Goal: Task Accomplishment & Management: Manage account settings

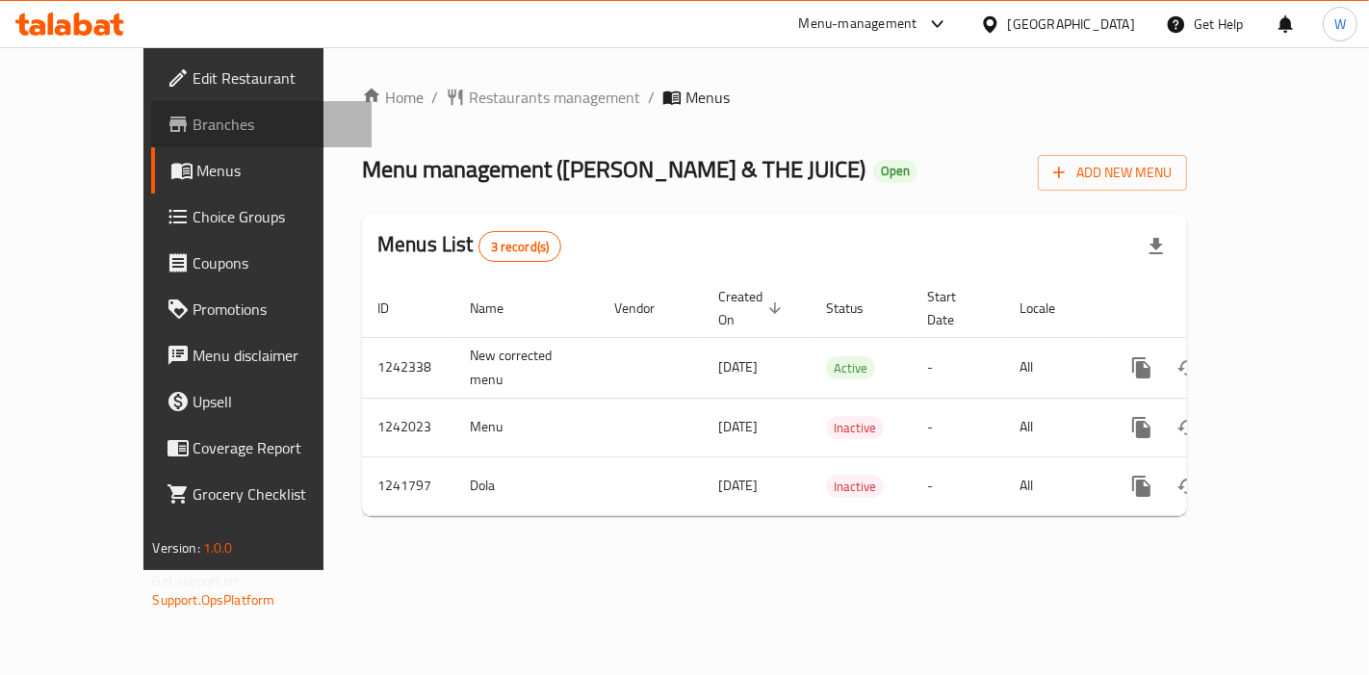
click at [194, 127] on span "Branches" at bounding box center [275, 124] width 163 height 23
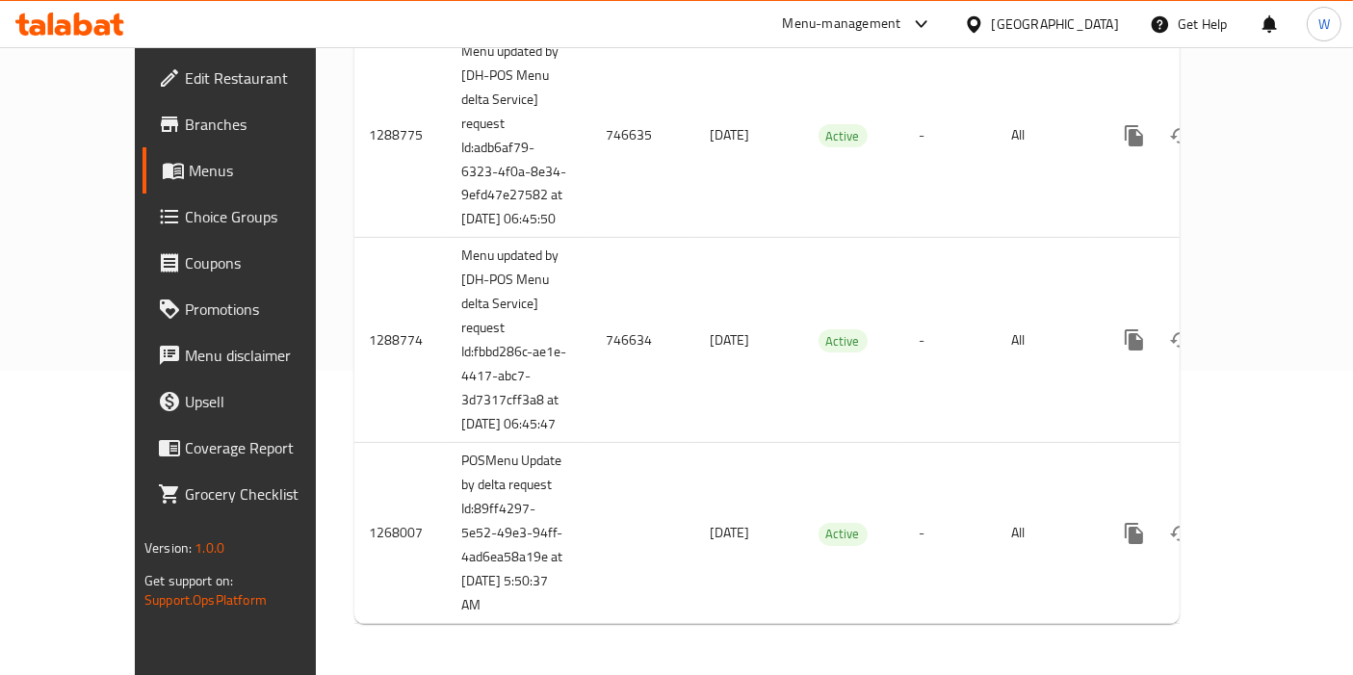
scroll to position [332, 0]
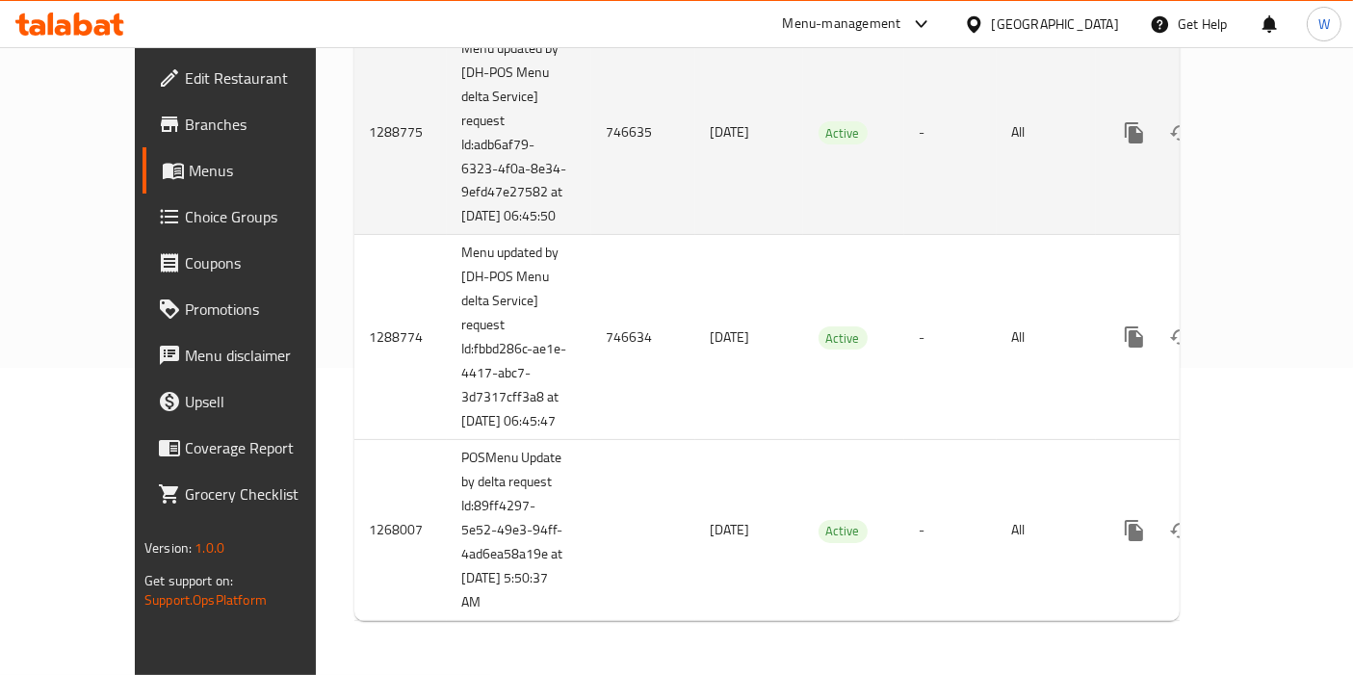
click at [1273, 110] on link "enhanced table" at bounding box center [1273, 133] width 46 height 46
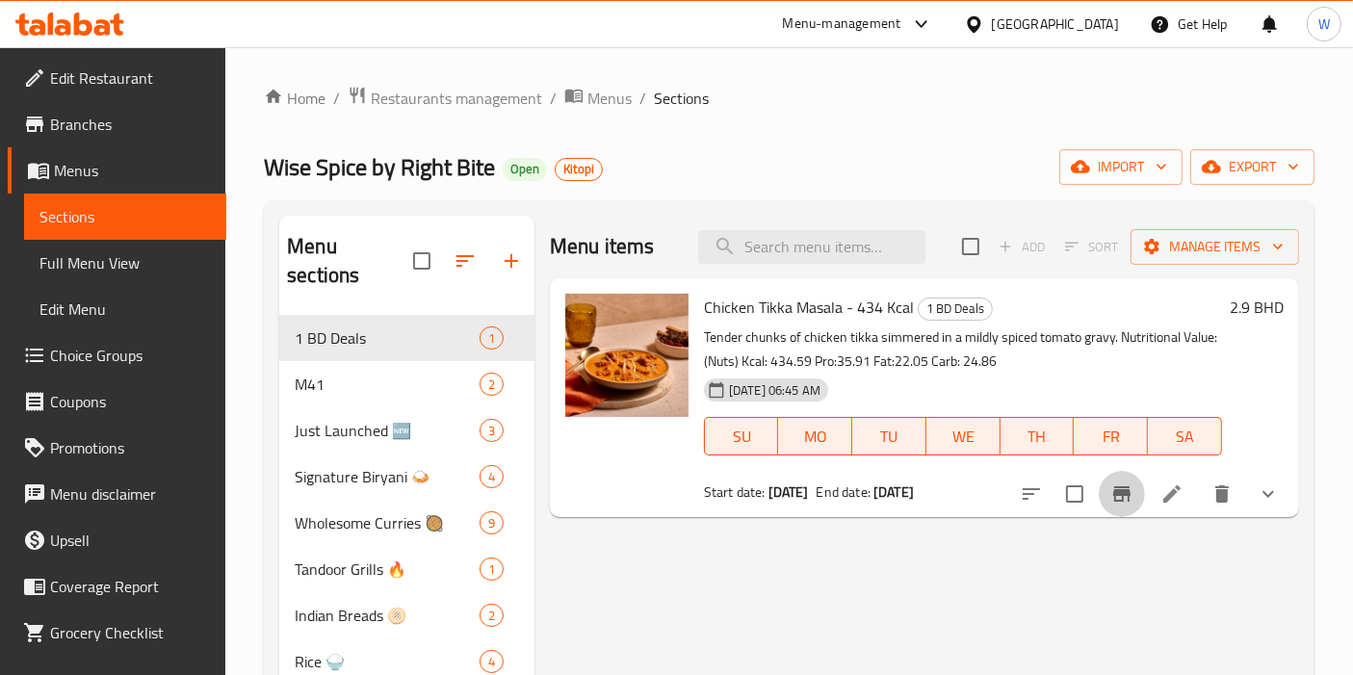
click at [1127, 496] on icon "Branch-specific-item" at bounding box center [1121, 493] width 23 height 23
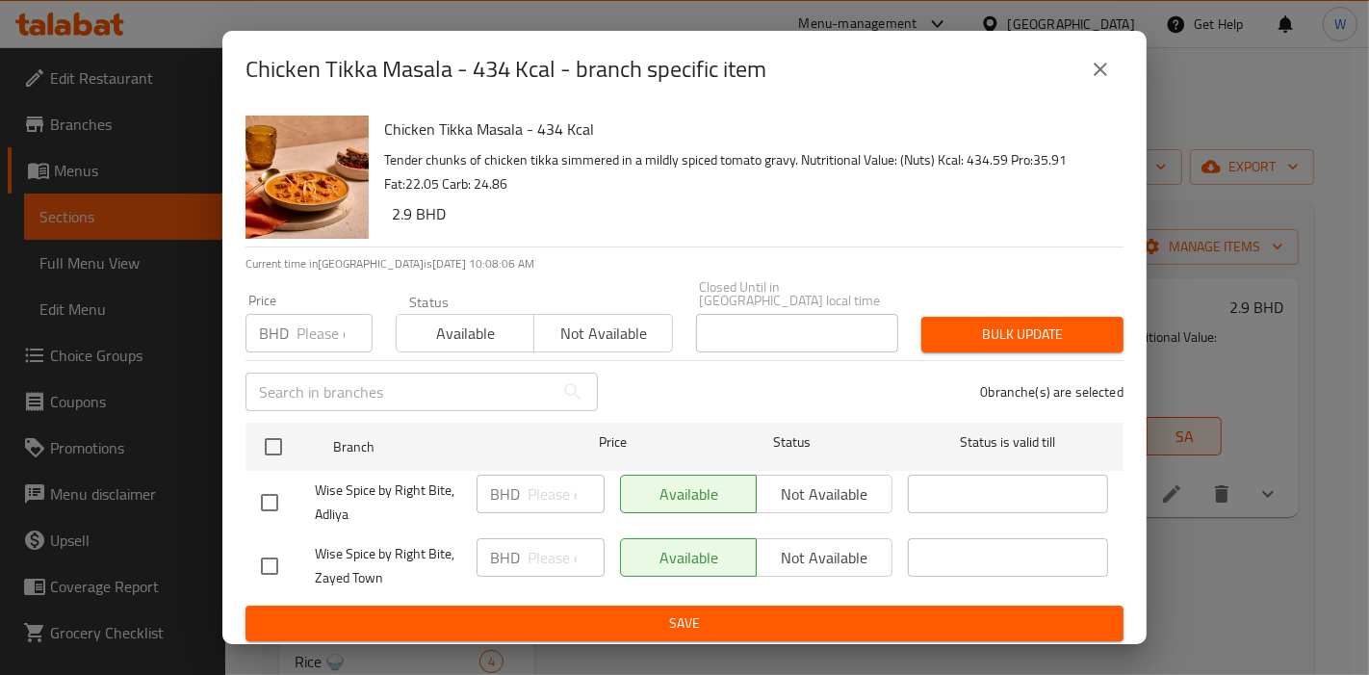
click at [1105, 80] on icon "close" at bounding box center [1100, 69] width 23 height 23
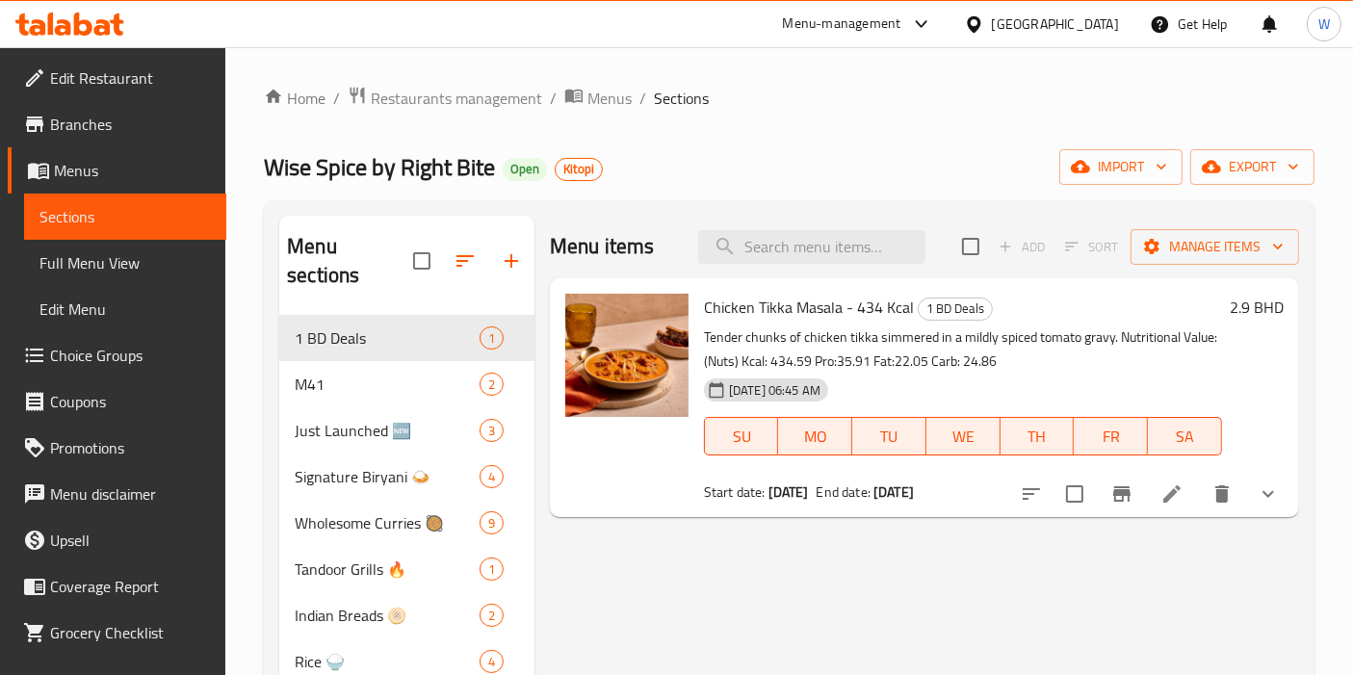
click at [1162, 510] on li at bounding box center [1172, 494] width 54 height 35
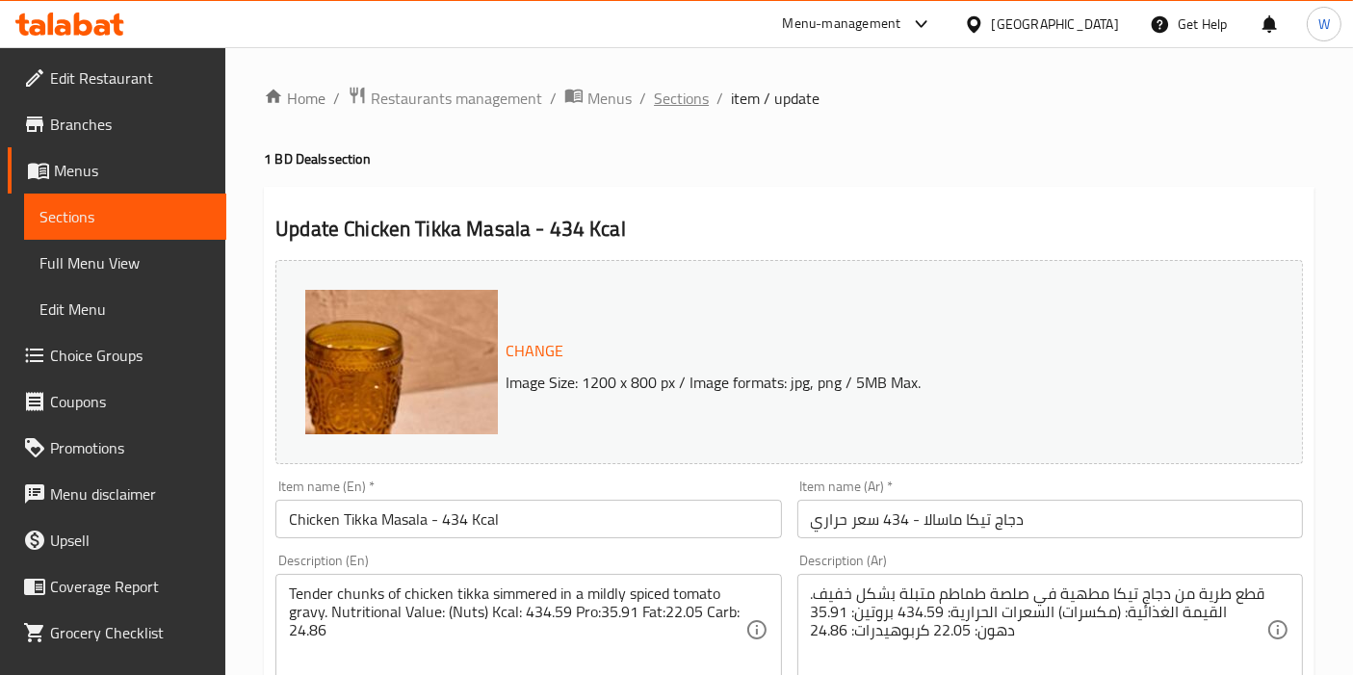
click at [690, 103] on span "Sections" at bounding box center [681, 98] width 55 height 23
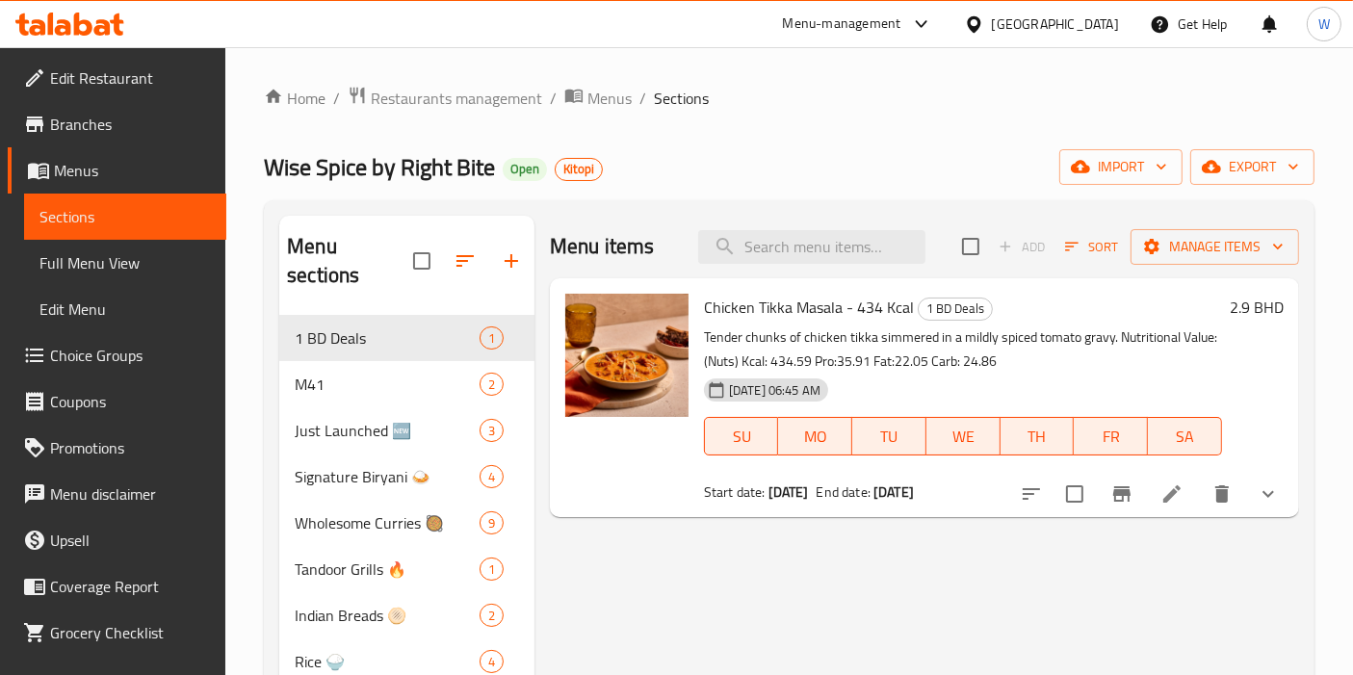
click at [117, 116] on span "Branches" at bounding box center [130, 124] width 161 height 23
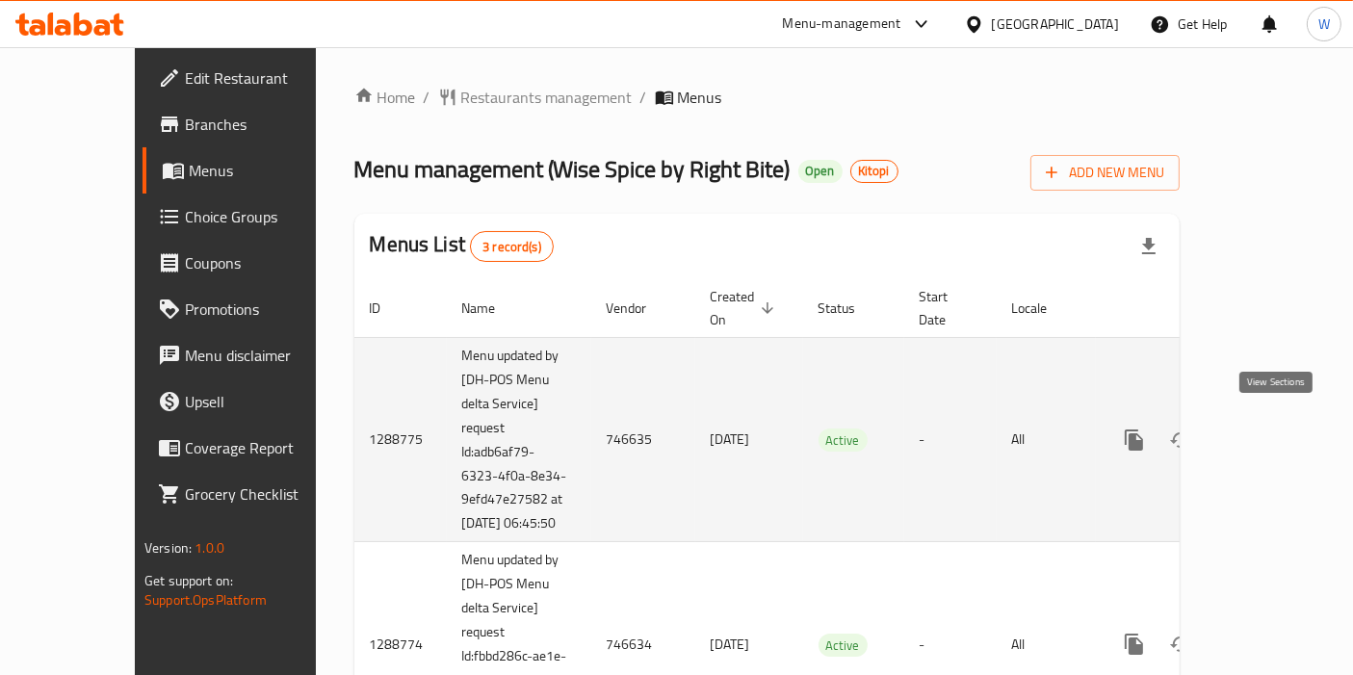
click at [1271, 432] on icon "enhanced table" at bounding box center [1272, 439] width 17 height 17
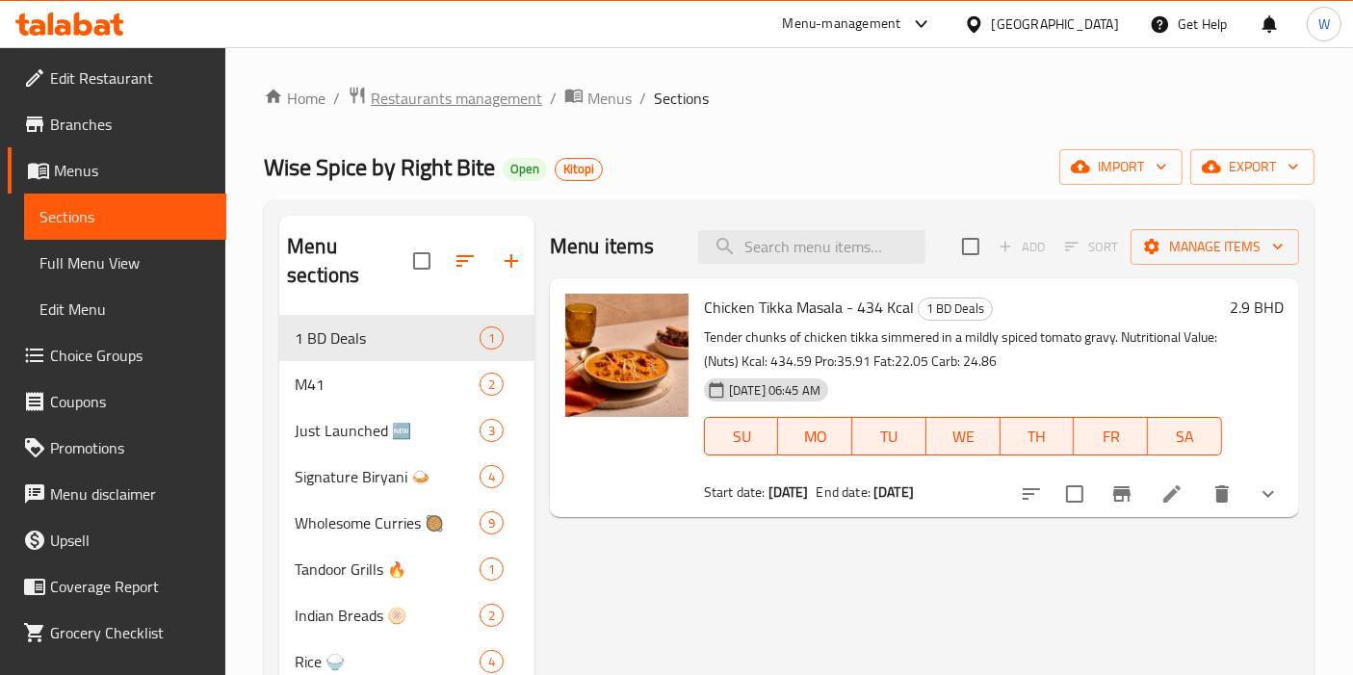
click at [506, 91] on span "Restaurants management" at bounding box center [456, 98] width 171 height 23
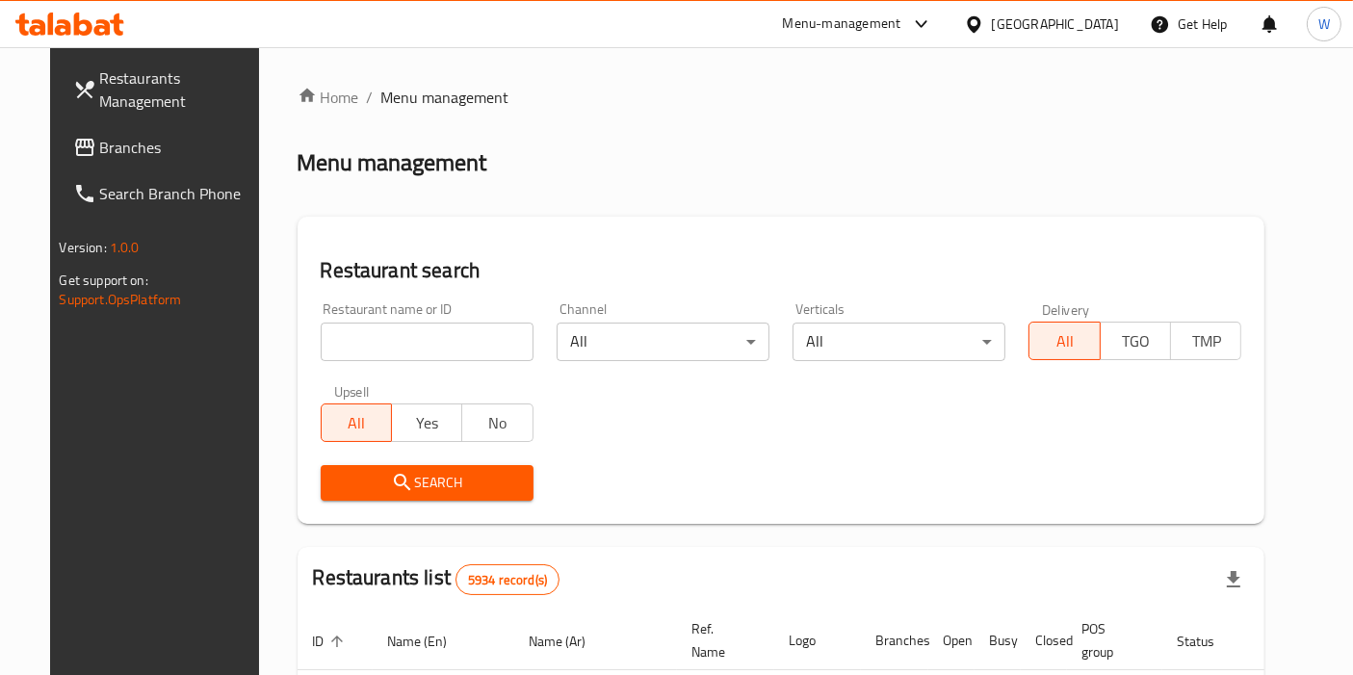
click at [410, 344] on input "search" at bounding box center [427, 342] width 213 height 39
paste input "665583"
type input "665583"
click button "Search" at bounding box center [427, 483] width 213 height 36
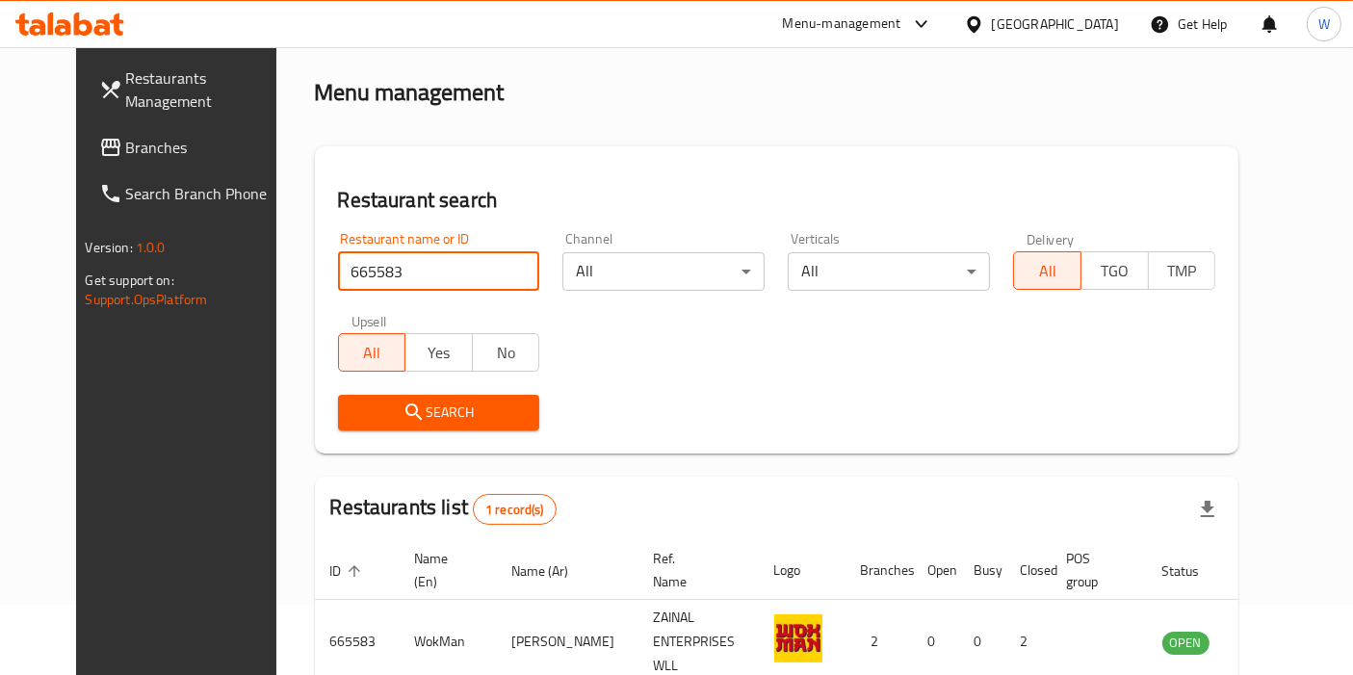
scroll to position [167, 0]
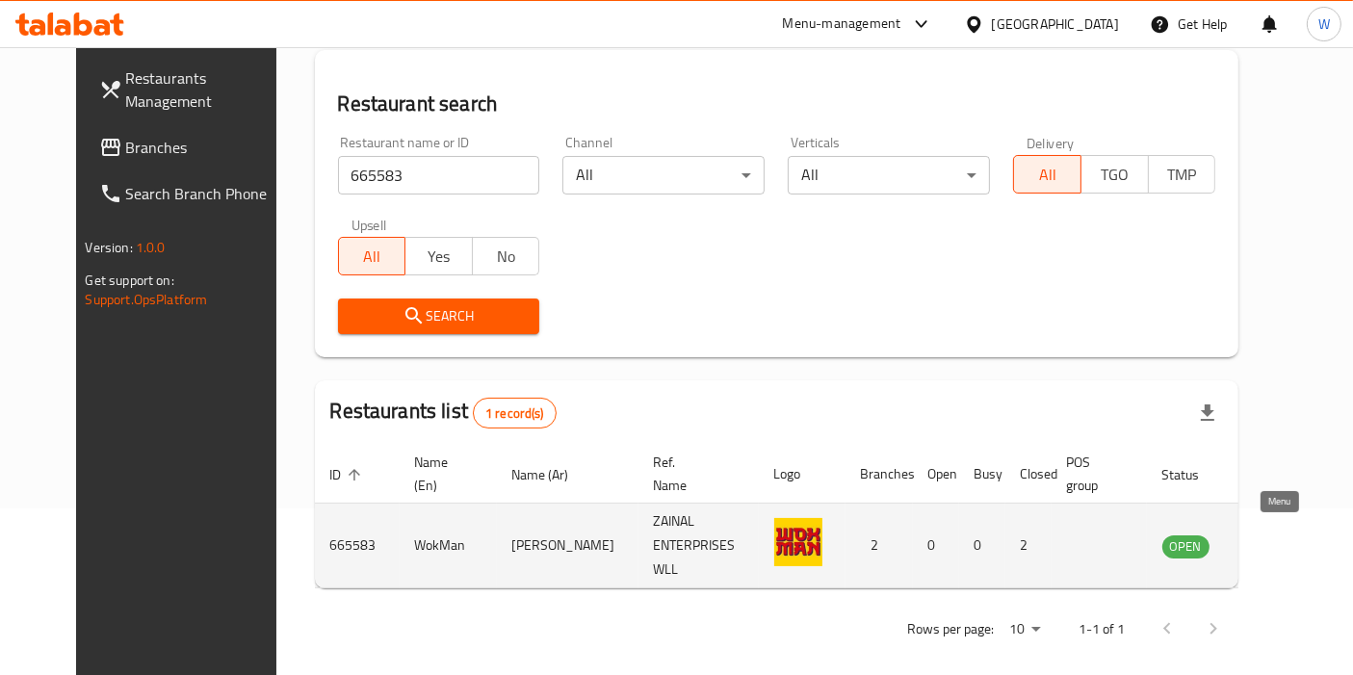
click at [1275, 538] on icon "enhanced table" at bounding box center [1274, 546] width 21 height 16
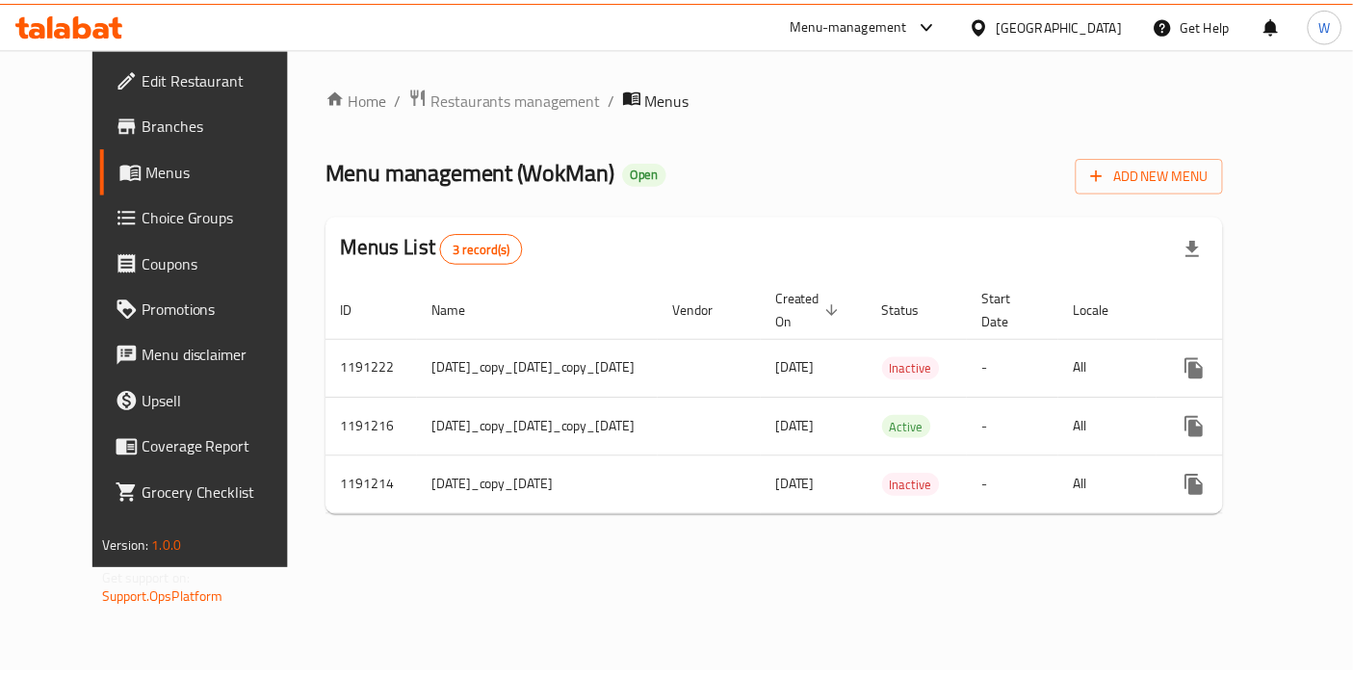
scroll to position [0, 79]
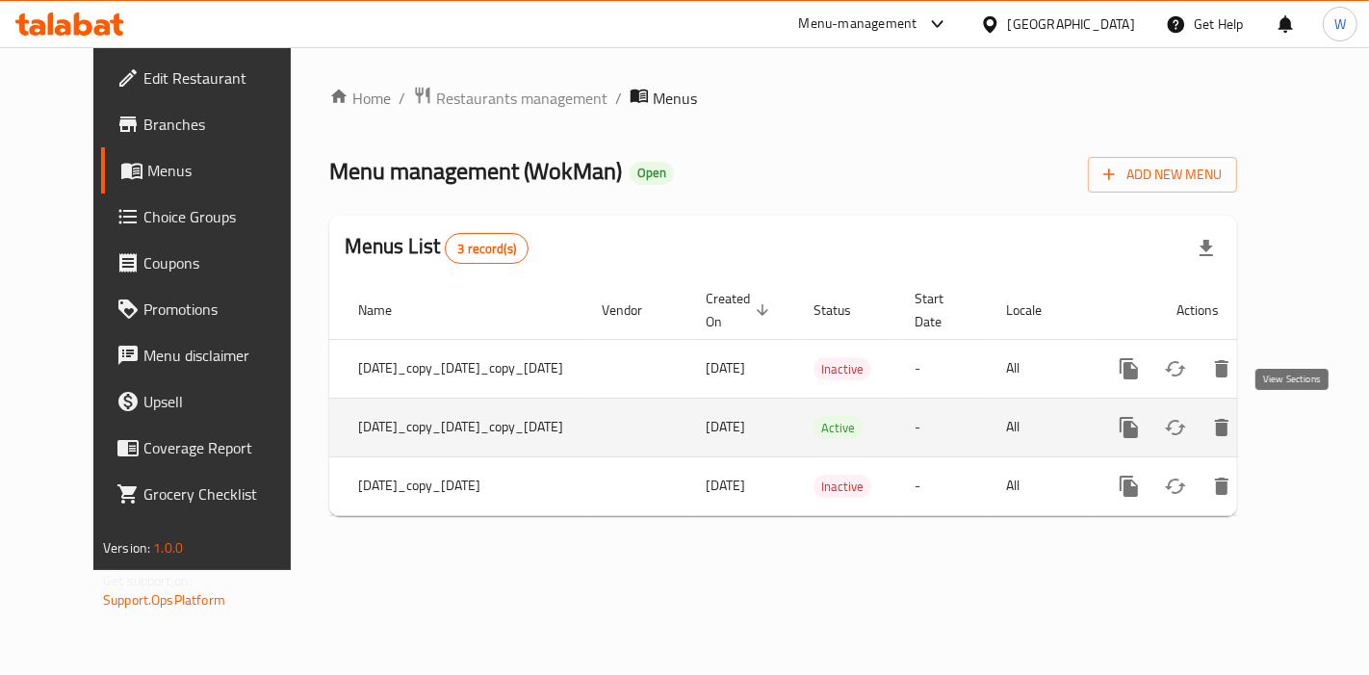
click at [1277, 424] on icon "enhanced table" at bounding box center [1267, 427] width 17 height 17
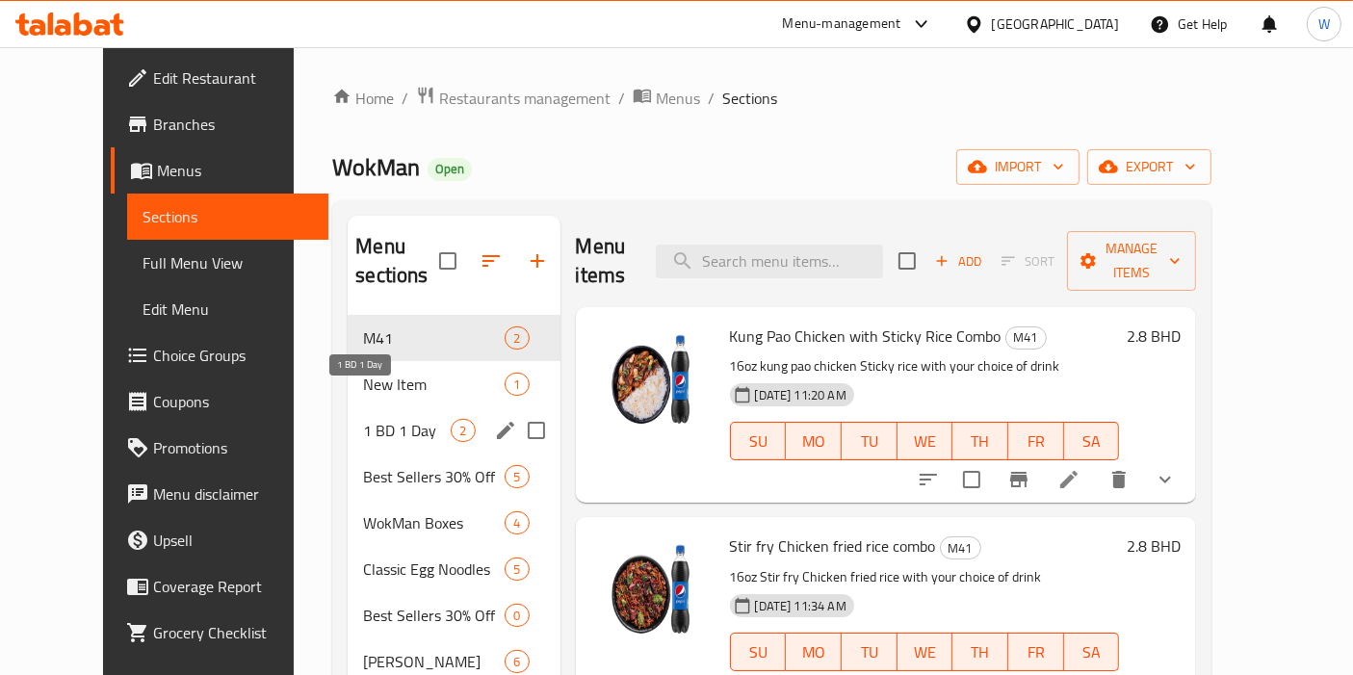
click at [363, 419] on span "1 BD 1 Day" at bounding box center [407, 430] width 88 height 23
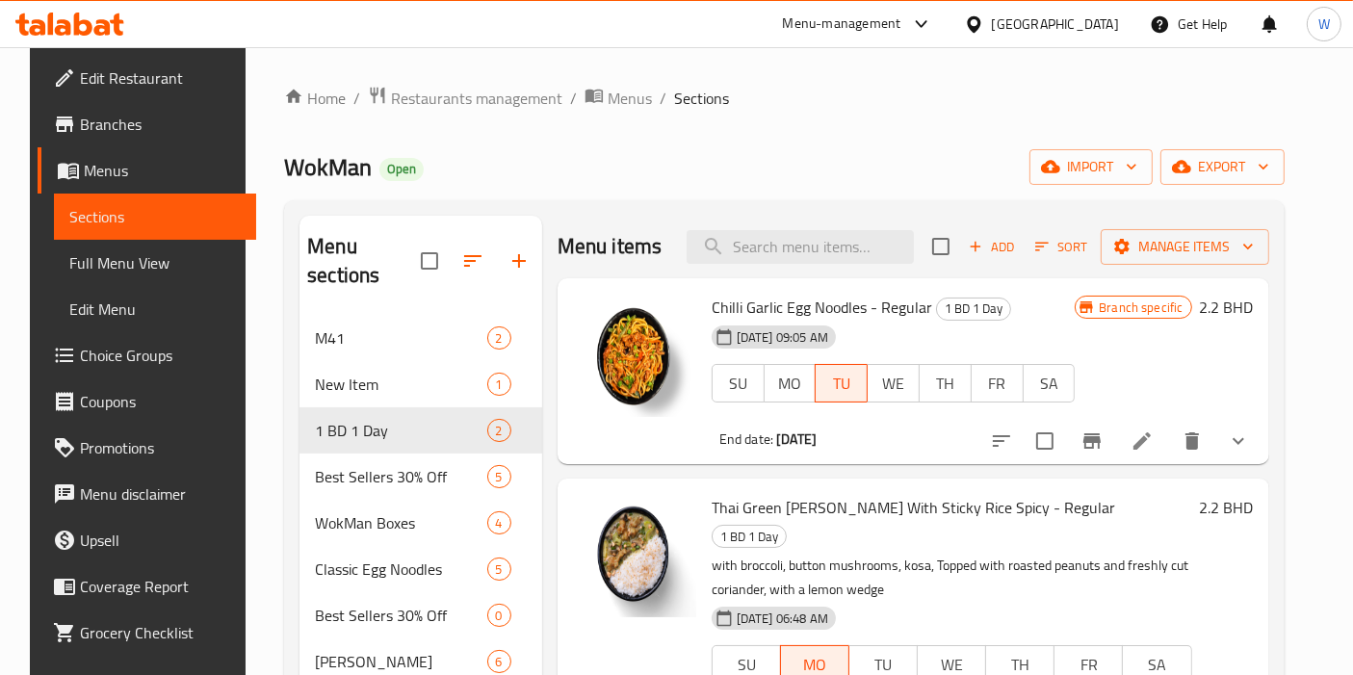
scroll to position [107, 0]
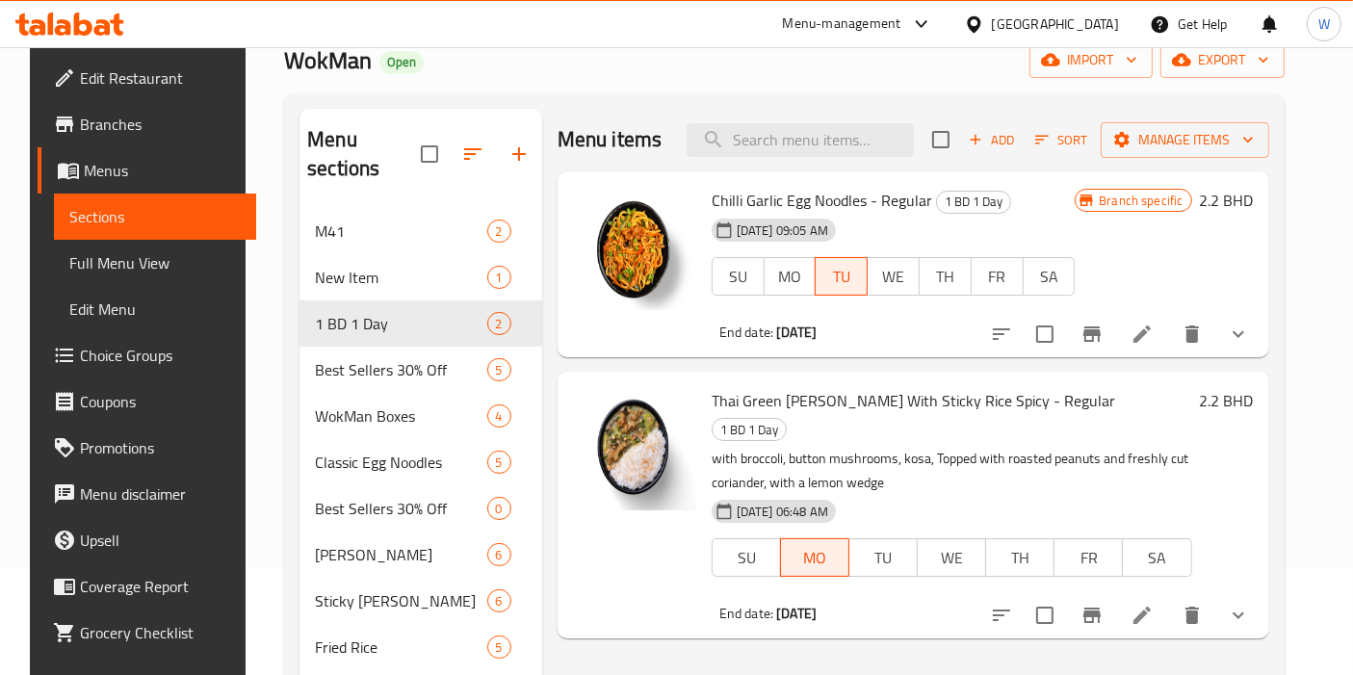
click at [961, 141] on input "checkbox" at bounding box center [941, 139] width 40 height 40
checkbox input "true"
click at [893, 666] on div "Menu items Add Sort Manage items Chilli Garlic Egg Noodles - Regular 1 BD 1 Day…" at bounding box center [905, 555] width 727 height 893
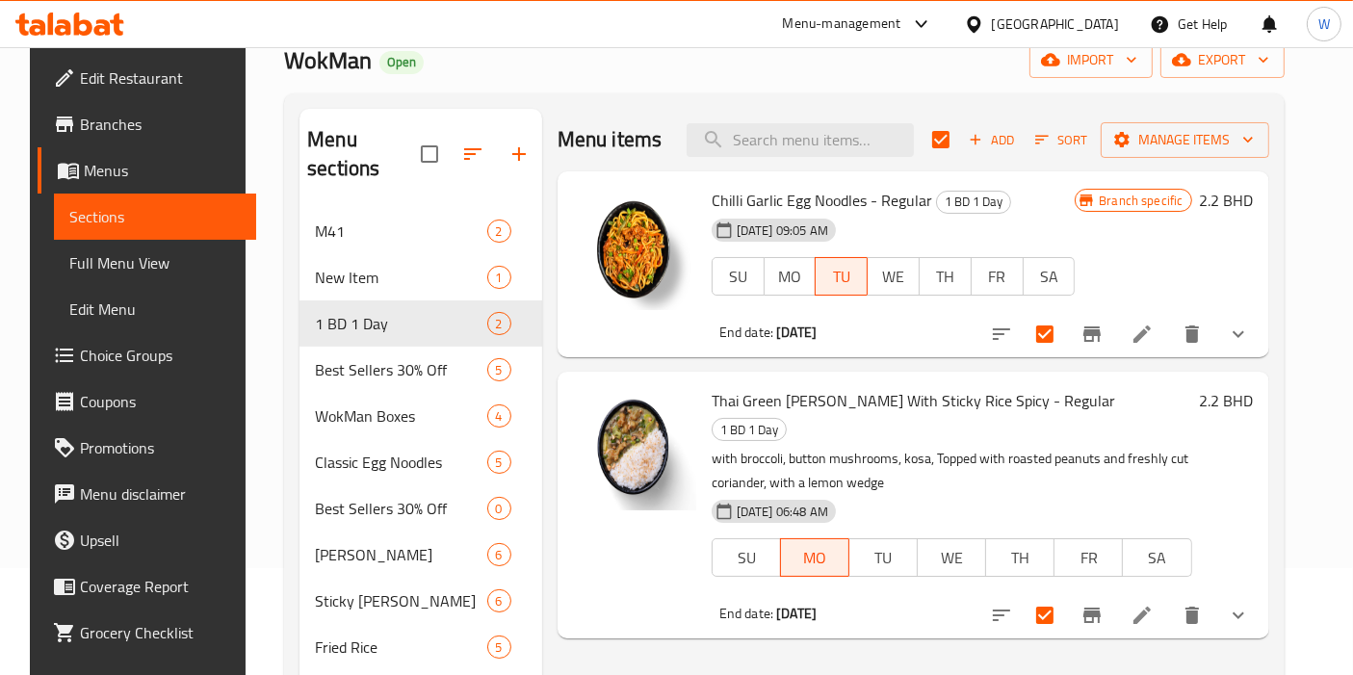
click at [780, 186] on span "Chilli Garlic Egg Noodles - Regular" at bounding box center [822, 200] width 221 height 29
click at [799, 162] on div "Menu items Add Sort Manage items" at bounding box center [914, 140] width 712 height 63
click at [809, 137] on input "search" at bounding box center [800, 140] width 227 height 34
paste input "Sweet Chilli Egg Noodles"
type input "Sweet Chilli Egg Noodles"
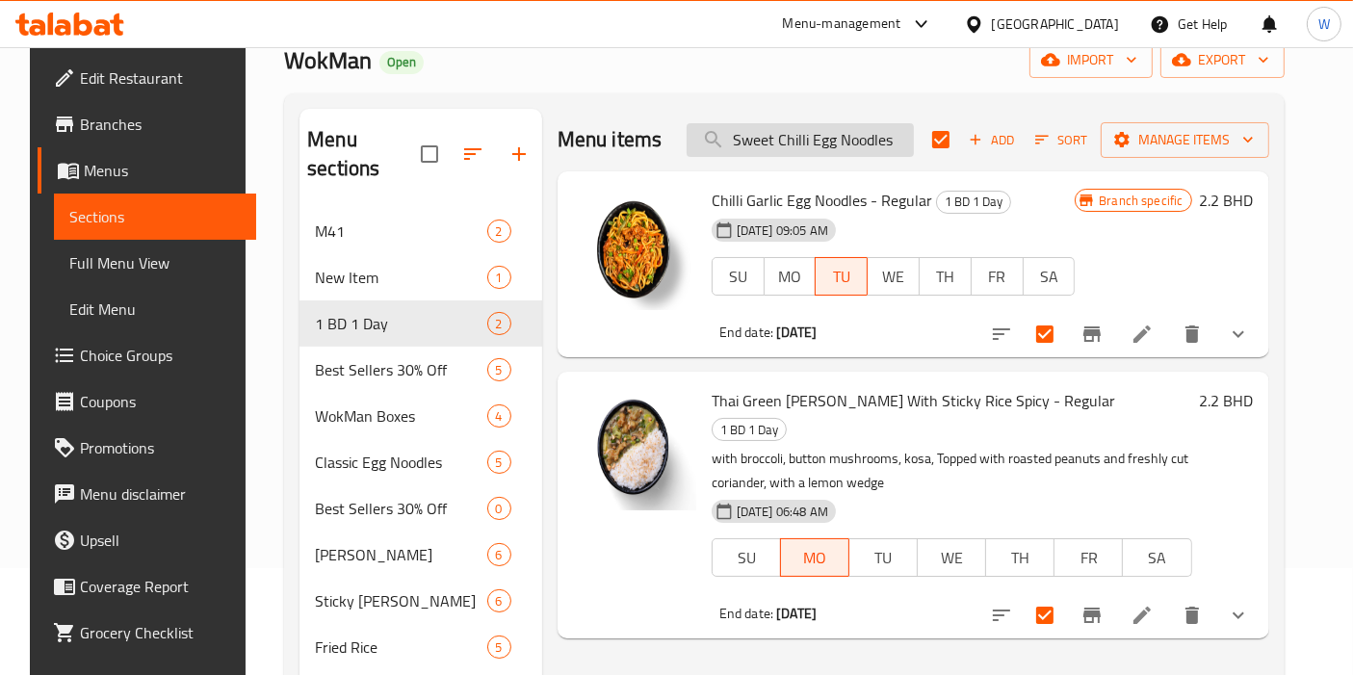
checkbox input "false"
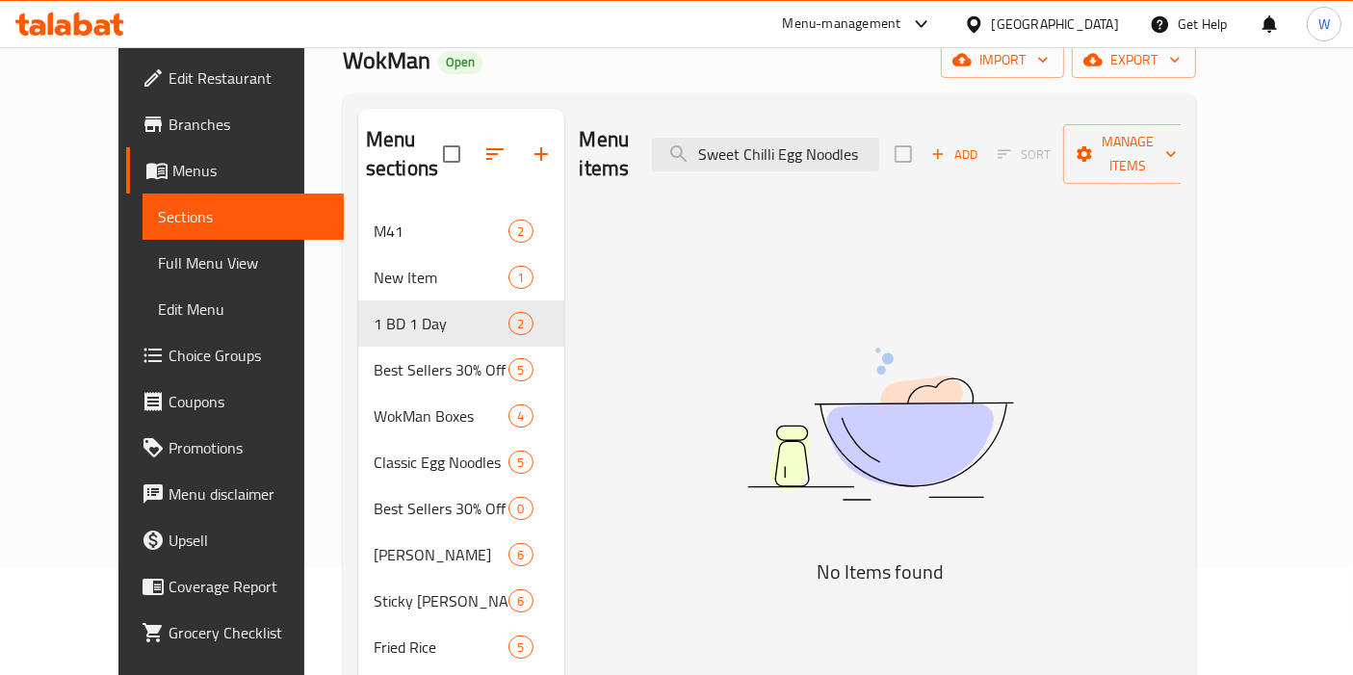
type input "Sweet Chilli Egg Noodles"
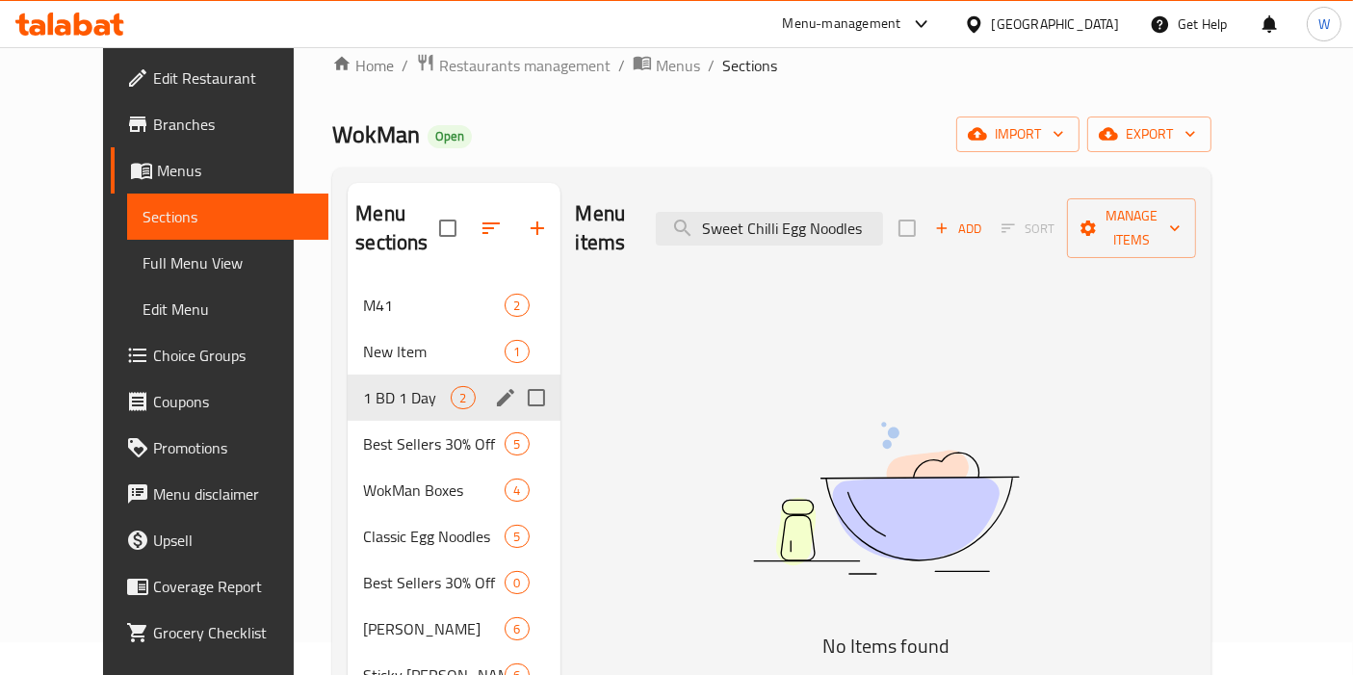
scroll to position [0, 0]
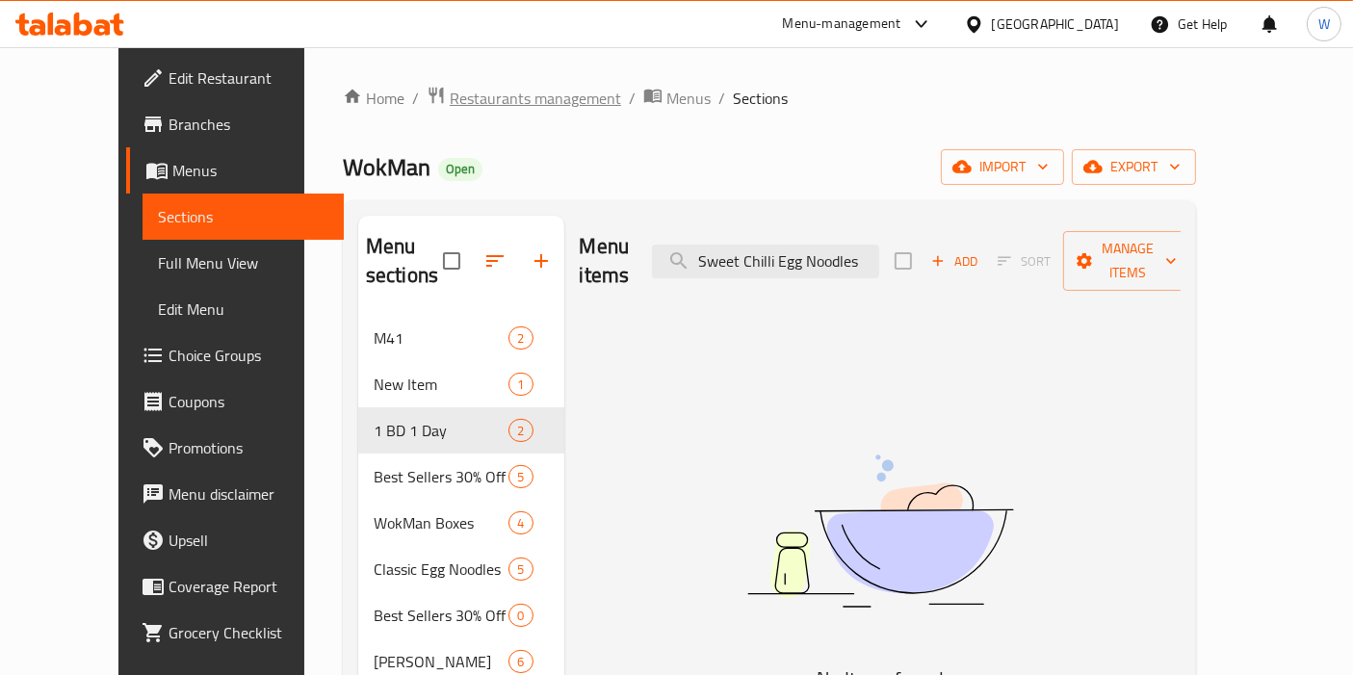
click at [460, 95] on span "Restaurants management" at bounding box center [535, 98] width 171 height 23
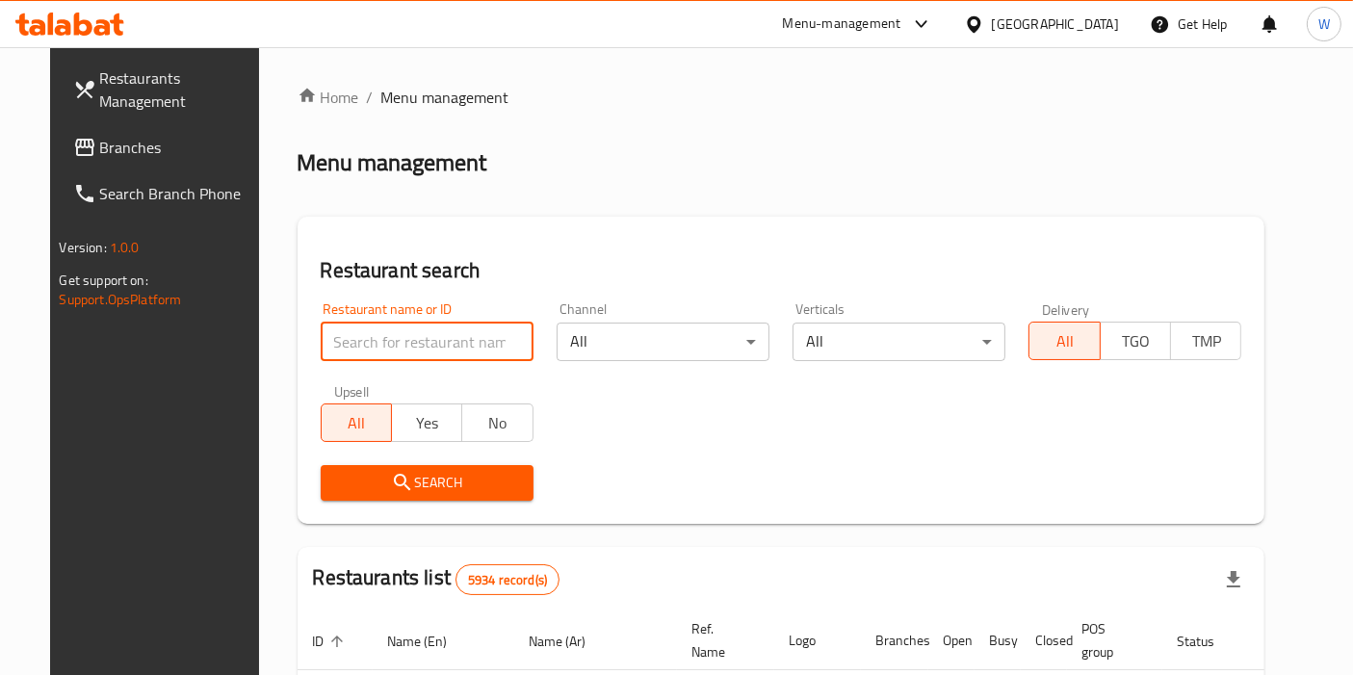
click at [375, 337] on input "search" at bounding box center [427, 342] width 213 height 39
type input "Wise Spice"
click button "Search" at bounding box center [427, 483] width 213 height 36
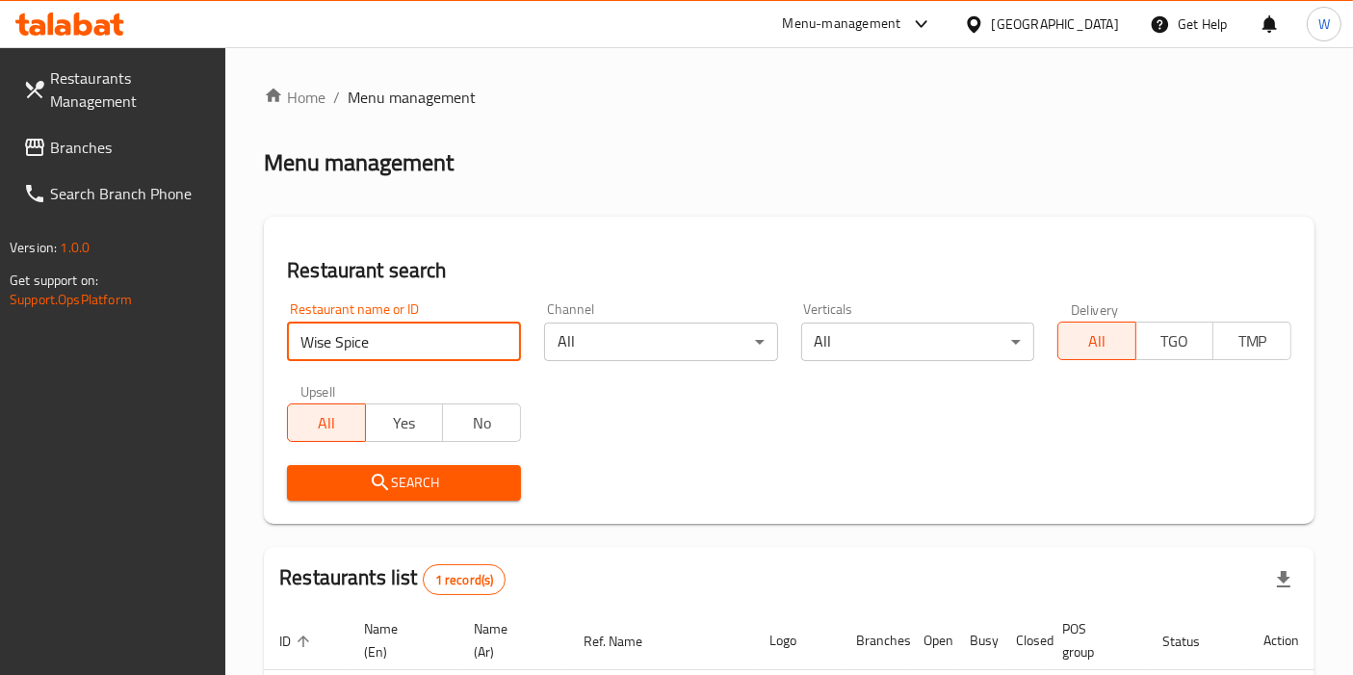
scroll to position [183, 0]
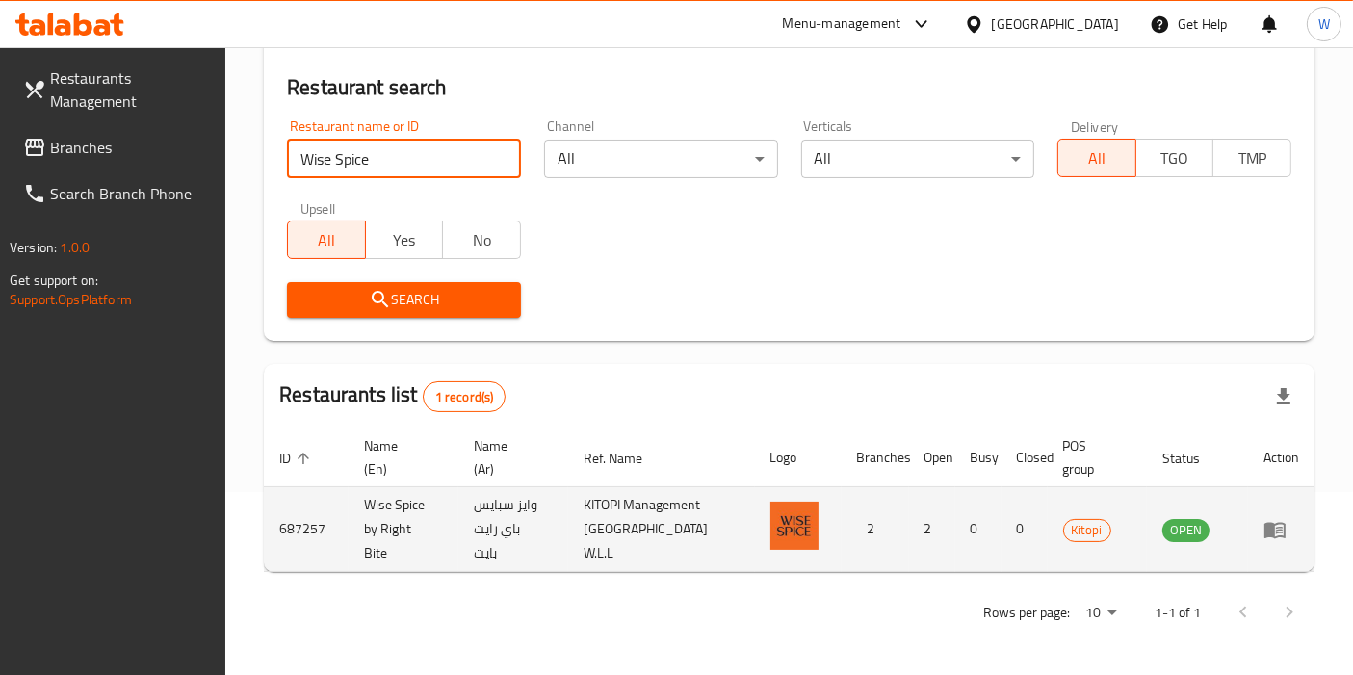
click at [1269, 531] on icon "enhanced table" at bounding box center [1274, 530] width 21 height 16
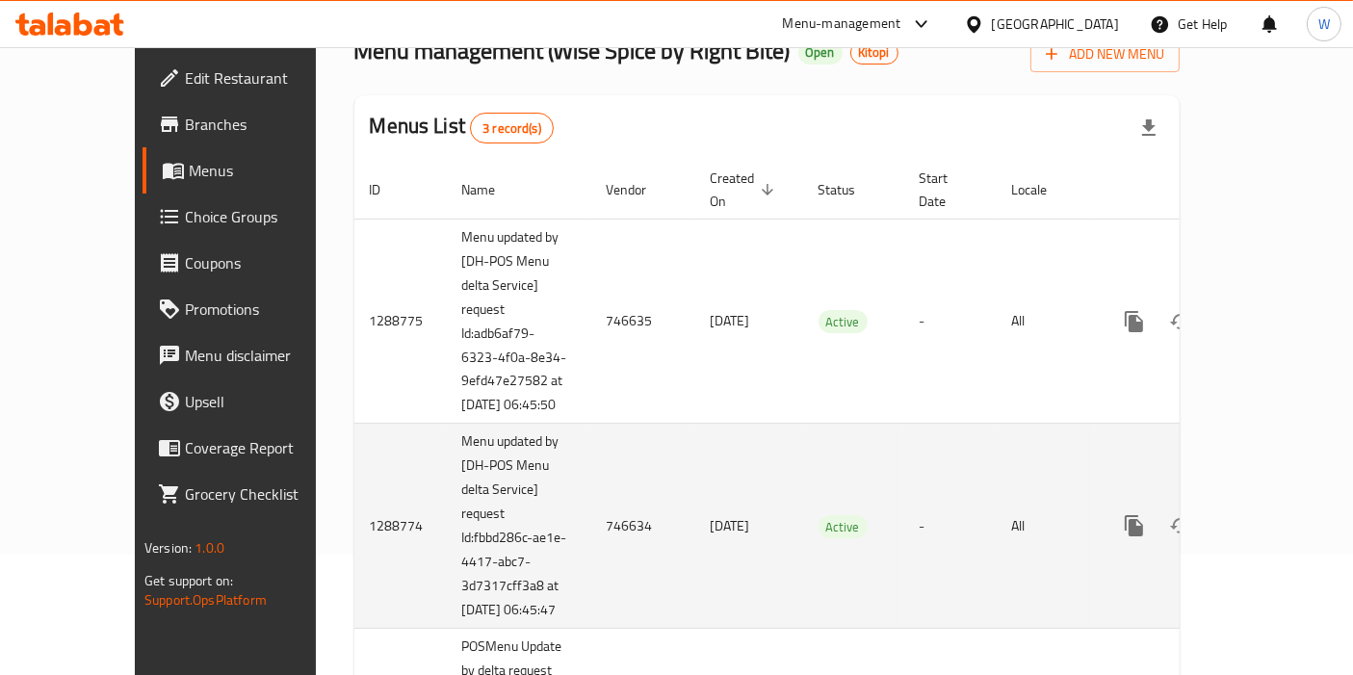
scroll to position [334, 0]
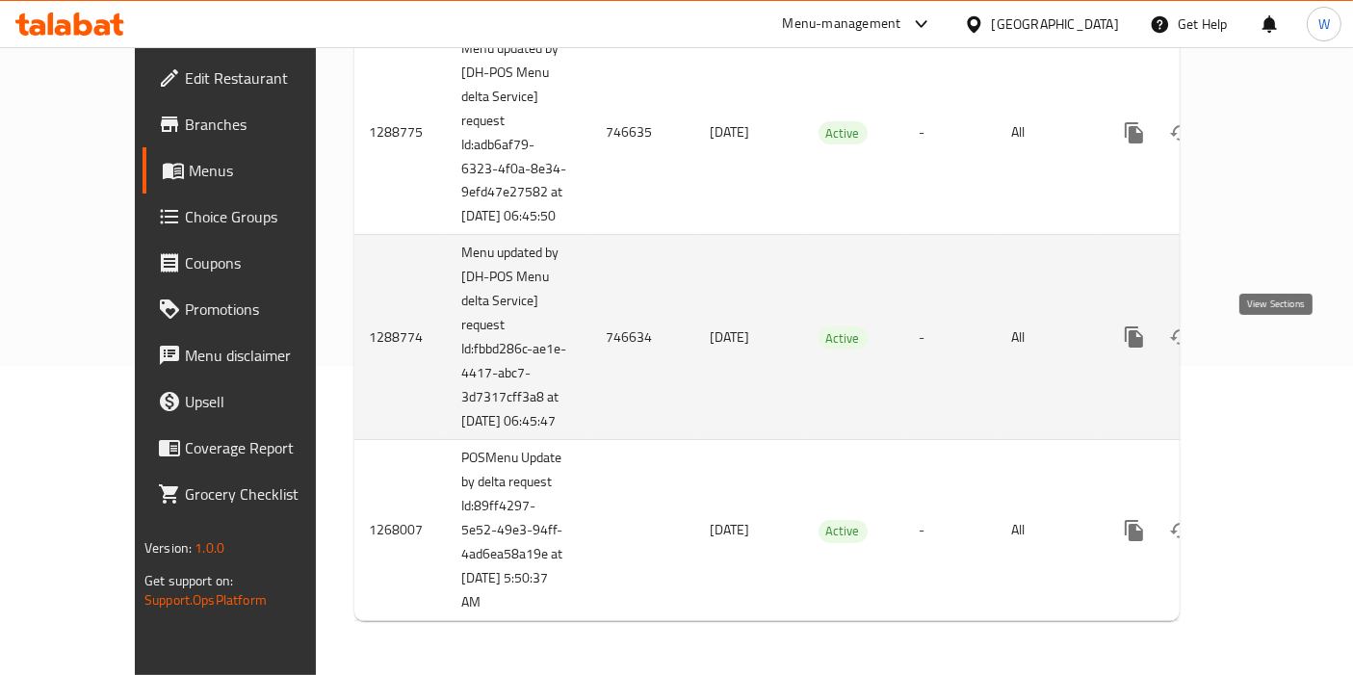
click at [1276, 328] on icon "enhanced table" at bounding box center [1272, 336] width 17 height 17
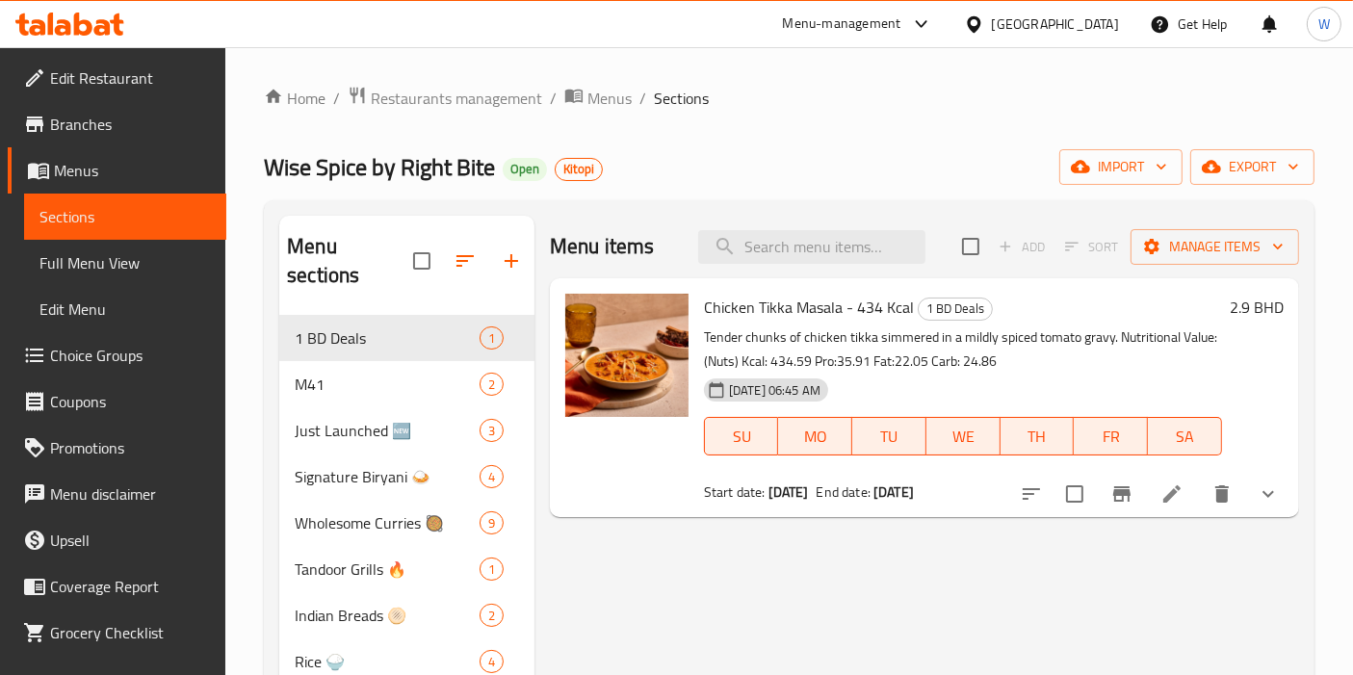
click at [1161, 501] on icon at bounding box center [1171, 493] width 23 height 23
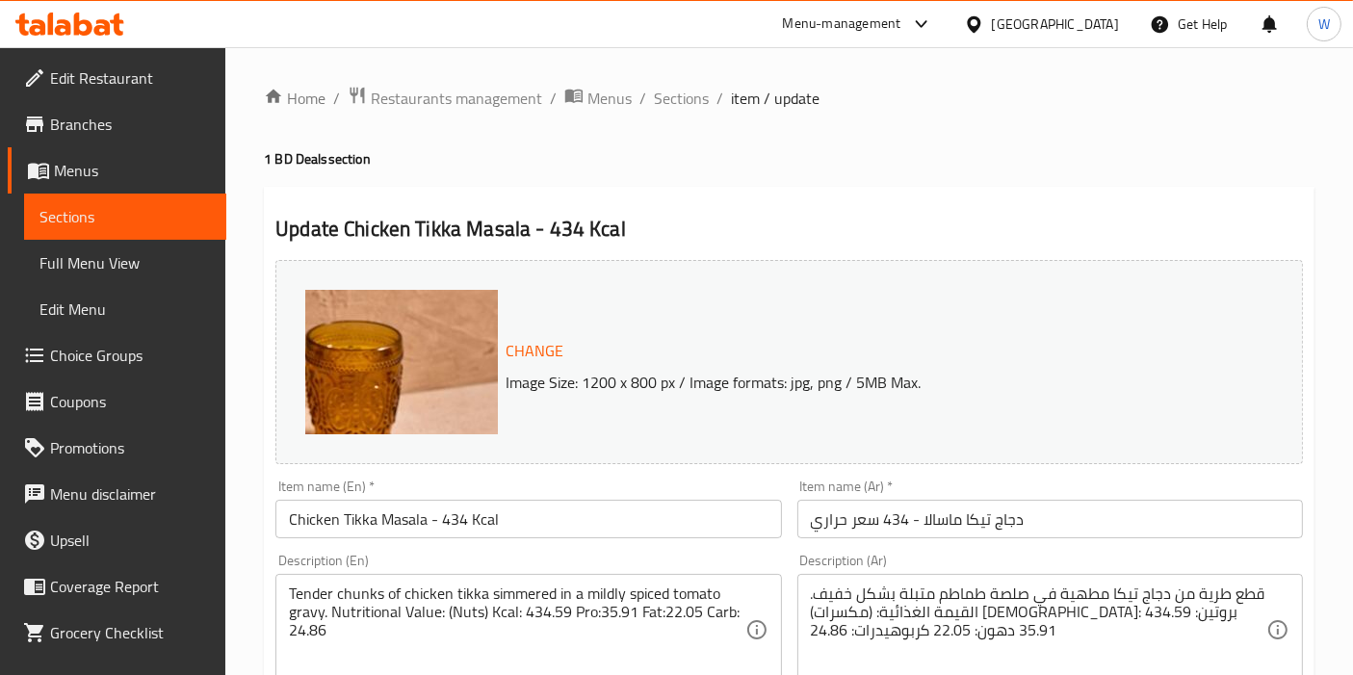
click at [120, 167] on span "Menus" at bounding box center [132, 170] width 157 height 23
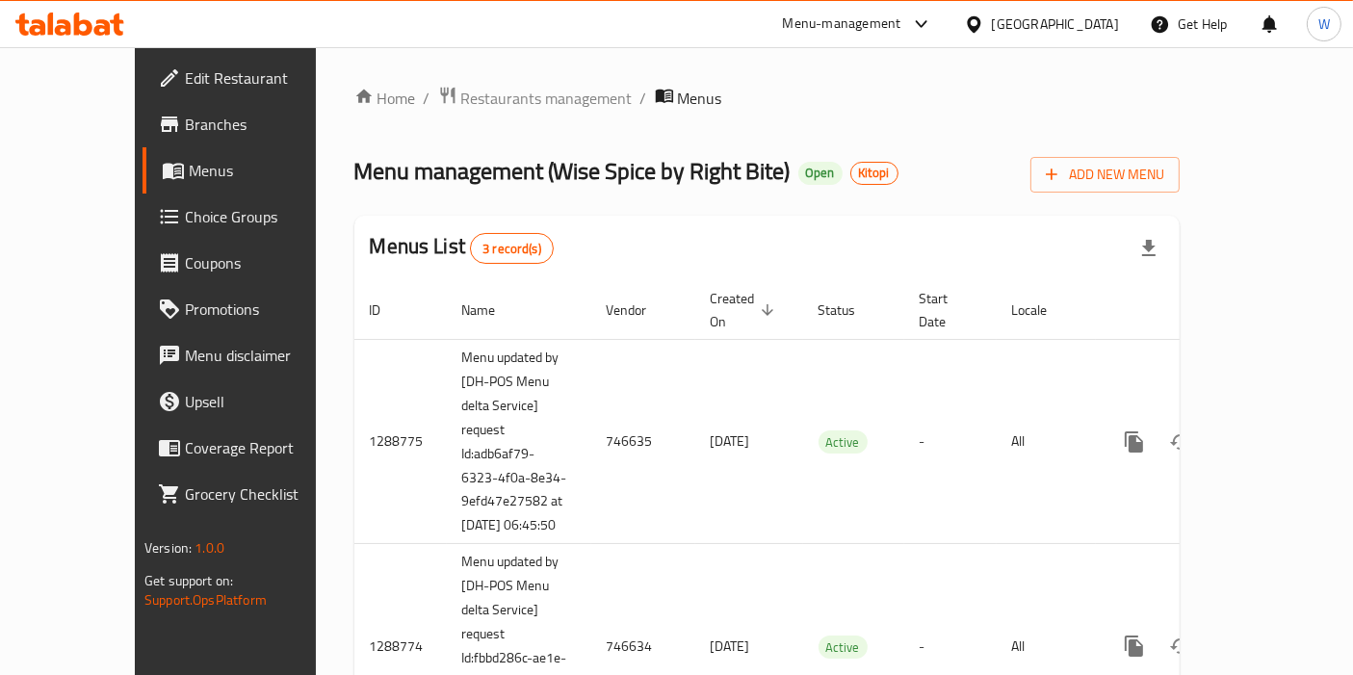
click at [448, 114] on div "Home / Restaurants management / Menus Menu management ( Wise Spice by Right Bit…" at bounding box center [766, 516] width 825 height 860
click at [461, 87] on span "Restaurants management" at bounding box center [546, 98] width 171 height 23
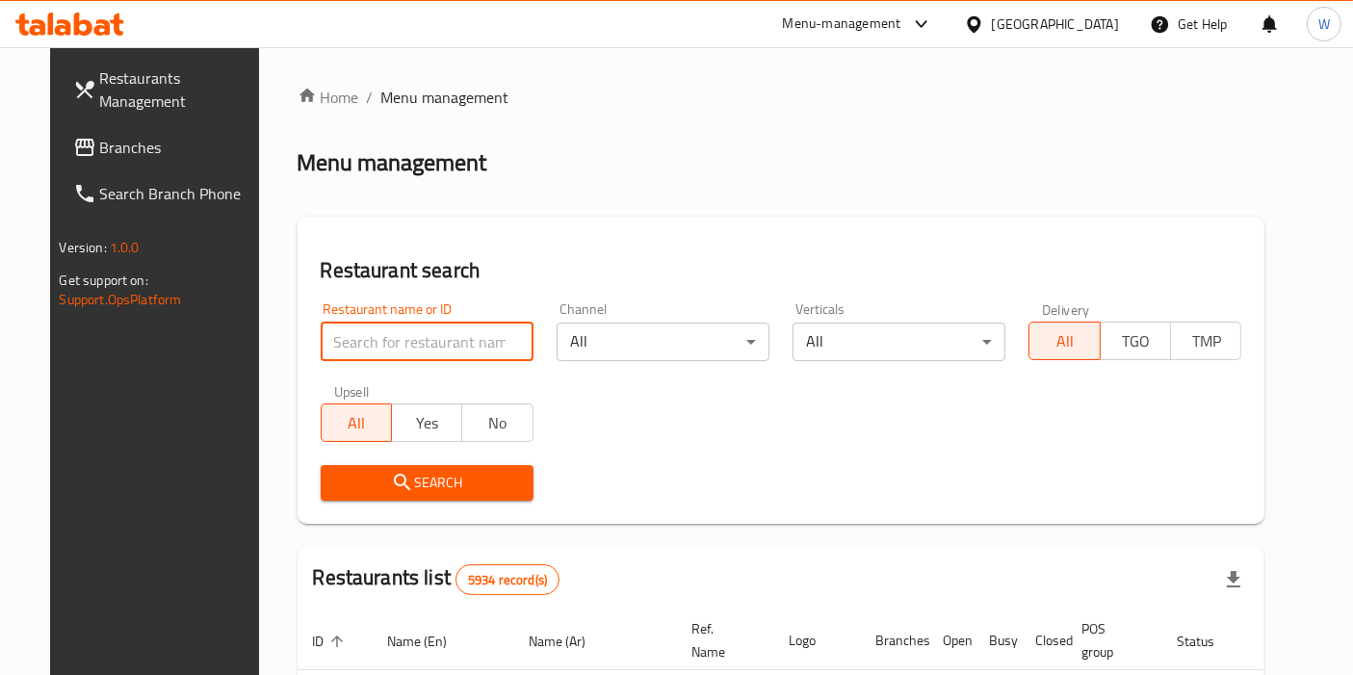
click at [384, 335] on input "search" at bounding box center [427, 342] width 213 height 39
paste input "WokMan"
type input "WokMan"
click button "Search" at bounding box center [427, 483] width 213 height 36
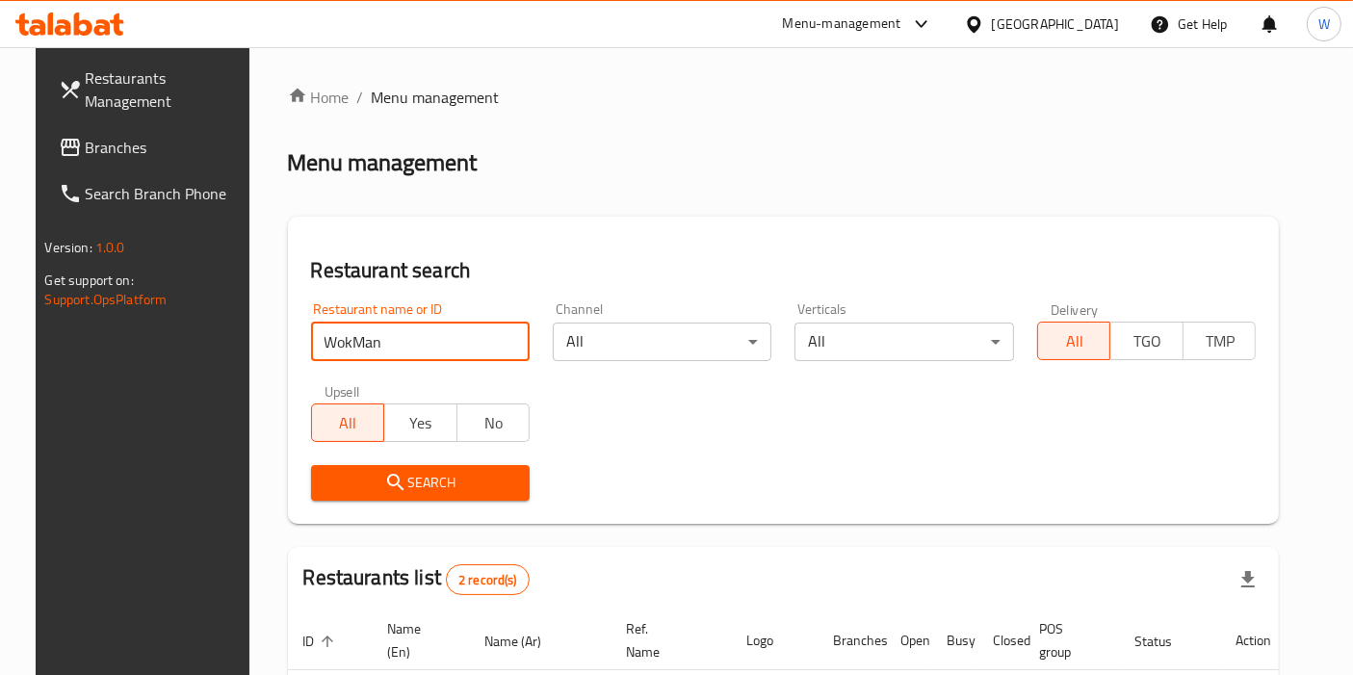
scroll to position [235, 0]
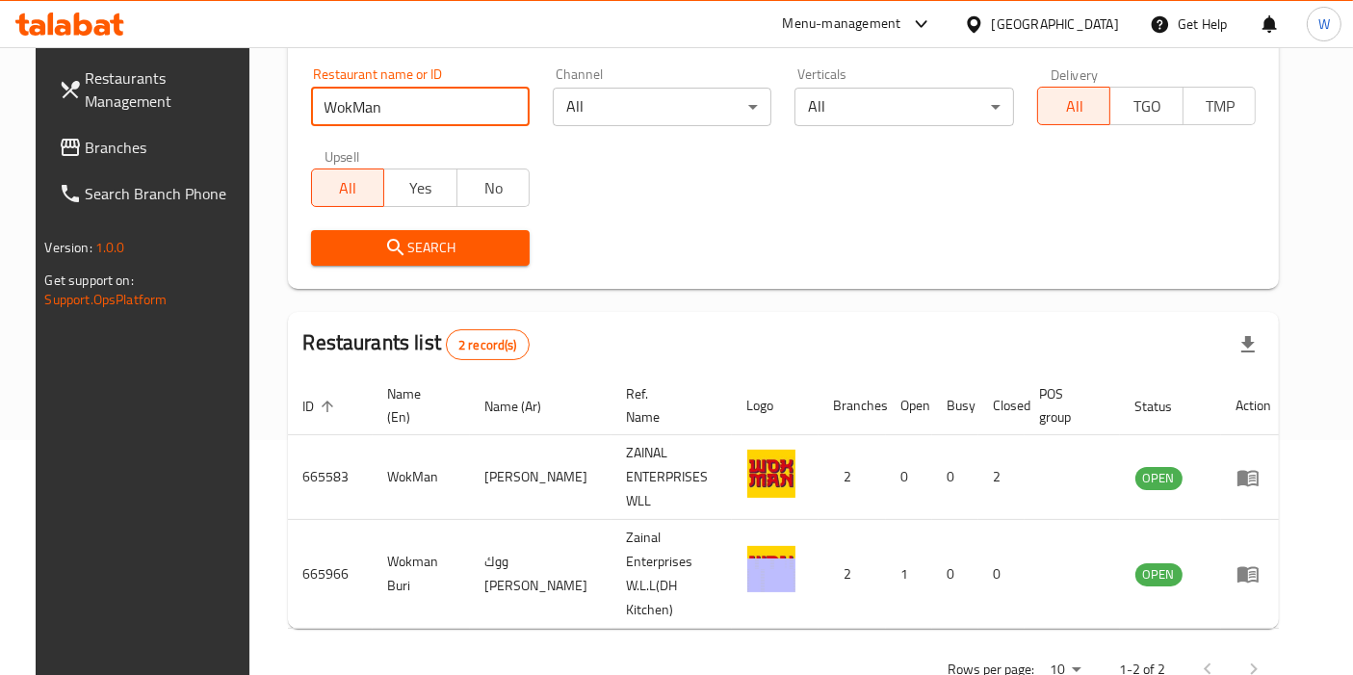
click at [877, 304] on div "Home / Menu management Menu management Restaurant search Restaurant name or ID …" at bounding box center [784, 272] width 992 height 843
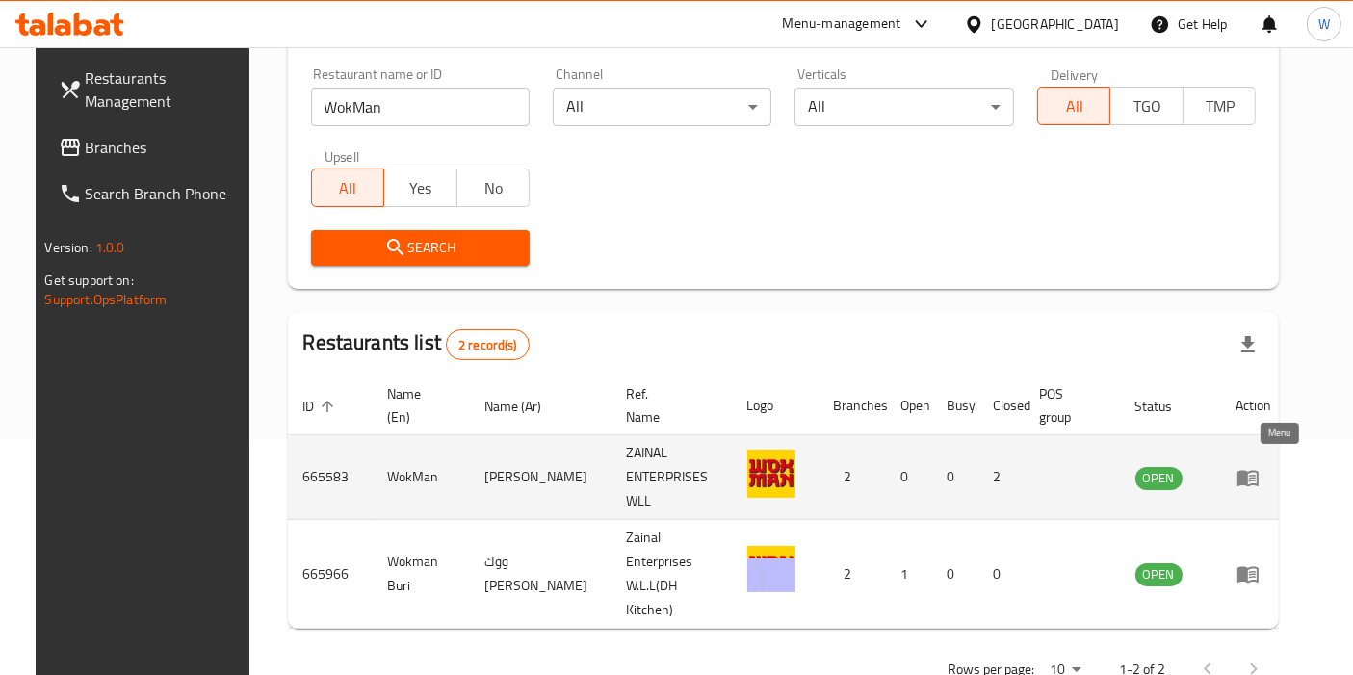
click at [1269, 480] on td "enhanced table" at bounding box center [1254, 477] width 66 height 85
click at [1258, 470] on icon "enhanced table" at bounding box center [1247, 478] width 21 height 16
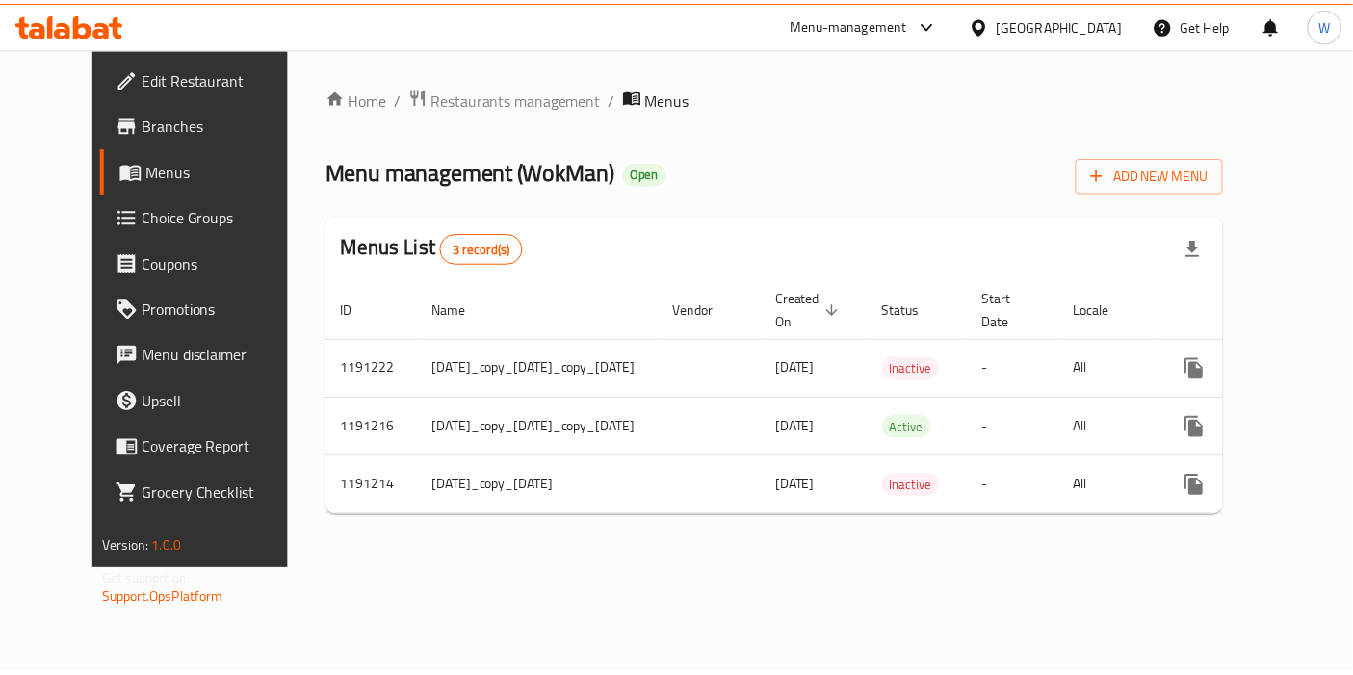
scroll to position [0, 79]
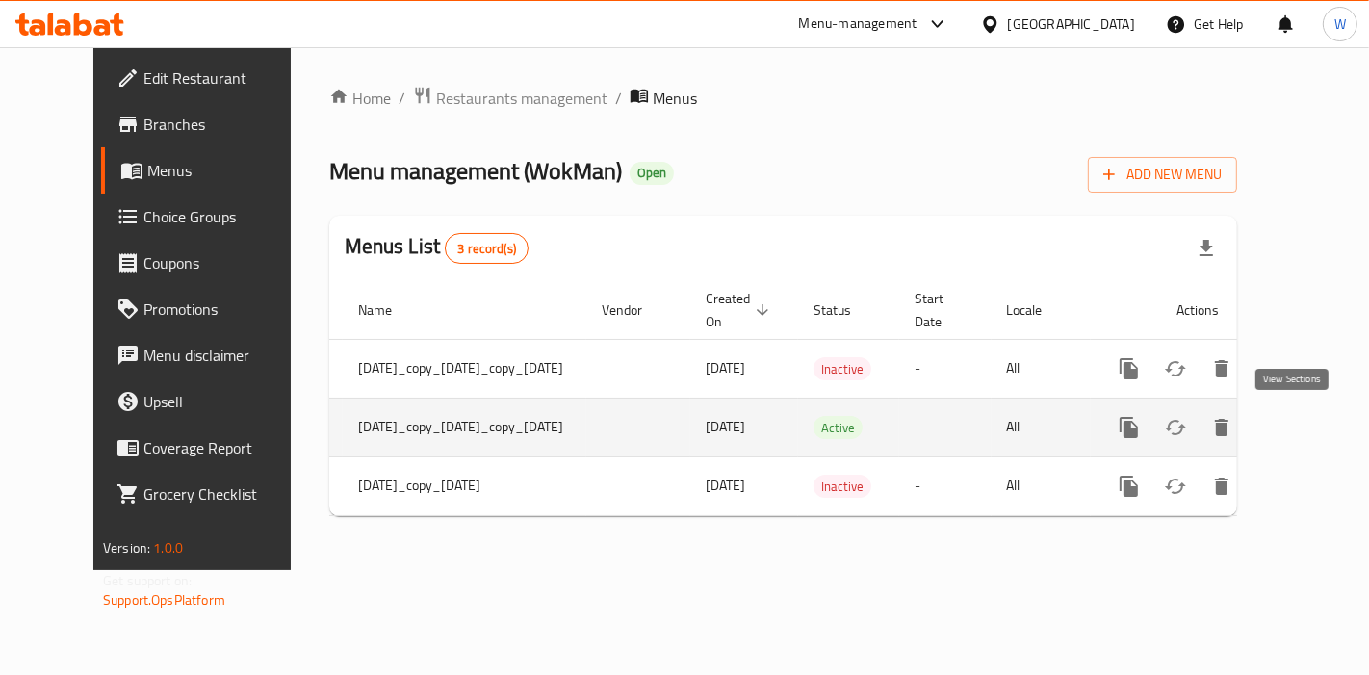
click at [1280, 436] on icon "enhanced table" at bounding box center [1268, 427] width 23 height 23
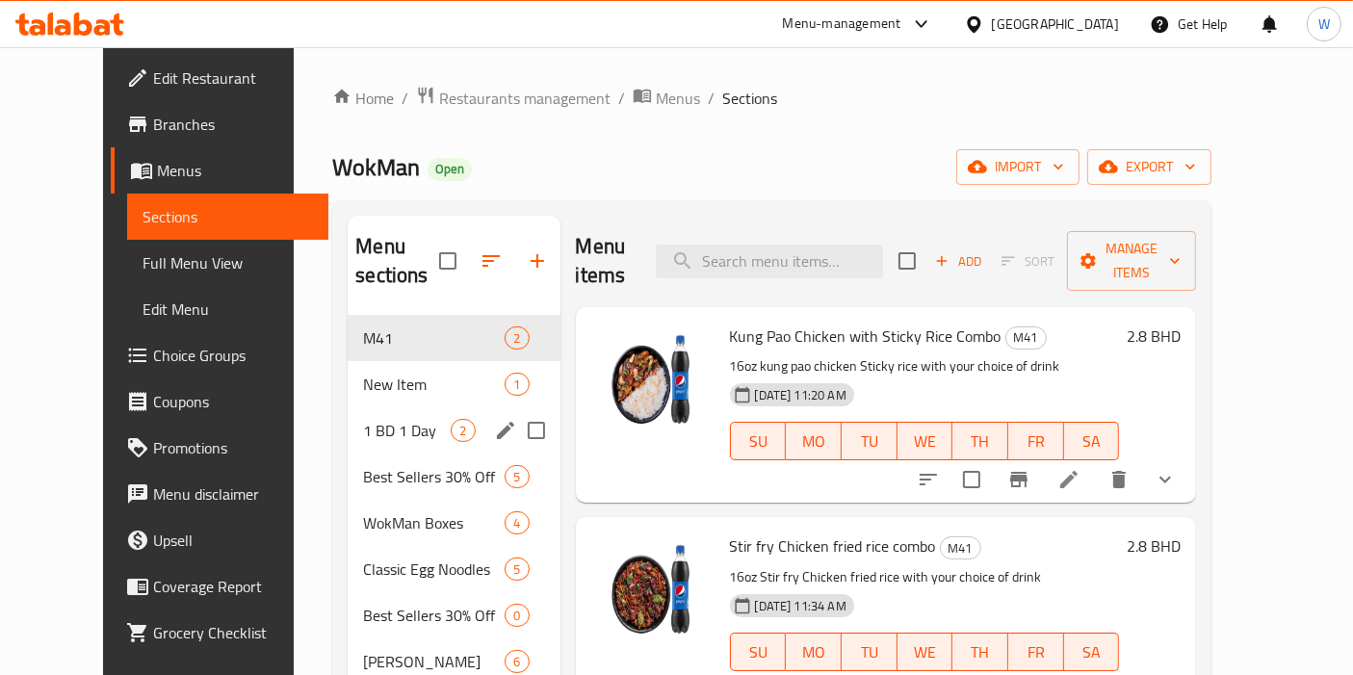
click at [368, 412] on div "1 BD 1 Day 2" at bounding box center [454, 430] width 212 height 46
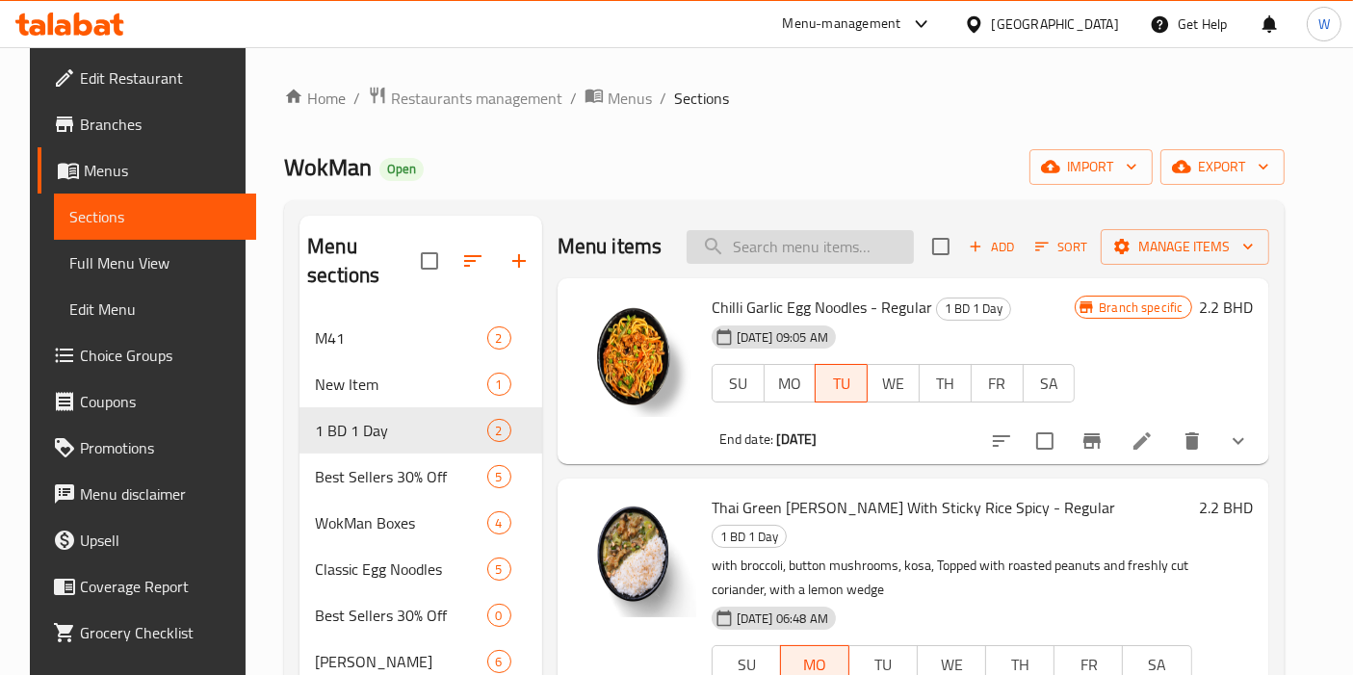
click at [753, 260] on input "search" at bounding box center [800, 247] width 227 height 34
paste input "Sweet Chilli Egg Noodles"
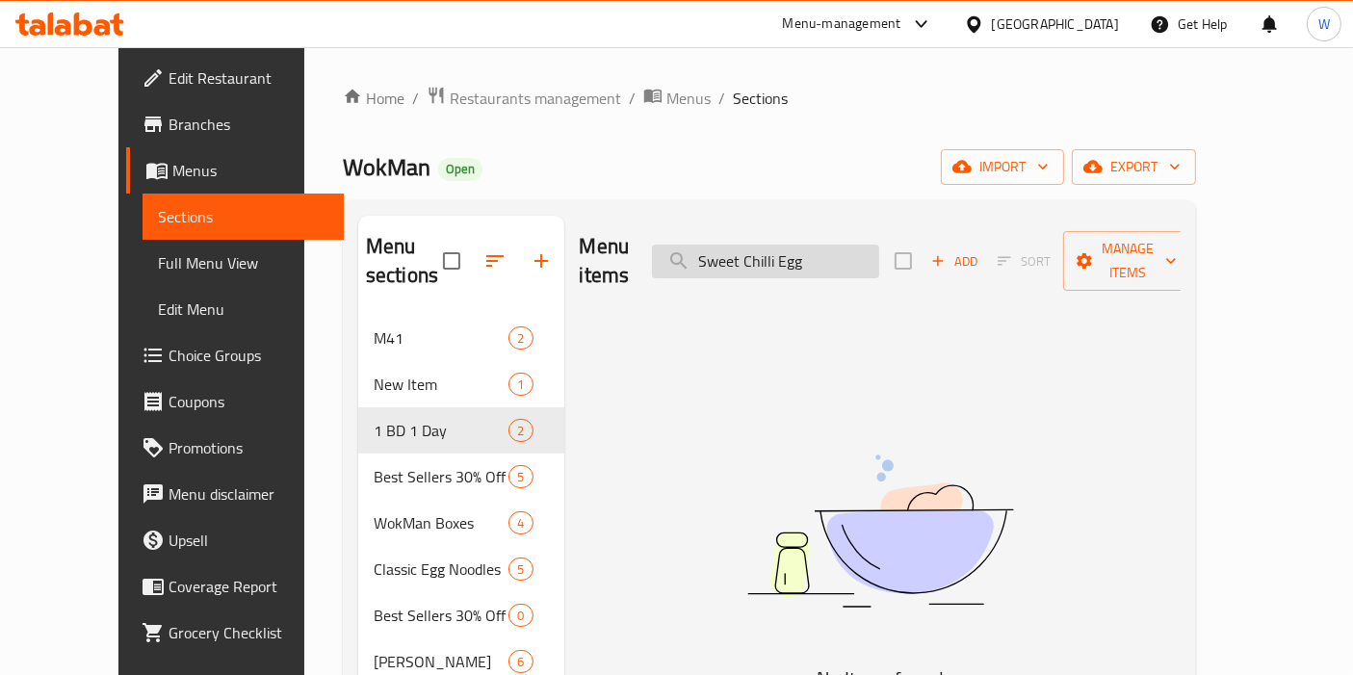
click at [790, 245] on input "Sweet Chilli Egg" at bounding box center [765, 262] width 227 height 34
click at [817, 246] on input "Chilli Egg" at bounding box center [765, 262] width 227 height 34
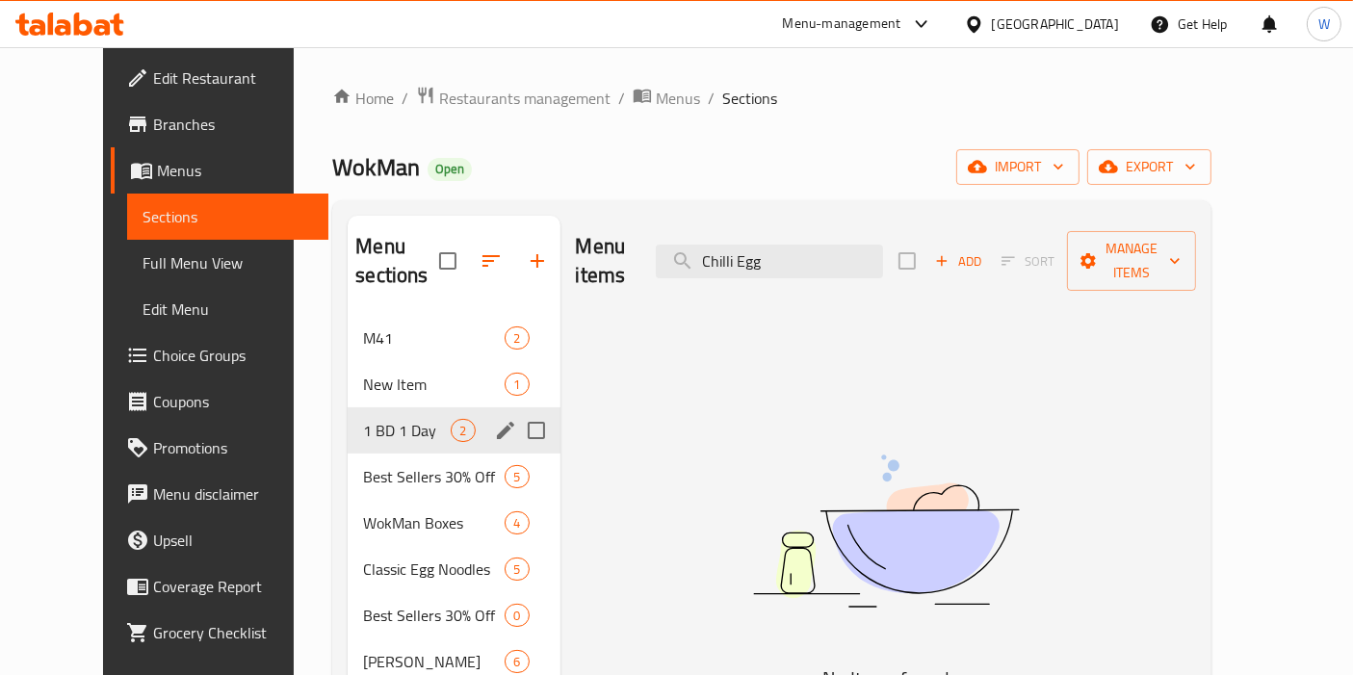
type input "Chilli Egg"
click at [372, 422] on div "1 BD 1 Day 2" at bounding box center [454, 430] width 212 height 46
click at [374, 465] on span "Best Sellers 30% Off" at bounding box center [407, 476] width 88 height 23
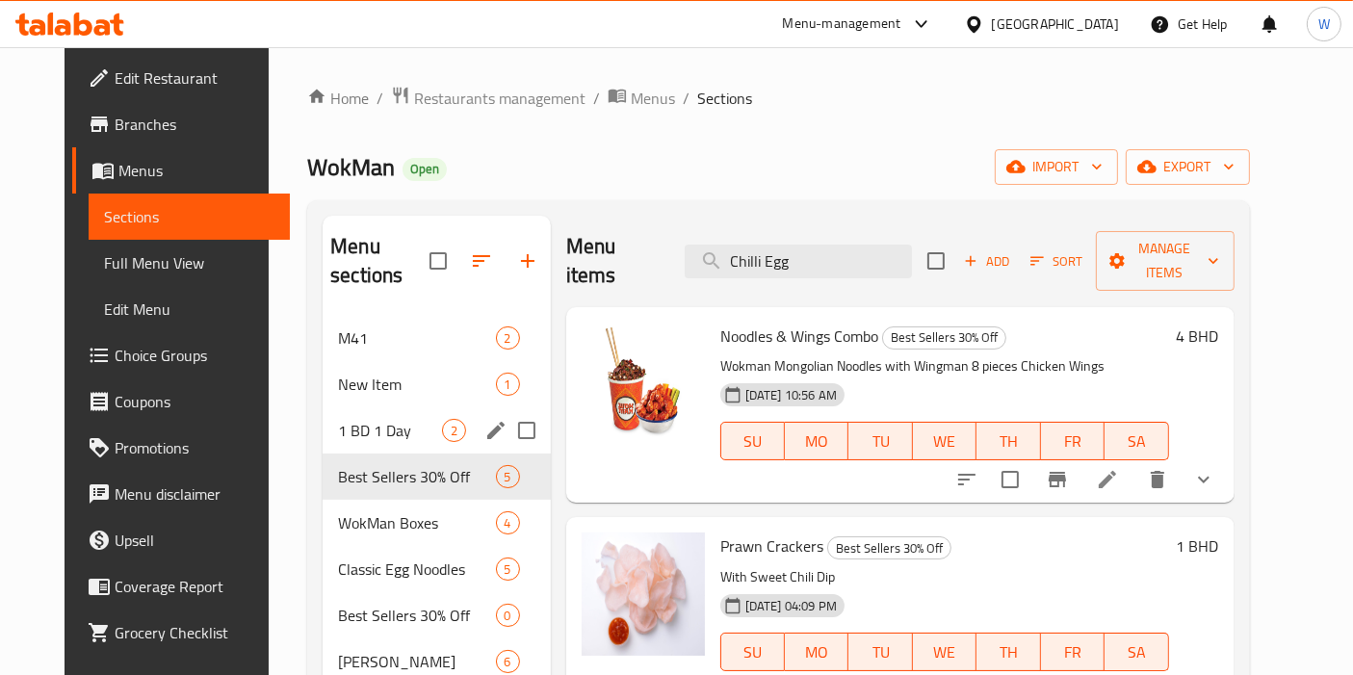
click at [381, 416] on div "1 BD 1 Day 2" at bounding box center [437, 430] width 228 height 46
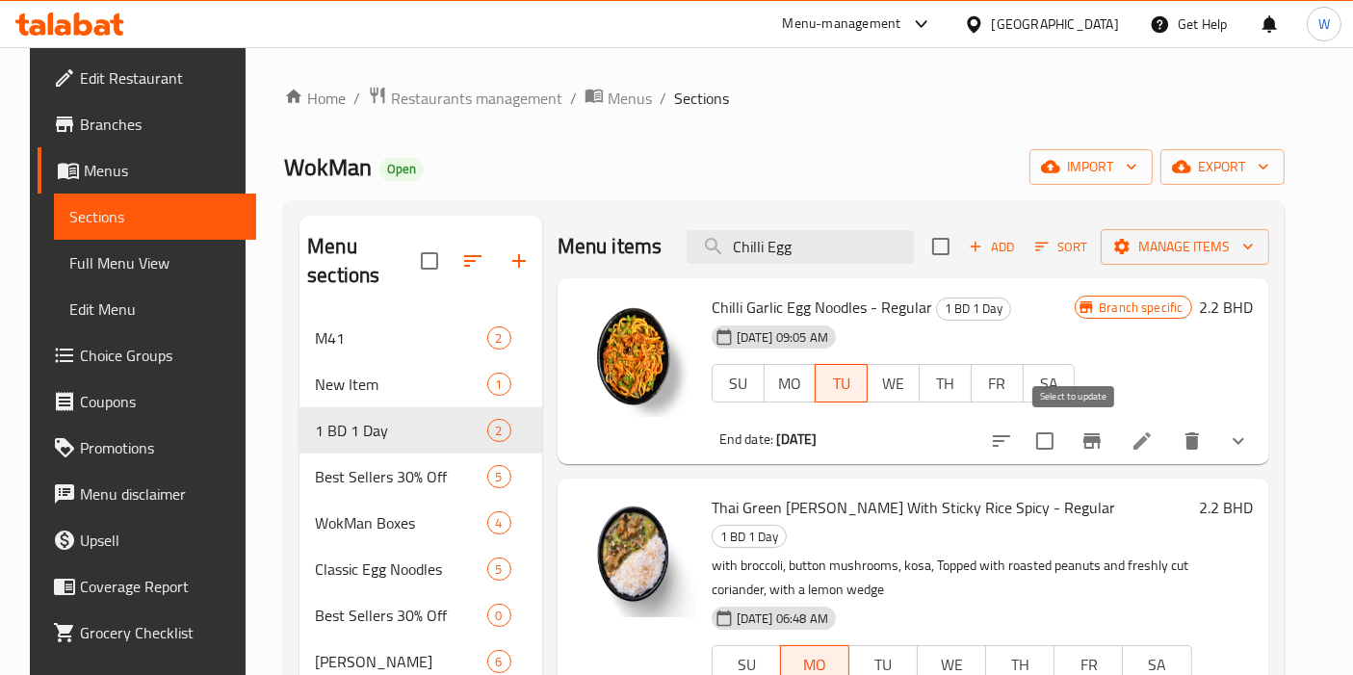
click at [1065, 440] on input "checkbox" at bounding box center [1045, 441] width 40 height 40
checkbox input "true"
click at [1243, 253] on span "Manage items" at bounding box center [1185, 247] width 138 height 24
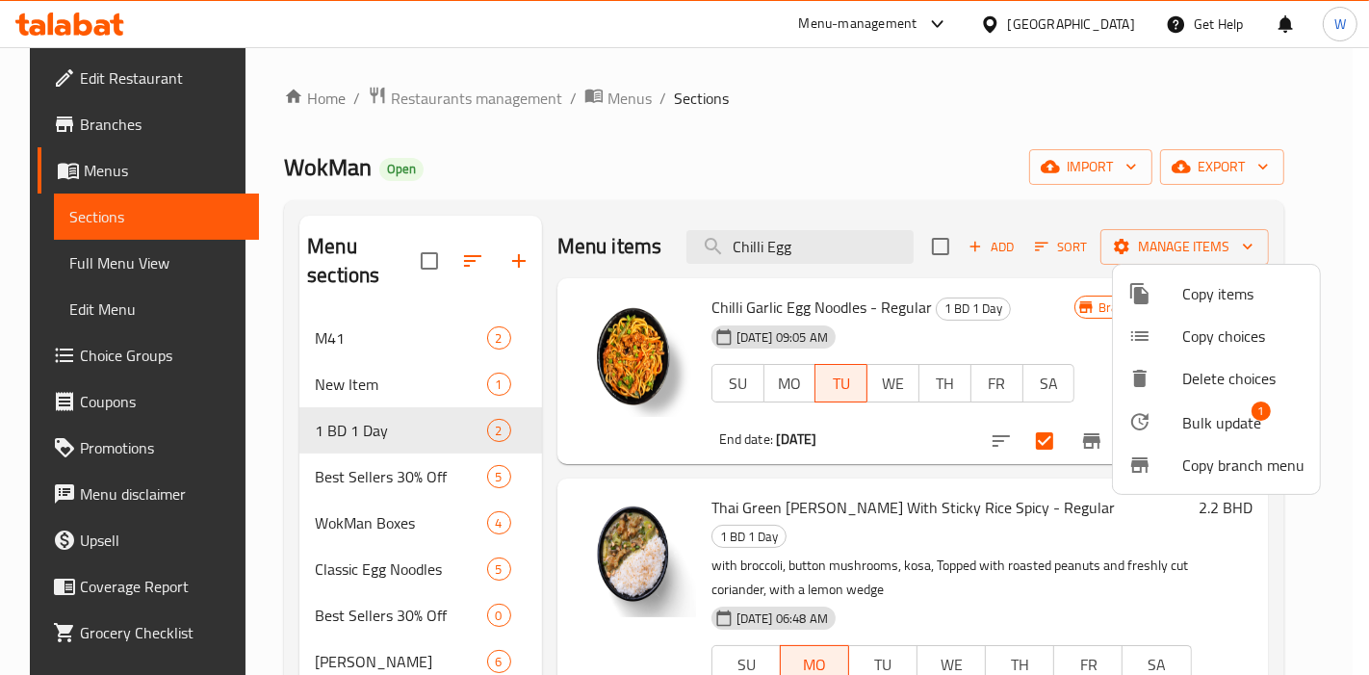
click at [1231, 418] on span "Bulk update" at bounding box center [1221, 422] width 79 height 23
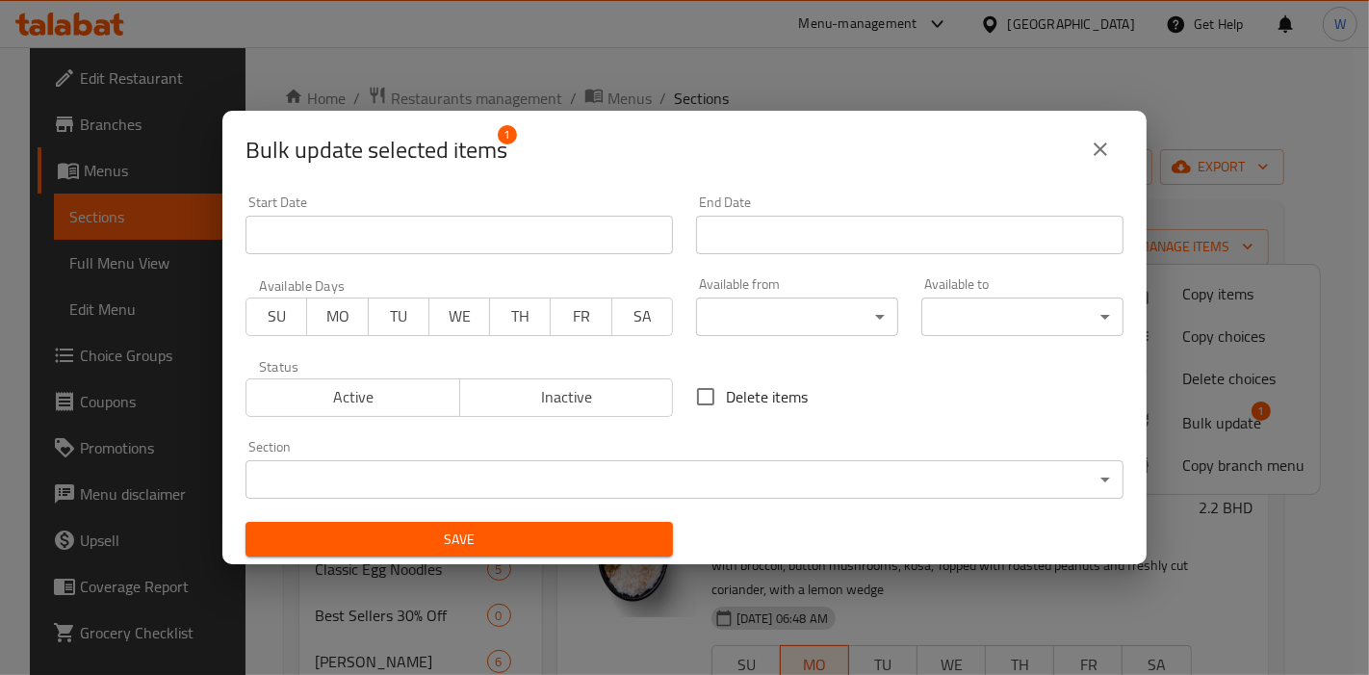
click at [760, 226] on input "Start Date" at bounding box center [910, 235] width 428 height 39
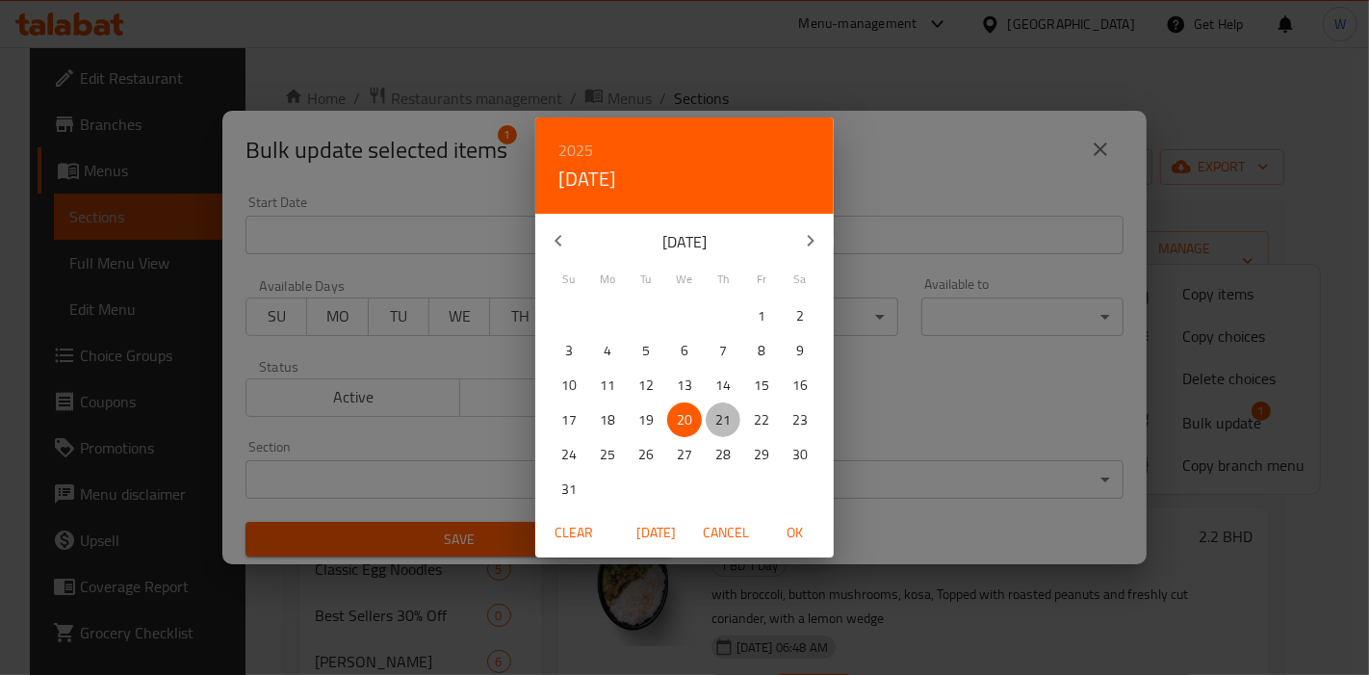
click at [713, 428] on span "21" at bounding box center [723, 420] width 35 height 24
click at [804, 536] on span "OK" at bounding box center [795, 533] width 46 height 24
type input "21-08-2025"
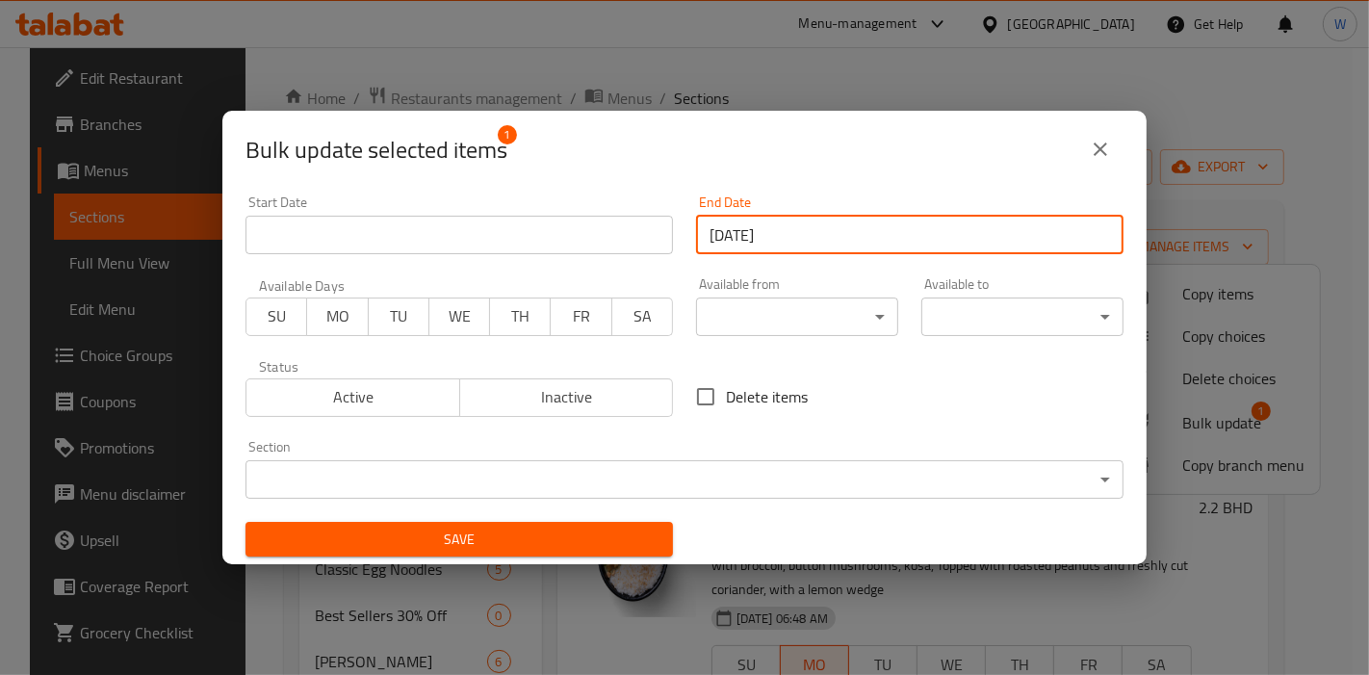
click at [515, 329] on span "TH" at bounding box center [520, 316] width 45 height 28
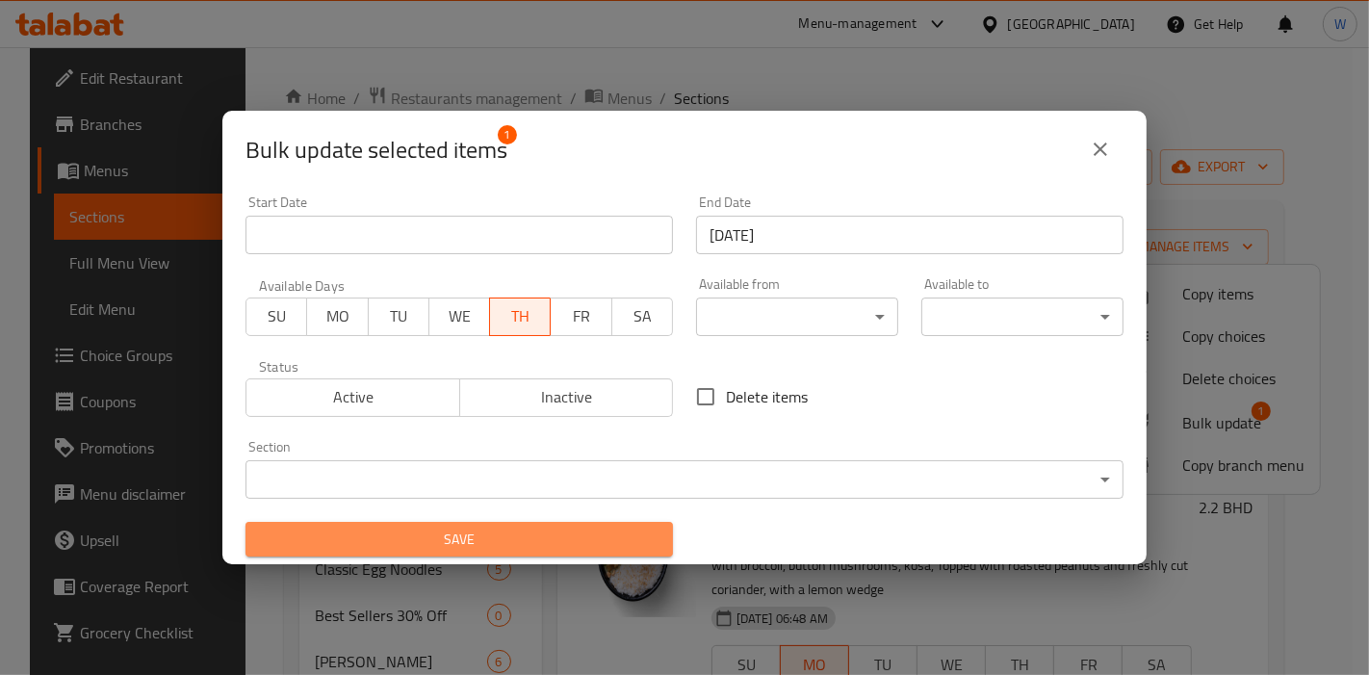
click at [591, 550] on span "Save" at bounding box center [459, 540] width 397 height 24
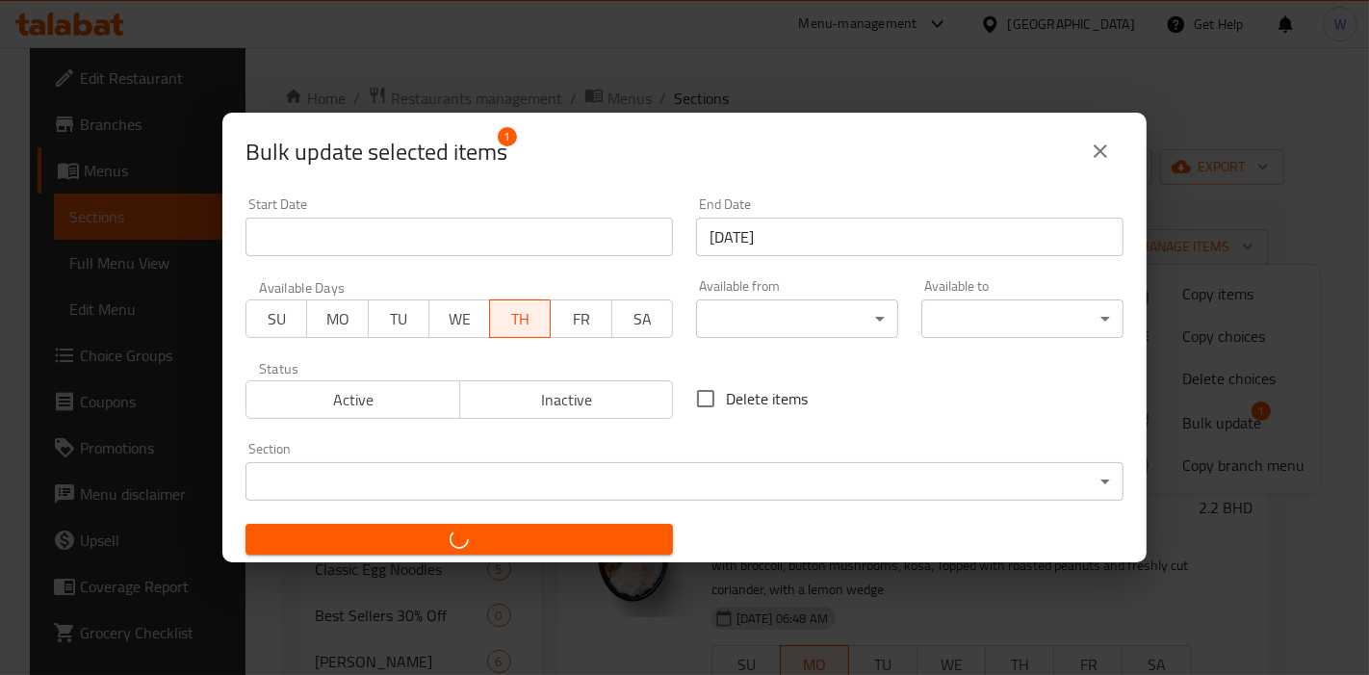
checkbox input "false"
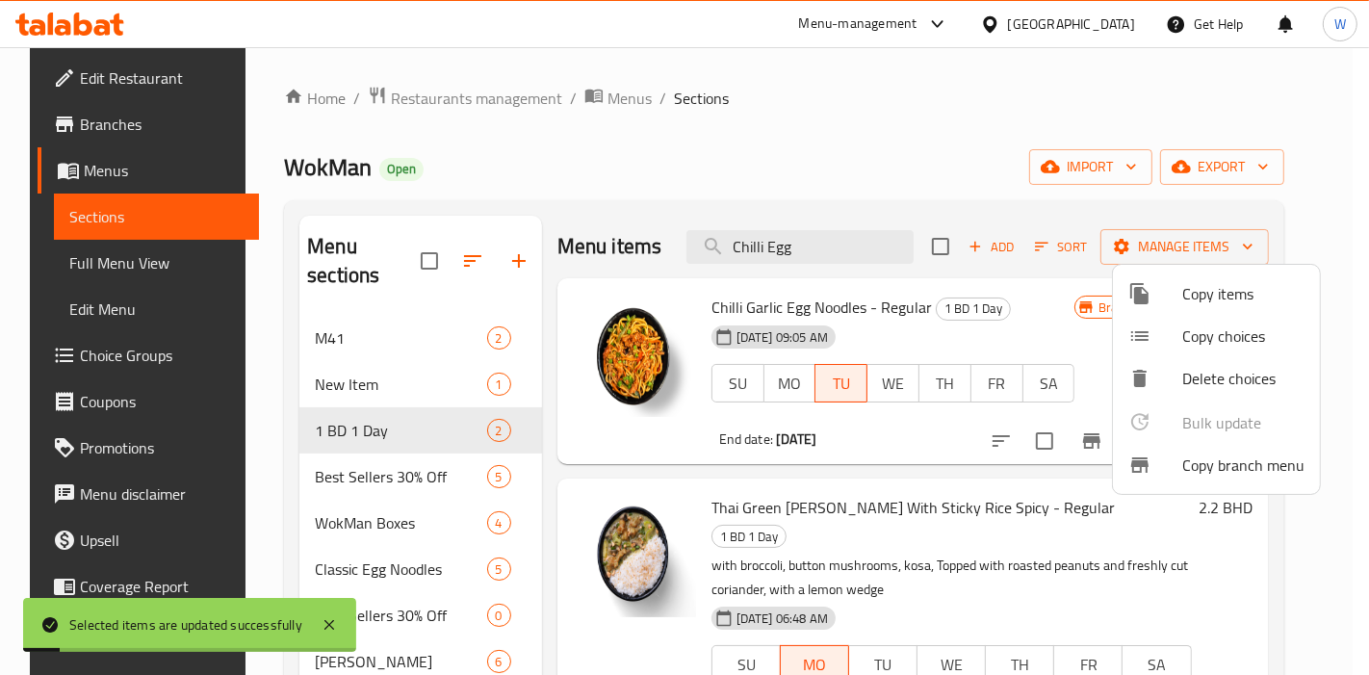
click at [1067, 544] on div at bounding box center [684, 337] width 1369 height 675
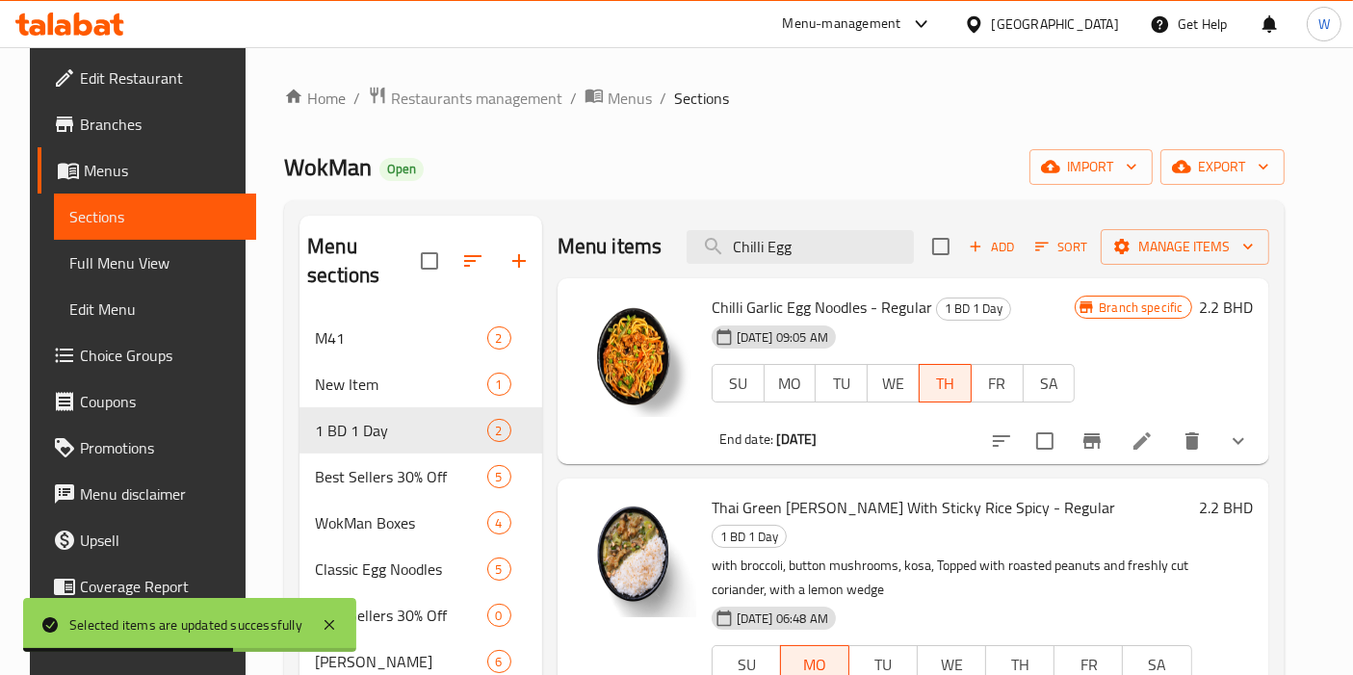
click at [1169, 444] on li at bounding box center [1142, 441] width 54 height 35
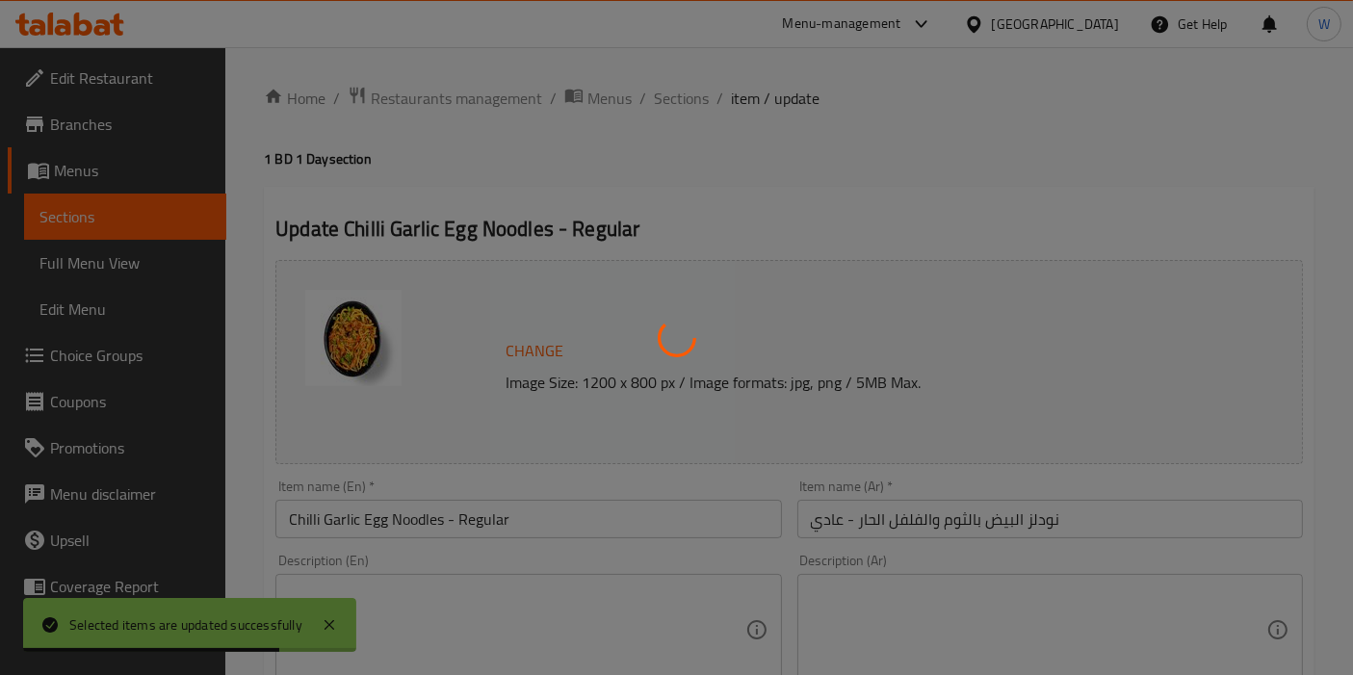
type input "اختر البروتين الخاص بك"
type input "1"
type input "تزيين"
type input "0"
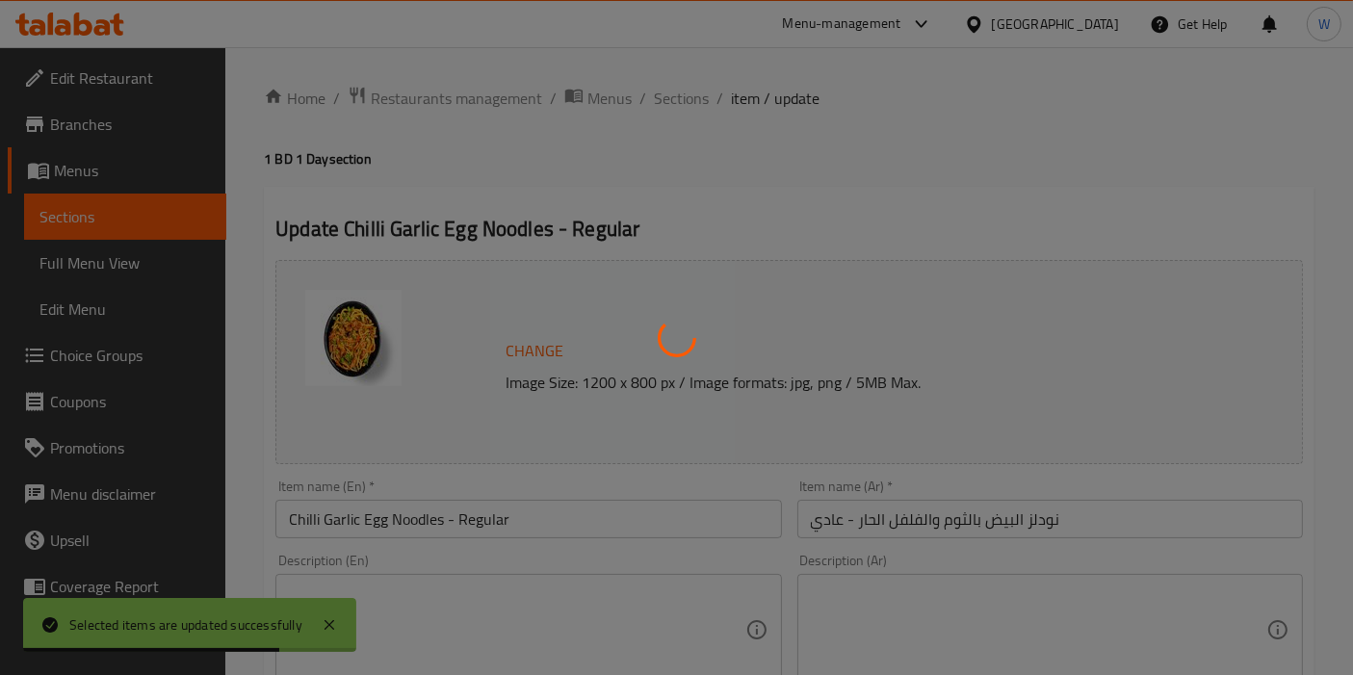
type input "0"
type input "إضافات مميزة"
type input "0"
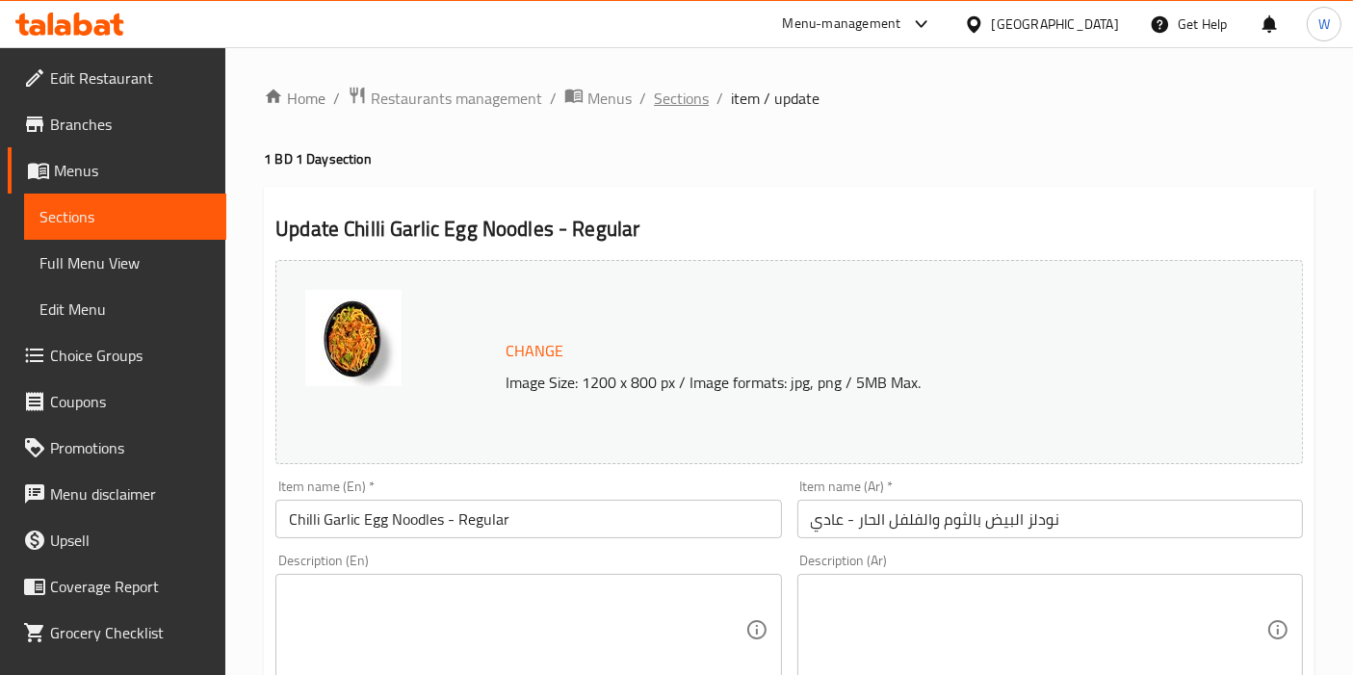
click at [682, 100] on span "Sections" at bounding box center [681, 98] width 55 height 23
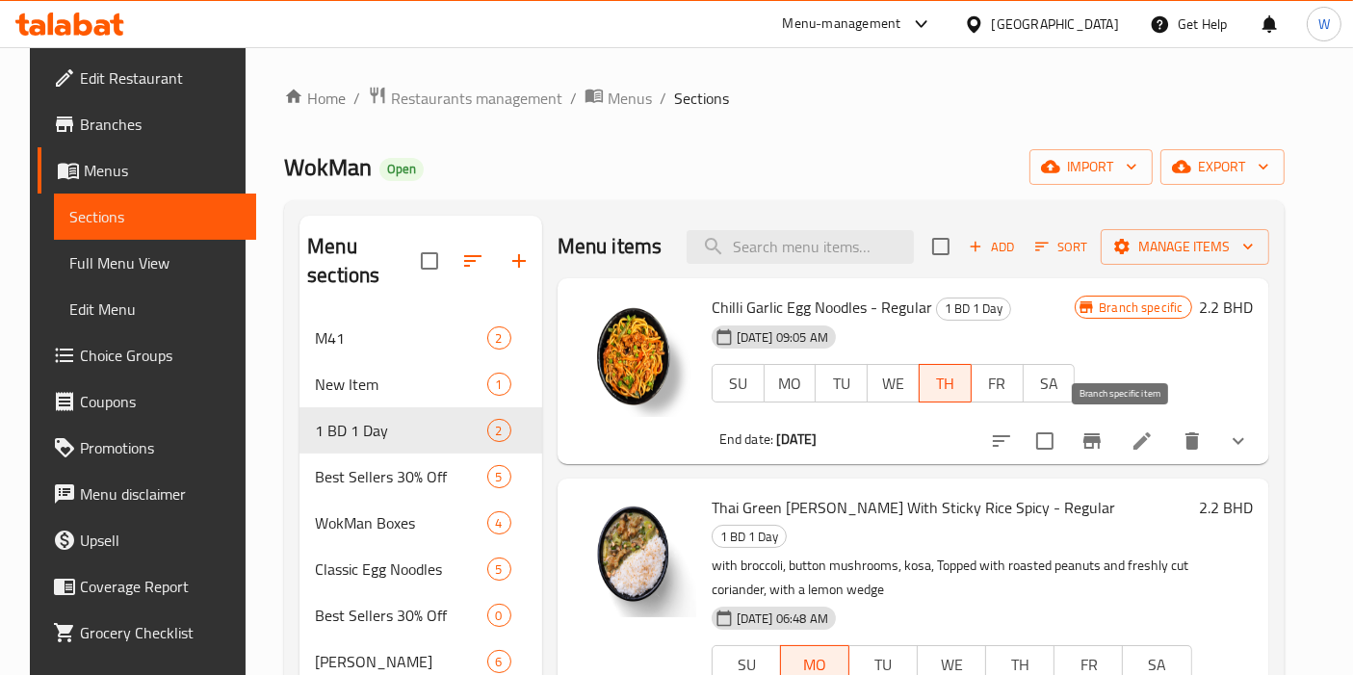
click at [1103, 452] on icon "Branch-specific-item" at bounding box center [1091, 440] width 23 height 23
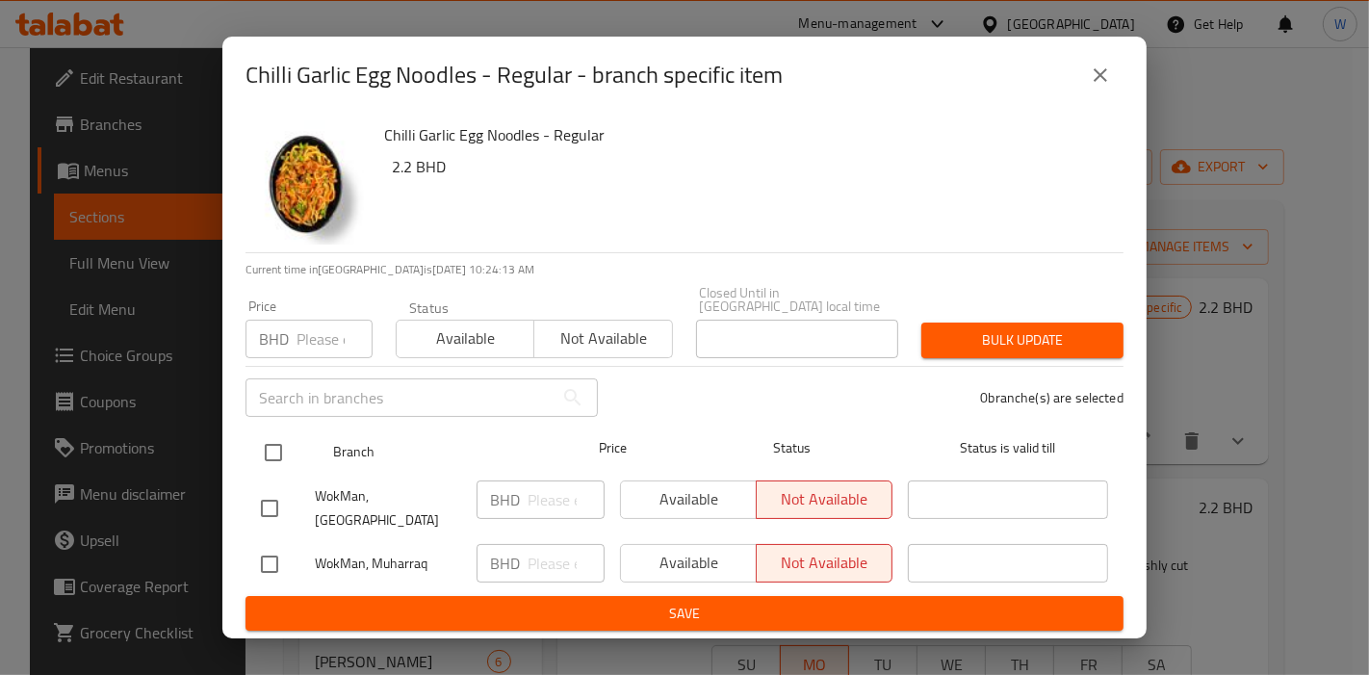
click at [272, 453] on input "checkbox" at bounding box center [273, 452] width 40 height 40
checkbox input "true"
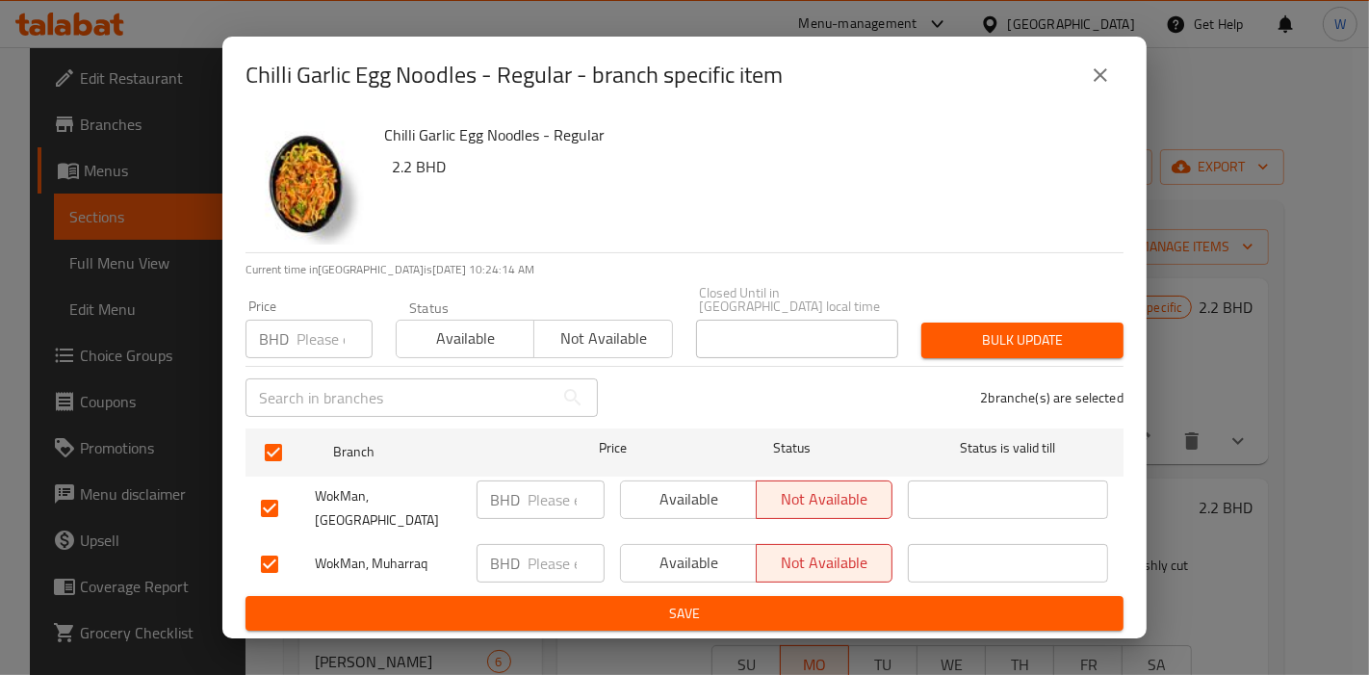
click at [447, 344] on span "Available" at bounding box center [465, 338] width 122 height 28
click at [966, 328] on span "Bulk update" at bounding box center [1022, 340] width 171 height 24
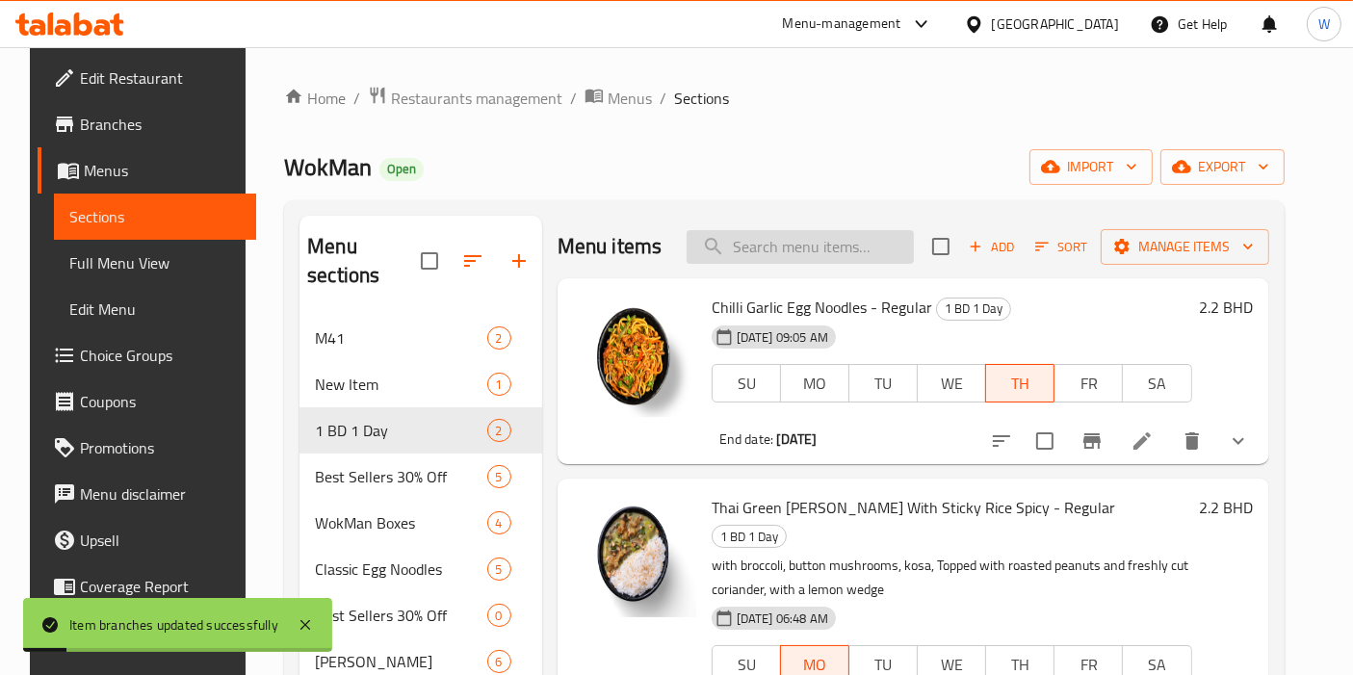
click at [756, 254] on input "search" at bounding box center [800, 247] width 227 height 34
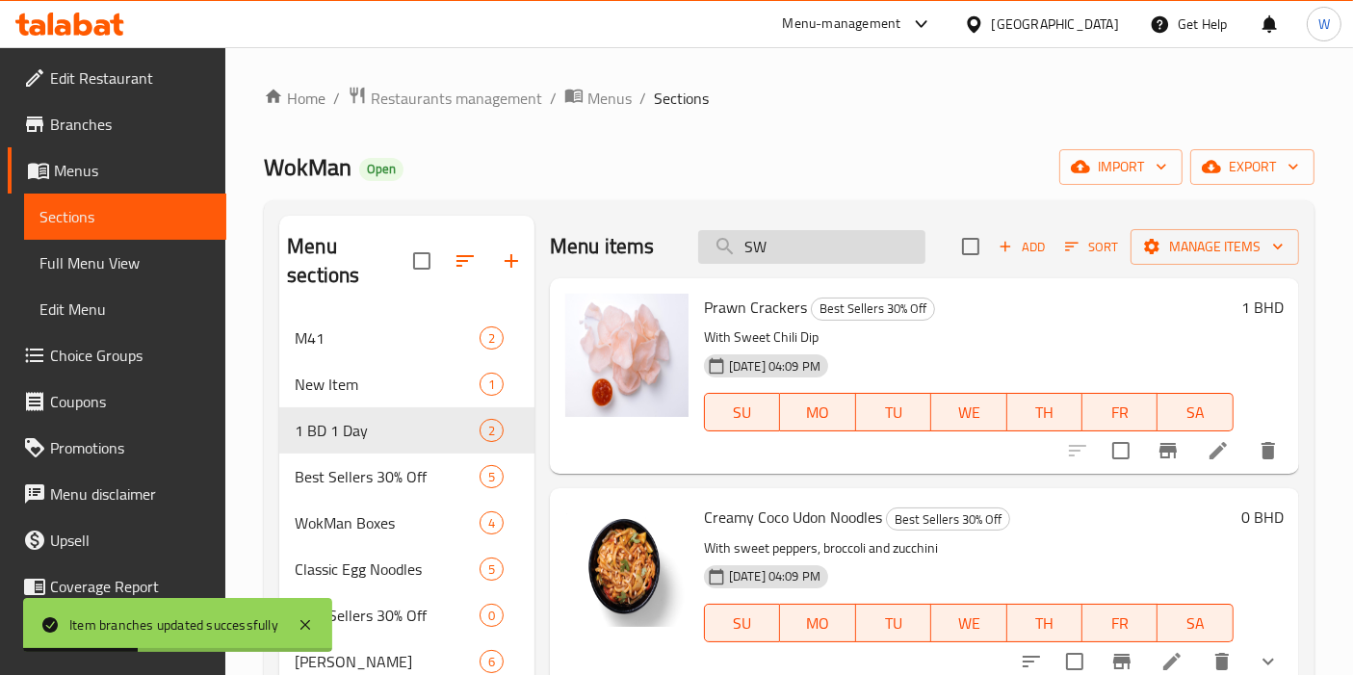
type input "S"
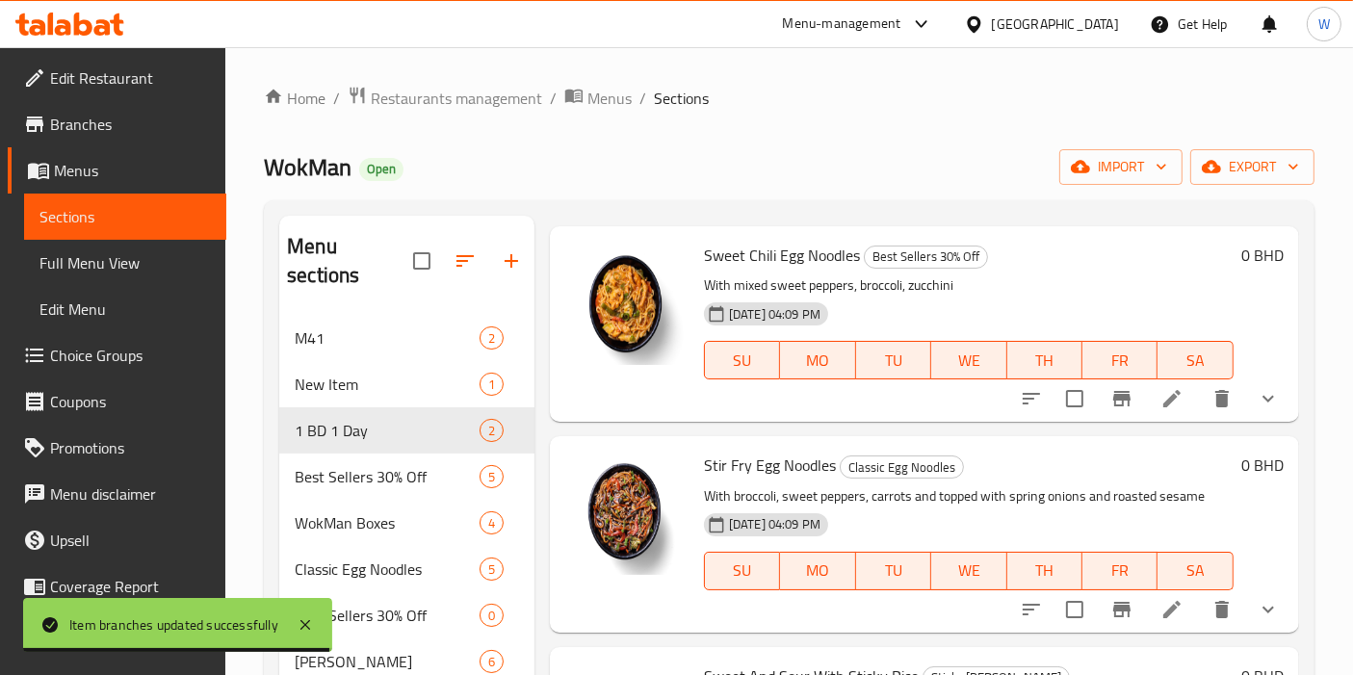
scroll to position [428, 0]
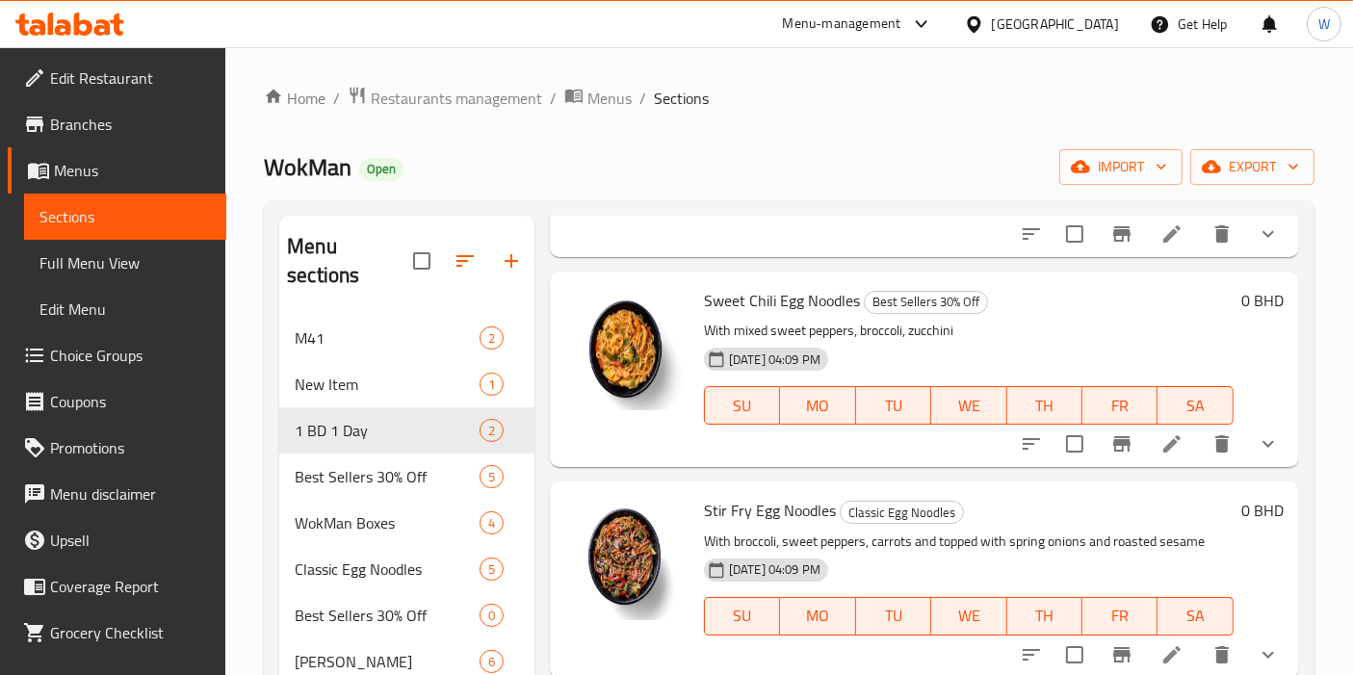
type input "sweet"
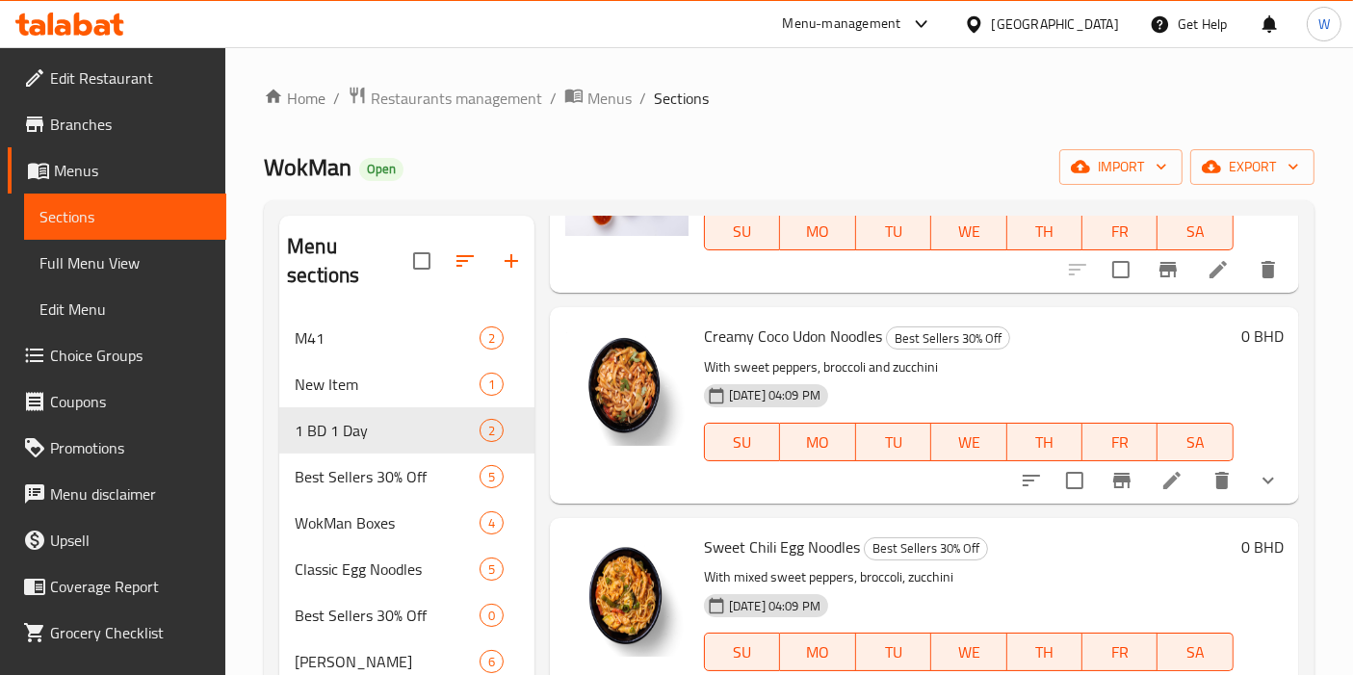
scroll to position [214, 0]
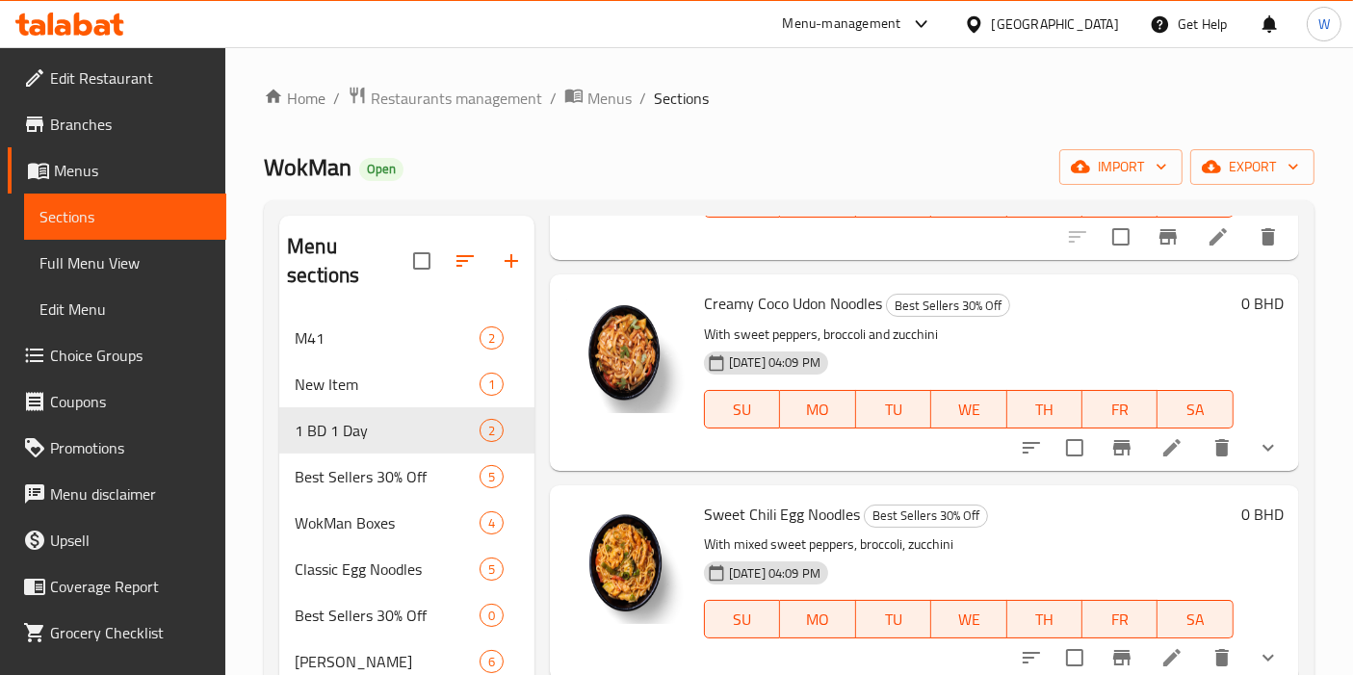
click at [766, 506] on span "Sweet Chili Egg Noodles" at bounding box center [782, 514] width 156 height 29
copy h6 "Sweet Chili Egg Noodles"
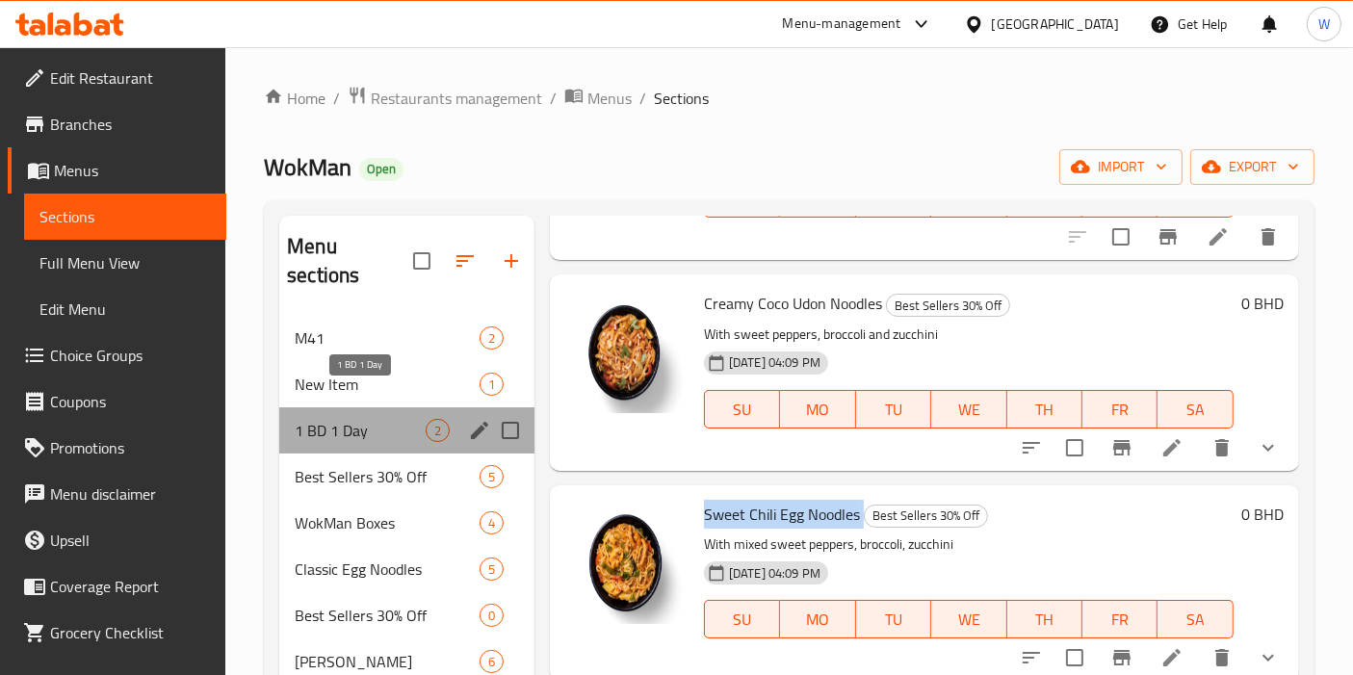
click at [352, 419] on span "1 BD 1 Day" at bounding box center [360, 430] width 131 height 23
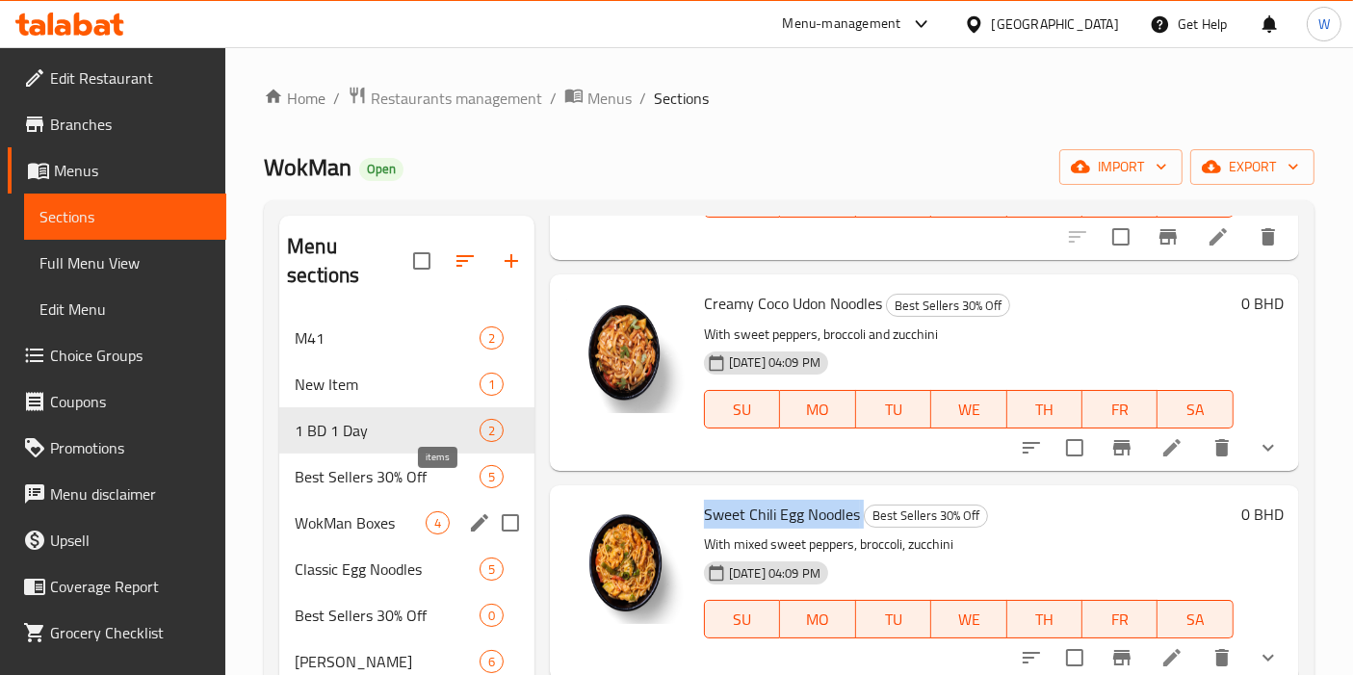
click at [395, 506] on div "WokMan Boxes 4" at bounding box center [406, 523] width 255 height 46
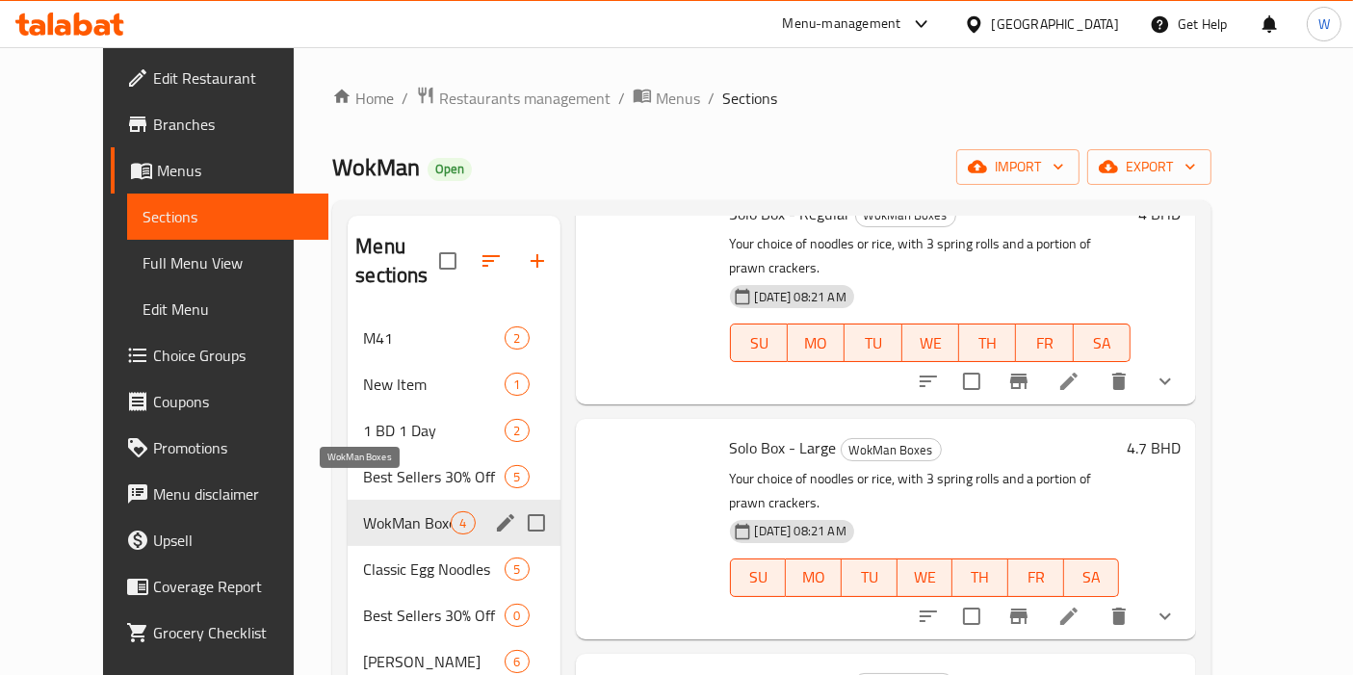
scroll to position [26, 0]
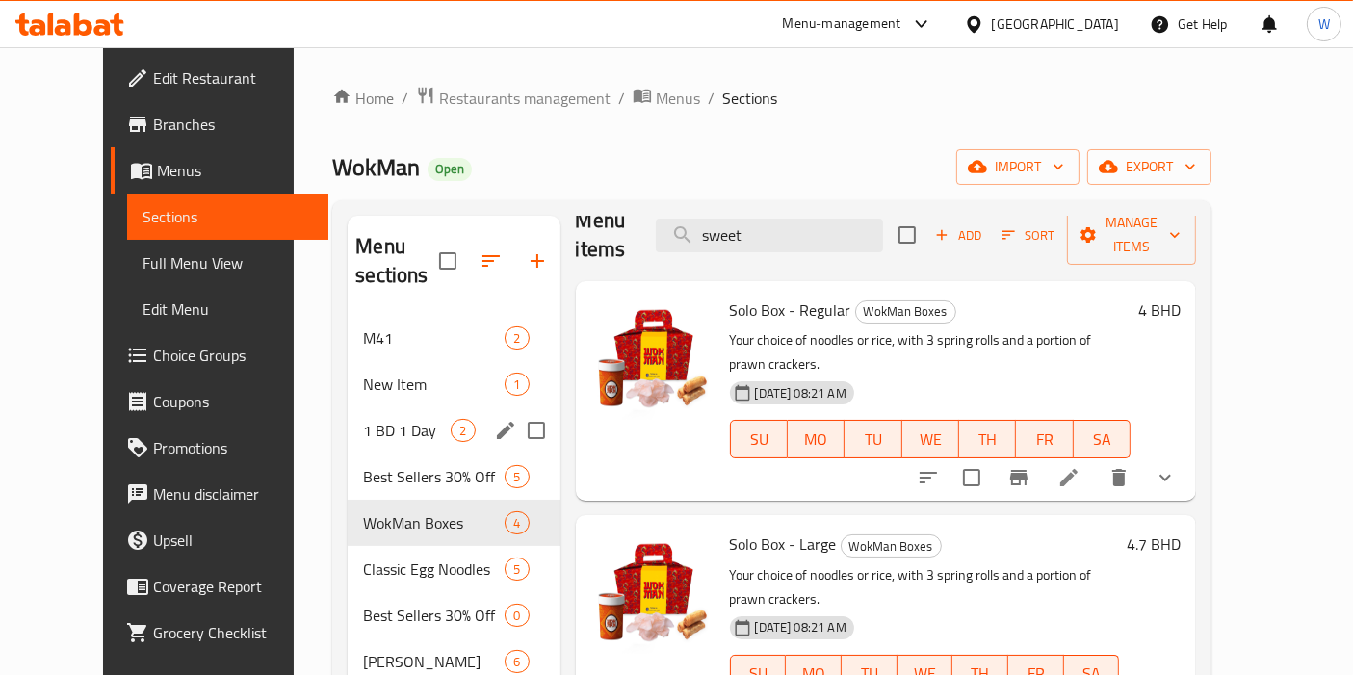
click at [376, 419] on span "1 BD 1 Day" at bounding box center [407, 430] width 88 height 23
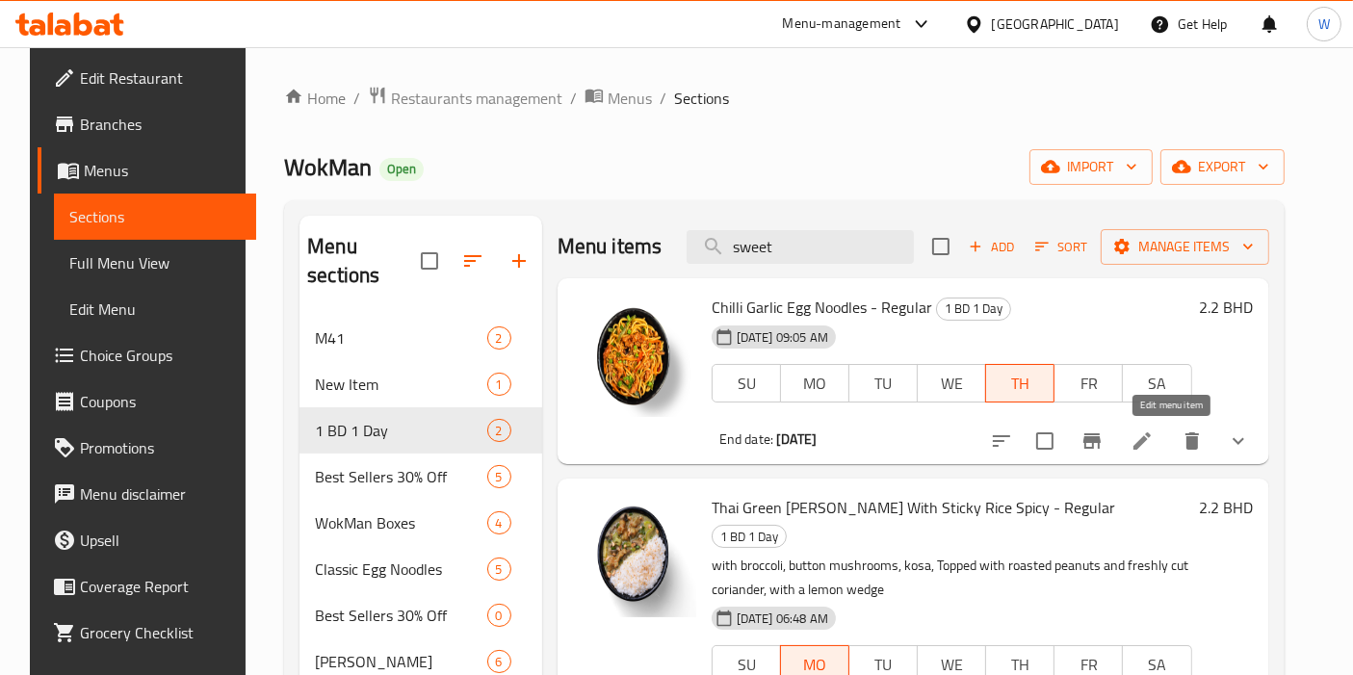
click at [1154, 450] on icon at bounding box center [1141, 440] width 23 height 23
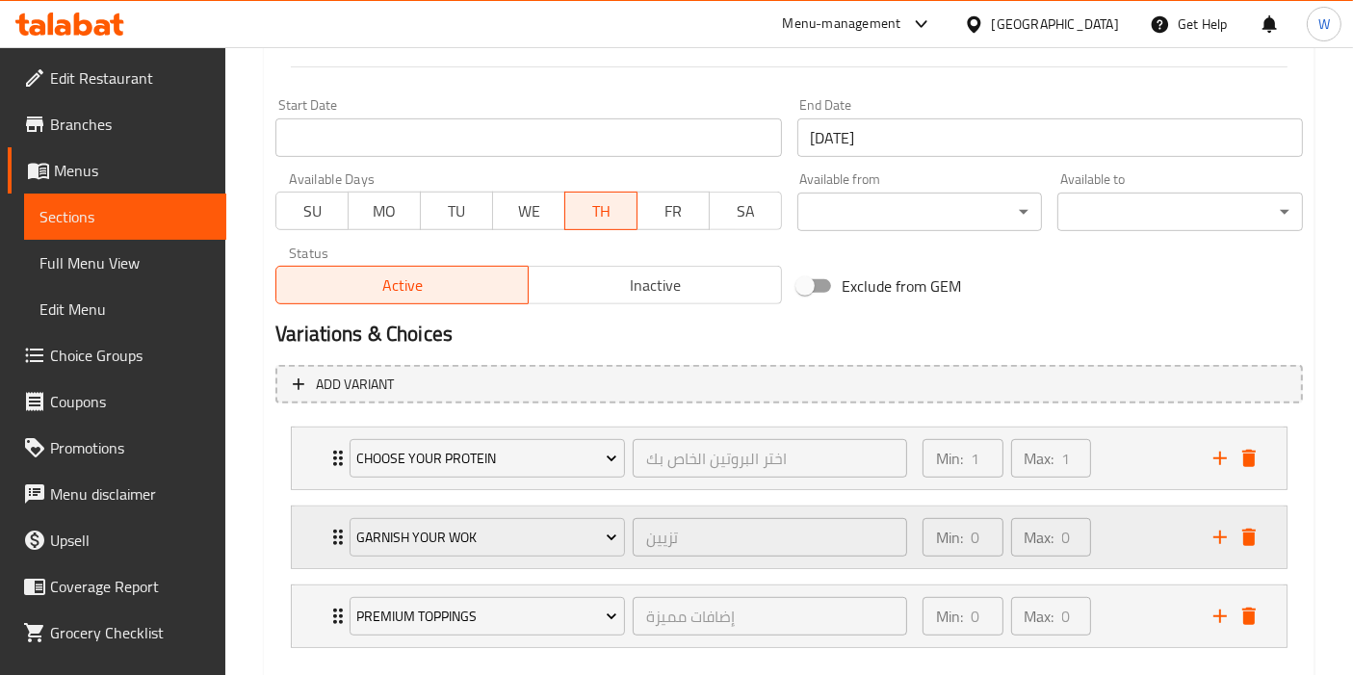
scroll to position [855, 0]
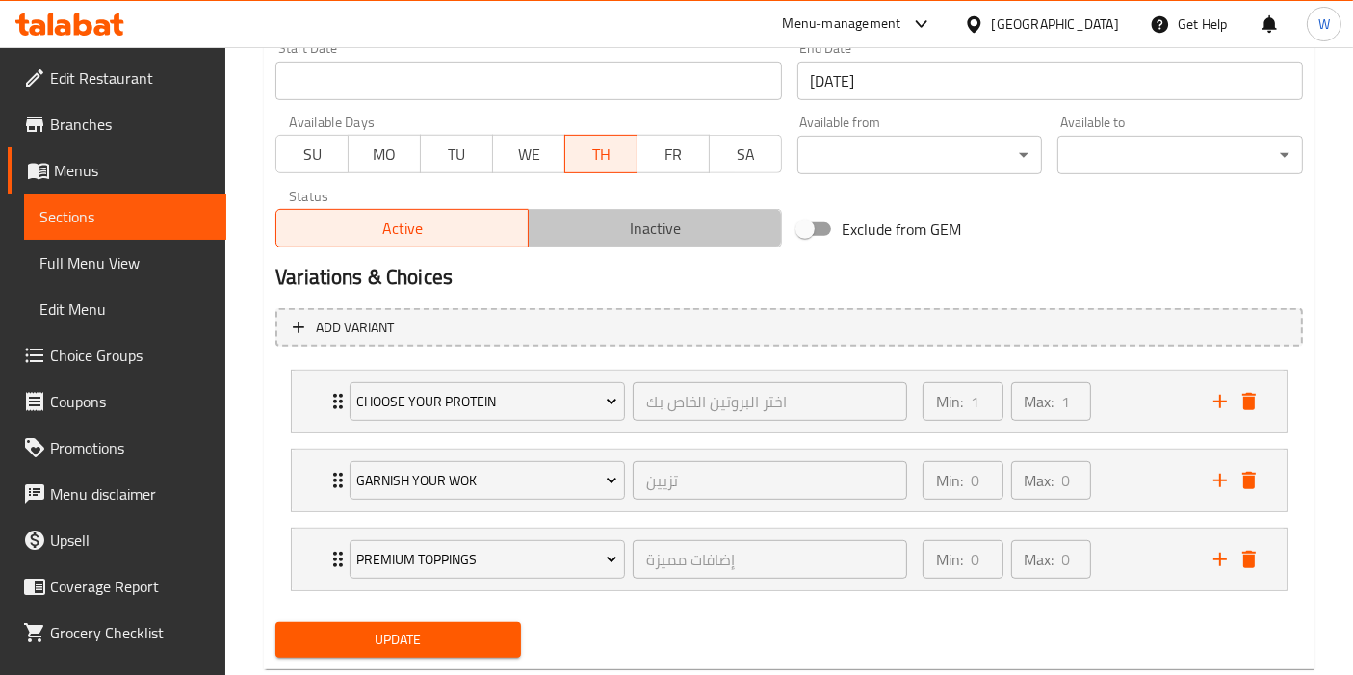
click at [646, 243] on button "Inactive" at bounding box center [654, 228] width 253 height 39
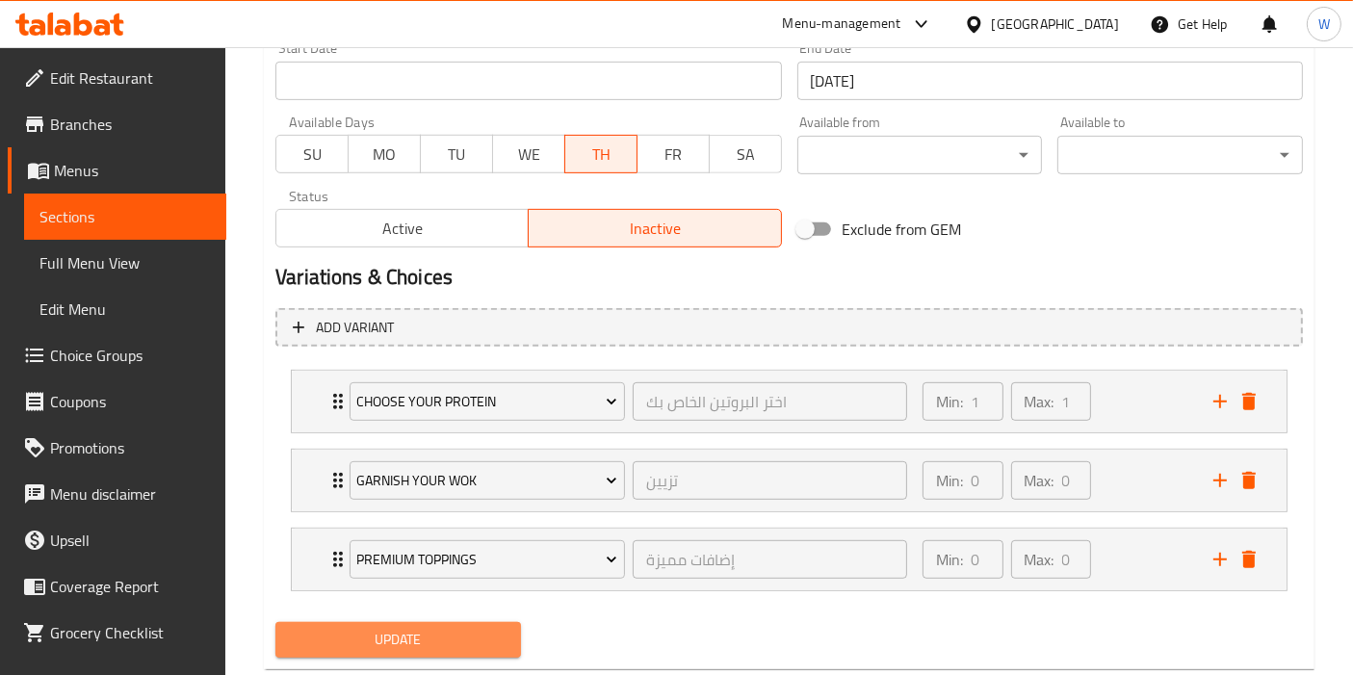
click at [459, 649] on button "Update" at bounding box center [398, 640] width 246 height 36
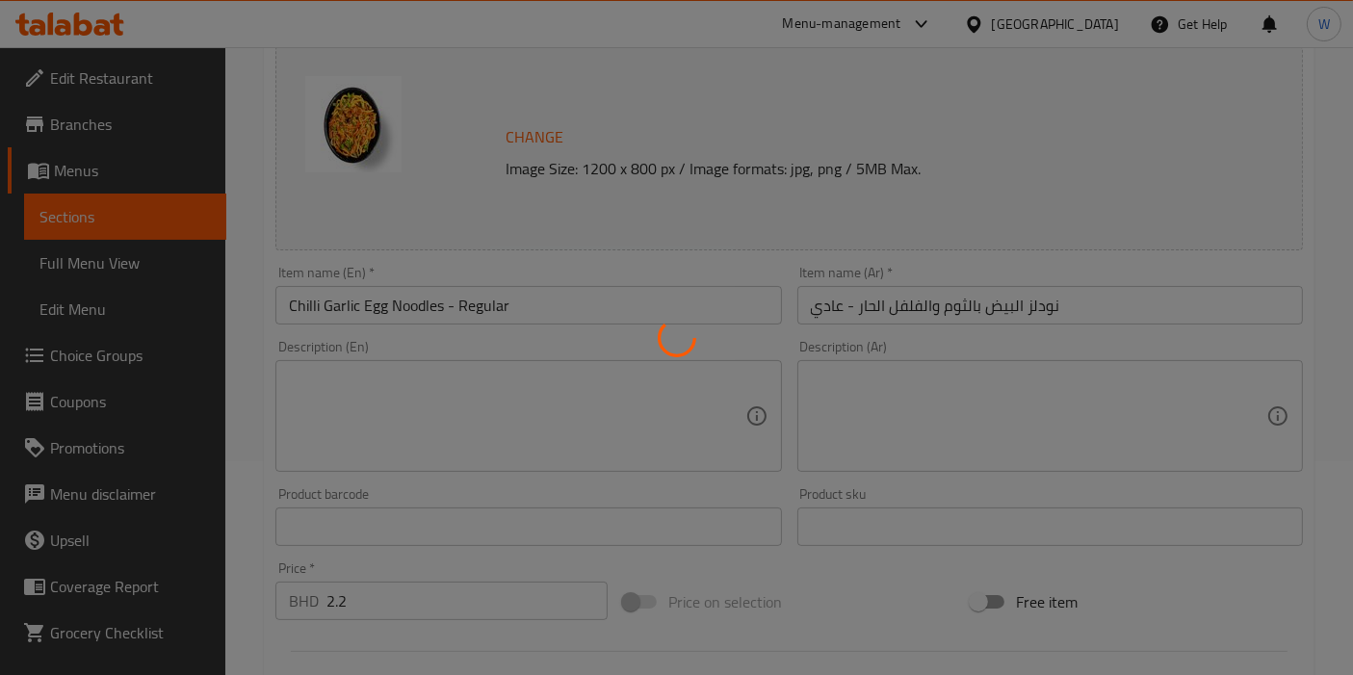
scroll to position [0, 0]
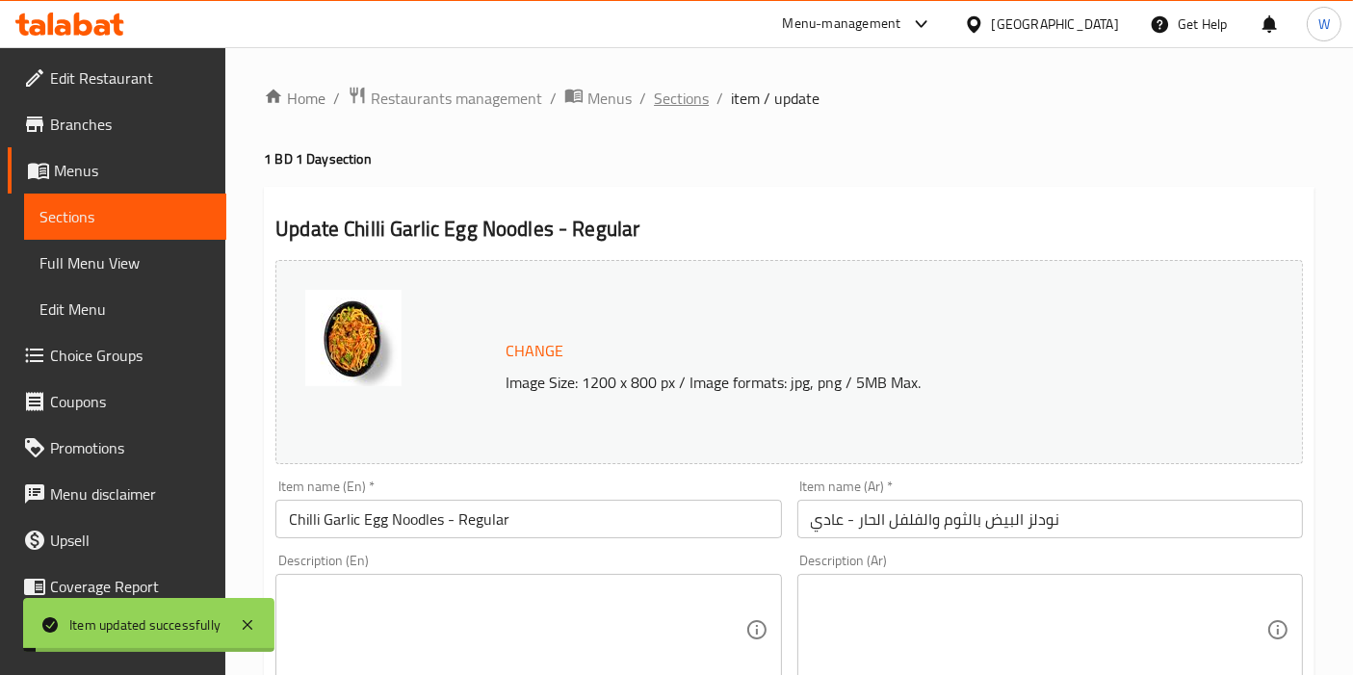
click at [685, 91] on span "Sections" at bounding box center [681, 98] width 55 height 23
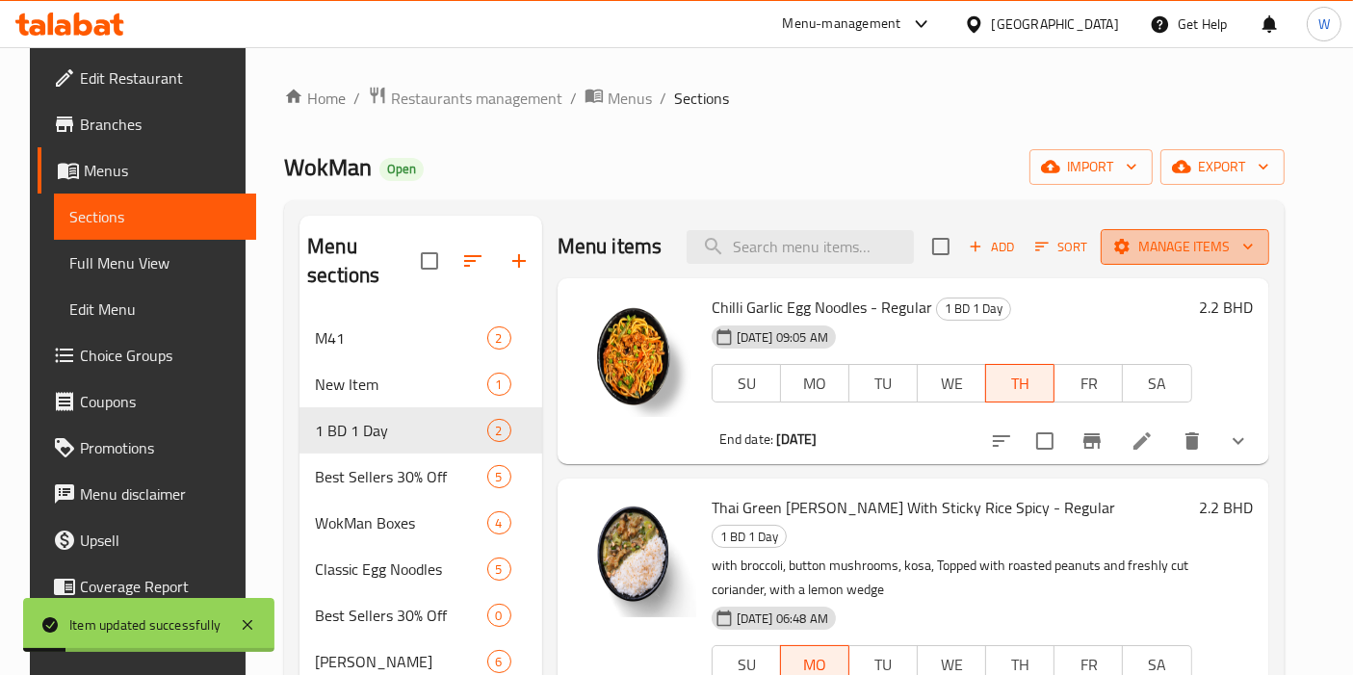
click at [1254, 253] on span "Manage items" at bounding box center [1185, 247] width 138 height 24
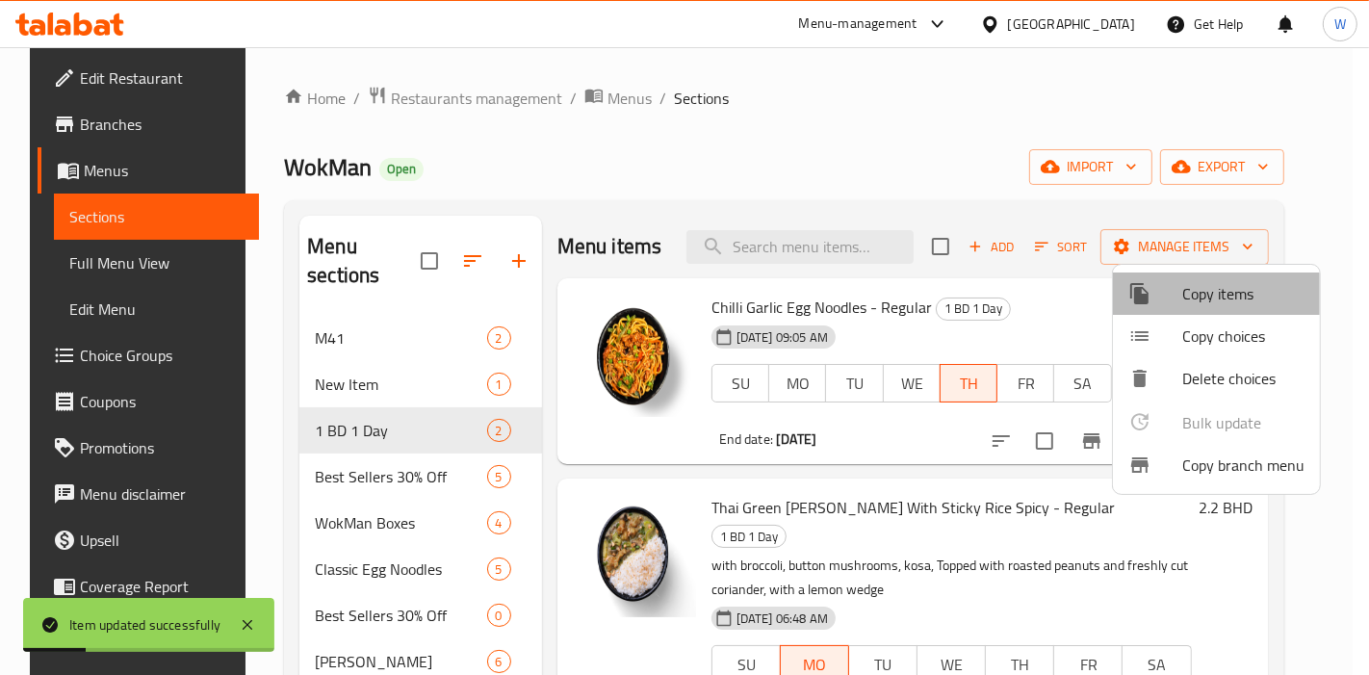
click at [1240, 284] on span "Copy items" at bounding box center [1243, 293] width 122 height 23
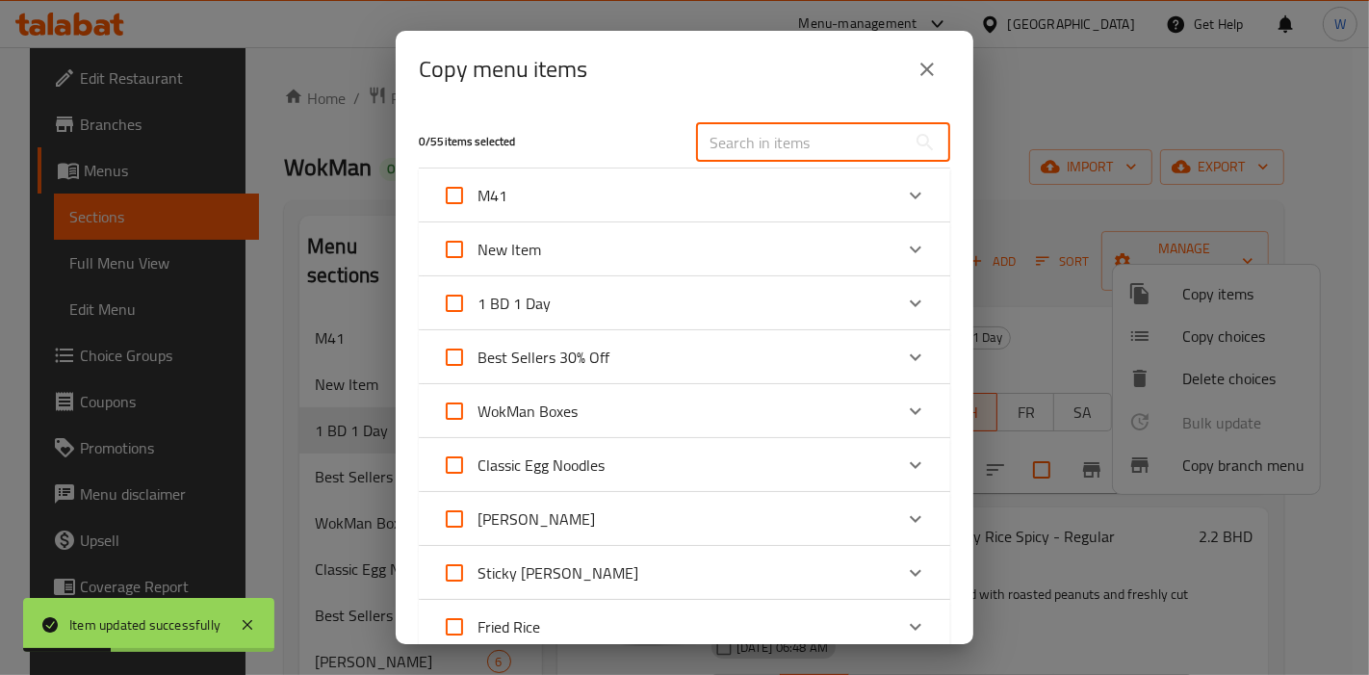
click at [761, 135] on input "text" at bounding box center [801, 142] width 210 height 39
paste input "Sweet Chili Egg Noodles"
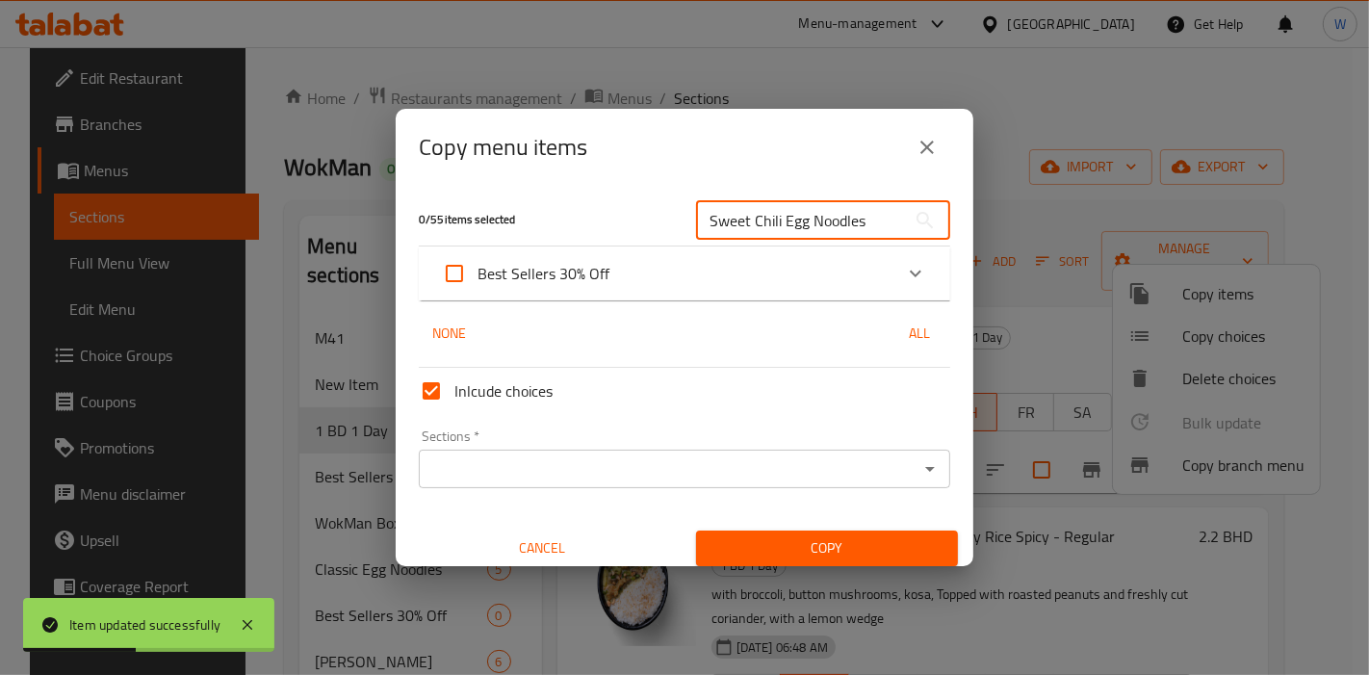
type input "Sweet Chili Egg Noodles"
click at [799, 264] on div "Best Sellers 30% Off" at bounding box center [667, 273] width 451 height 46
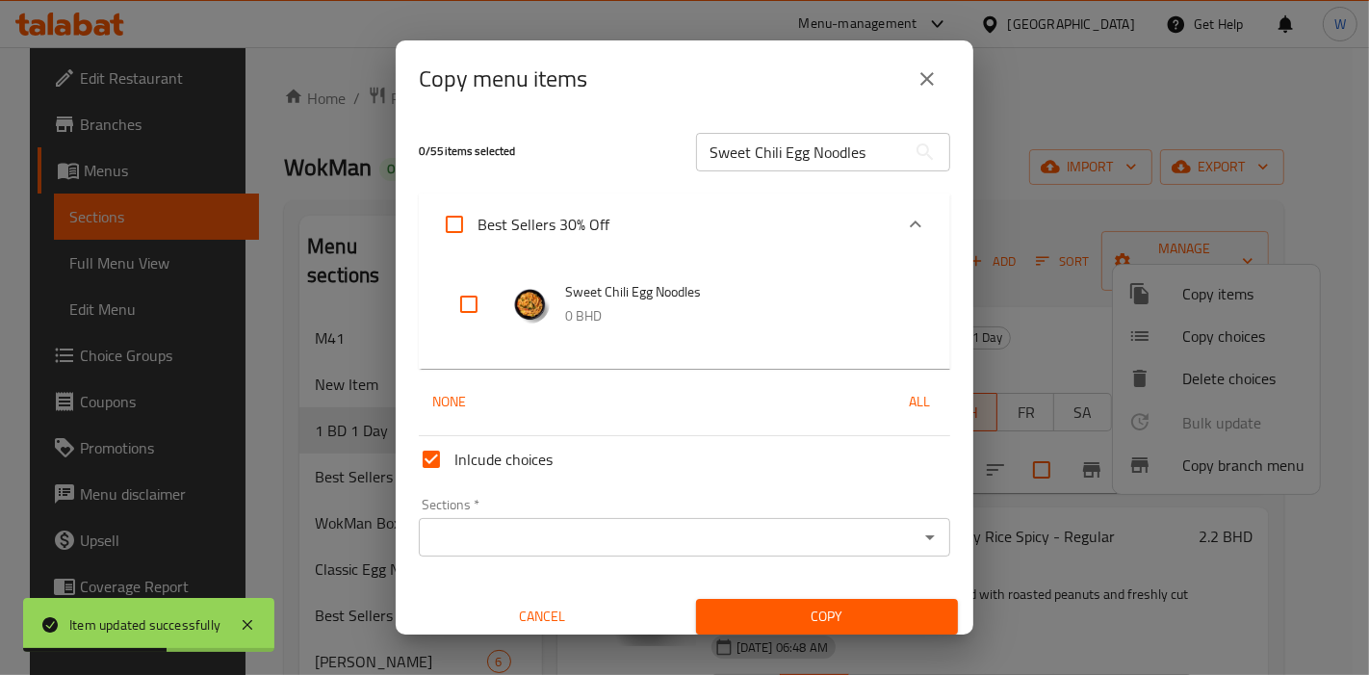
click at [462, 304] on input "checkbox" at bounding box center [469, 304] width 46 height 46
checkbox input "true"
click at [896, 554] on div "Sections *" at bounding box center [685, 537] width 532 height 39
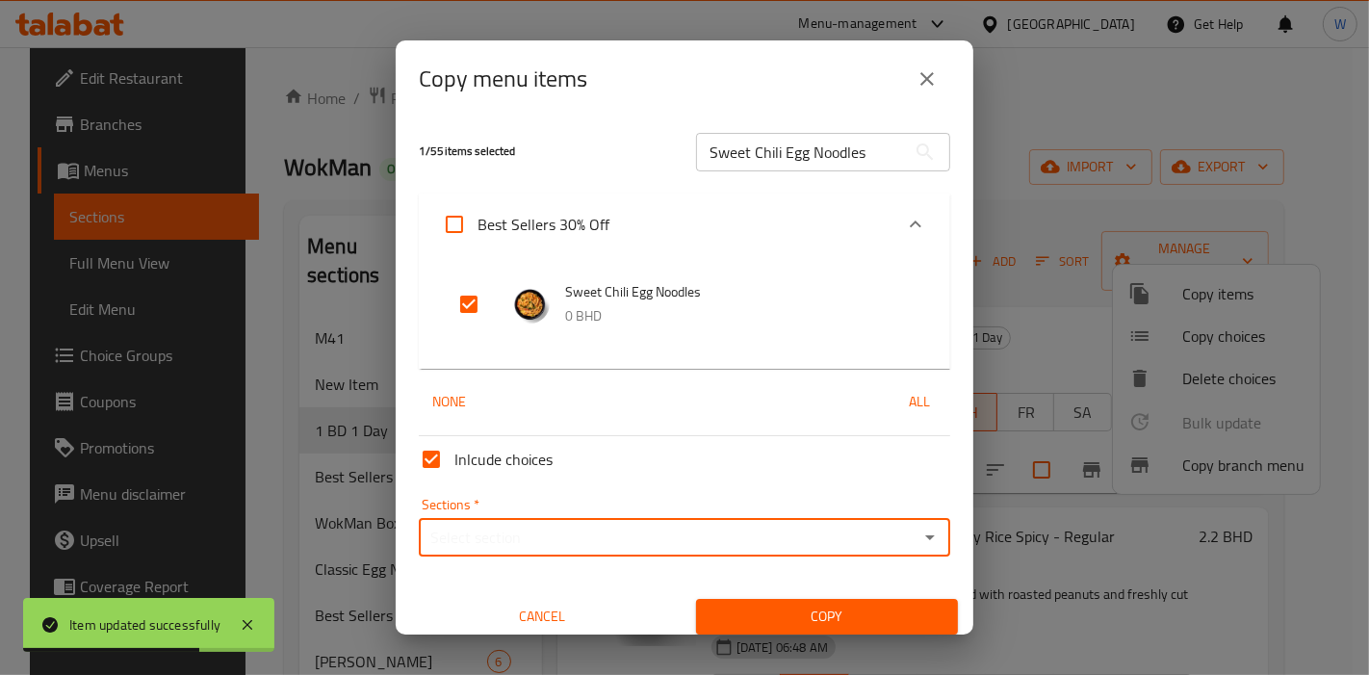
click at [922, 538] on icon "Open" at bounding box center [930, 537] width 23 height 23
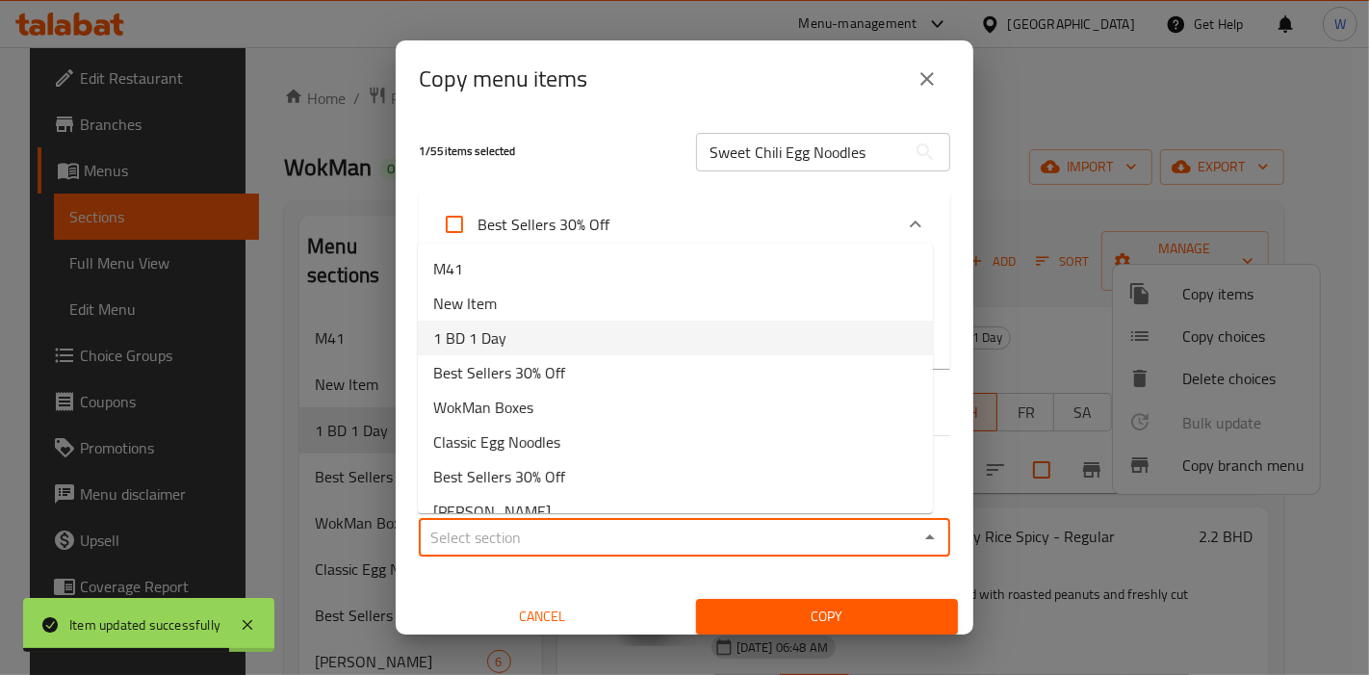
click at [640, 334] on li "1 BD 1 Day" at bounding box center [675, 338] width 515 height 35
type input "1 BD 1 Day"
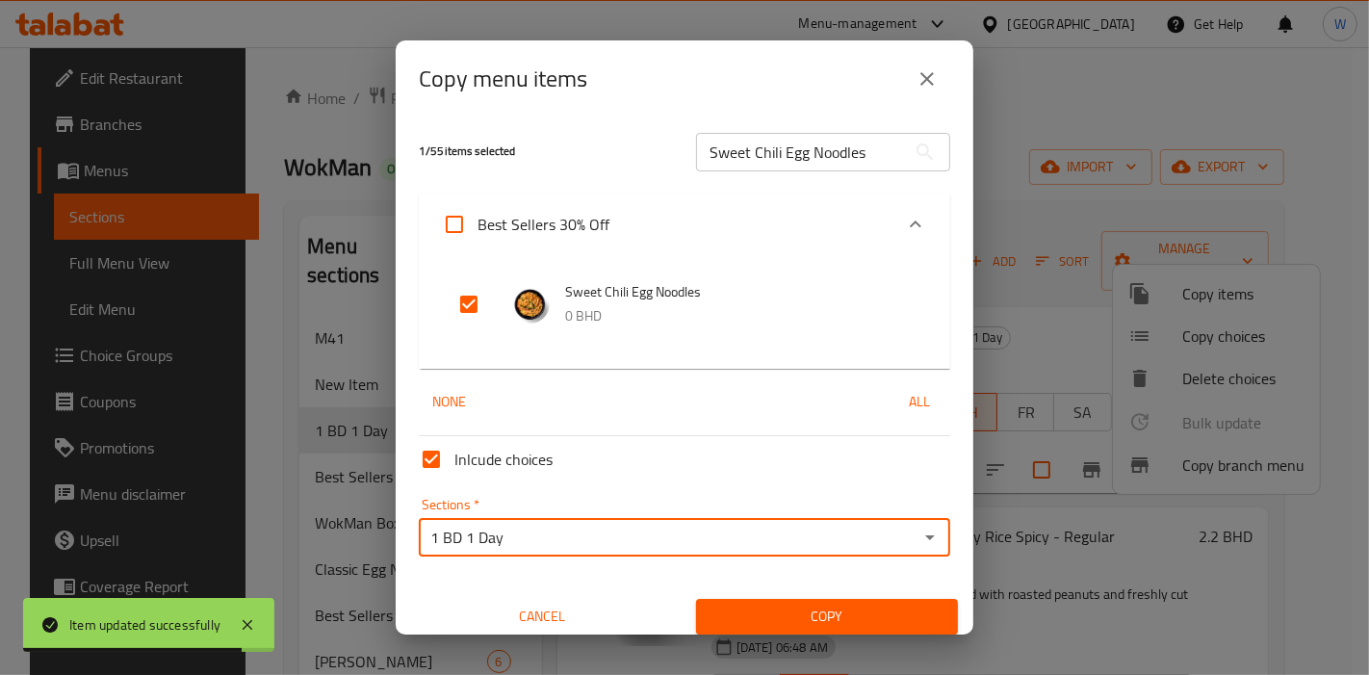
click at [815, 607] on span "Copy" at bounding box center [827, 617] width 231 height 24
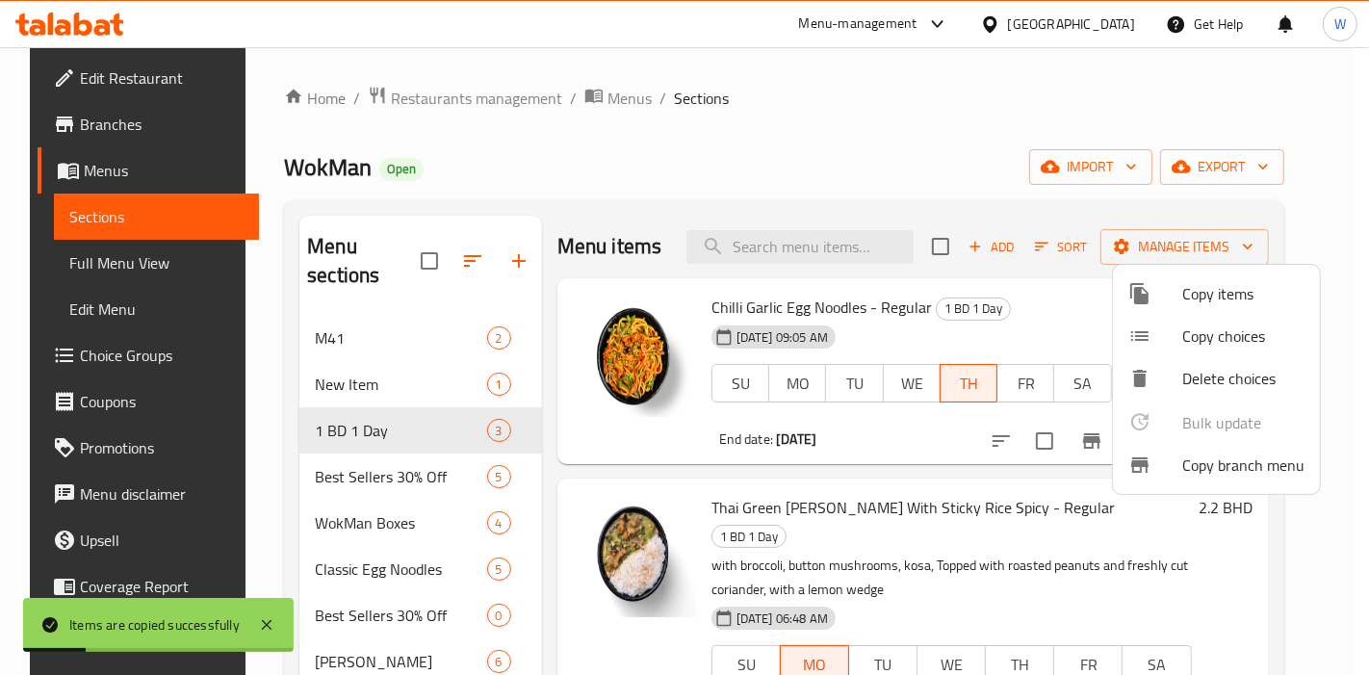
click at [398, 446] on div at bounding box center [684, 337] width 1369 height 675
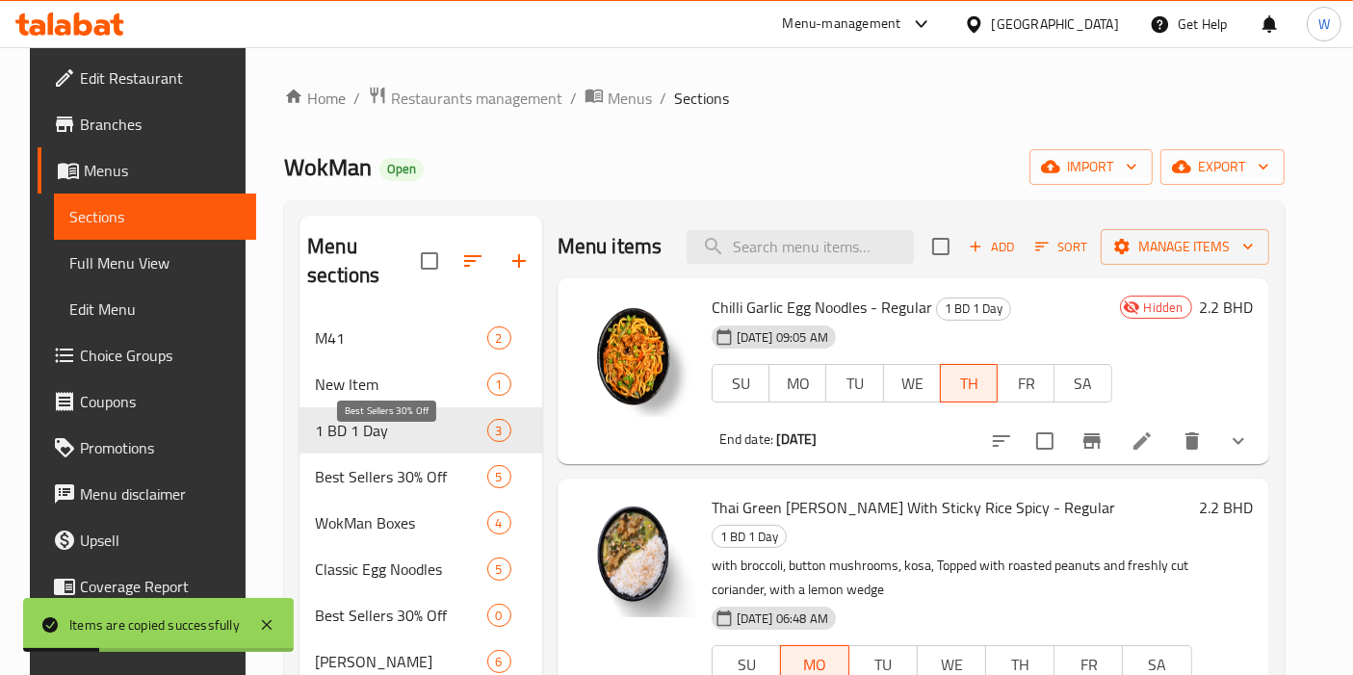
click at [379, 465] on span "Best Sellers 30% Off" at bounding box center [400, 476] width 171 height 23
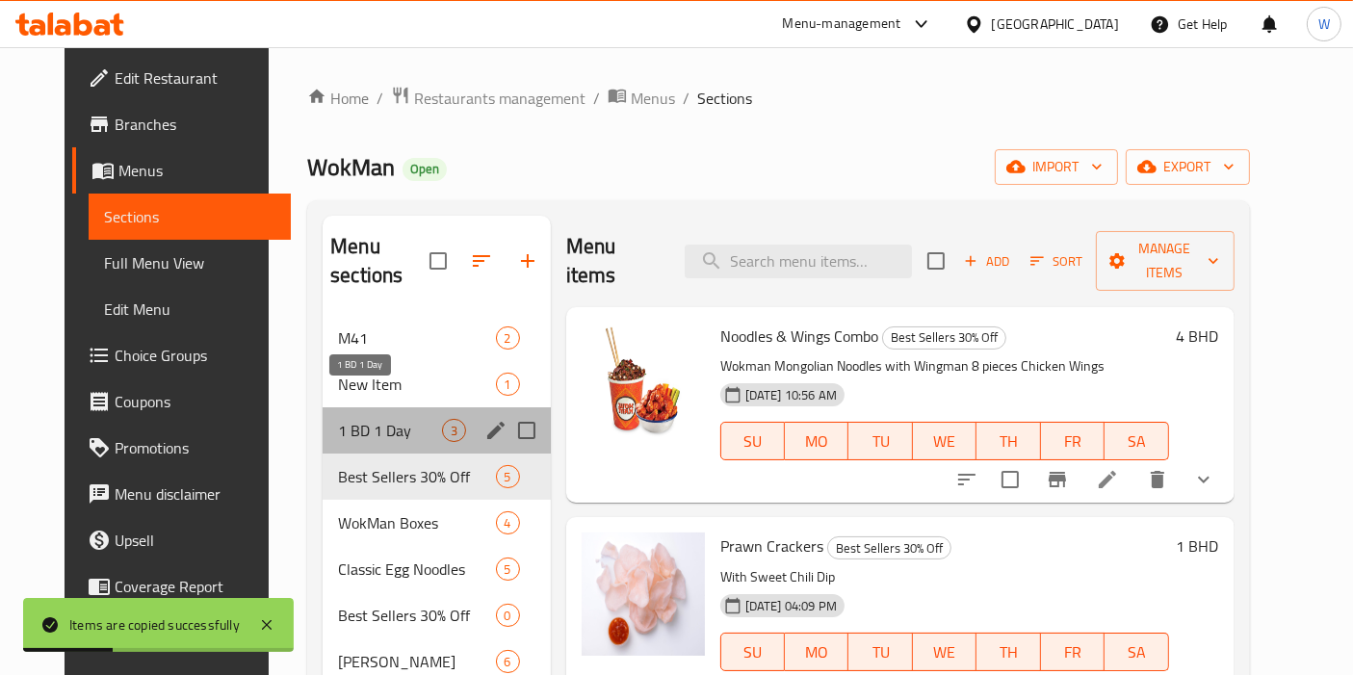
click at [399, 419] on span "1 BD 1 Day" at bounding box center [389, 430] width 103 height 23
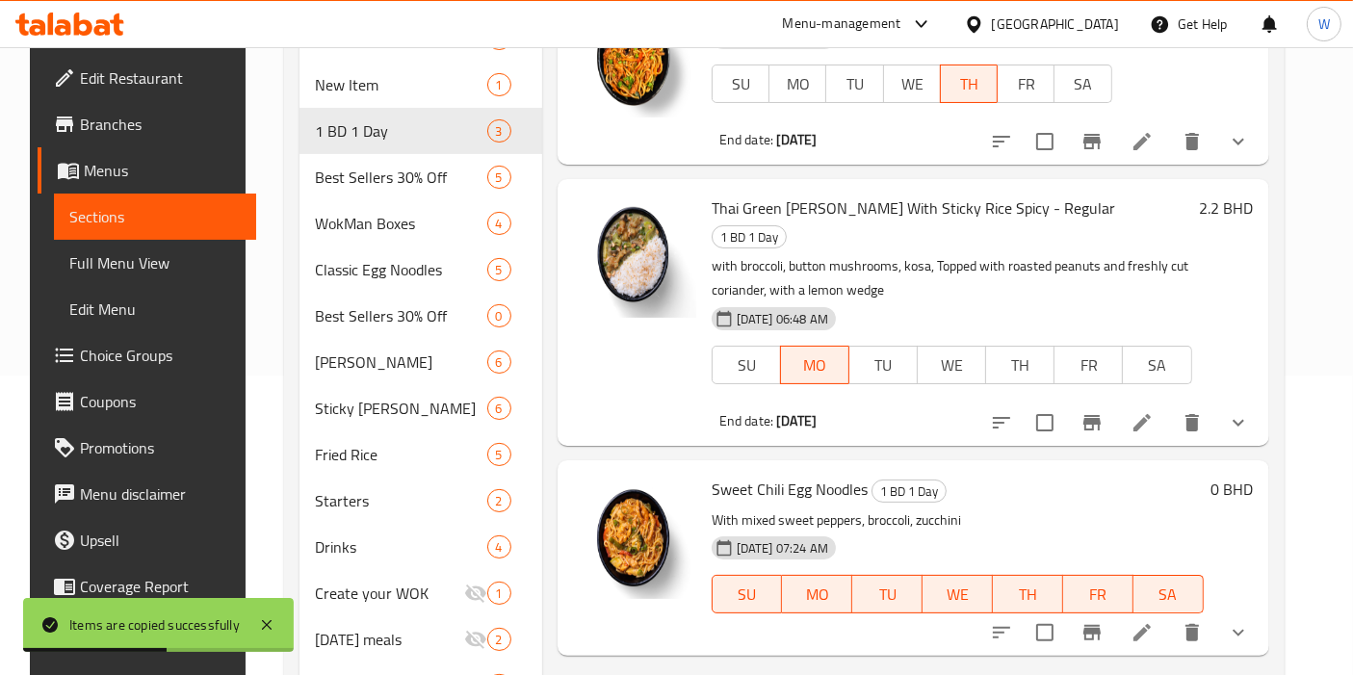
scroll to position [428, 0]
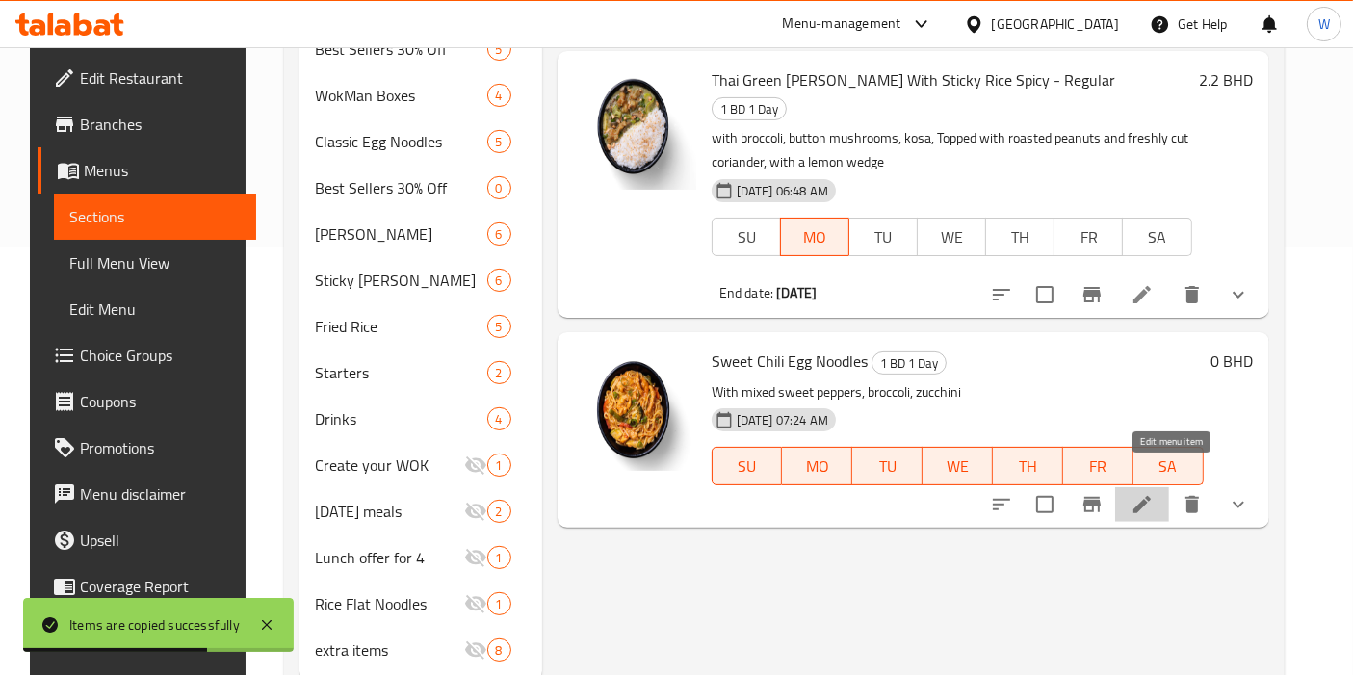
click at [1151, 496] on icon at bounding box center [1141, 504] width 17 height 17
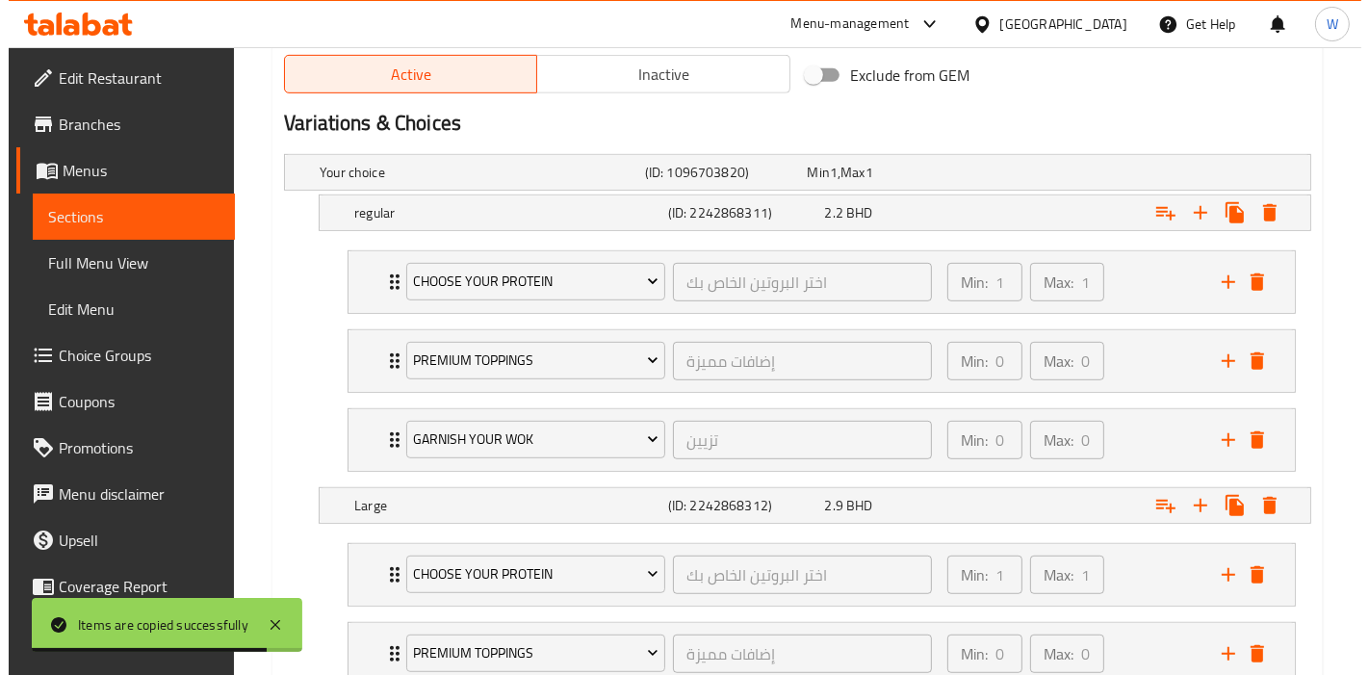
scroll to position [1070, 0]
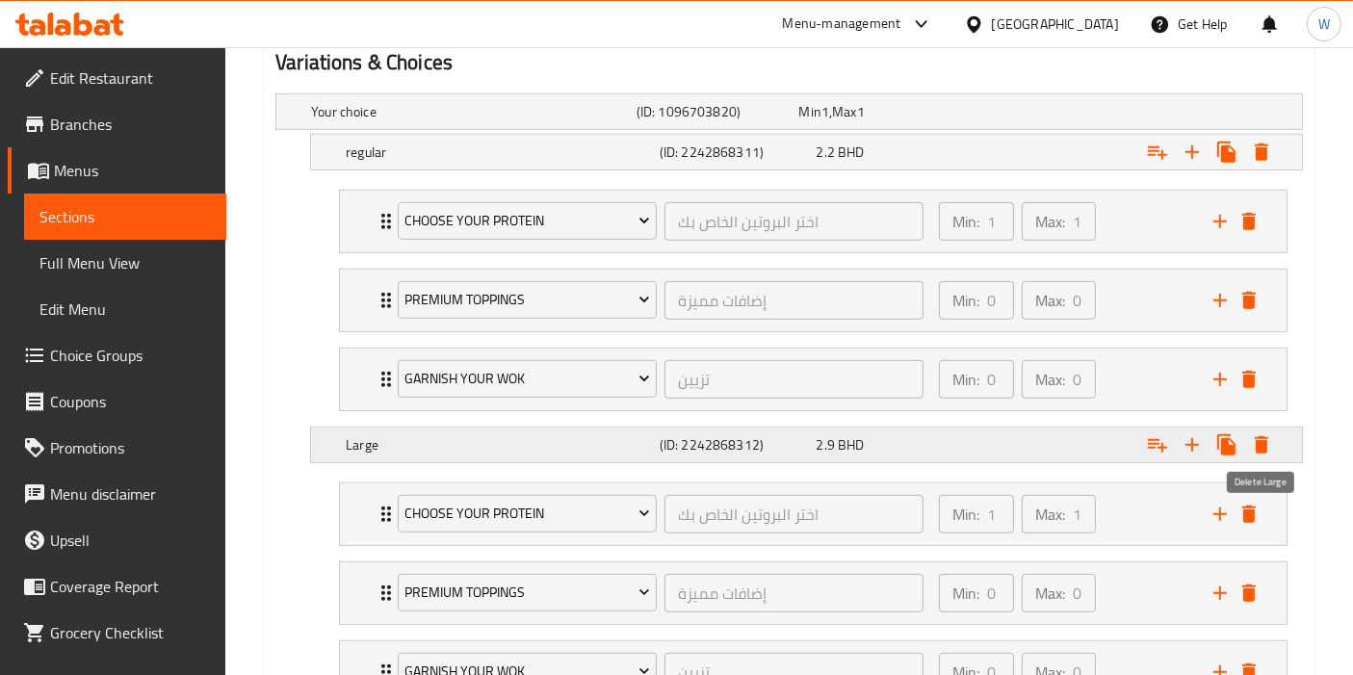
click at [1262, 439] on icon "Expand" at bounding box center [1261, 444] width 13 height 17
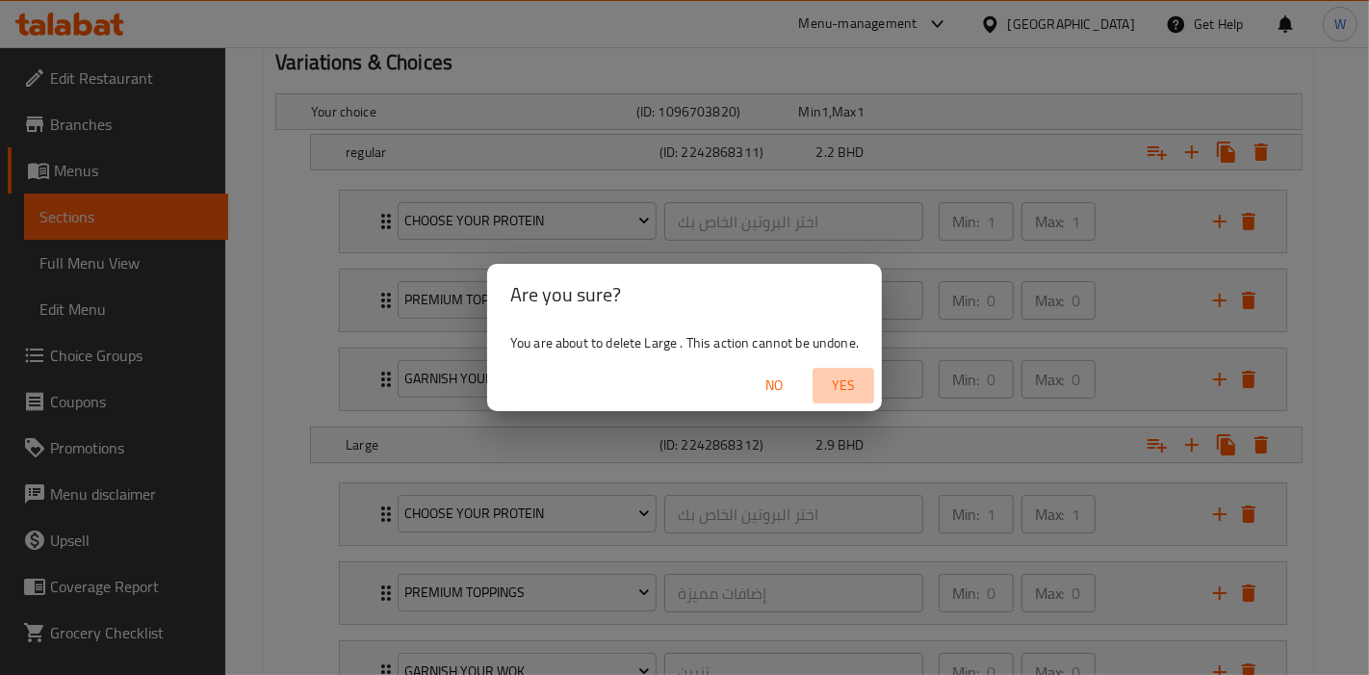
click at [839, 378] on span "Yes" at bounding box center [843, 386] width 46 height 24
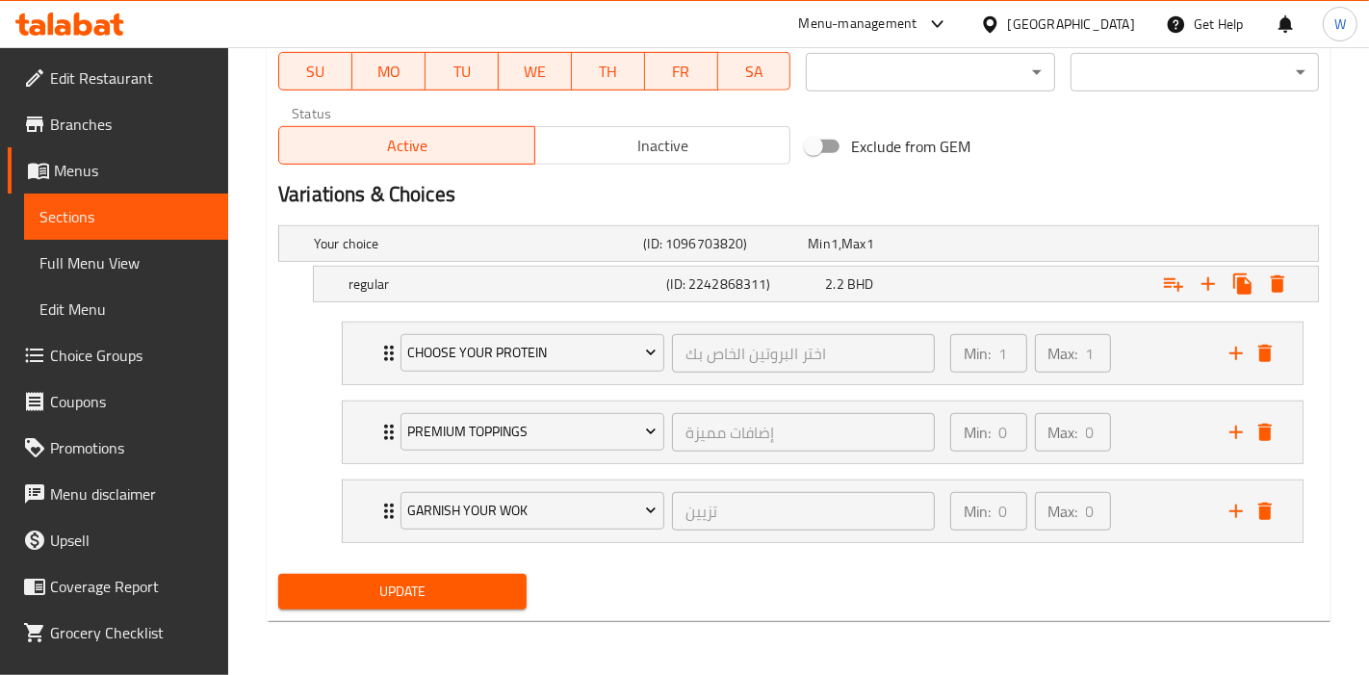
scroll to position [933, 0]
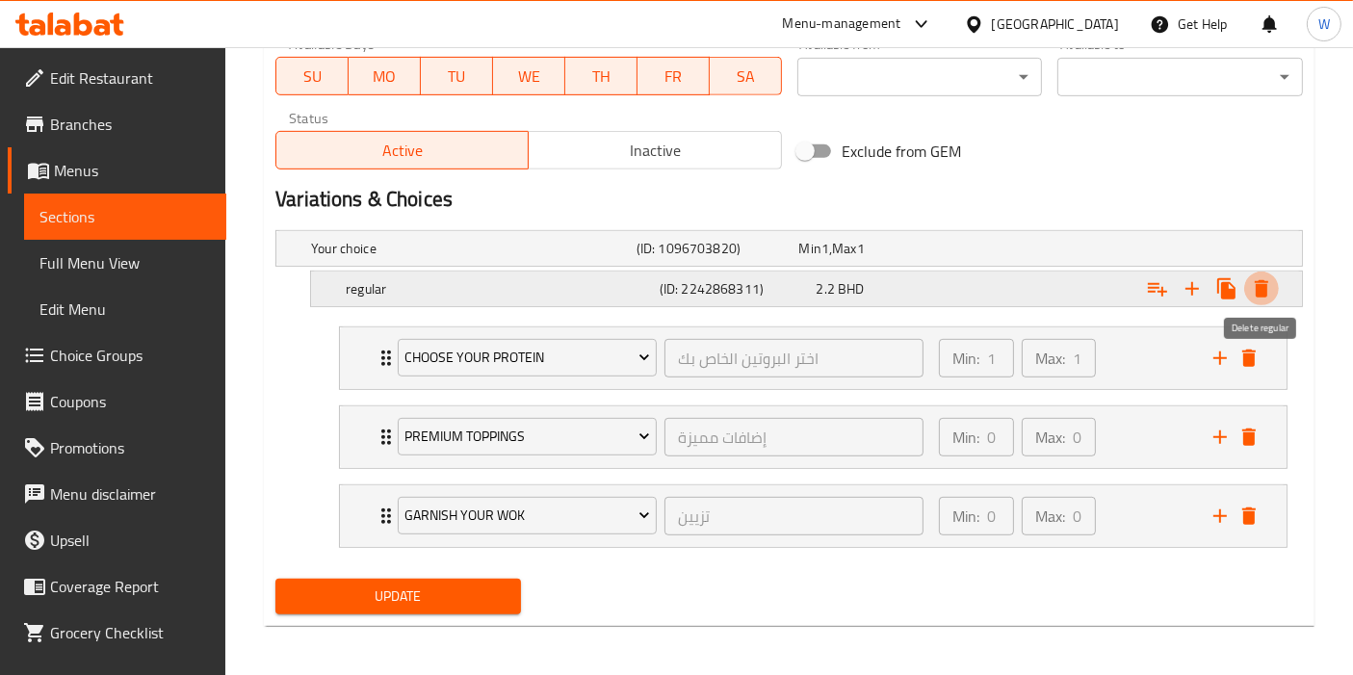
click at [1265, 283] on icon "Expand" at bounding box center [1261, 288] width 13 height 17
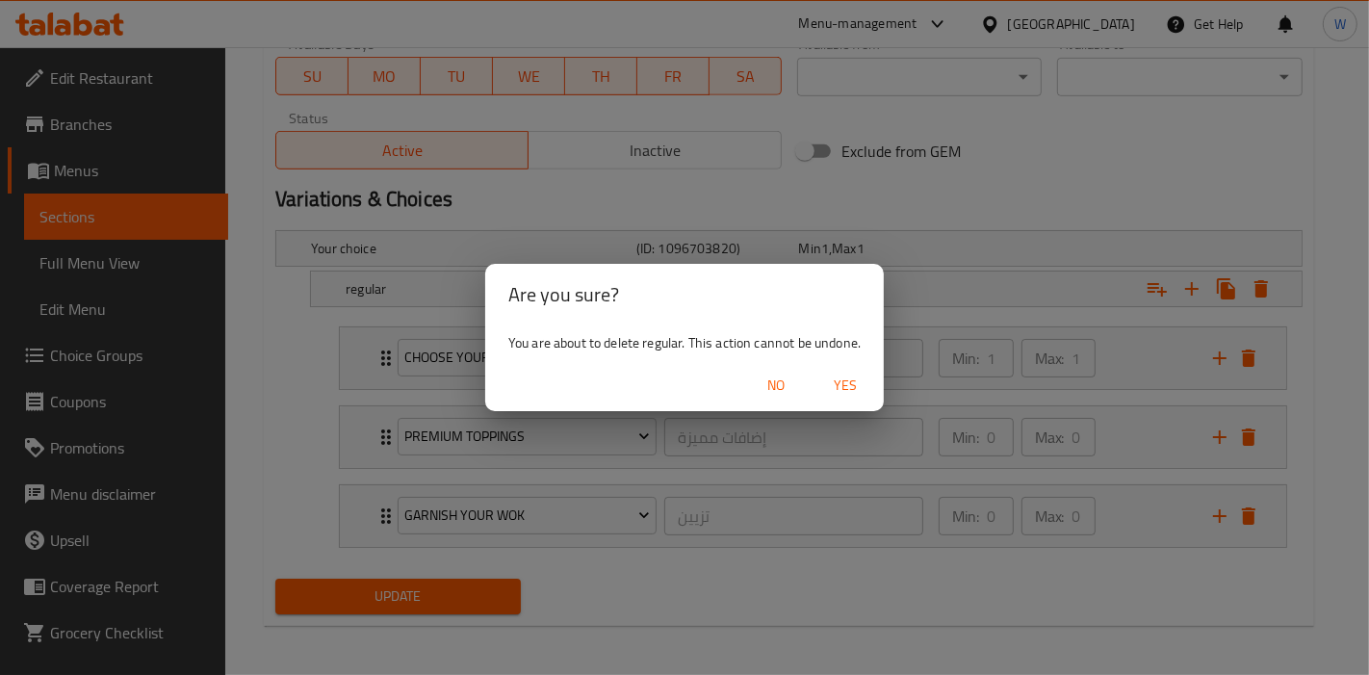
click at [856, 380] on span "Yes" at bounding box center [845, 386] width 46 height 24
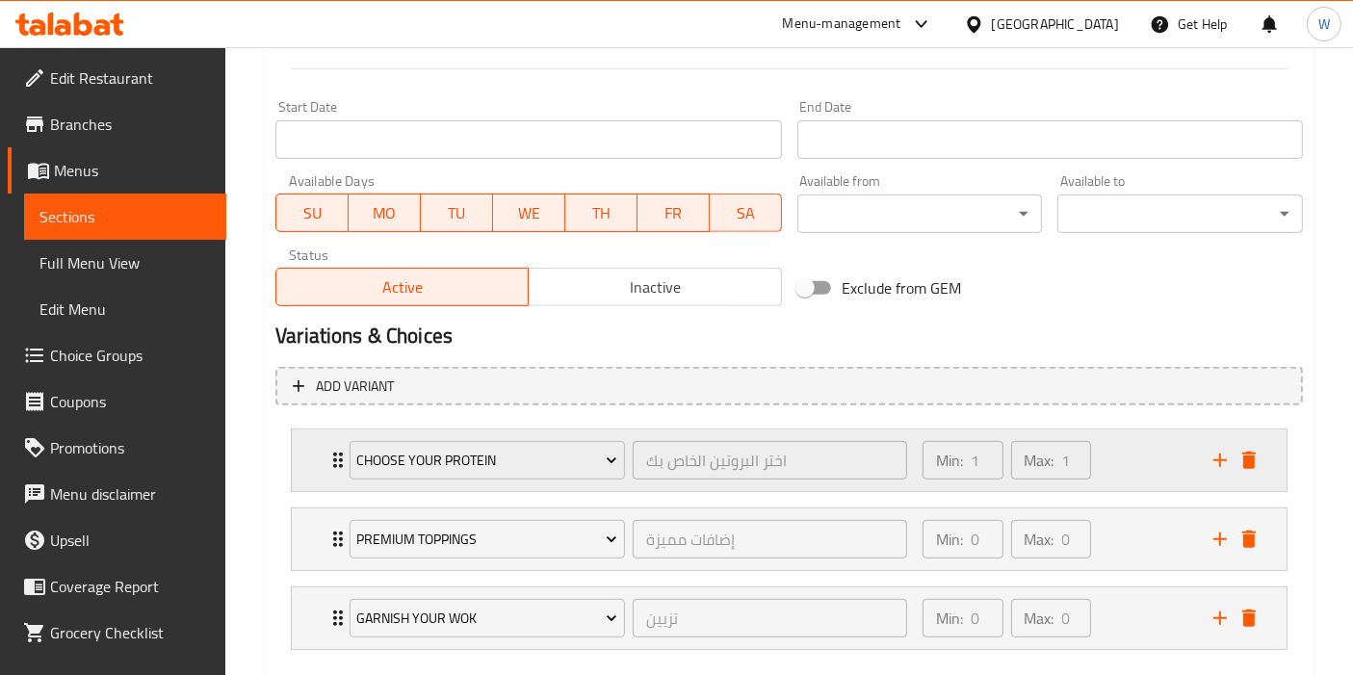
scroll to position [679, 0]
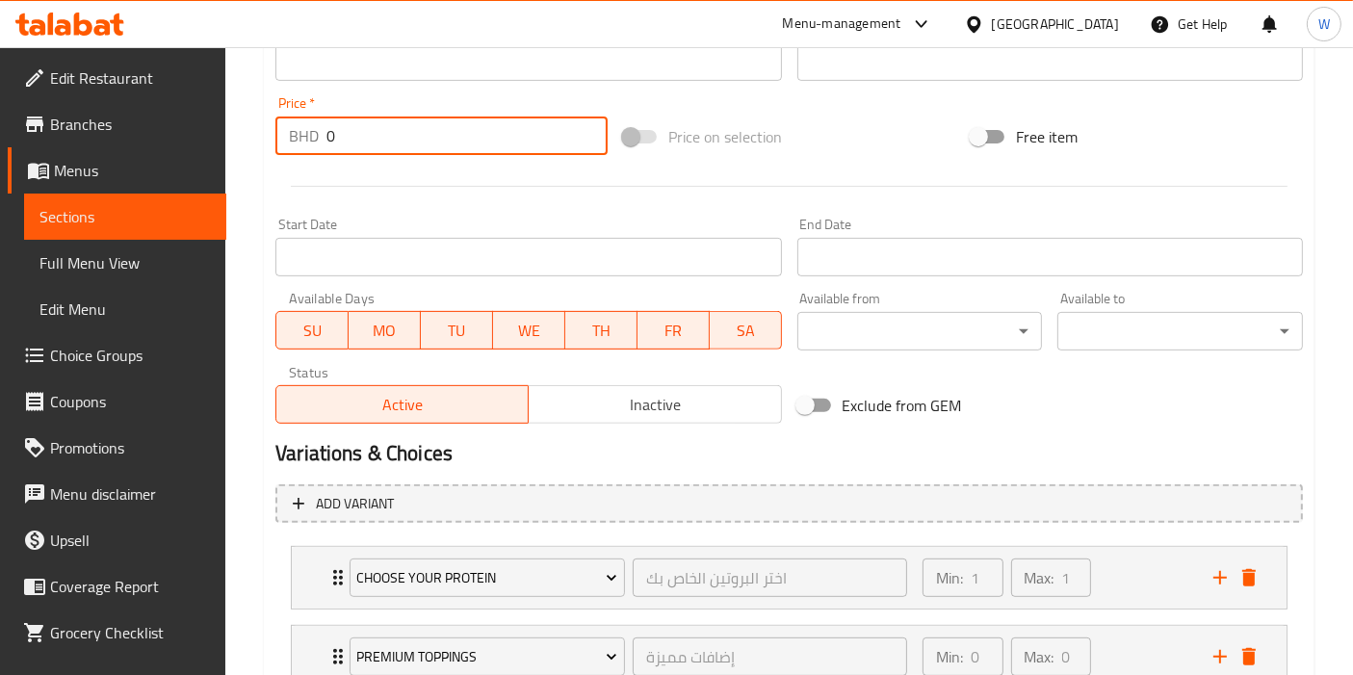
drag, startPoint x: 380, startPoint y: 144, endPoint x: 249, endPoint y: 138, distance: 131.1
click at [250, 140] on div "Home / Restaurants management / Menus / Sections / item / update 1 BD 1 Day sec…" at bounding box center [789, 133] width 1128 height 1531
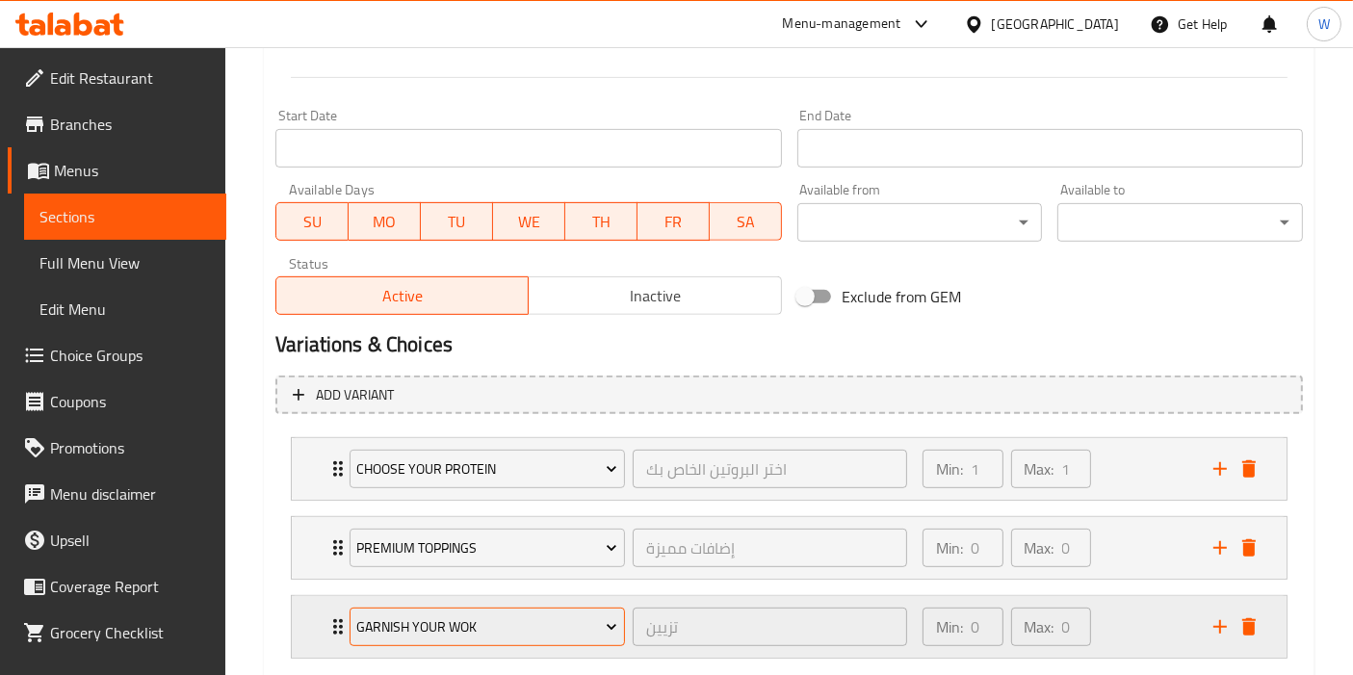
scroll to position [894, 0]
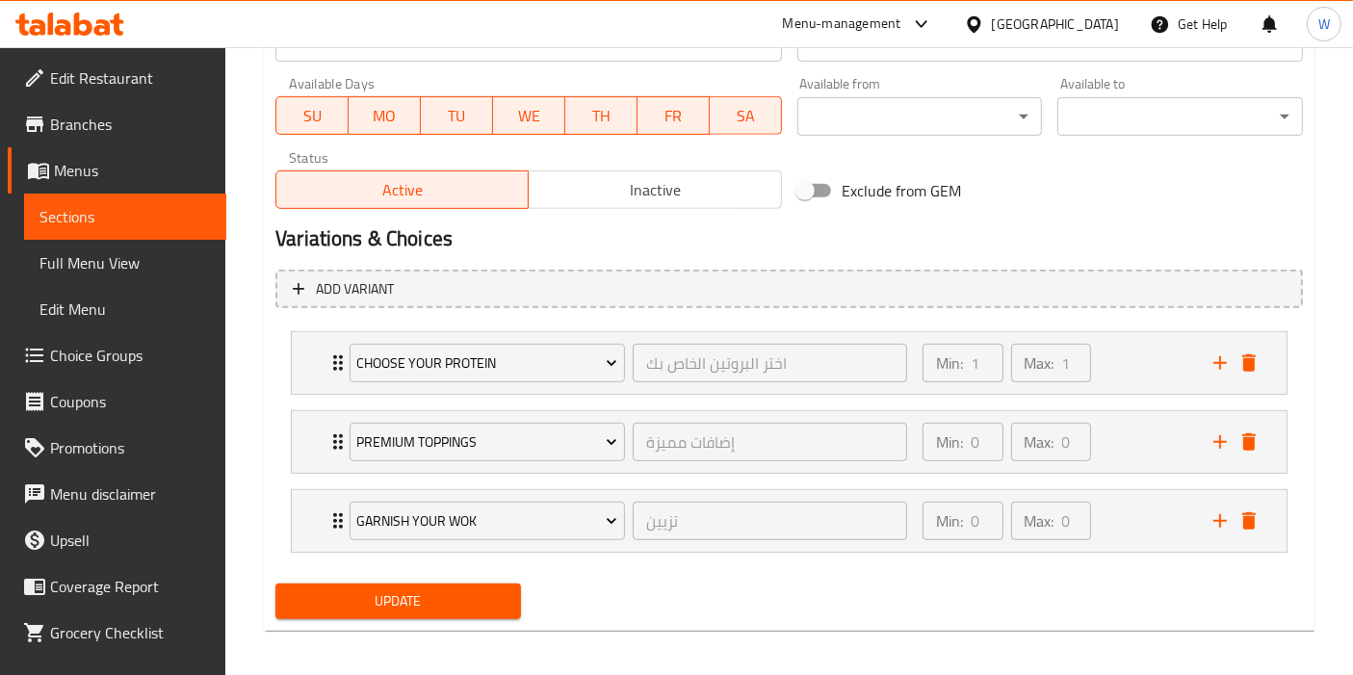
type input "2.2"
click at [586, 111] on span "TH" at bounding box center [601, 116] width 57 height 28
click at [333, 114] on span "SU" at bounding box center [312, 116] width 57 height 28
click at [375, 118] on span "MO" at bounding box center [384, 116] width 57 height 28
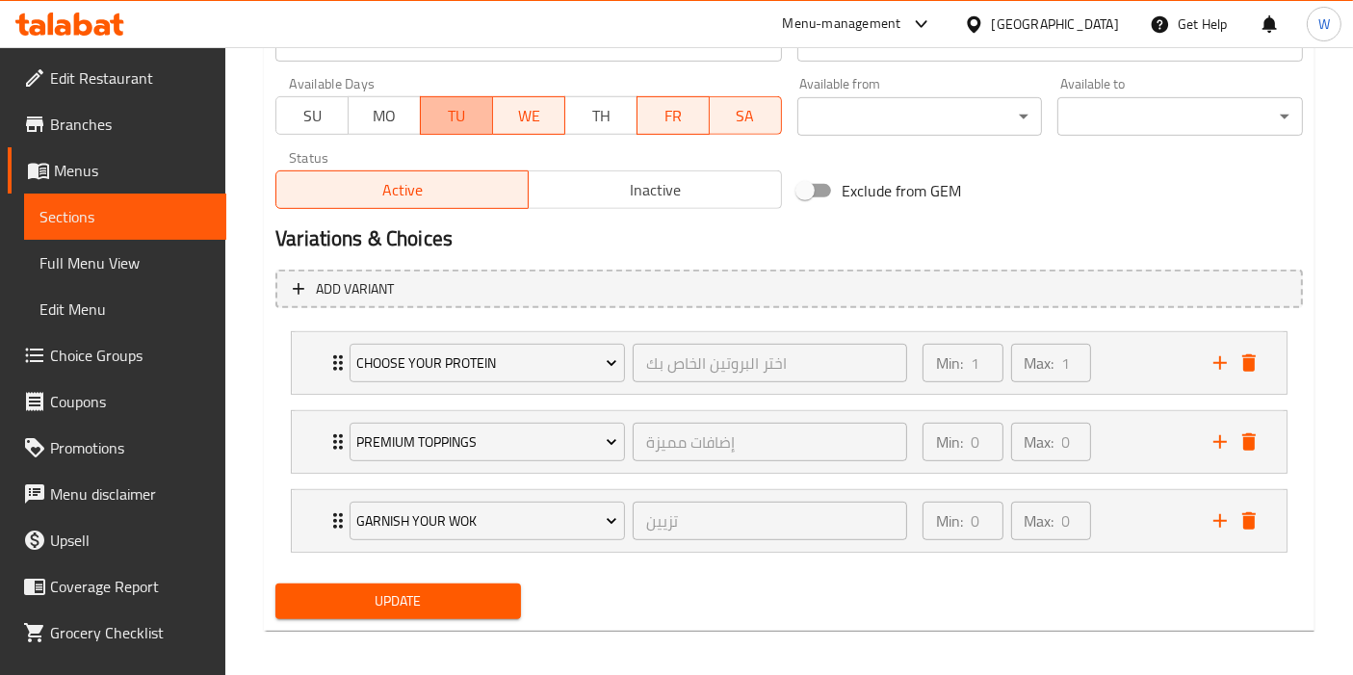
click at [462, 117] on span "TU" at bounding box center [456, 116] width 57 height 28
drag, startPoint x: 511, startPoint y: 116, endPoint x: 566, endPoint y: 116, distance: 54.9
click at [511, 116] on span "WE" at bounding box center [529, 116] width 57 height 28
click at [683, 111] on span "FR" at bounding box center [673, 116] width 57 height 28
click at [728, 112] on span "SA" at bounding box center [745, 116] width 57 height 28
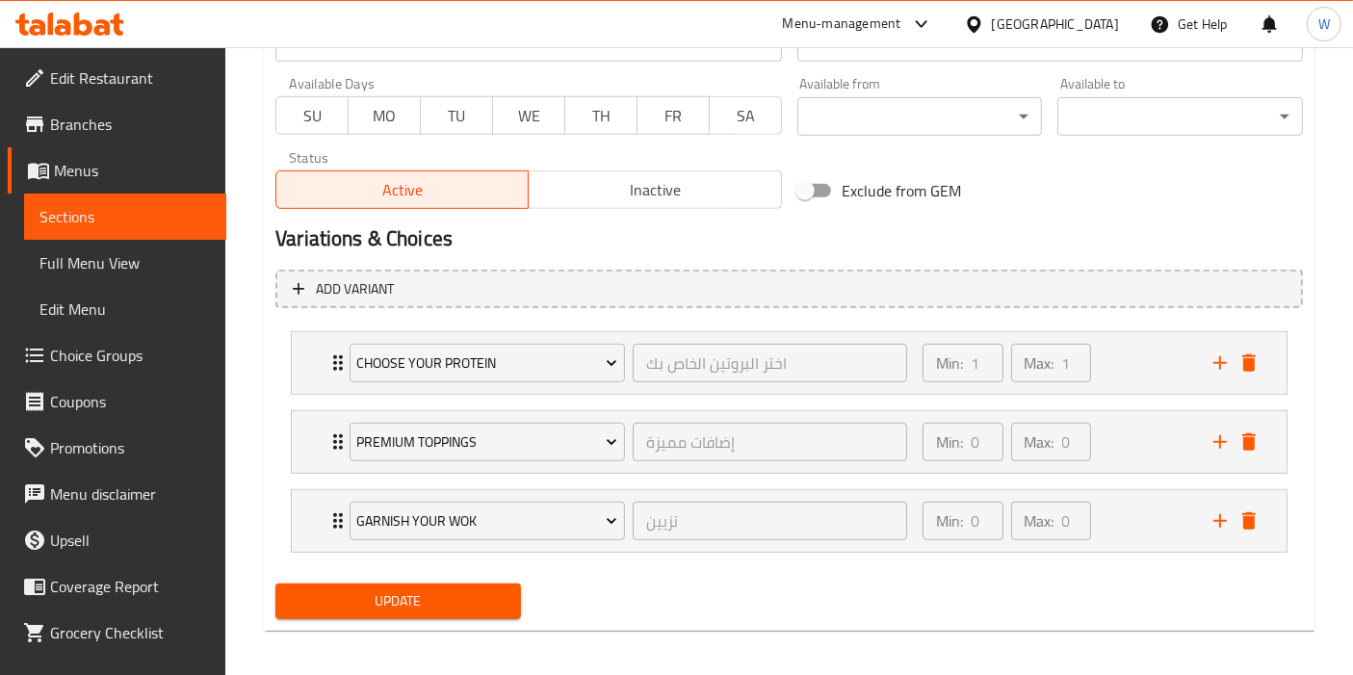
click at [623, 114] on span "TH" at bounding box center [601, 116] width 57 height 28
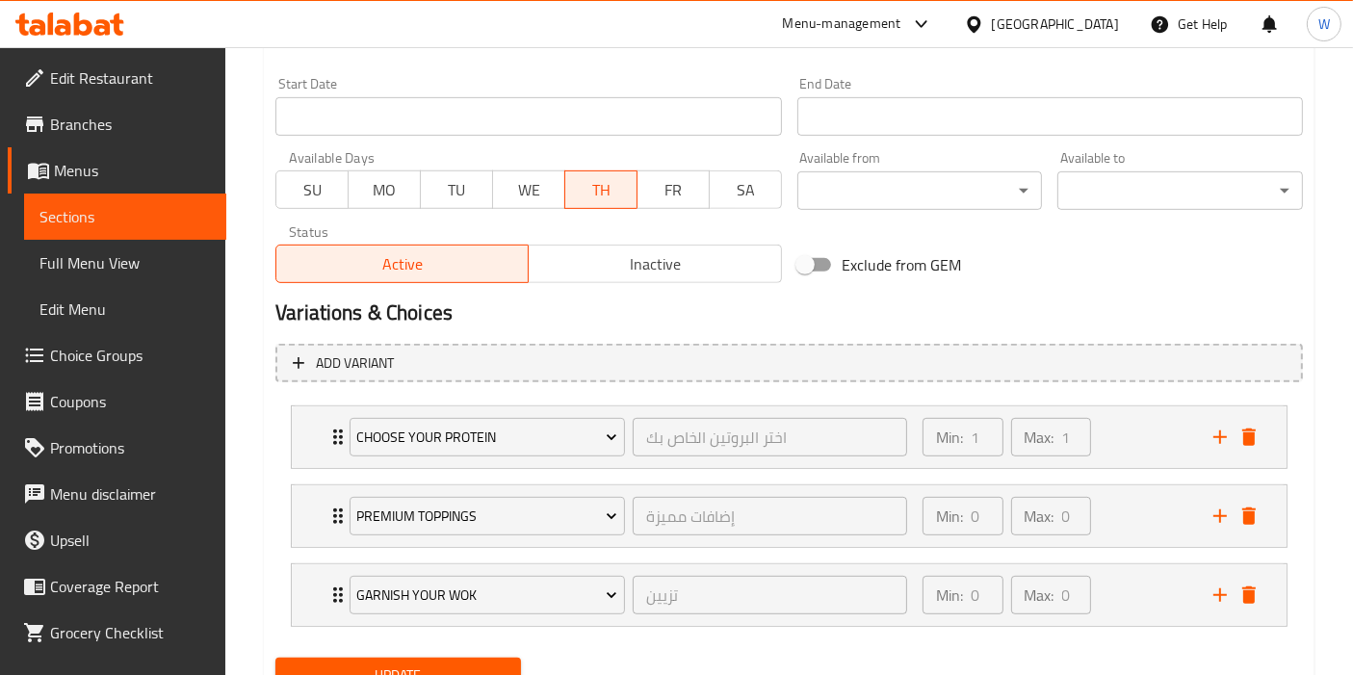
scroll to position [787, 0]
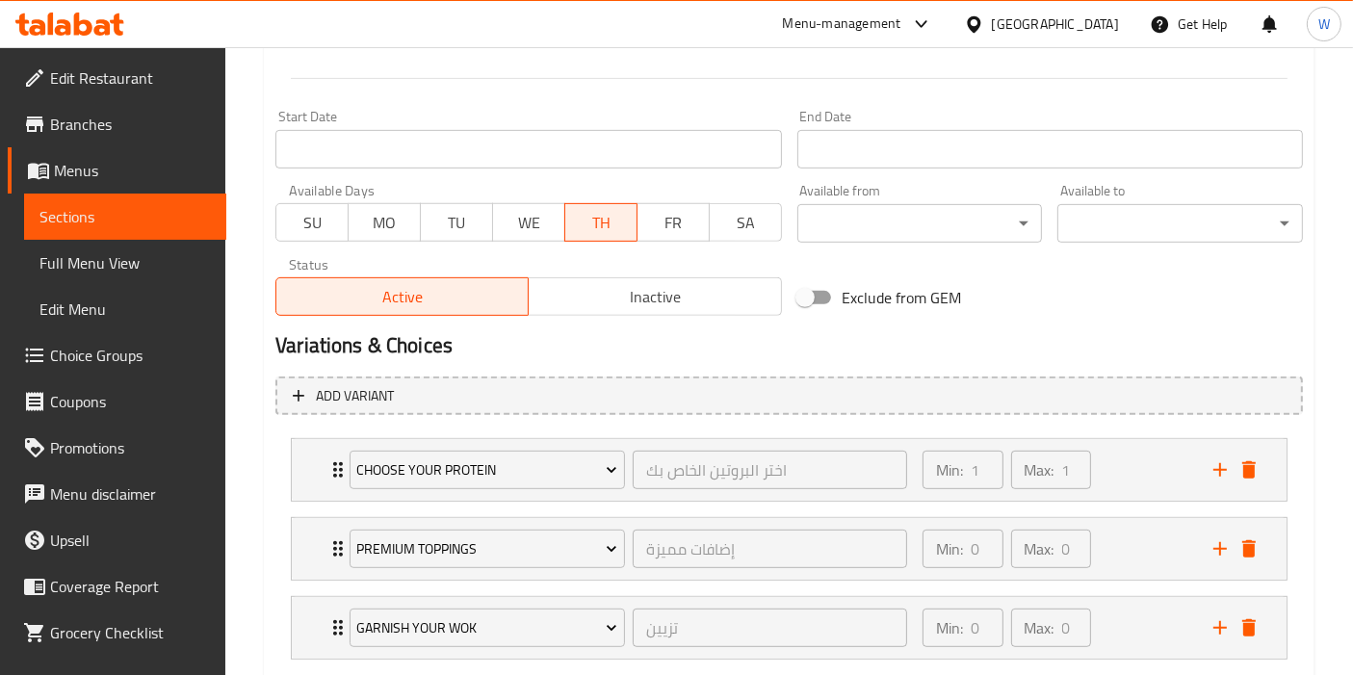
click at [1012, 139] on input "Start Date" at bounding box center [1050, 149] width 506 height 39
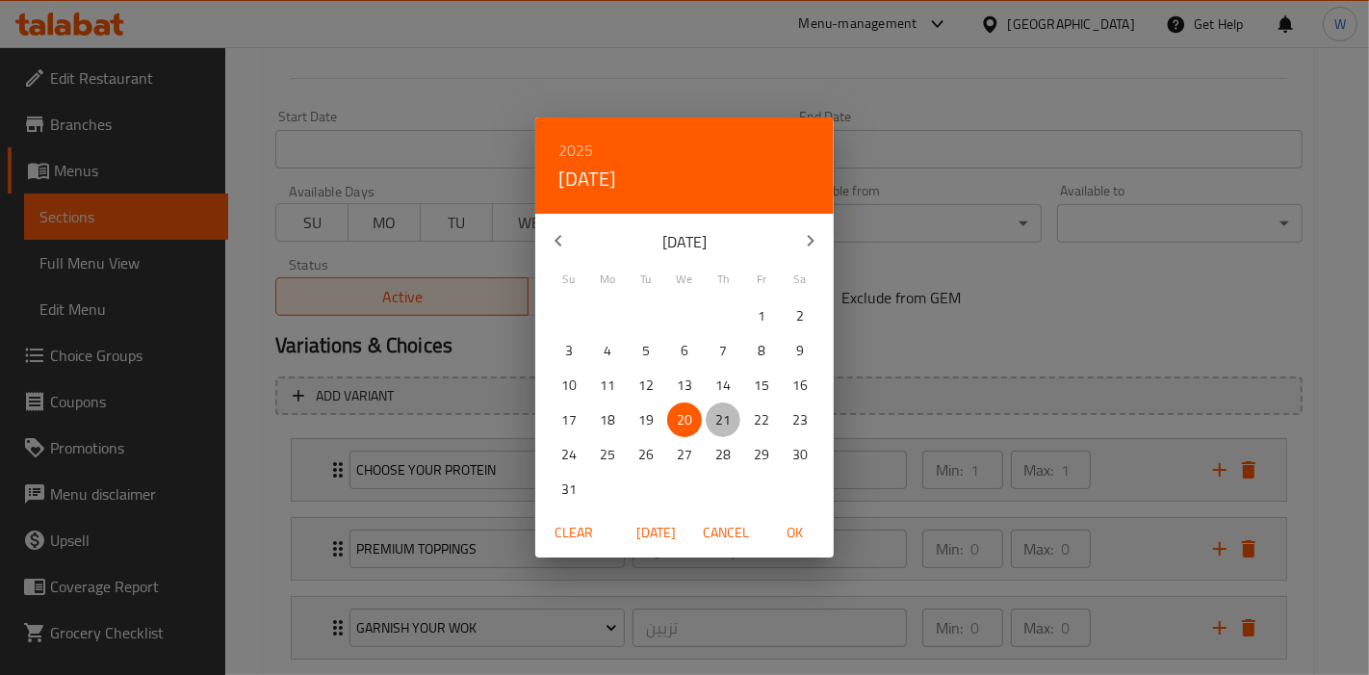
click at [721, 418] on p "21" at bounding box center [722, 420] width 15 height 24
click at [803, 538] on span "OK" at bounding box center [795, 533] width 46 height 24
type input "21-08-2025"
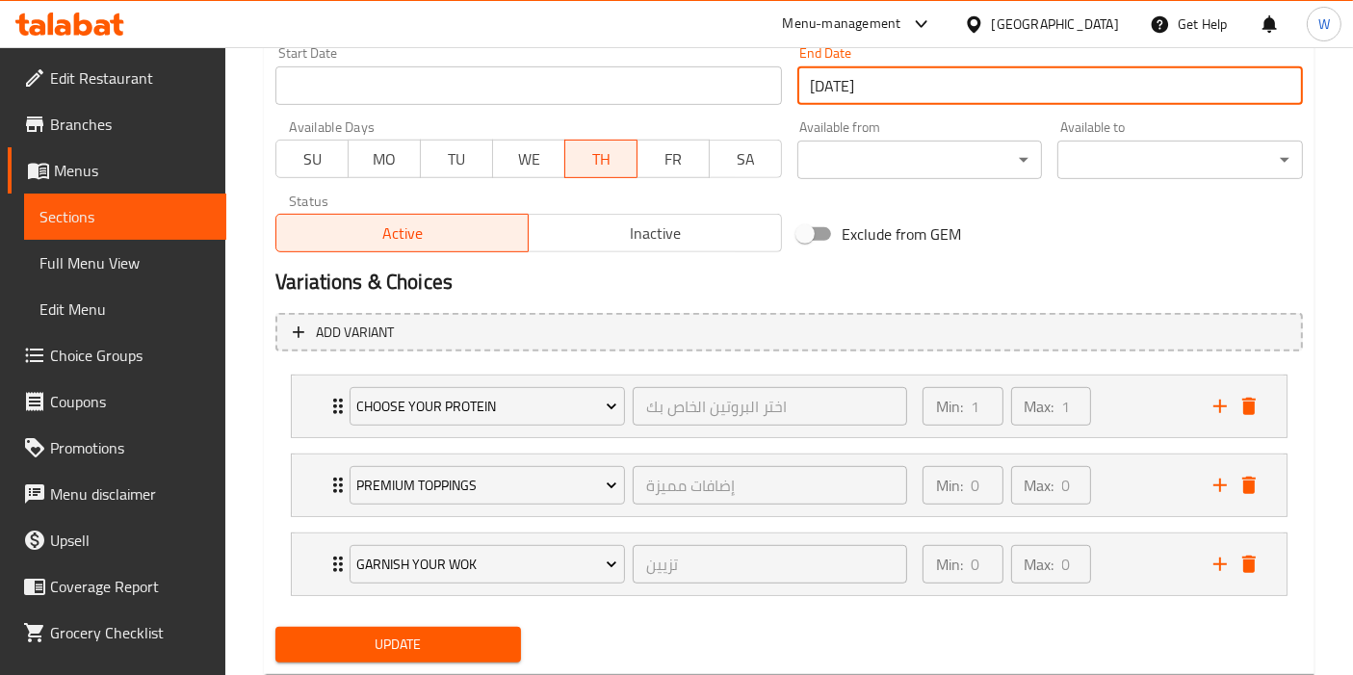
scroll to position [899, 0]
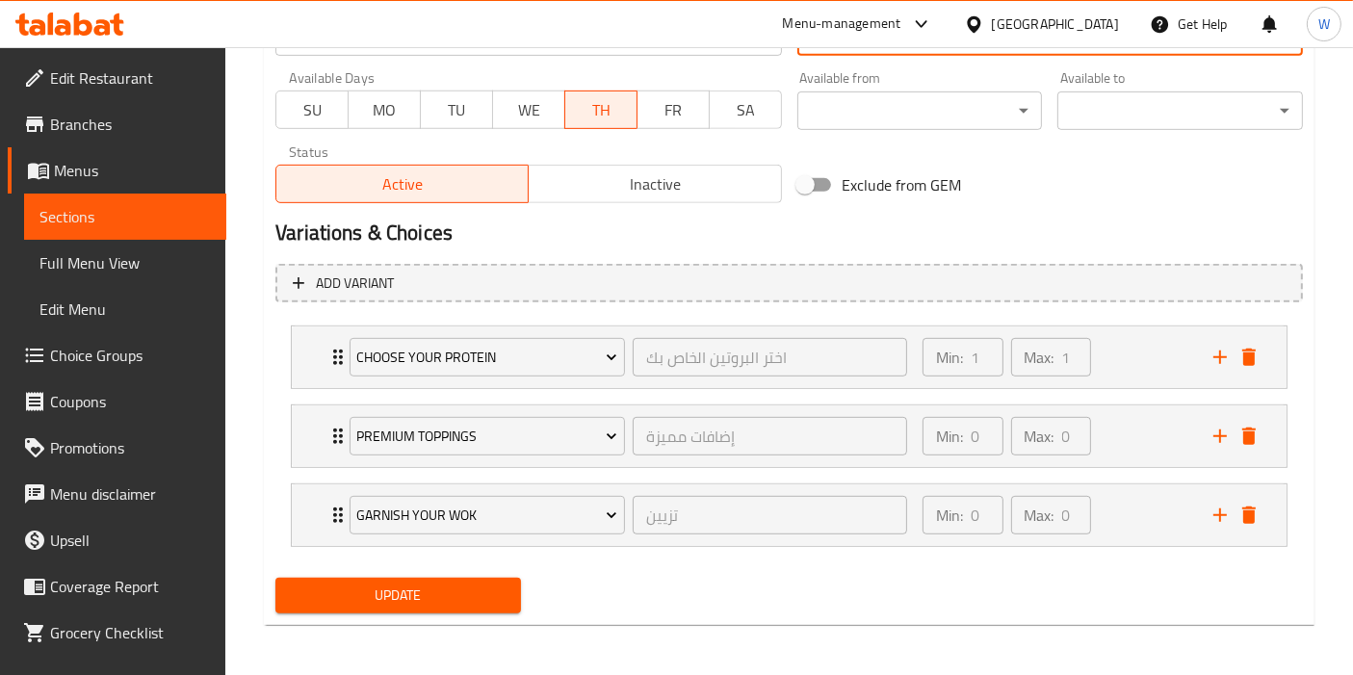
click at [465, 593] on span "Update" at bounding box center [398, 596] width 215 height 24
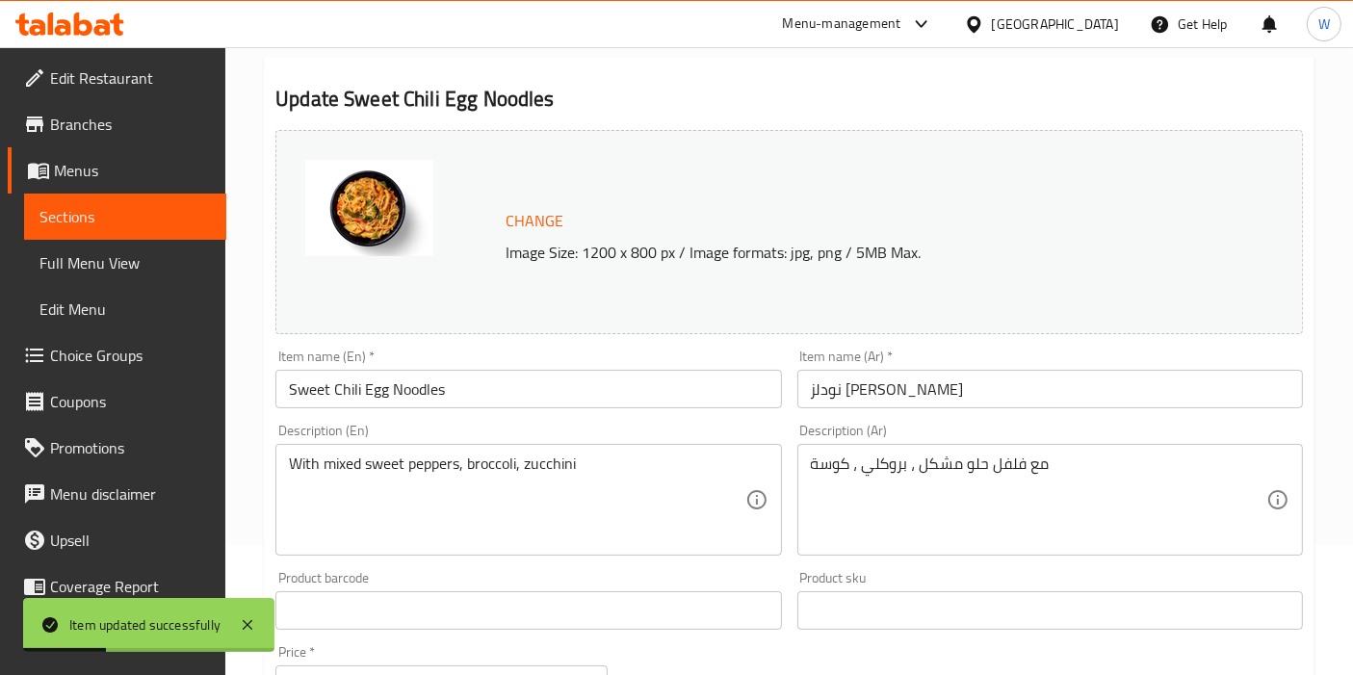
scroll to position [0, 0]
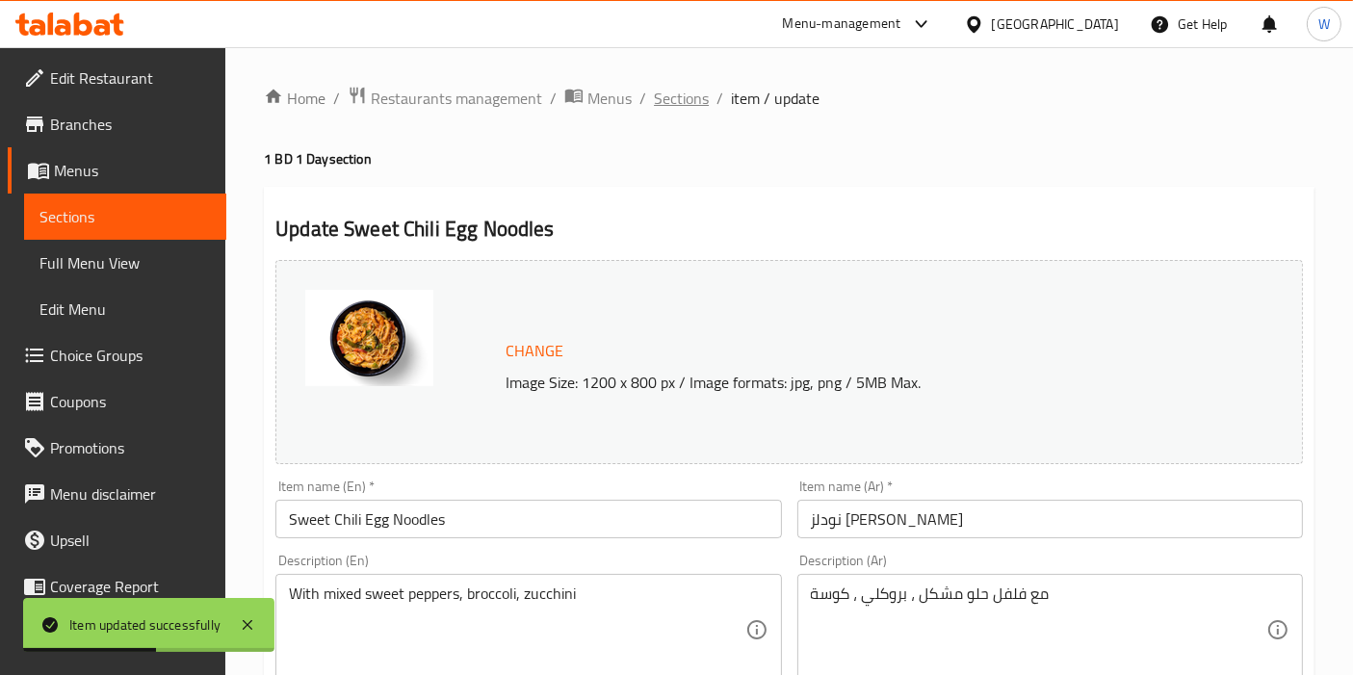
click at [682, 100] on span "Sections" at bounding box center [681, 98] width 55 height 23
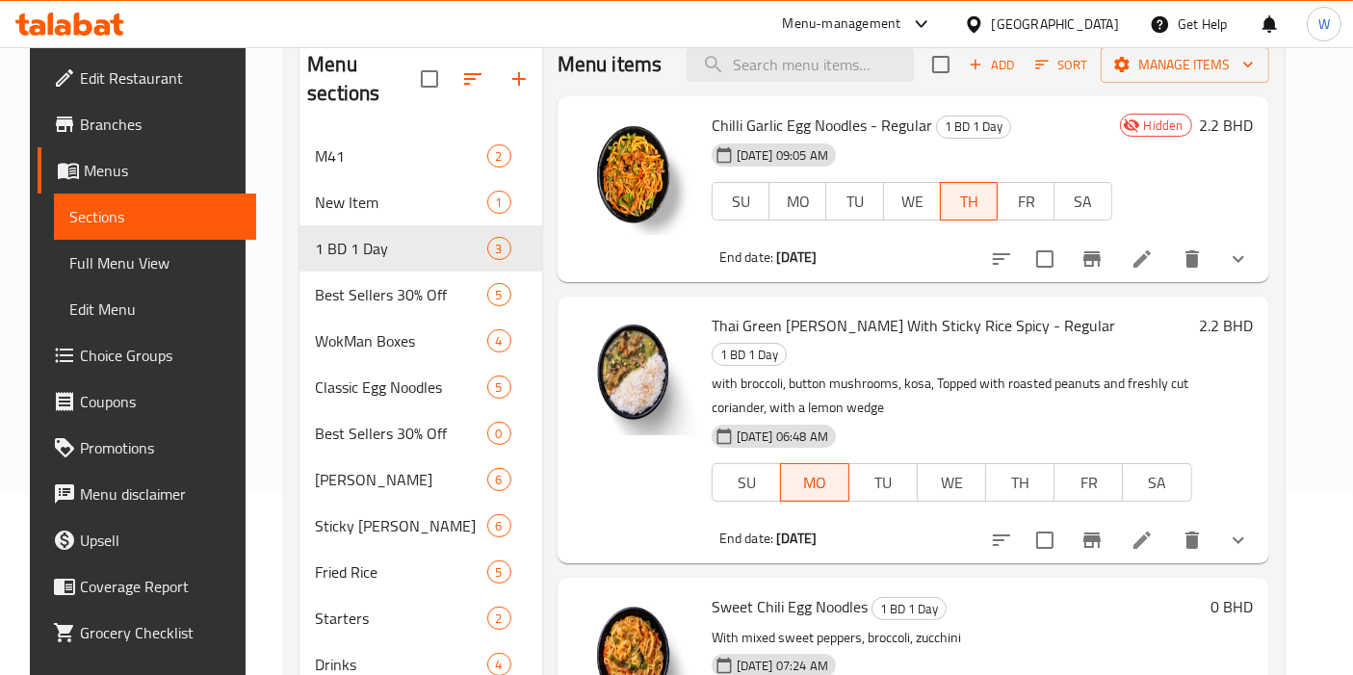
scroll to position [107, 0]
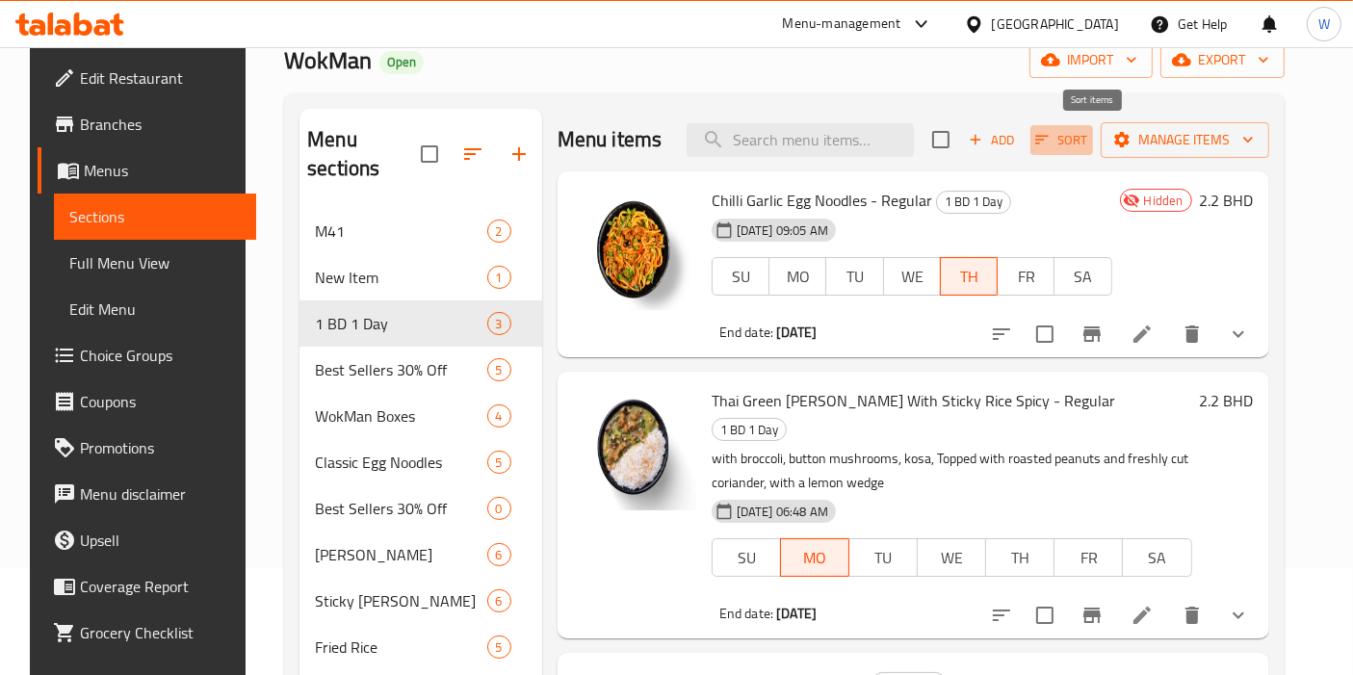
click at [1081, 140] on span "Sort" at bounding box center [1061, 140] width 53 height 22
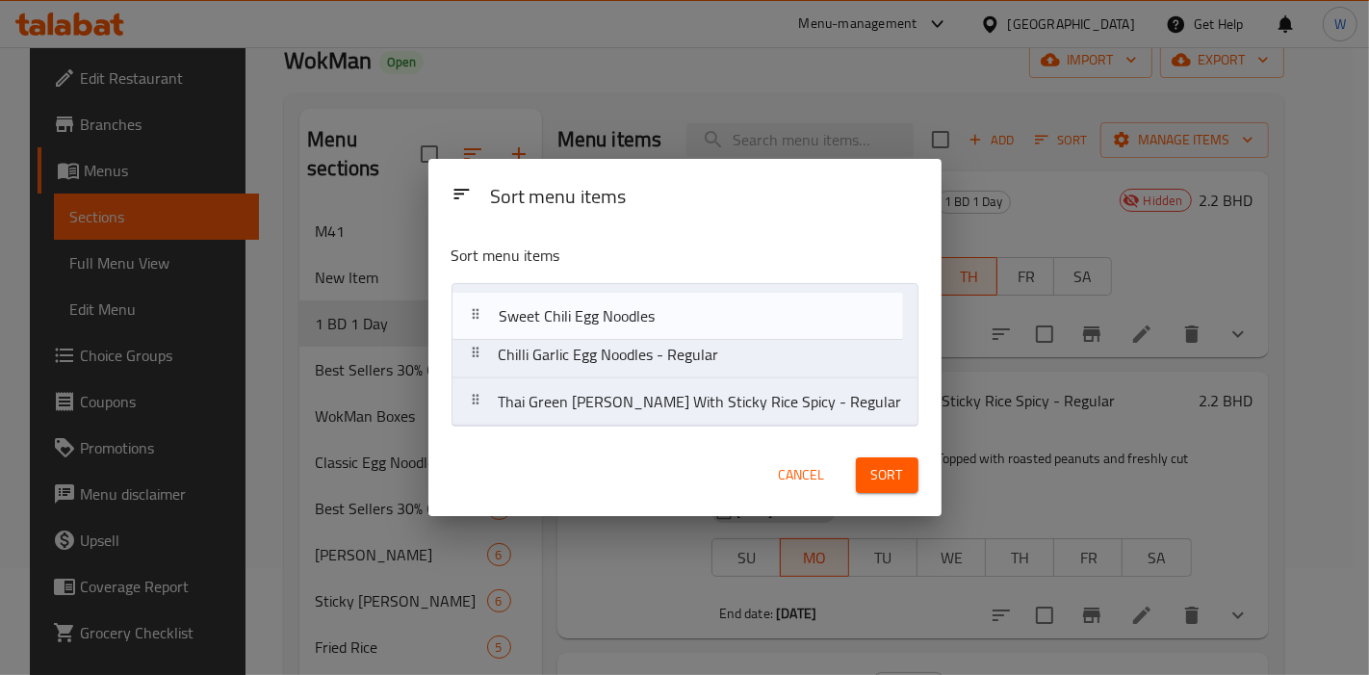
drag, startPoint x: 653, startPoint y: 408, endPoint x: 647, endPoint y: 309, distance: 99.3
click at [646, 309] on nav "Chilli Garlic Egg Noodles - Regular Thai Green Curry With Sticky Rice Spicy - R…" at bounding box center [685, 354] width 467 height 143
click at [871, 477] on span "Sort" at bounding box center [887, 475] width 32 height 24
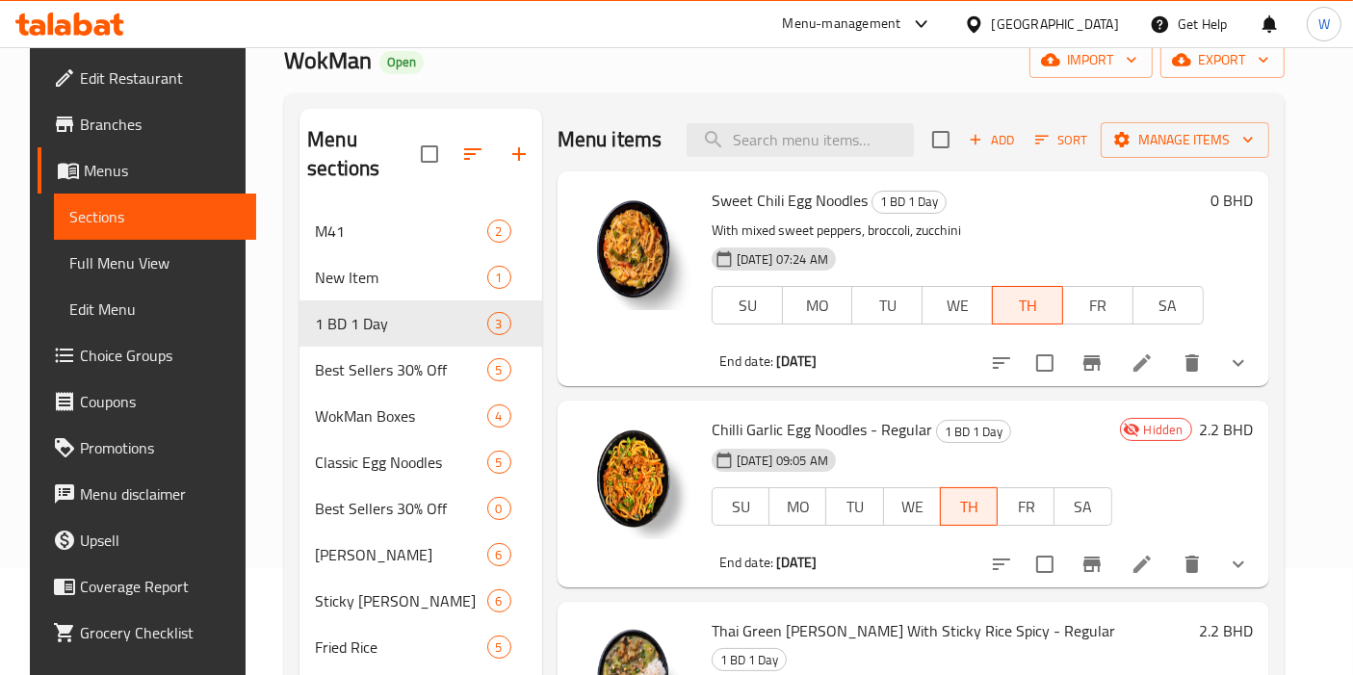
scroll to position [0, 0]
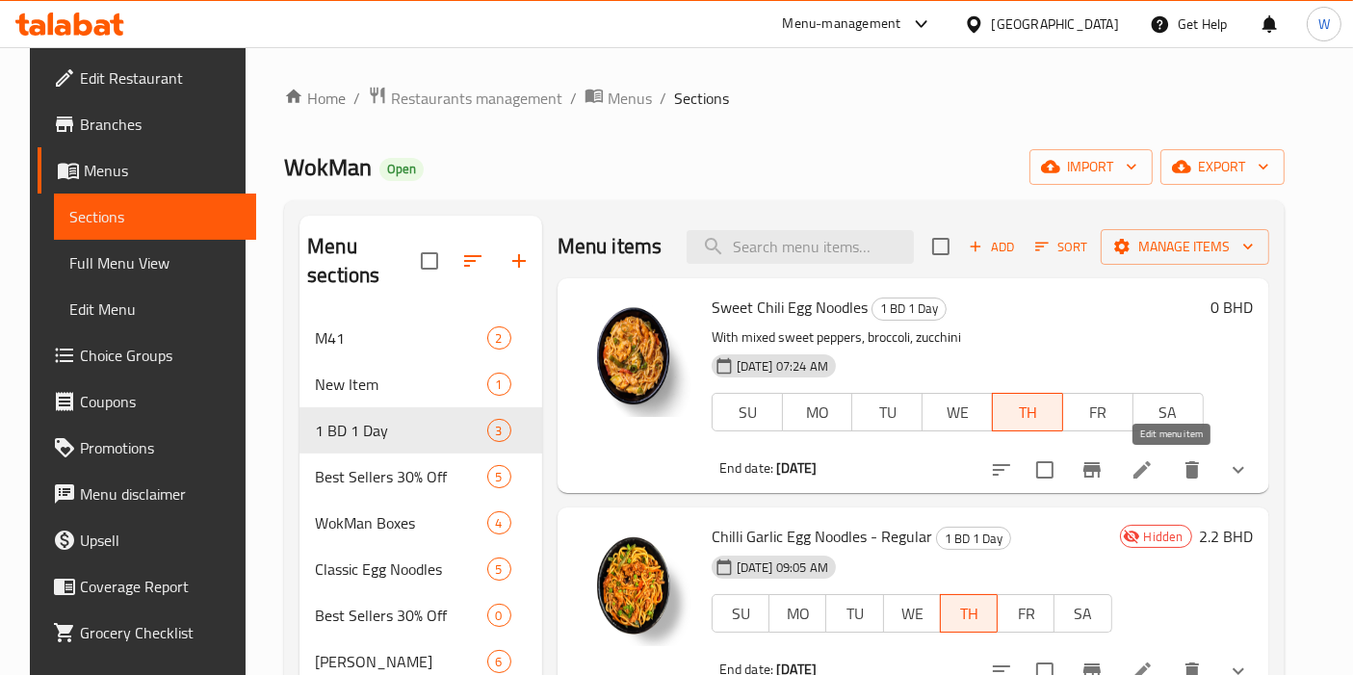
click at [1154, 475] on icon at bounding box center [1141, 469] width 23 height 23
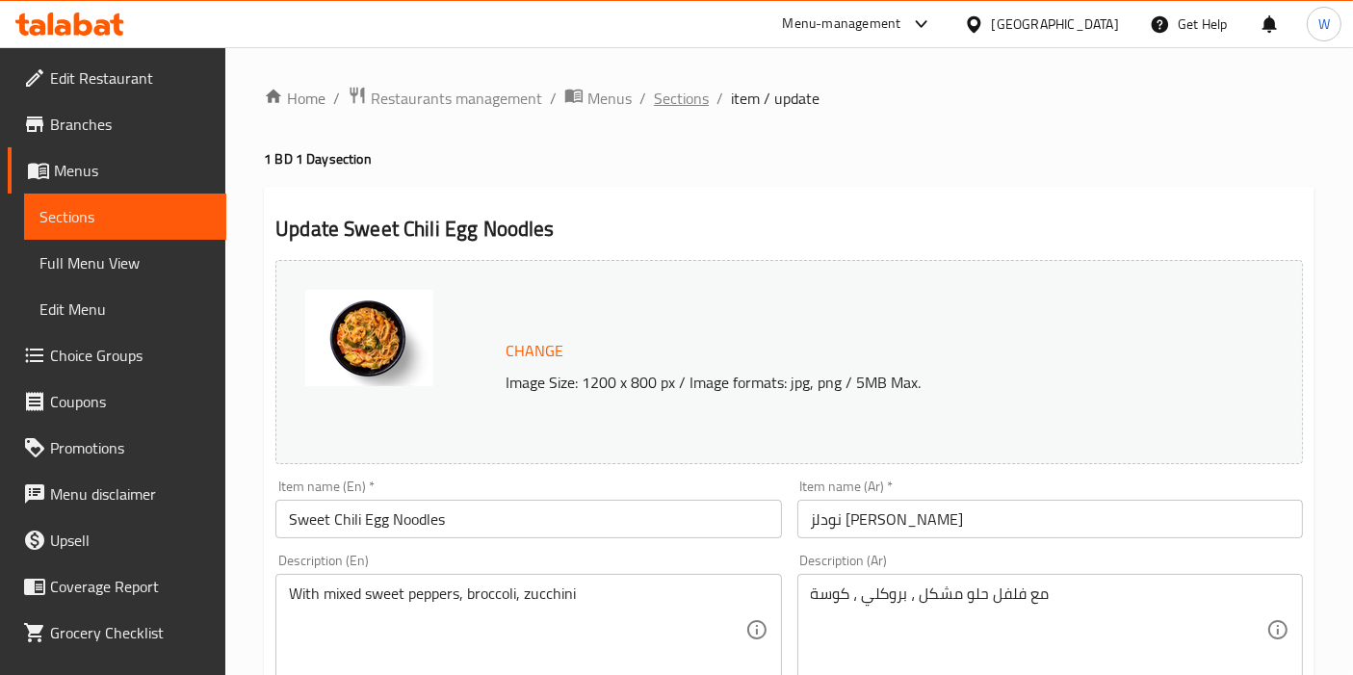
click at [690, 106] on span "Sections" at bounding box center [681, 98] width 55 height 23
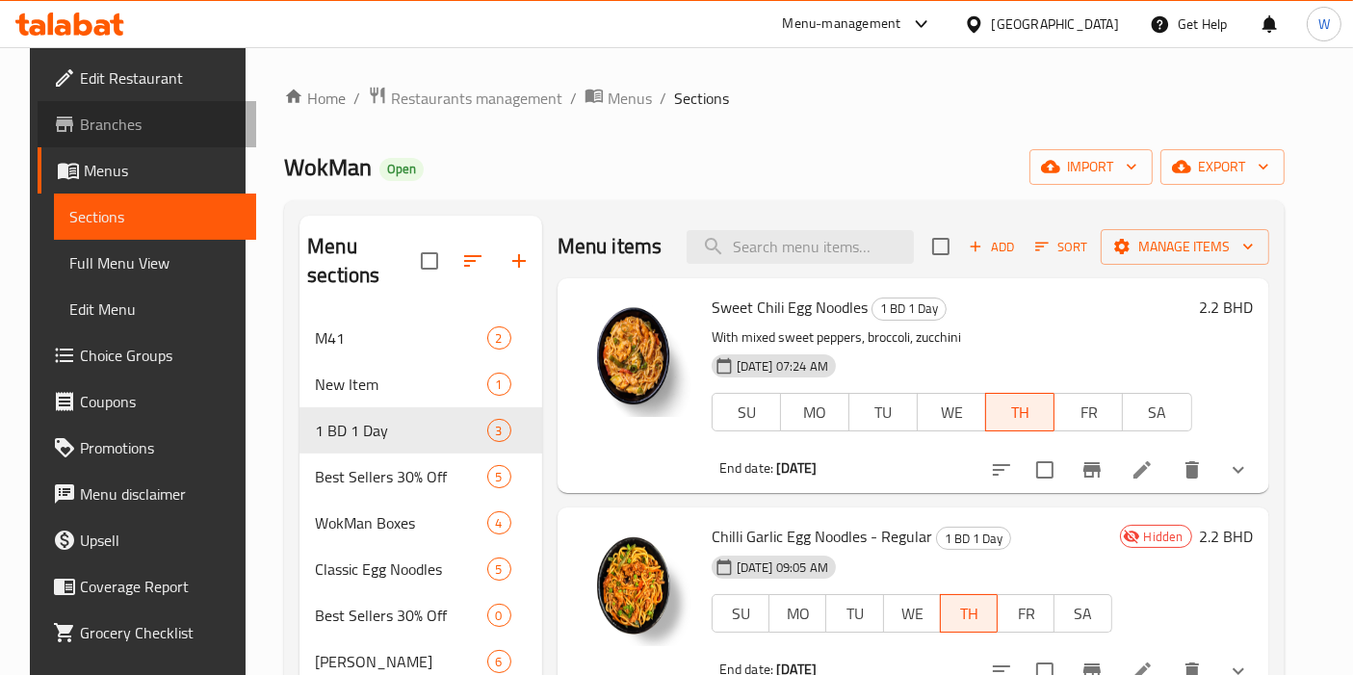
click at [136, 128] on span "Branches" at bounding box center [160, 124] width 161 height 23
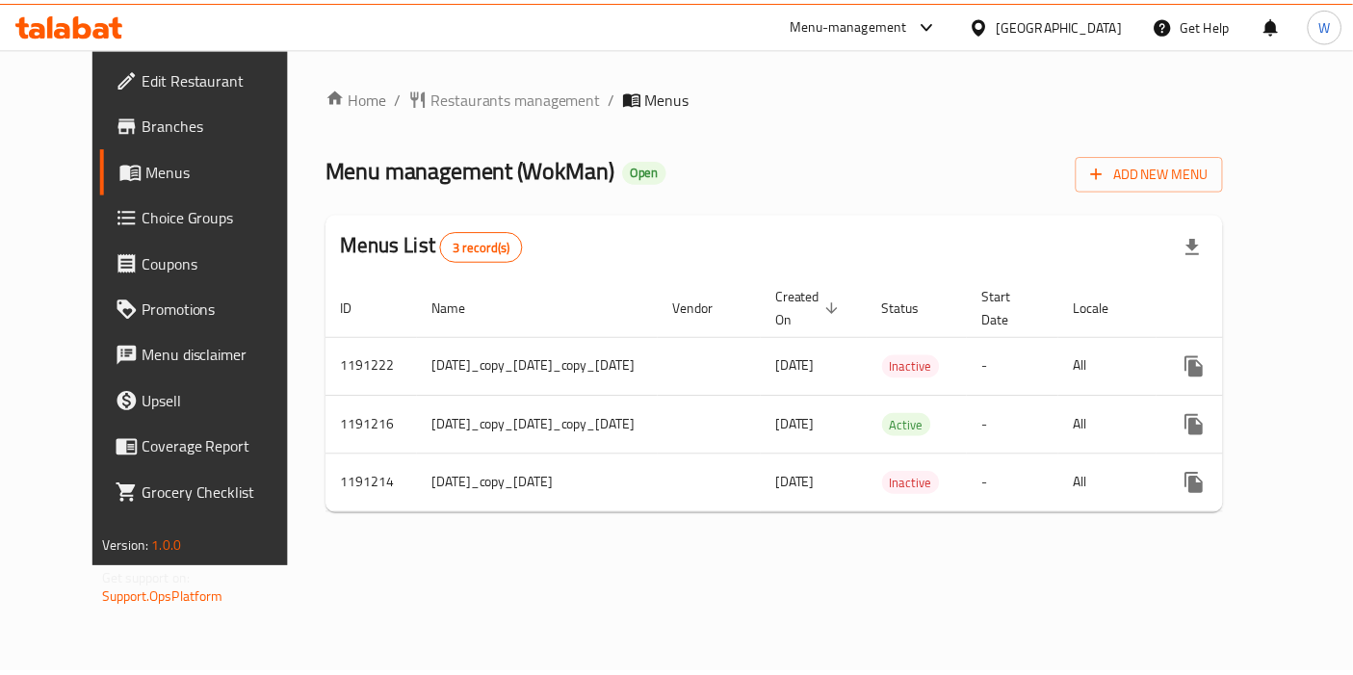
scroll to position [0, 79]
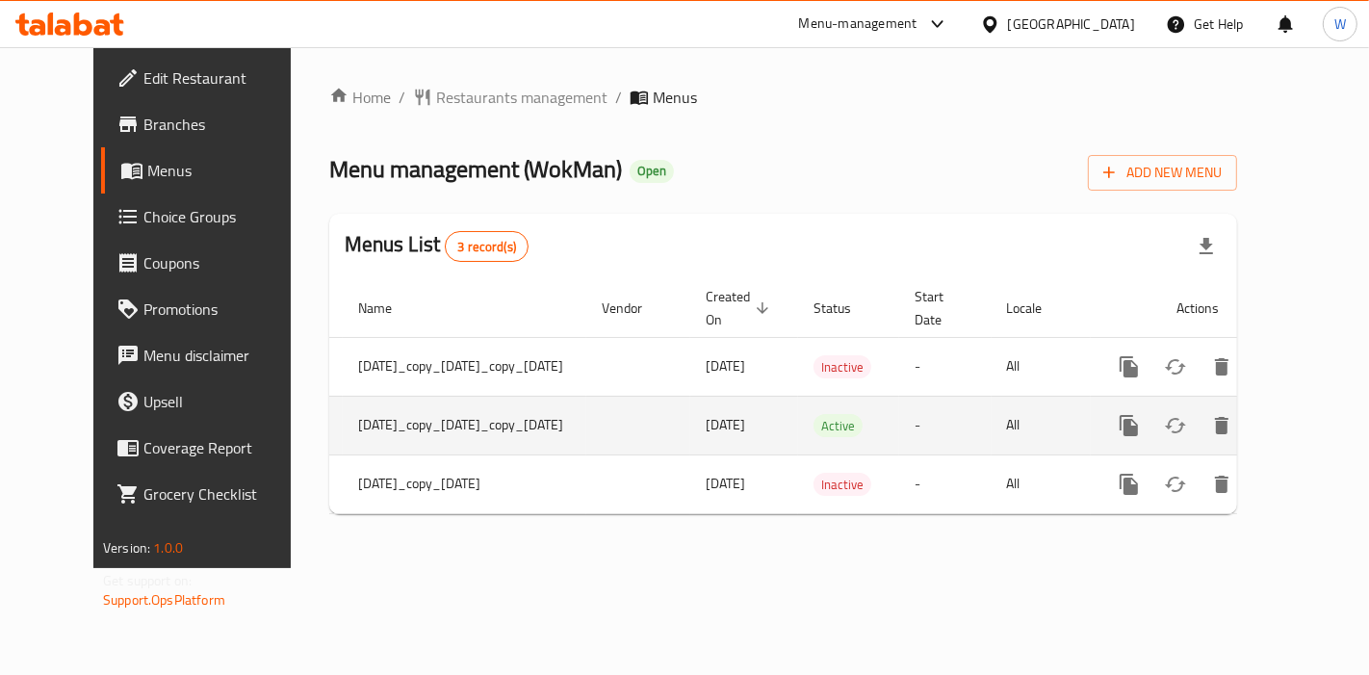
click at [1280, 425] on icon "enhanced table" at bounding box center [1268, 425] width 23 height 23
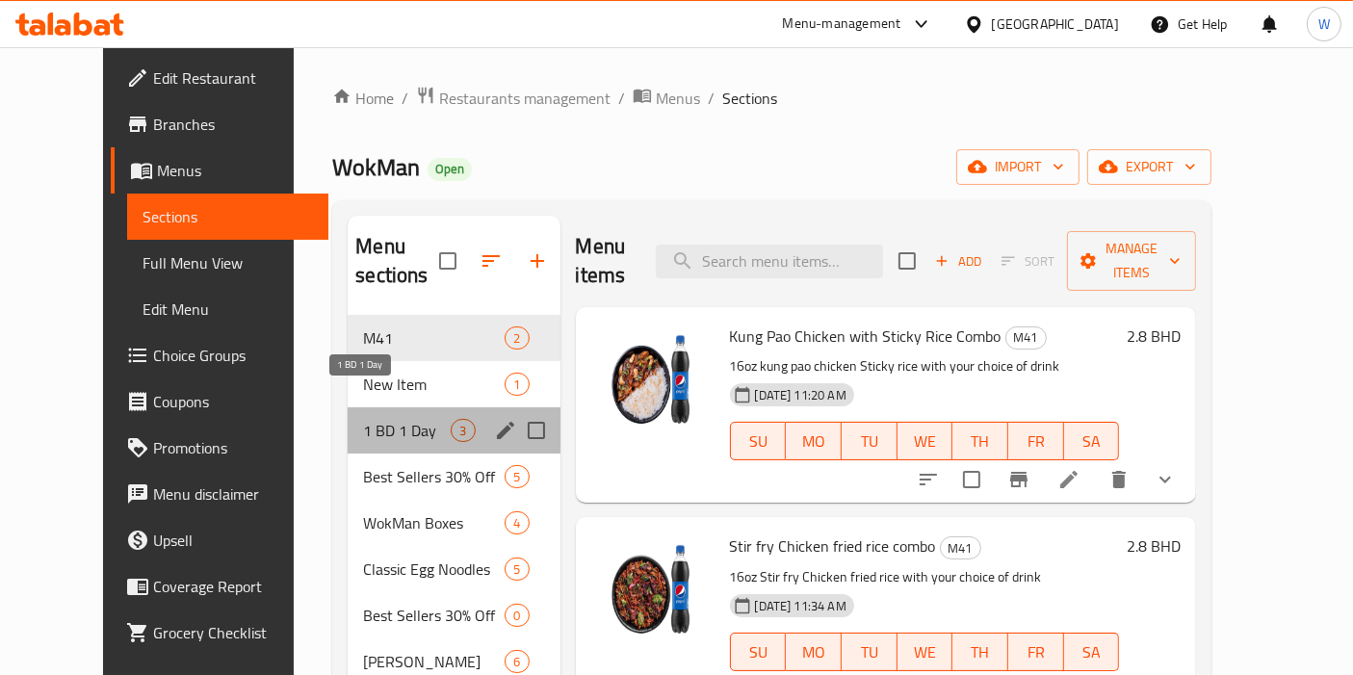
click at [365, 419] on span "1 BD 1 Day" at bounding box center [407, 430] width 88 height 23
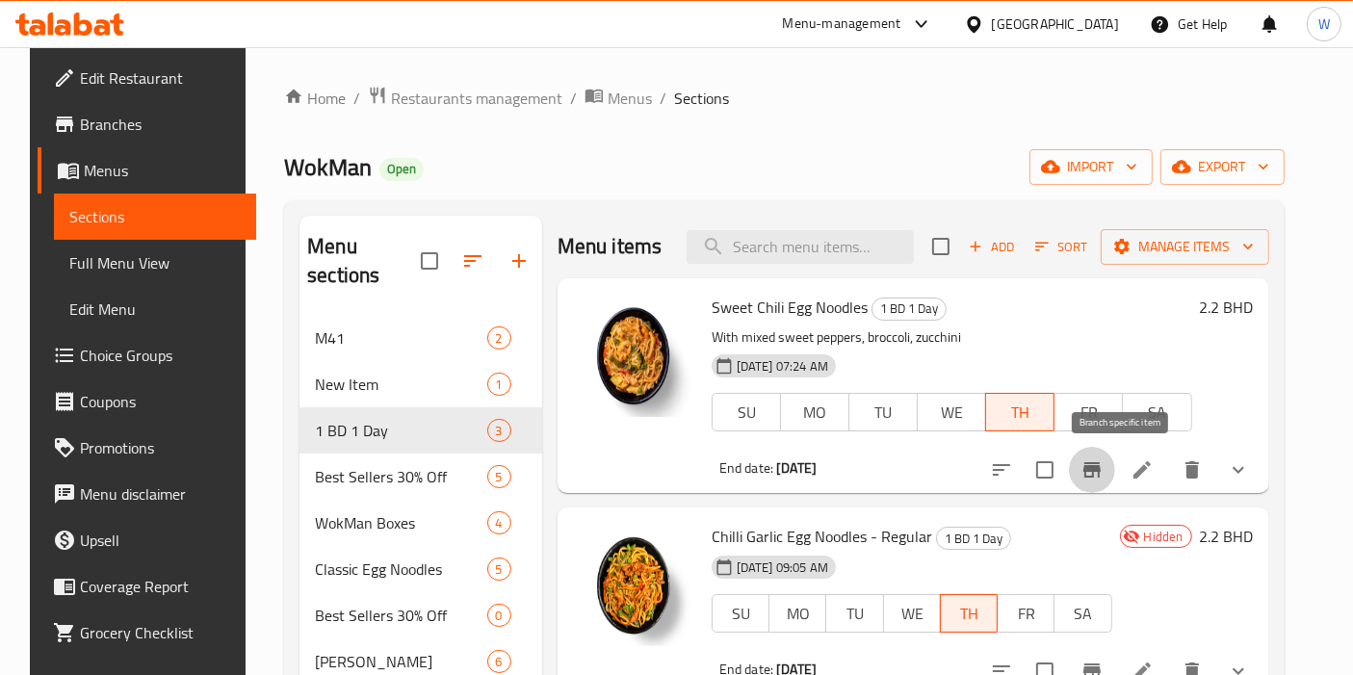
click at [1115, 474] on button "Branch-specific-item" at bounding box center [1092, 470] width 46 height 46
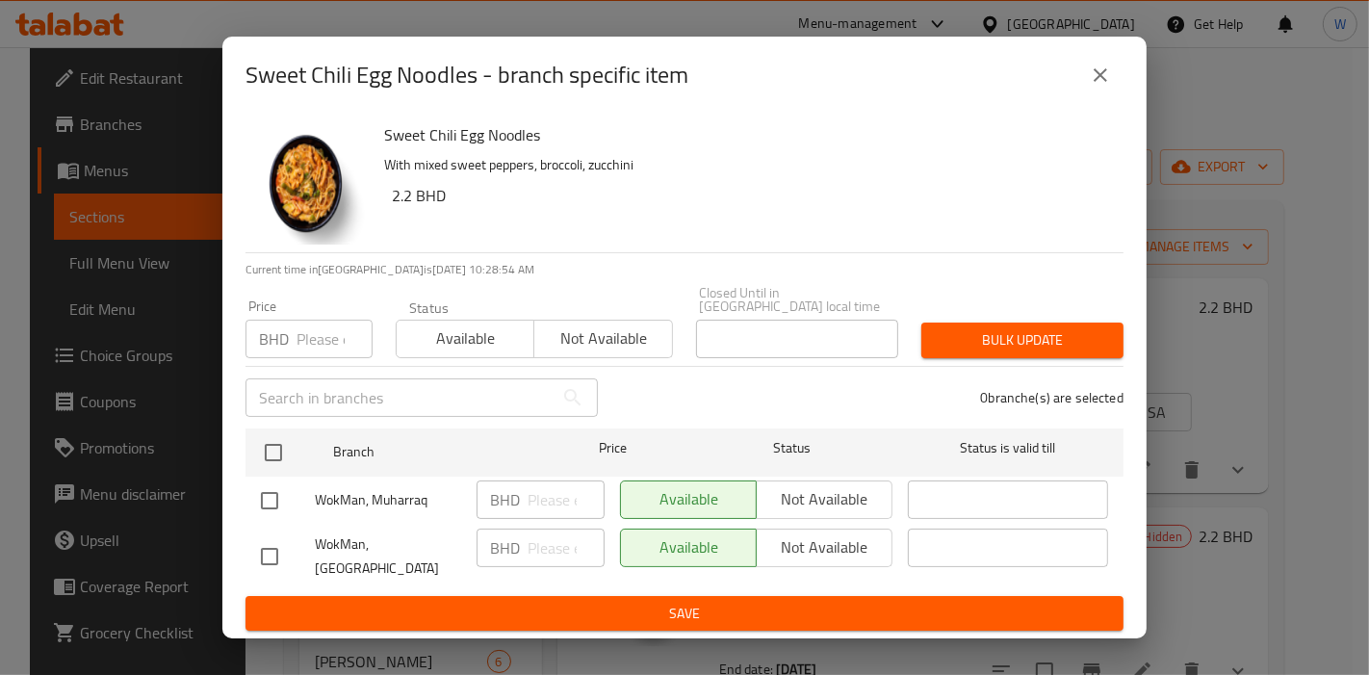
click at [1099, 87] on icon "close" at bounding box center [1100, 75] width 23 height 23
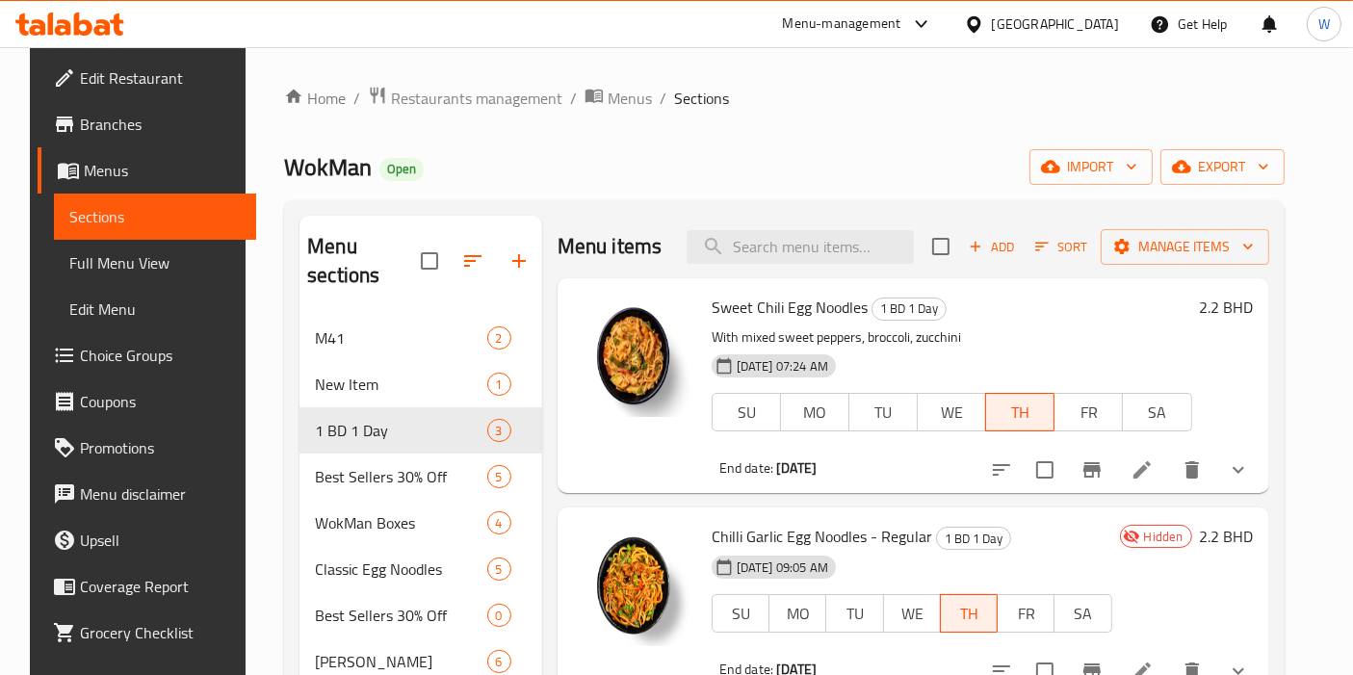
click at [472, 122] on div "Home / Restaurants management / Menus / Sections WokMan Open import export Menu…" at bounding box center [783, 605] width 999 height 1038
click at [471, 100] on span "Restaurants management" at bounding box center [476, 98] width 171 height 23
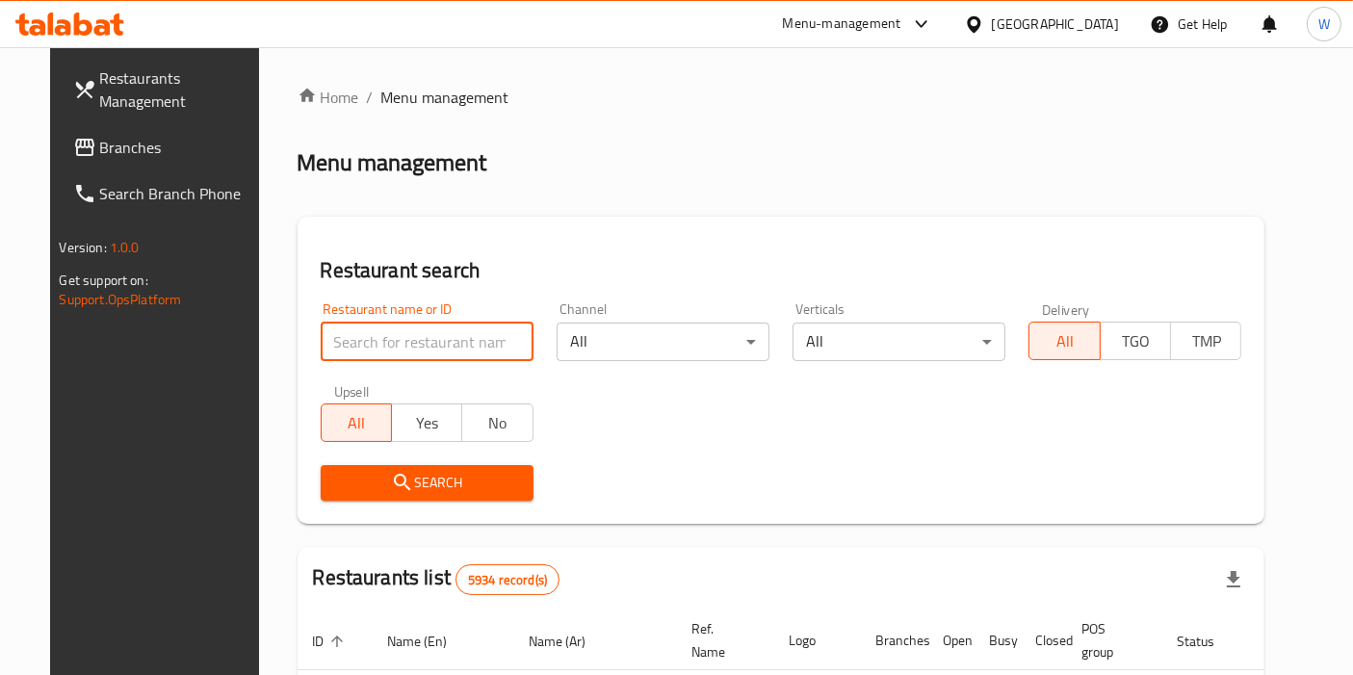
click at [380, 339] on input "search" at bounding box center [427, 342] width 213 height 39
paste input "665966"
type input "665966"
click button "Search" at bounding box center [427, 483] width 213 height 36
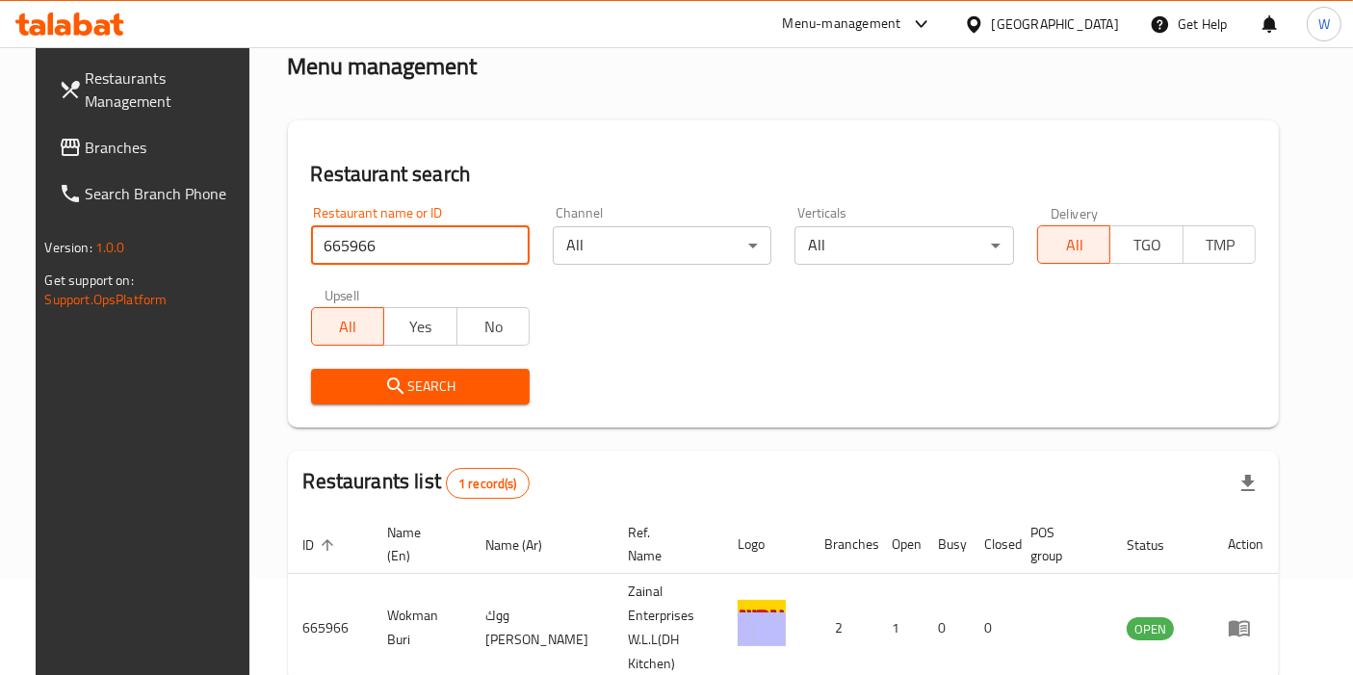
scroll to position [167, 0]
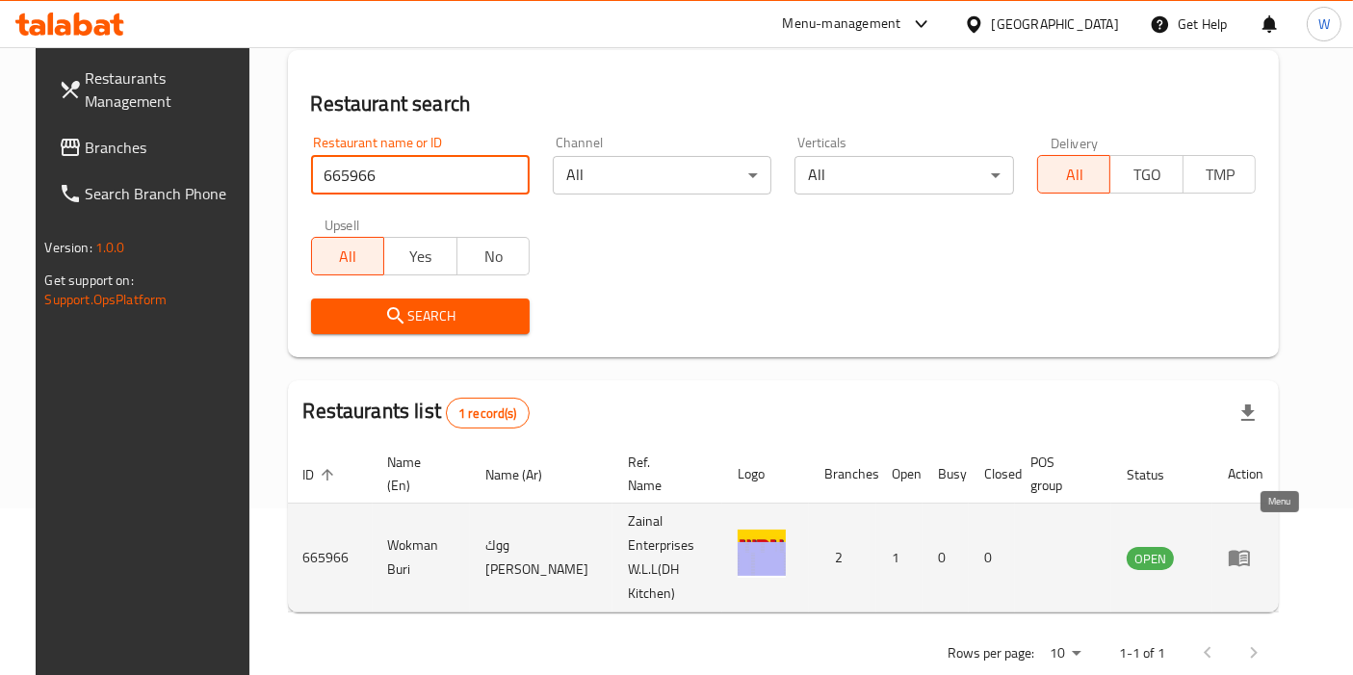
click at [1251, 546] on icon "enhanced table" at bounding box center [1239, 557] width 23 height 23
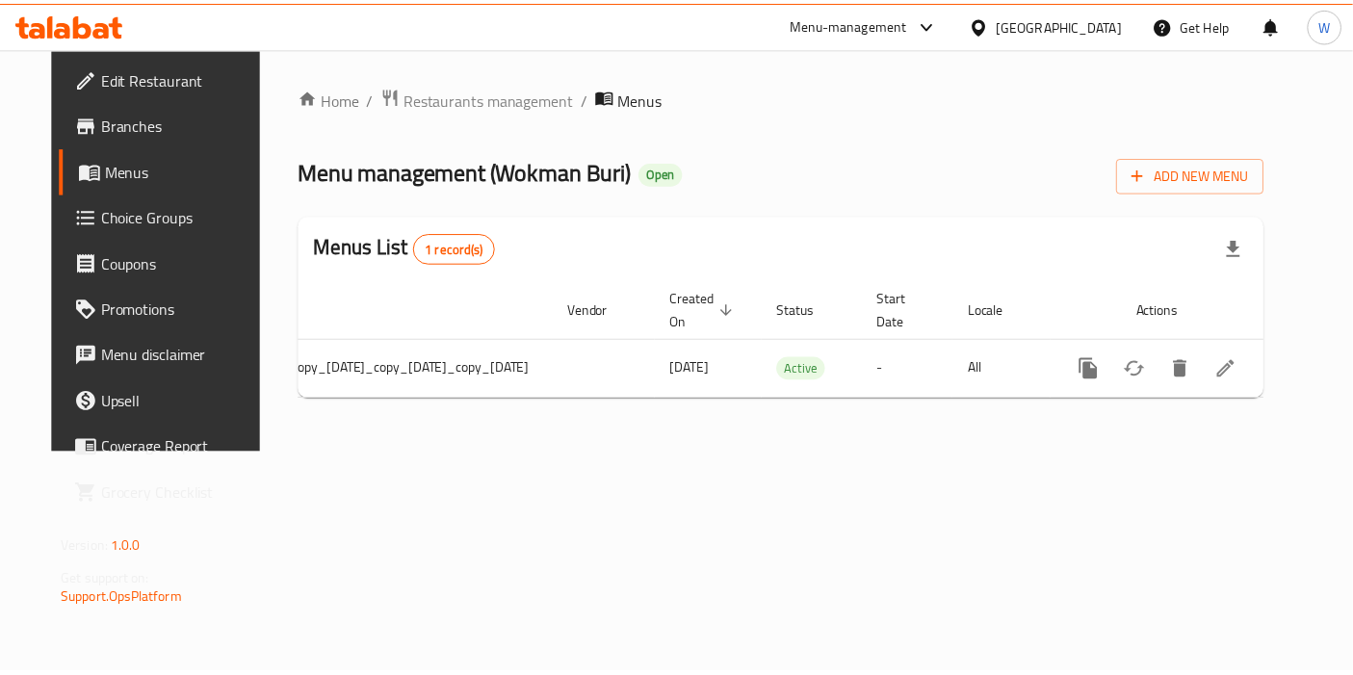
scroll to position [0, 195]
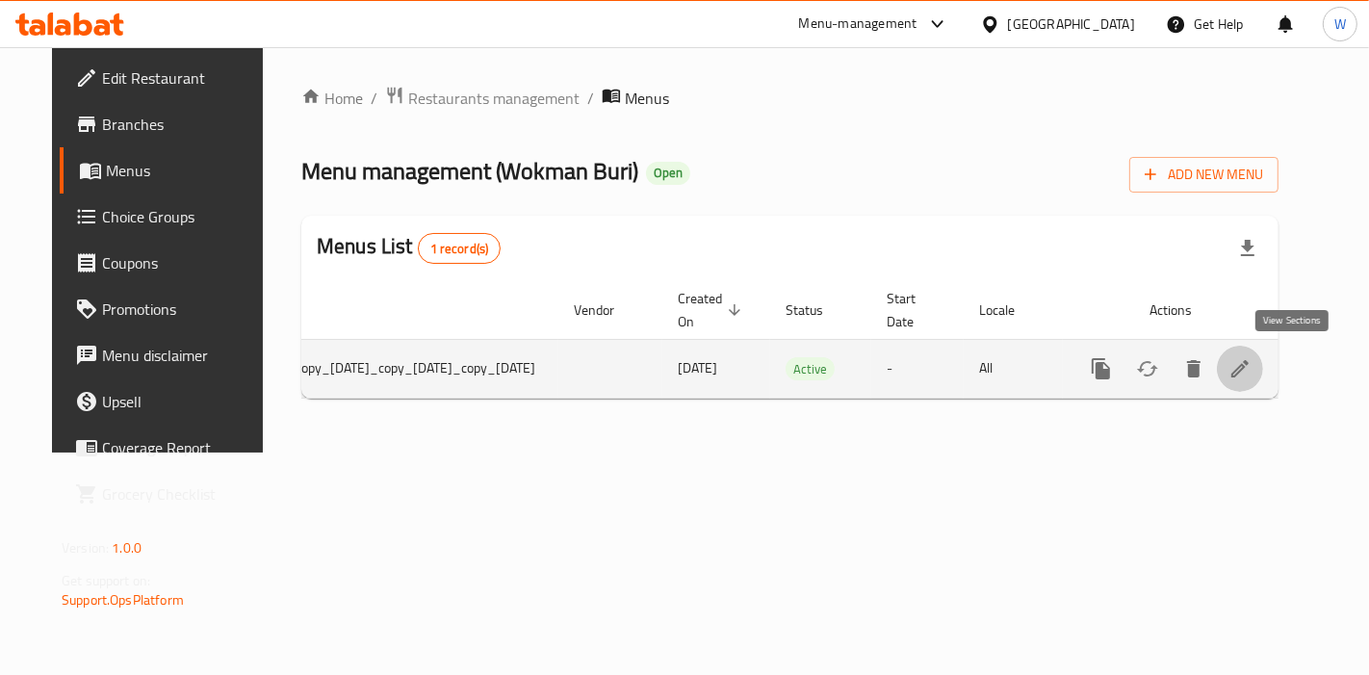
click at [1252, 367] on icon "enhanced table" at bounding box center [1240, 368] width 23 height 23
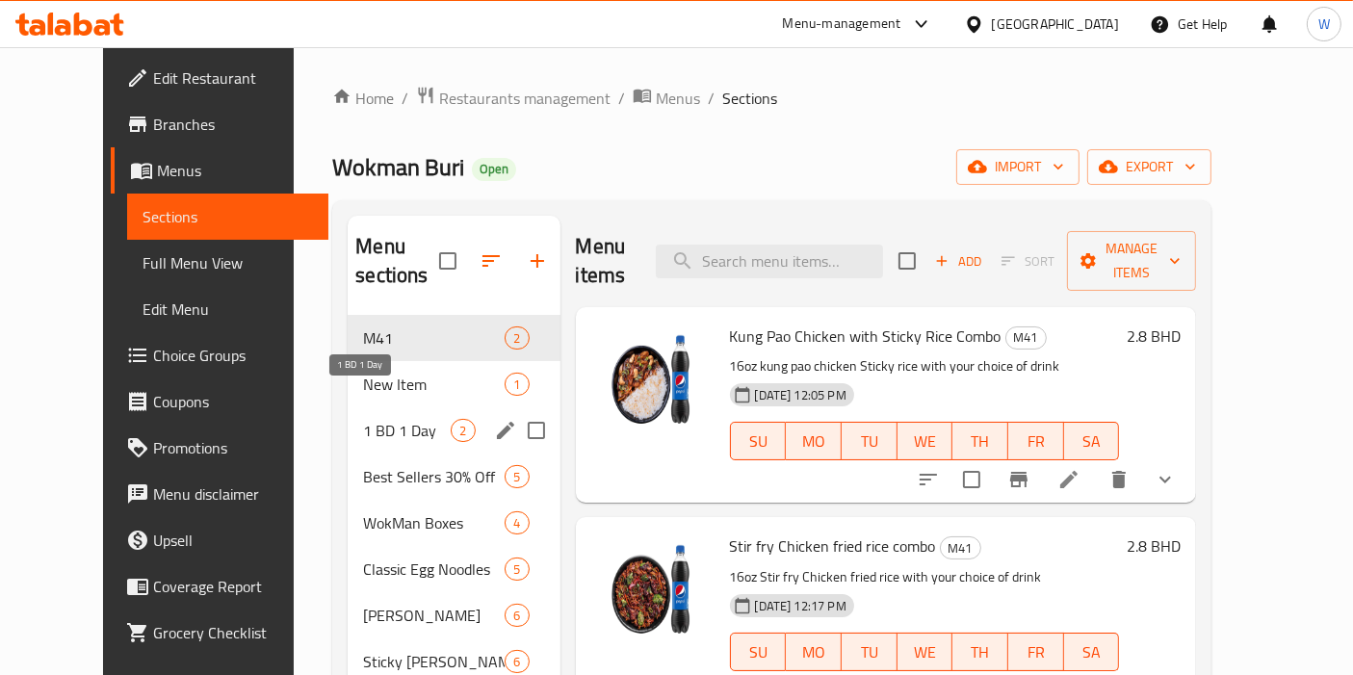
click at [363, 419] on span "1 BD 1 Day" at bounding box center [407, 430] width 88 height 23
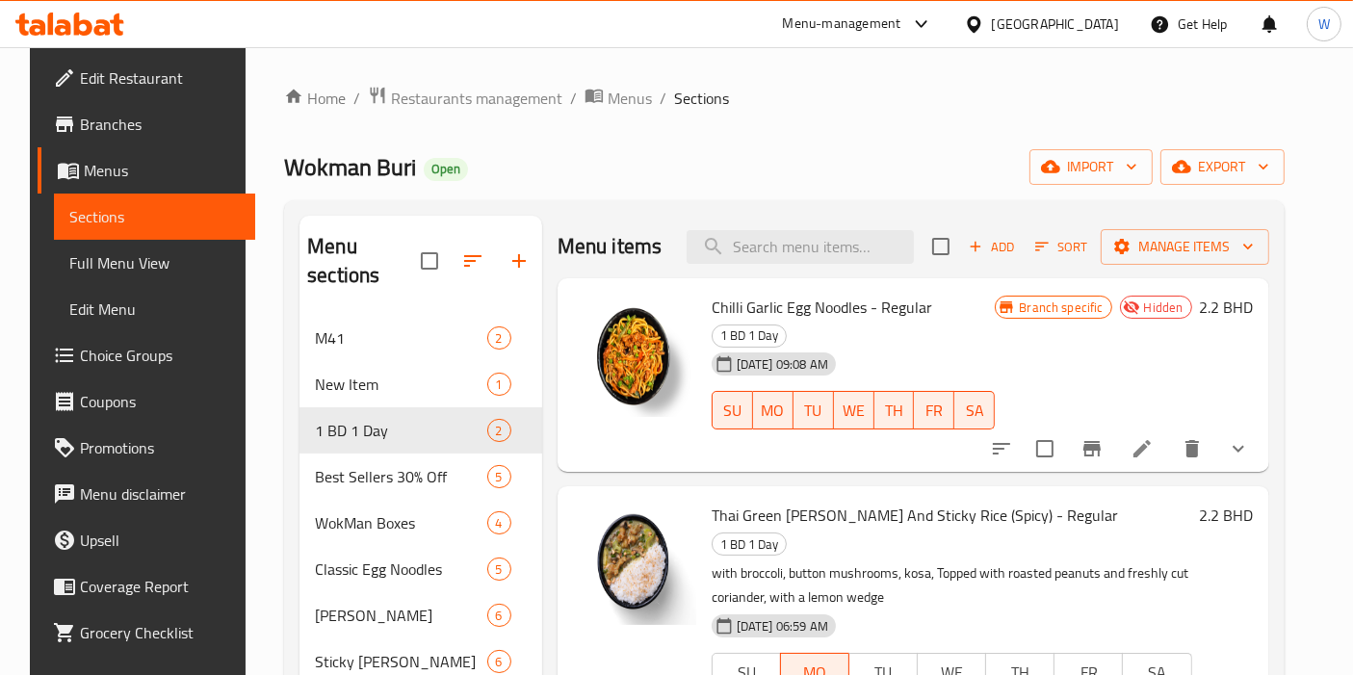
scroll to position [107, 0]
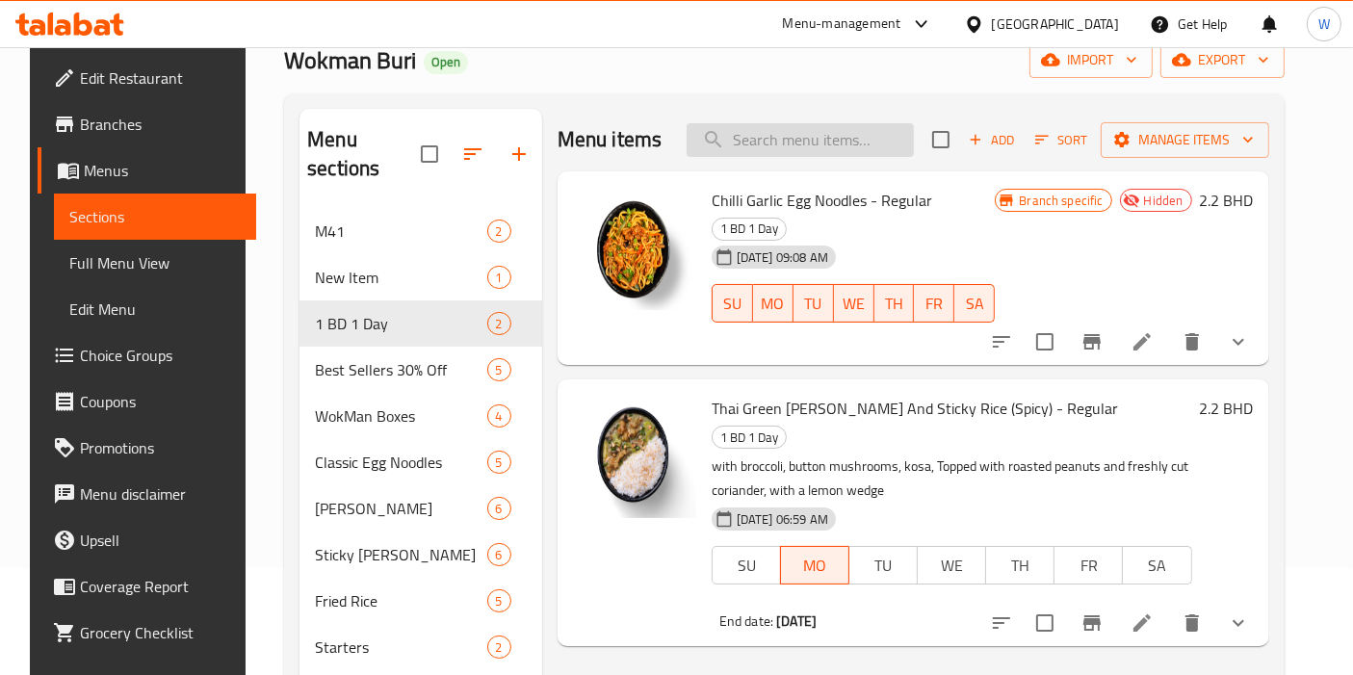
click at [858, 128] on input "search" at bounding box center [800, 140] width 227 height 34
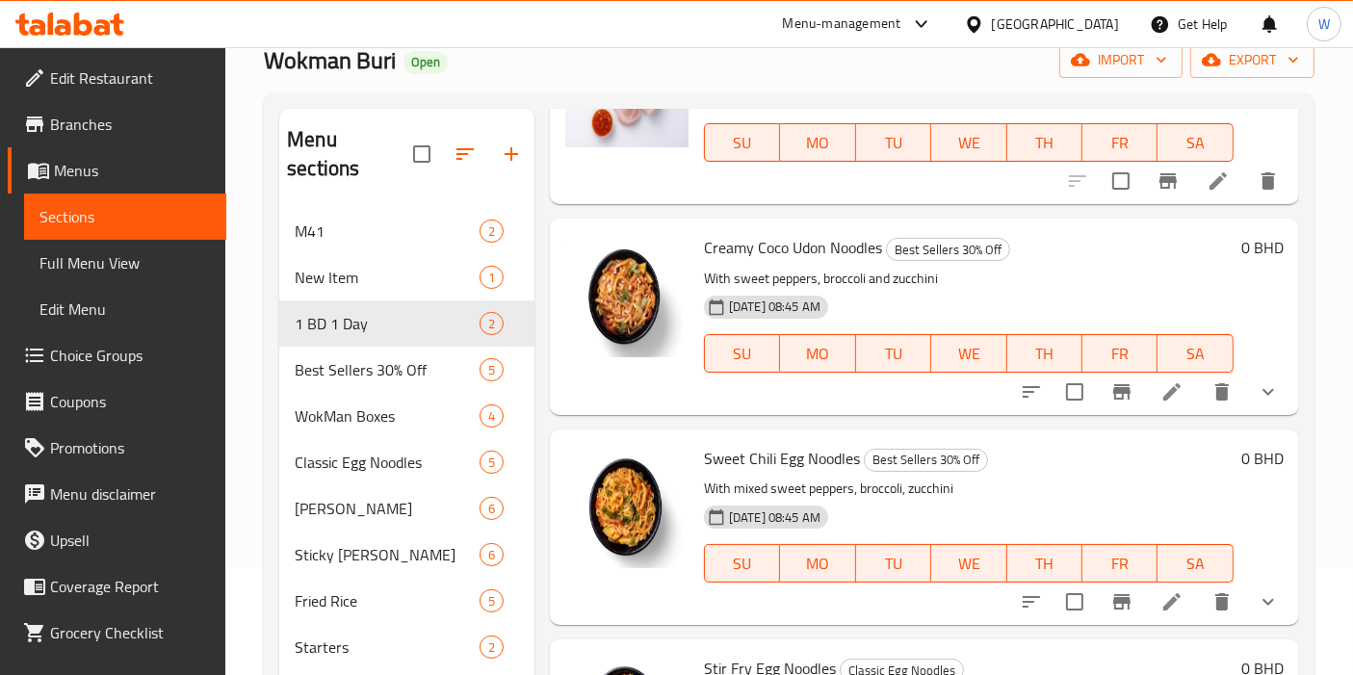
scroll to position [214, 0]
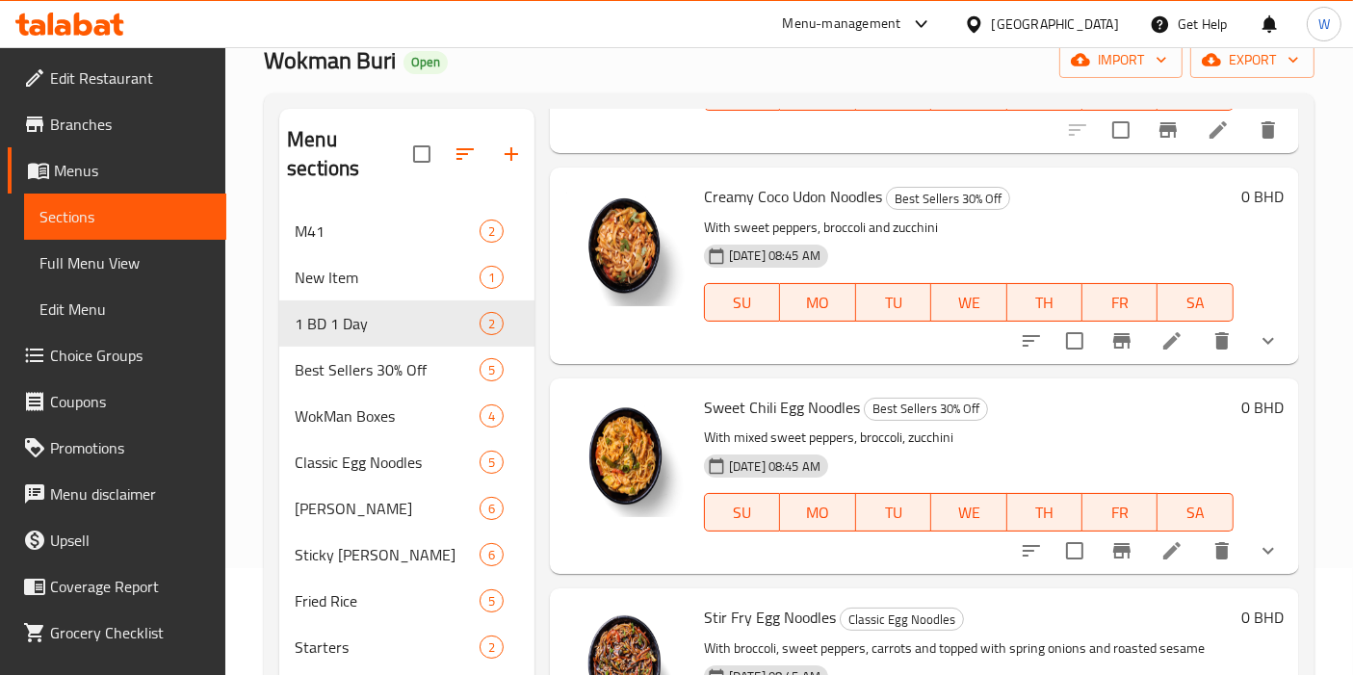
type input "sweet"
click at [814, 400] on span "Sweet Chili Egg Noodles" at bounding box center [782, 407] width 156 height 29
copy h6 "Sweet Chili Egg Noodles"
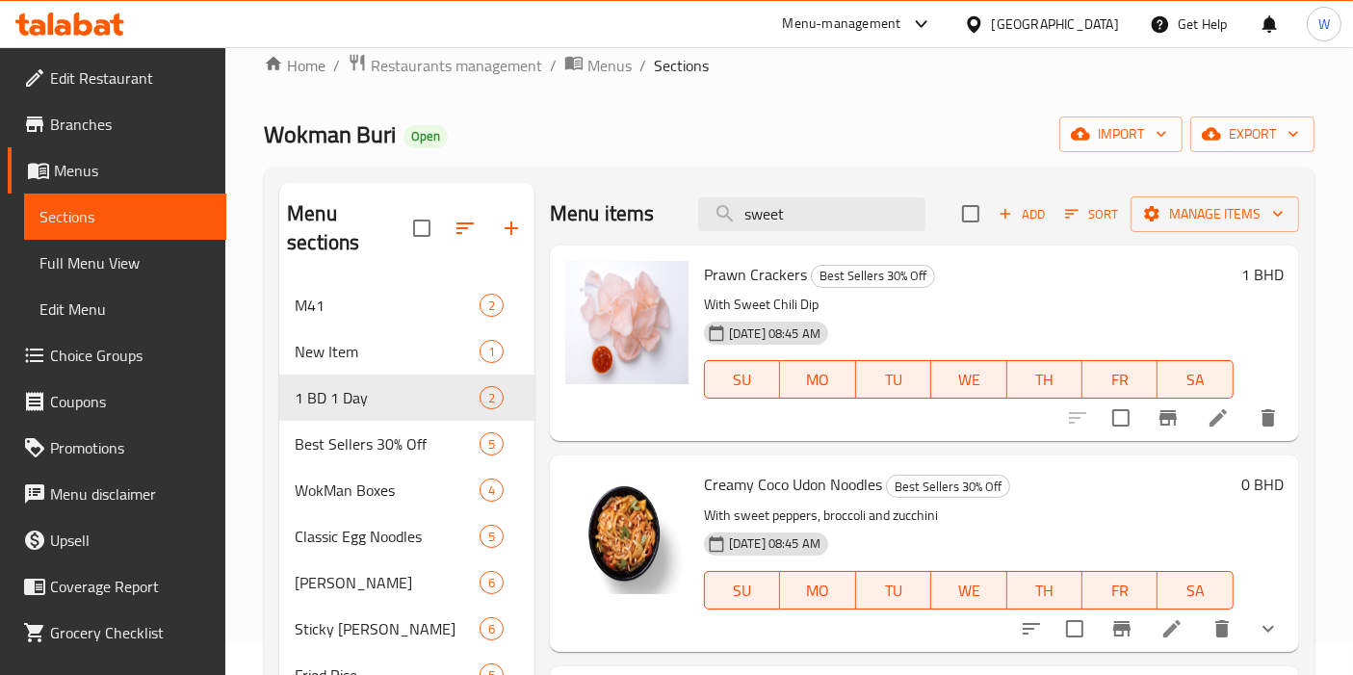
scroll to position [0, 0]
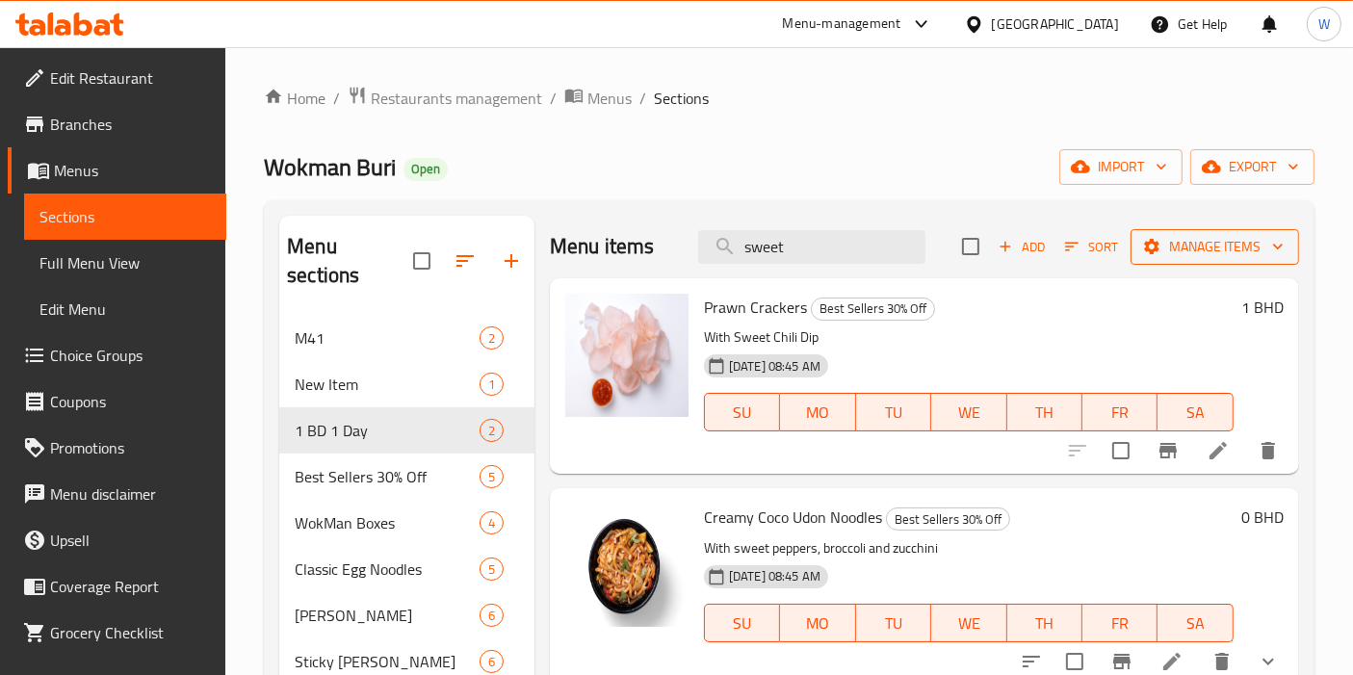
click at [1192, 232] on button "Manage items" at bounding box center [1214, 247] width 169 height 36
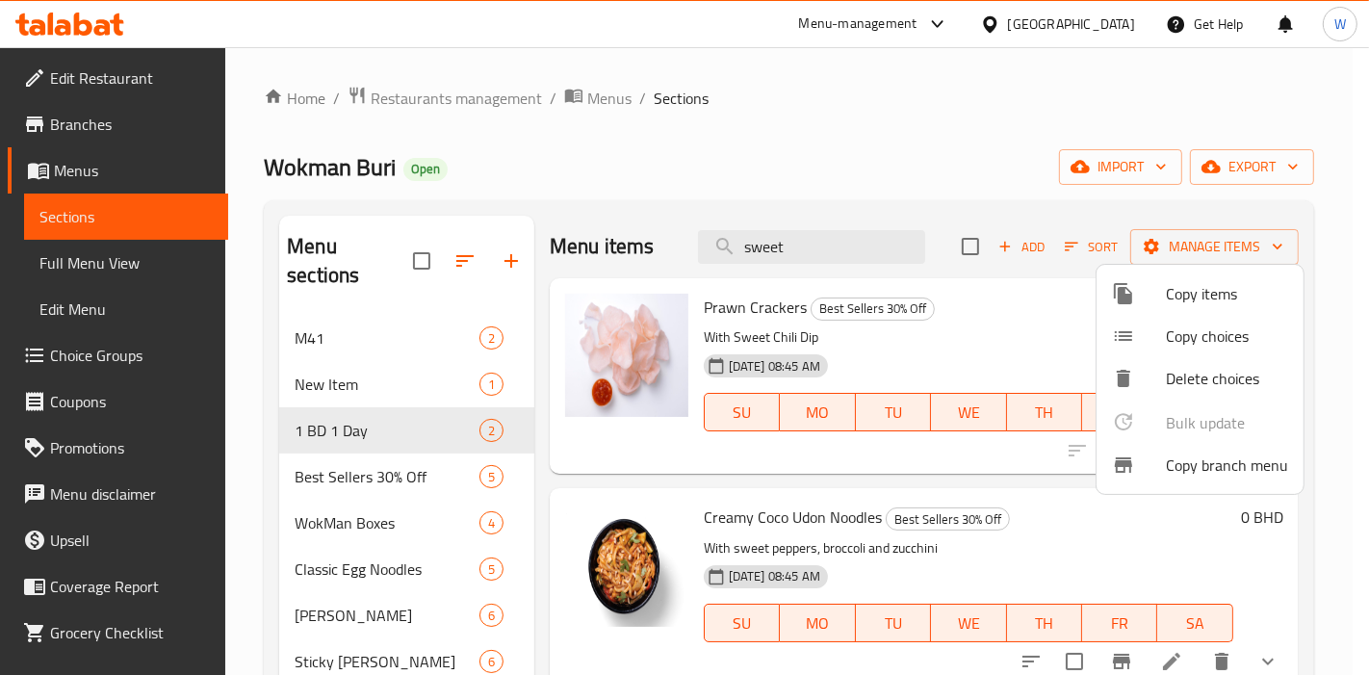
click at [1213, 302] on span "Copy items" at bounding box center [1227, 293] width 122 height 23
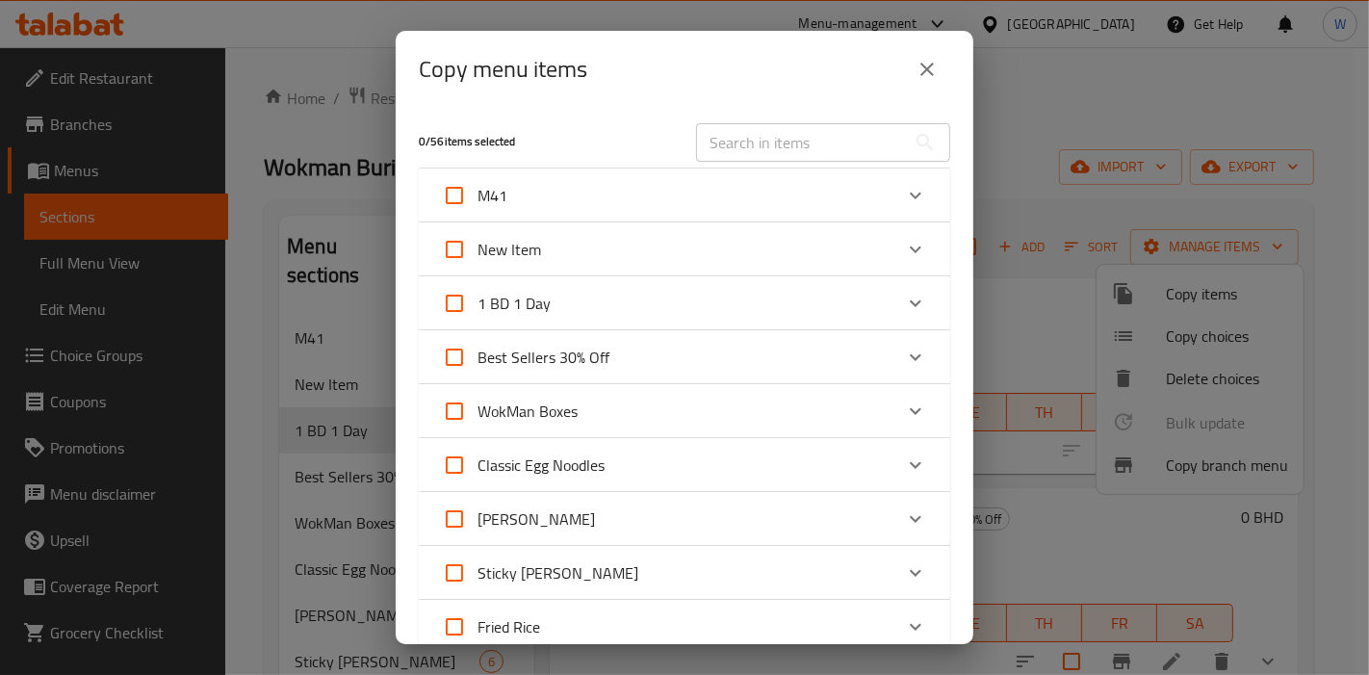
click at [734, 143] on input "text" at bounding box center [801, 142] width 210 height 39
paste input "Sweet Chili Egg Noodles"
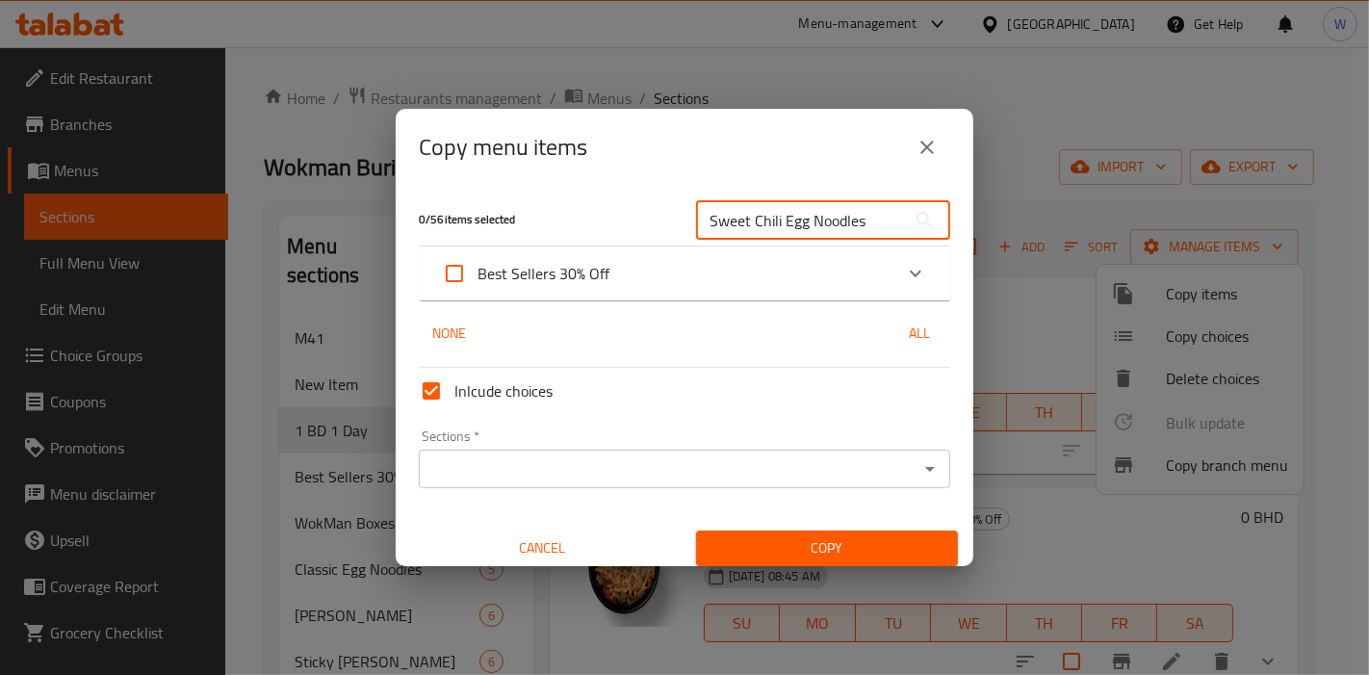
type input "Sweet Chili Egg Noodles"
click at [734, 273] on div "Best Sellers 30% Off" at bounding box center [667, 273] width 451 height 46
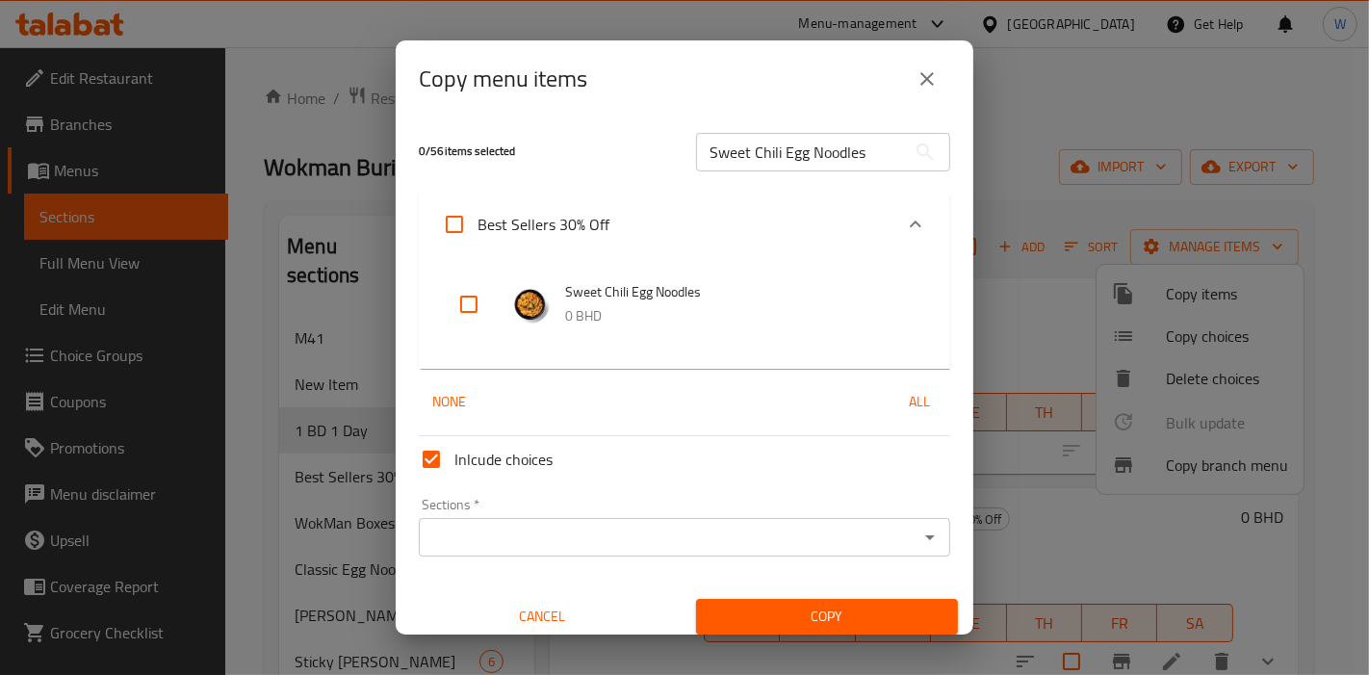
click at [471, 320] on input "checkbox" at bounding box center [469, 304] width 46 height 46
checkbox input "true"
click at [919, 542] on icon "Open" at bounding box center [930, 537] width 23 height 23
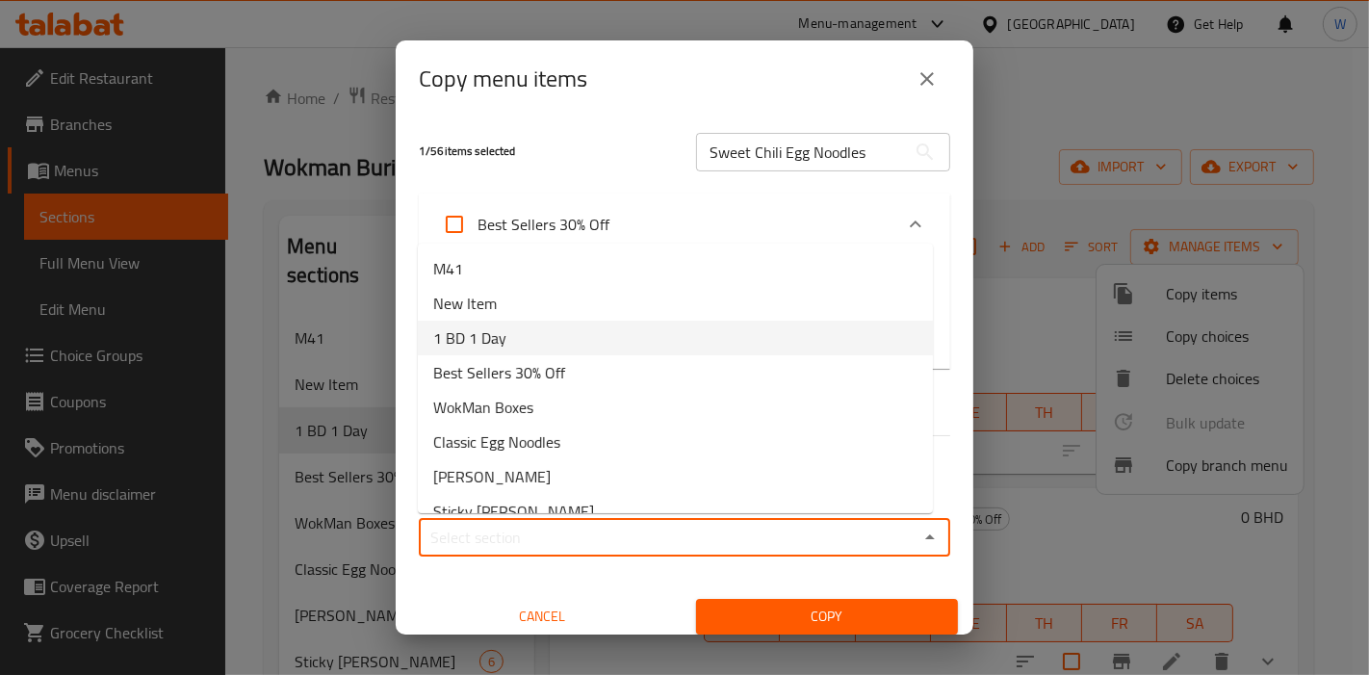
click at [521, 336] on li "1 BD 1 Day" at bounding box center [675, 338] width 515 height 35
type input "1 BD 1 Day"
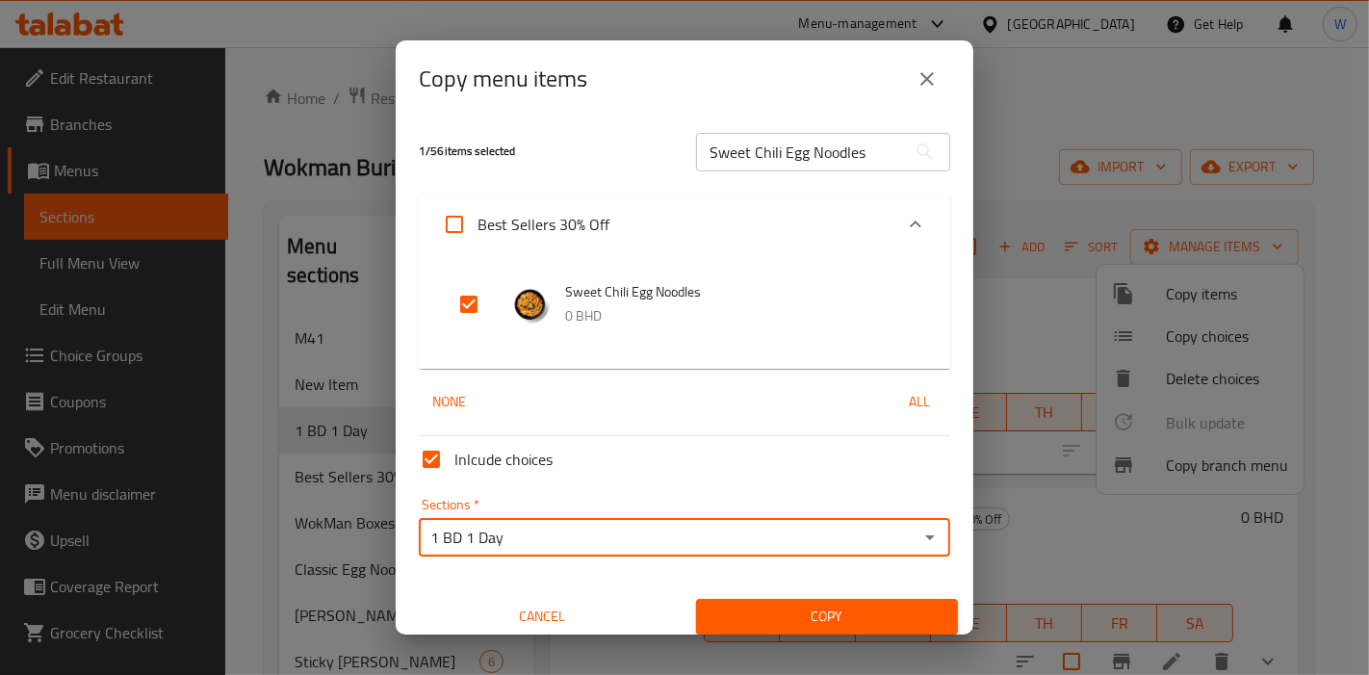
click at [762, 603] on button "Copy" at bounding box center [827, 617] width 262 height 36
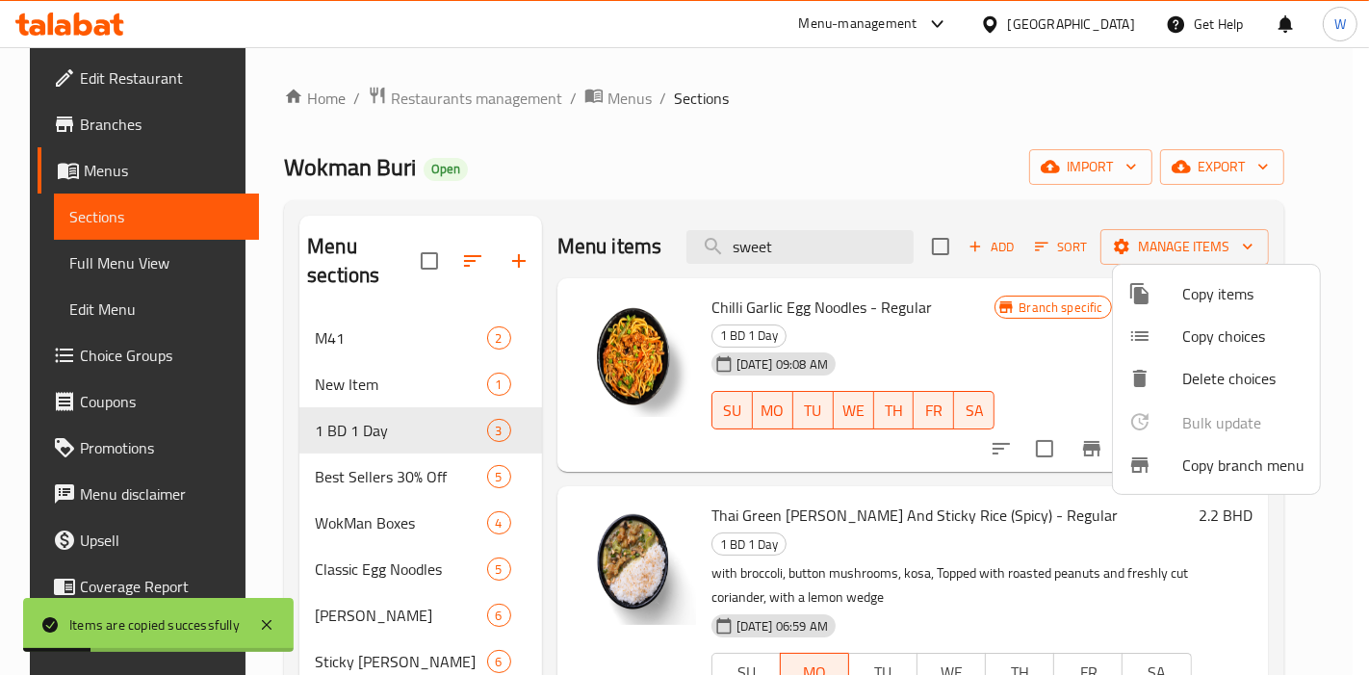
click at [662, 632] on div at bounding box center [684, 337] width 1369 height 675
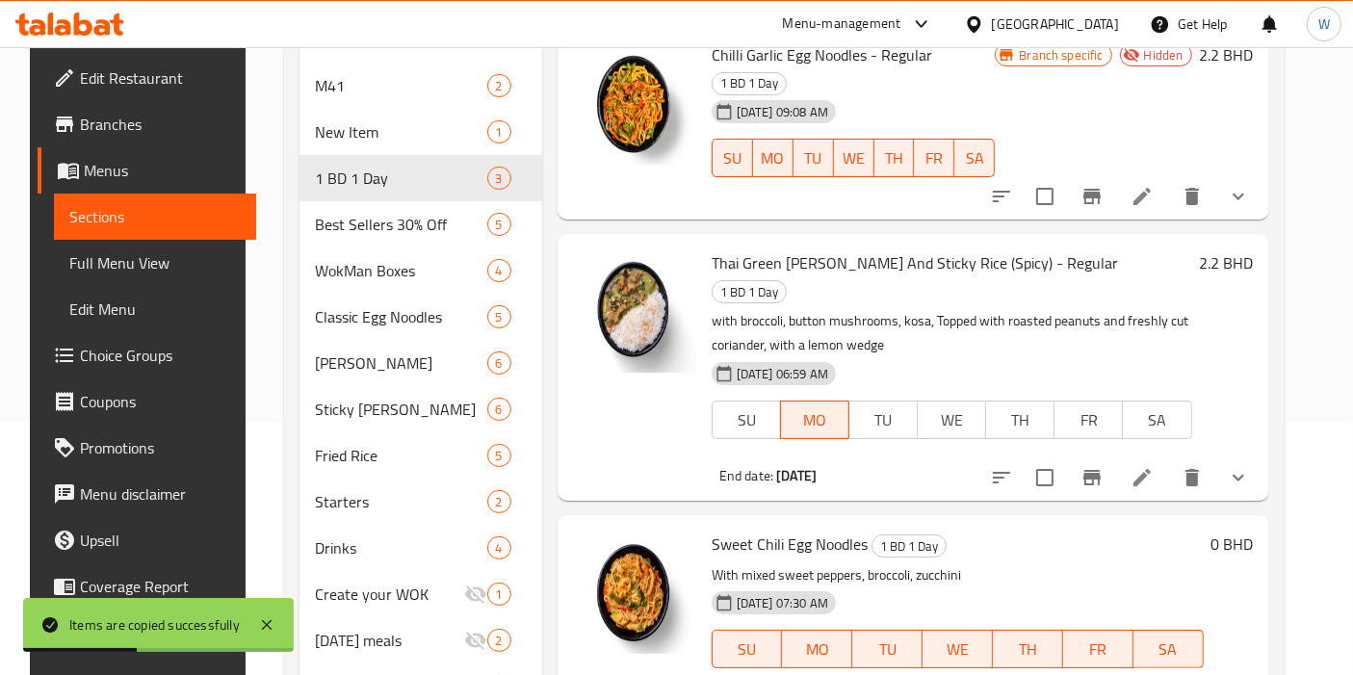
scroll to position [90, 0]
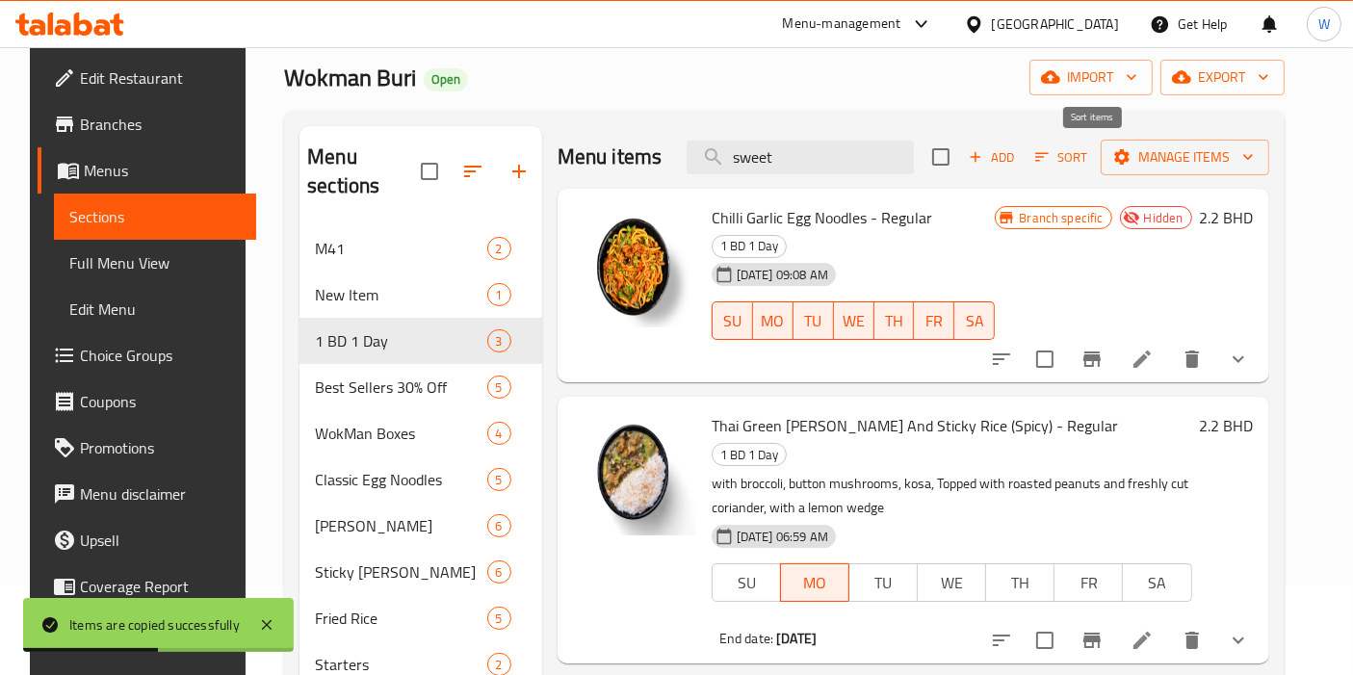
click at [1088, 161] on span "Sort" at bounding box center [1061, 157] width 53 height 22
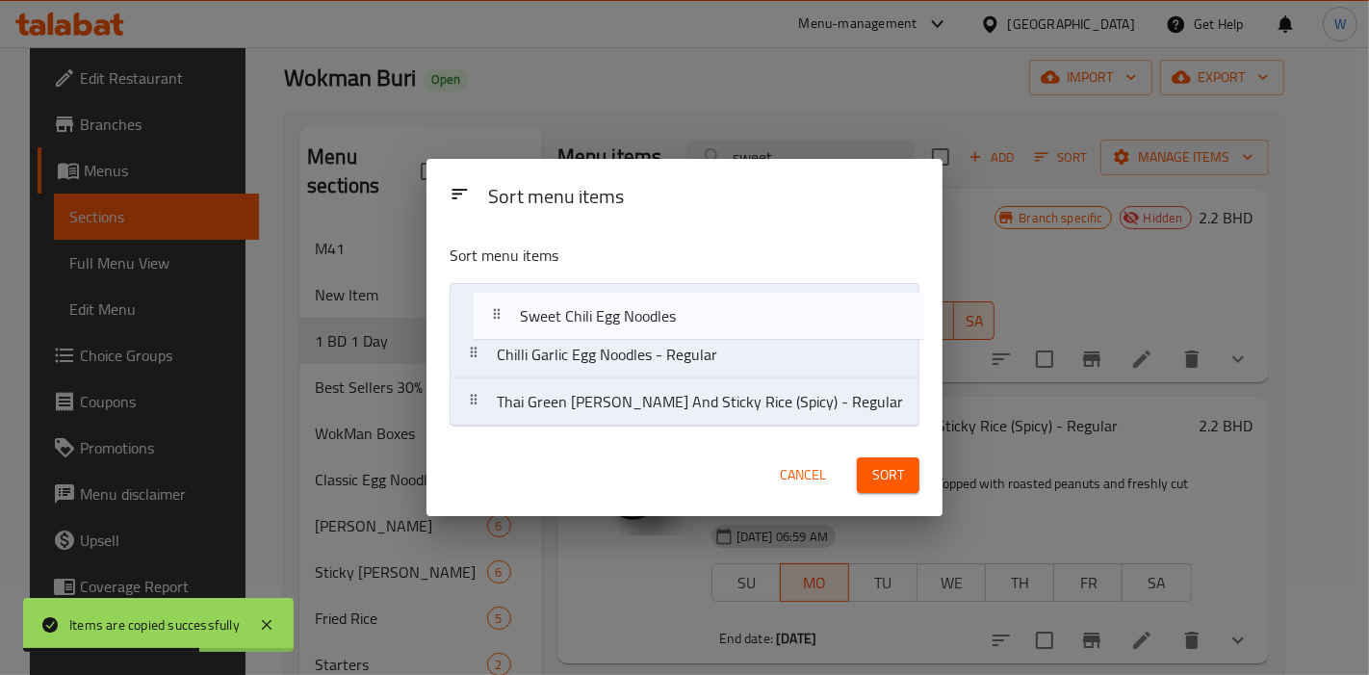
drag, startPoint x: 682, startPoint y: 414, endPoint x: 697, endPoint y: 302, distance: 112.8
click at [697, 302] on nav "Chilli Garlic Egg Noodles - Regular Thai Green Curry And Sticky Rice (Spicy) - …" at bounding box center [685, 354] width 470 height 143
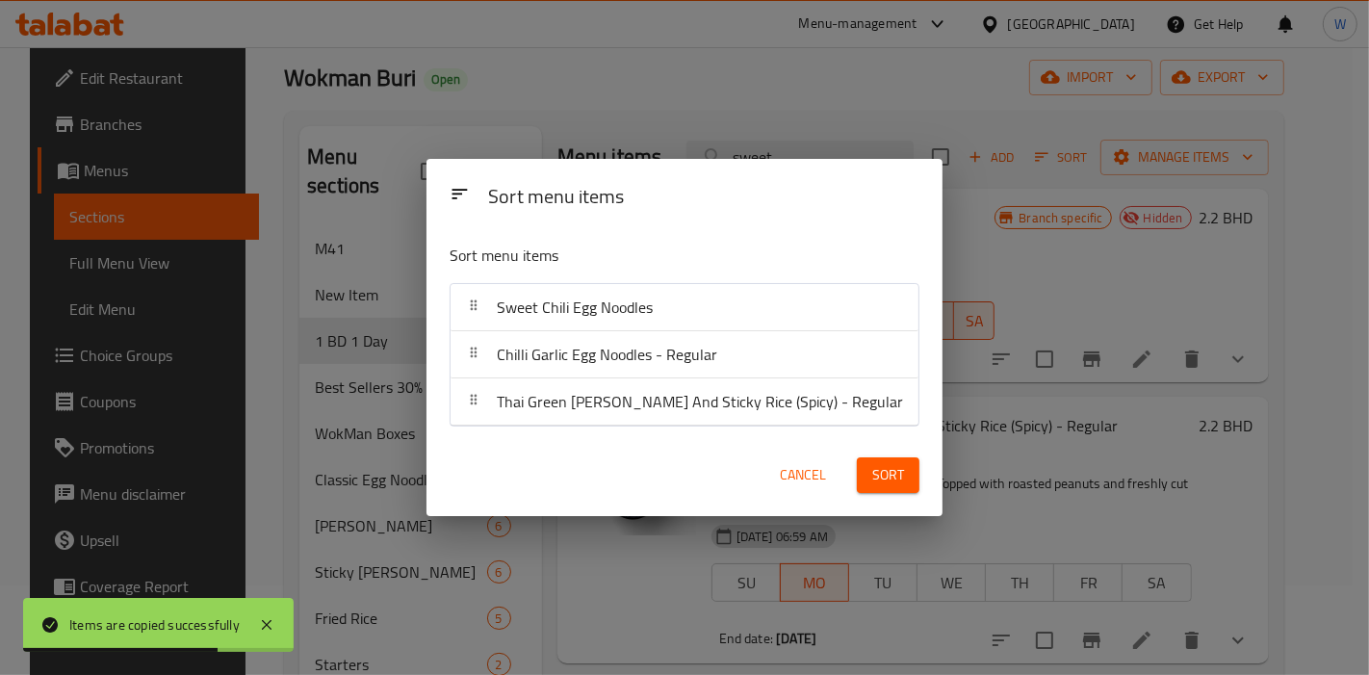
click at [872, 472] on span "Sort" at bounding box center [888, 475] width 32 height 24
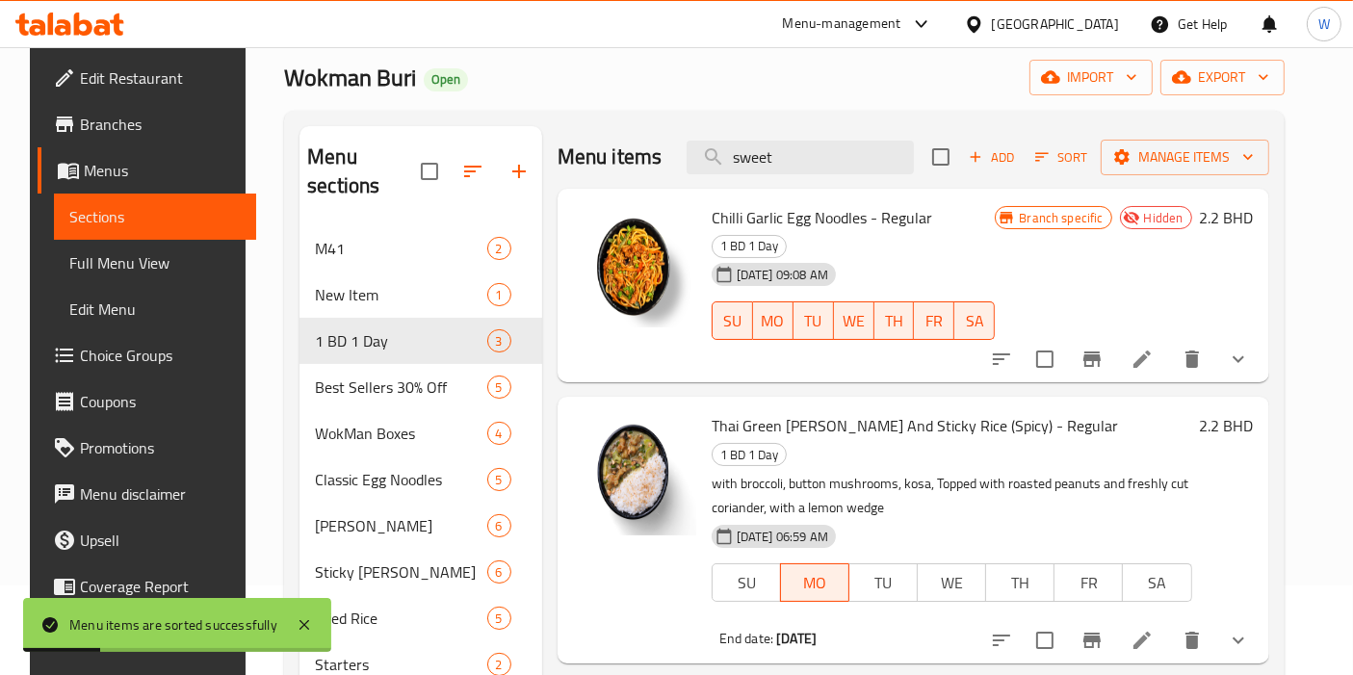
click at [1192, 472] on p "with broccoli, button mushrooms, kosa, Topped with roasted peanuts and freshly …" at bounding box center [952, 496] width 480 height 48
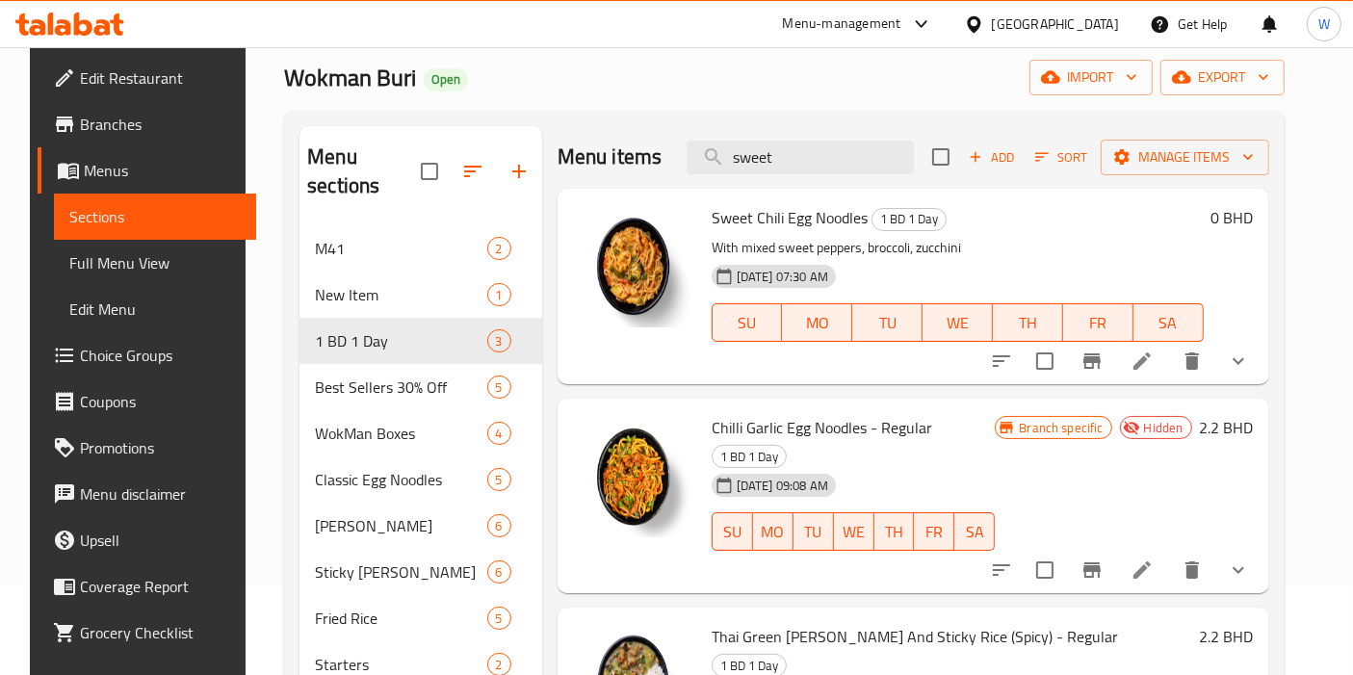
click at [1169, 373] on li at bounding box center [1142, 361] width 54 height 35
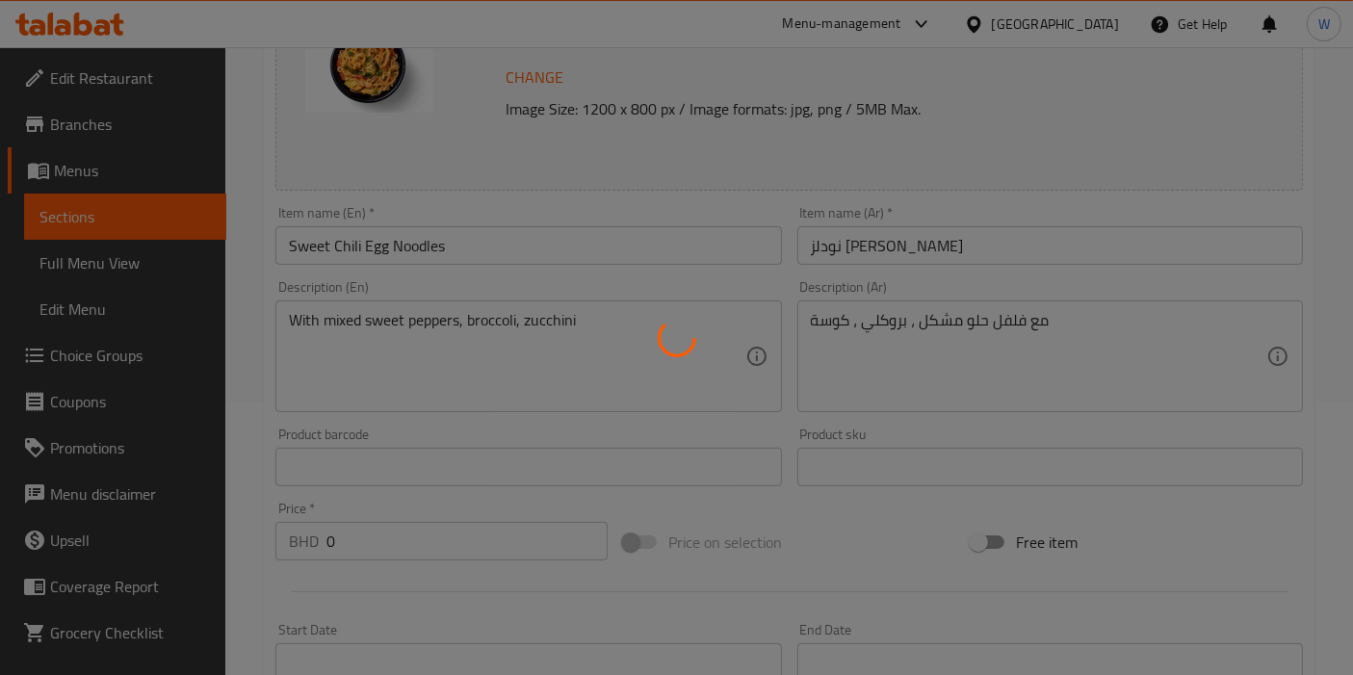
scroll to position [641, 0]
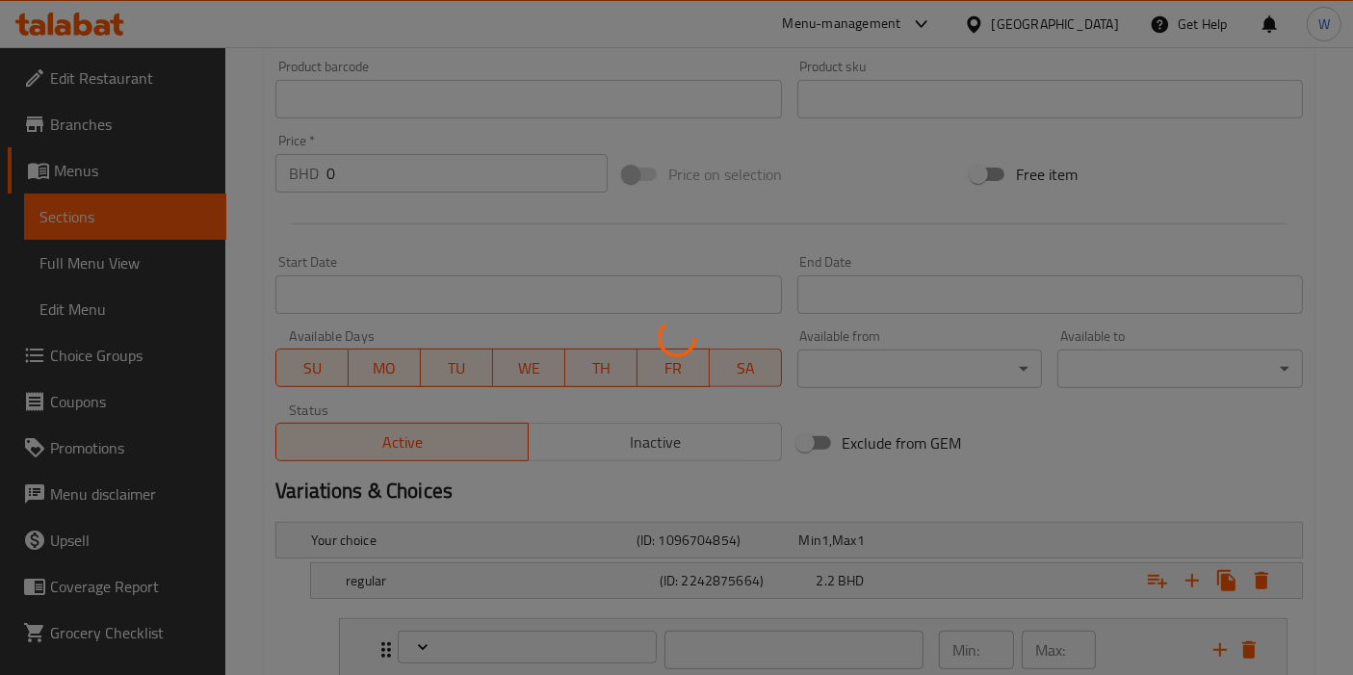
type input "تزيين"
type input "0"
type input "إضافات مميزة"
type input "0"
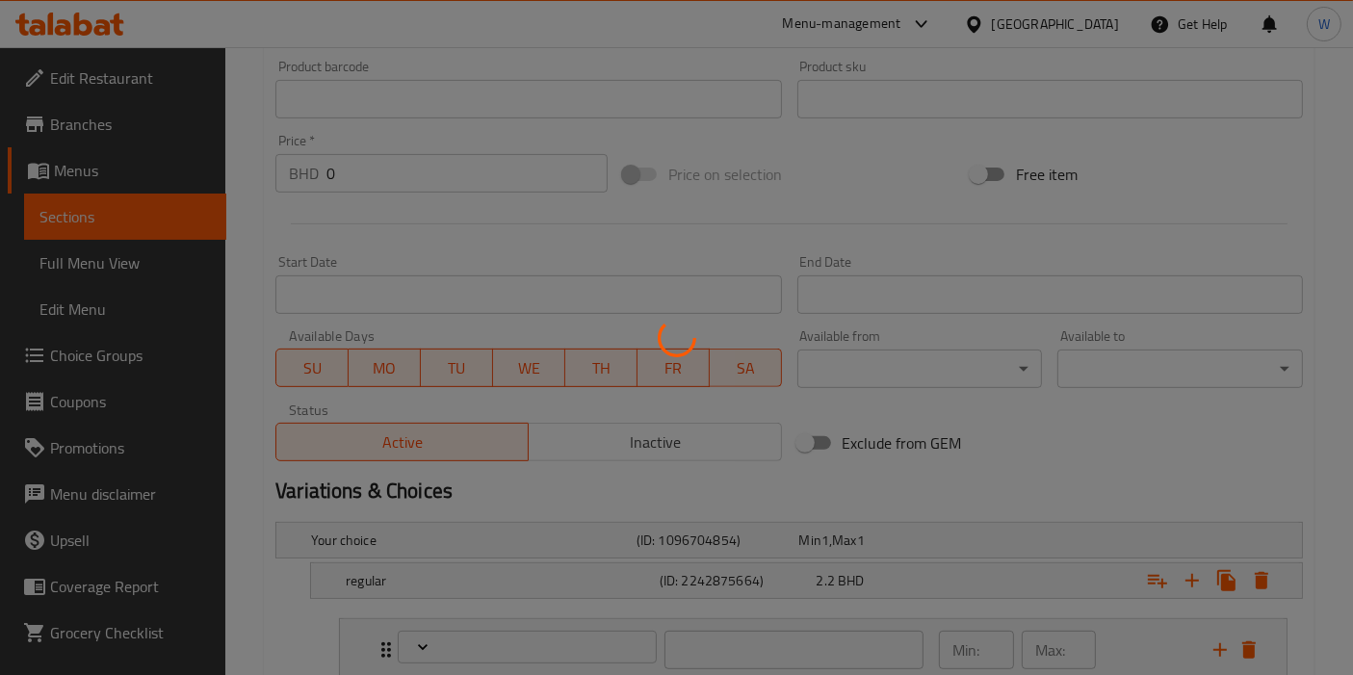
type input "0"
type input "اختر البروتين الخاص بك"
type input "1"
type input "تزيين"
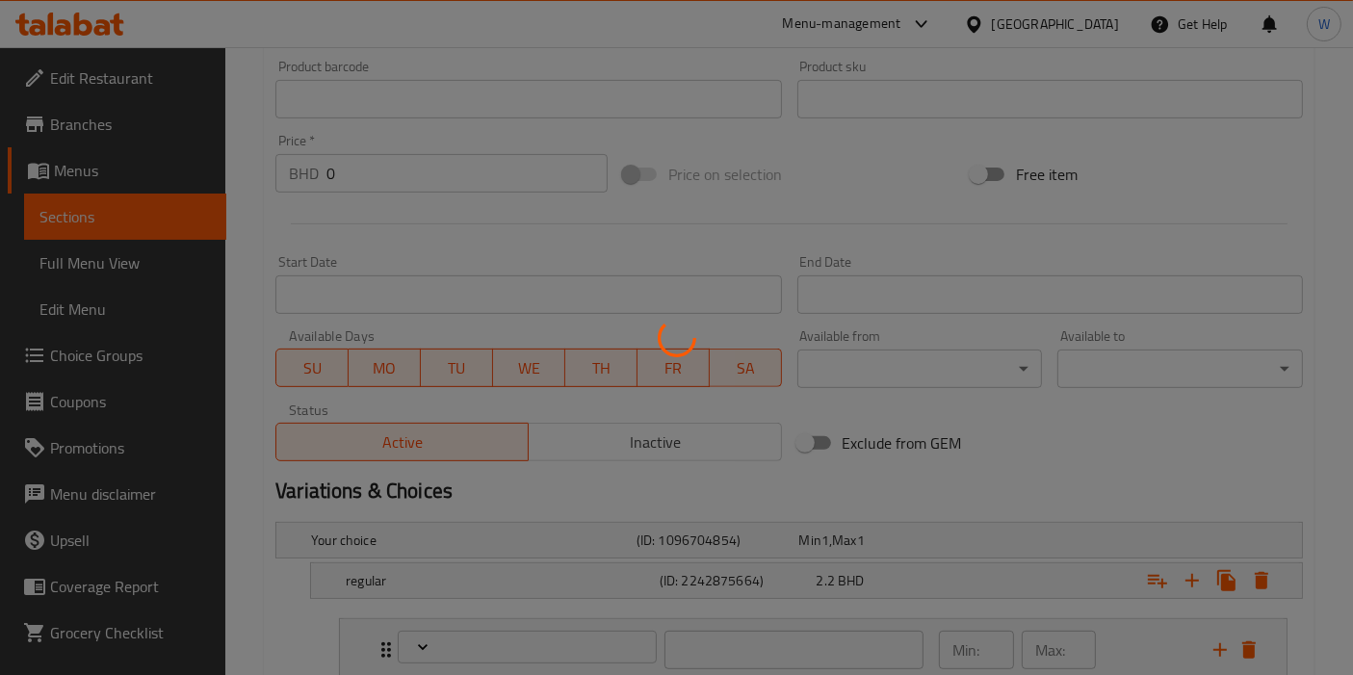
type input "0"
type input "إضافات مميزة"
type input "0"
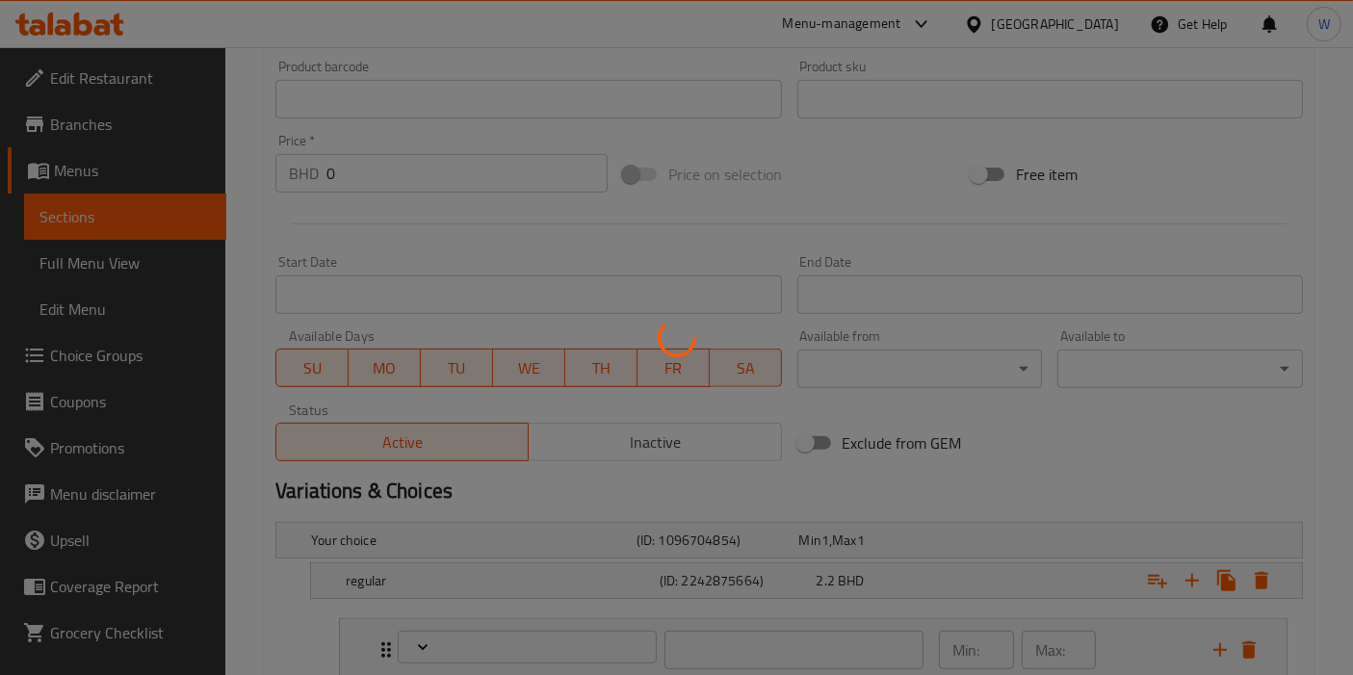
type input "اختر البروتين الخاص بك"
type input "1"
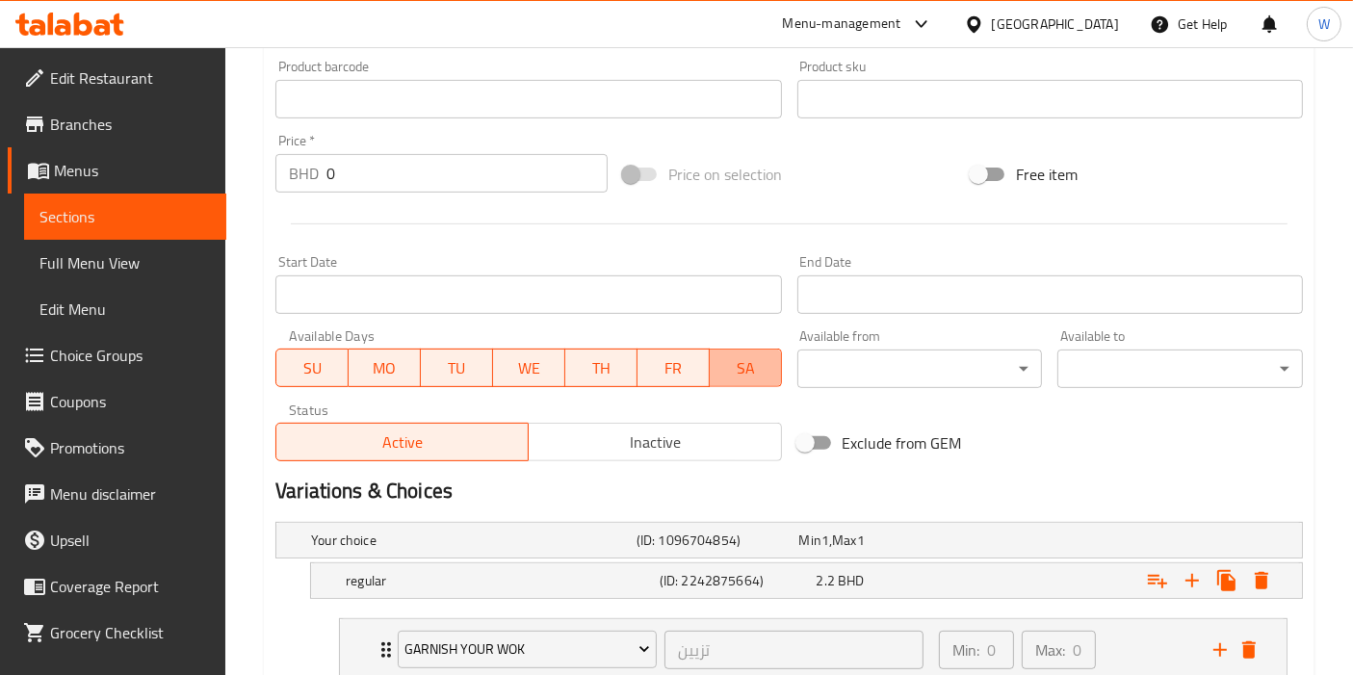
click at [728, 358] on span "SA" at bounding box center [745, 368] width 57 height 28
click at [680, 364] on span "FR" at bounding box center [673, 368] width 57 height 28
click at [518, 367] on span "WE" at bounding box center [529, 368] width 57 height 28
click at [428, 370] on span "TU" at bounding box center [456, 368] width 57 height 28
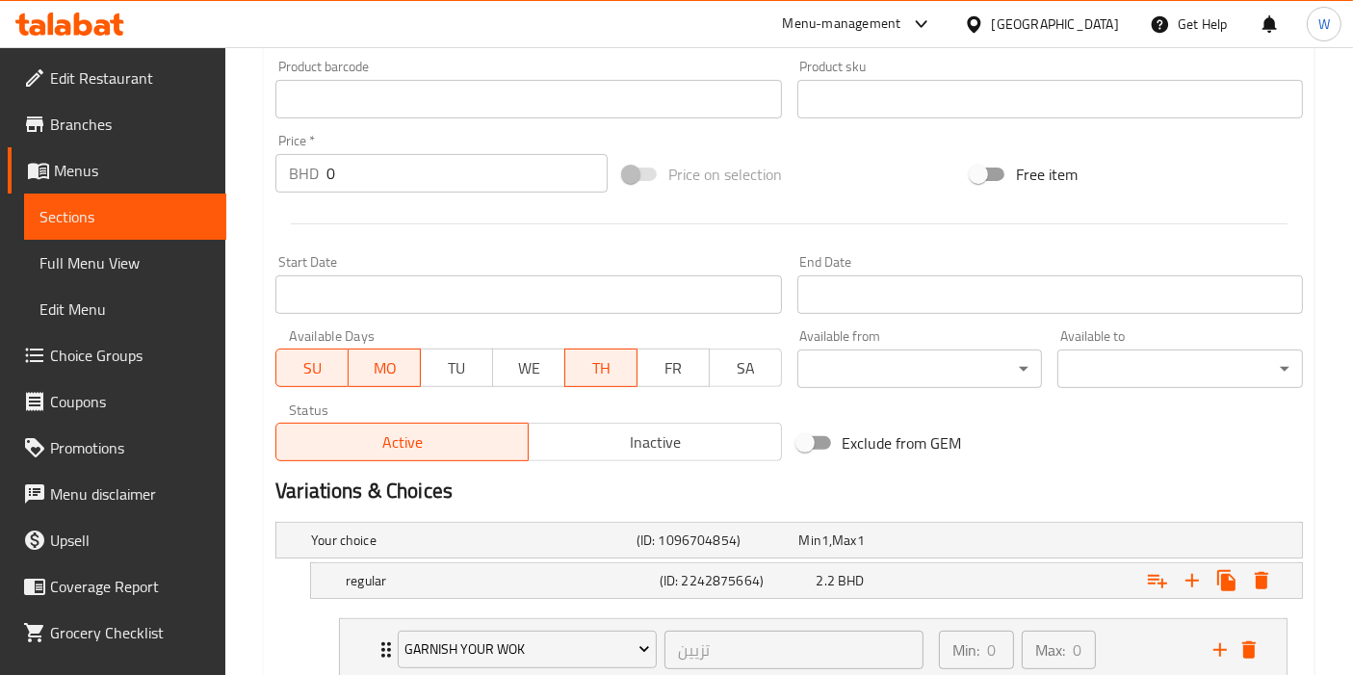
click at [351, 370] on button "MO" at bounding box center [385, 368] width 72 height 39
drag, startPoint x: 278, startPoint y: 367, endPoint x: 346, endPoint y: 371, distance: 67.5
click at [278, 367] on button "SU" at bounding box center [311, 368] width 73 height 39
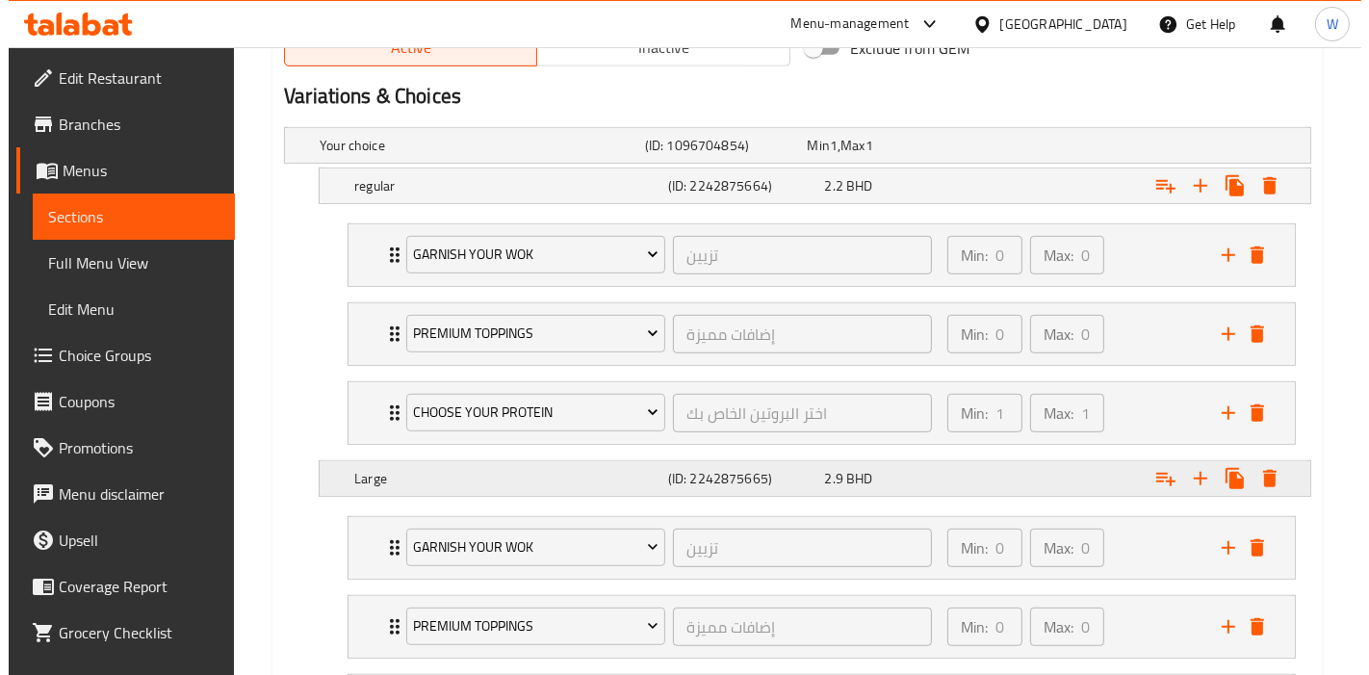
scroll to position [1070, 0]
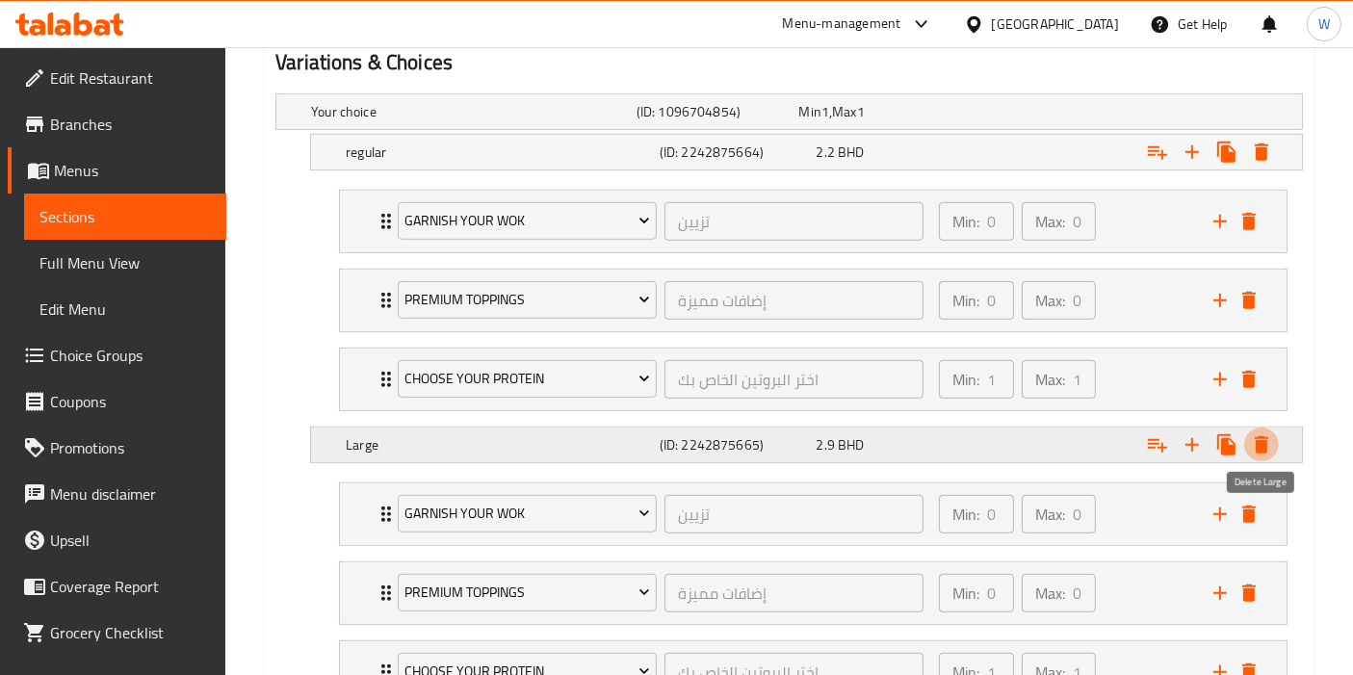
click at [1262, 441] on icon "Expand" at bounding box center [1261, 444] width 13 height 17
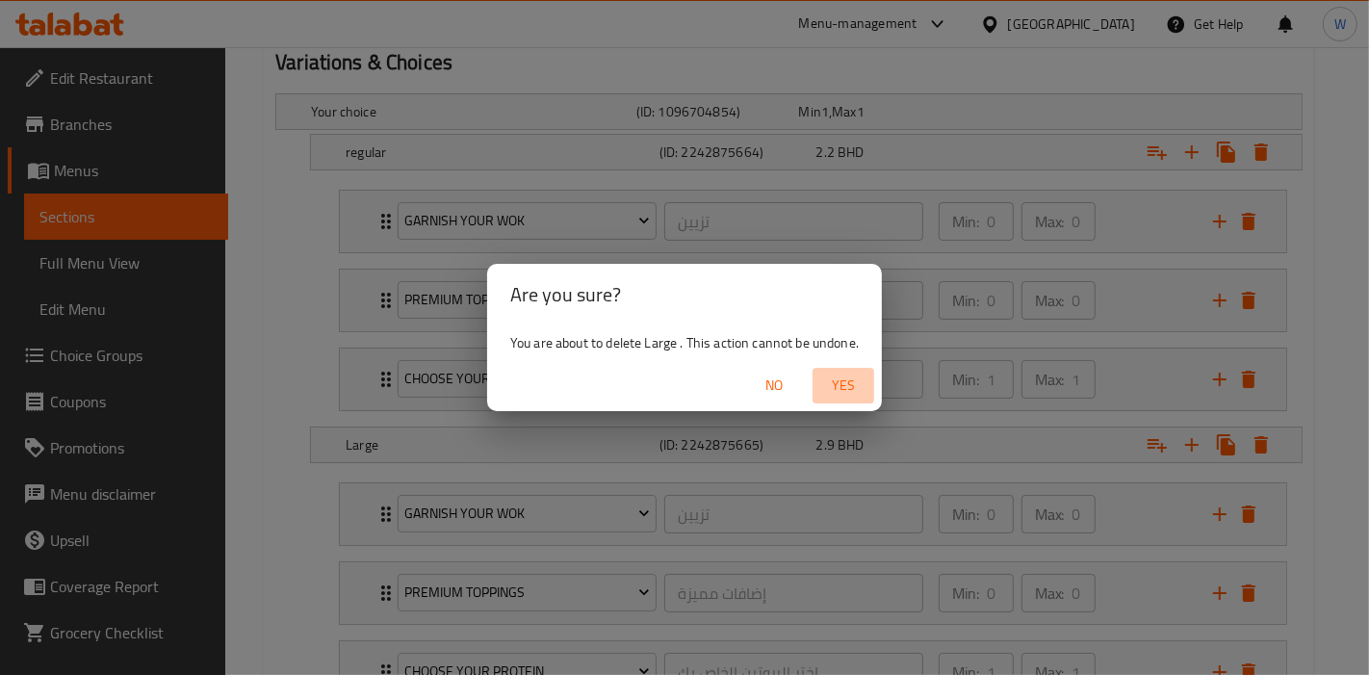
click at [846, 396] on span "Yes" at bounding box center [843, 386] width 46 height 24
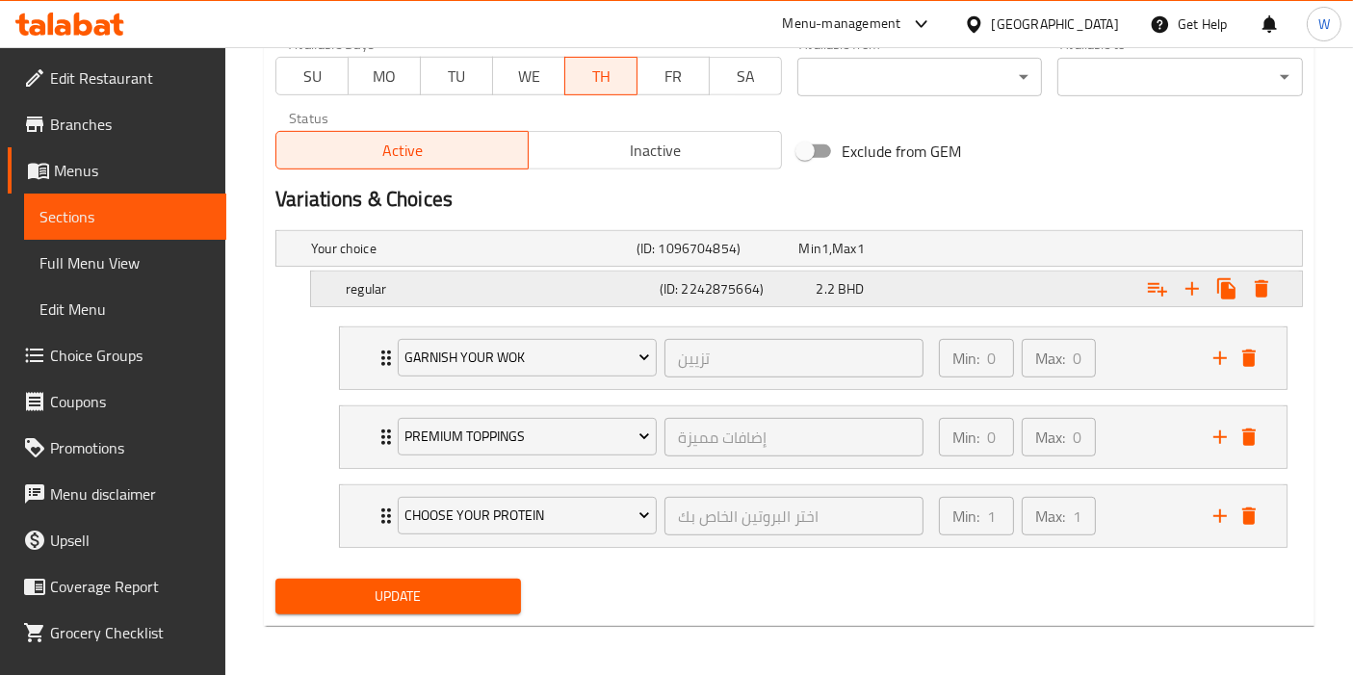
click at [1273, 279] on icon "Expand" at bounding box center [1261, 288] width 23 height 23
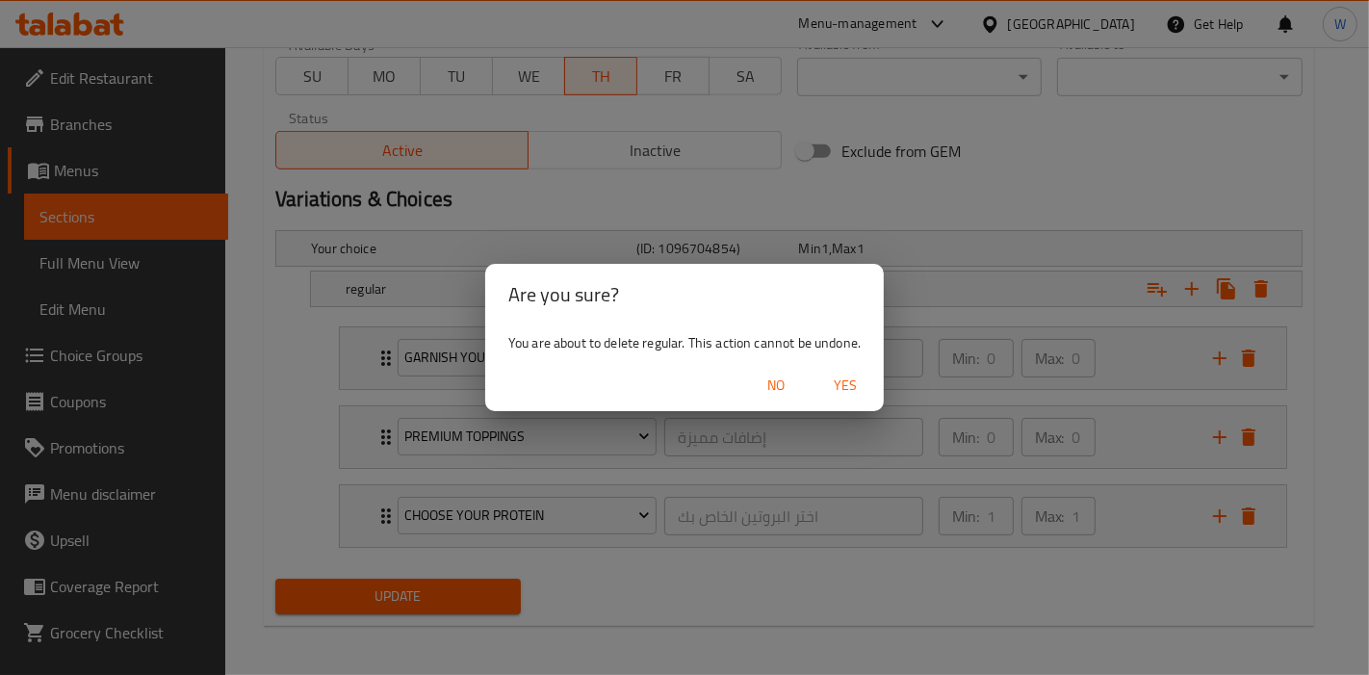
click at [856, 387] on span "Yes" at bounding box center [845, 386] width 46 height 24
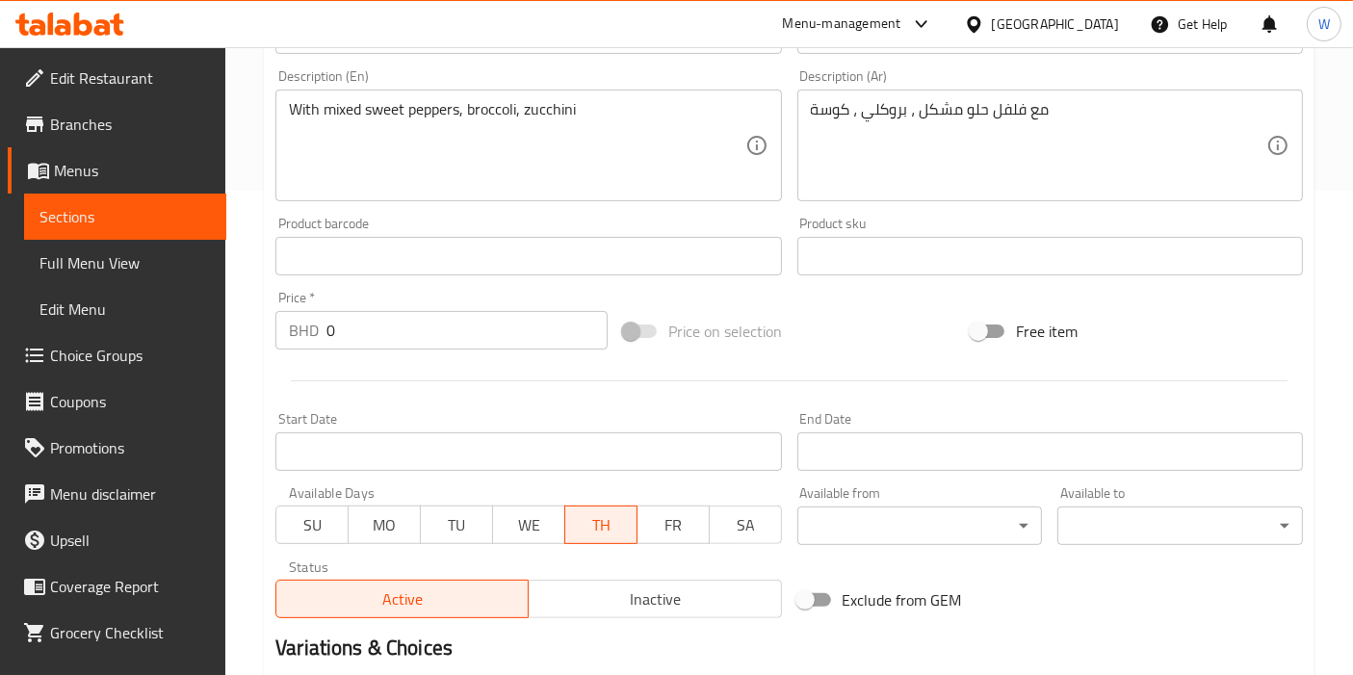
scroll to position [465, 0]
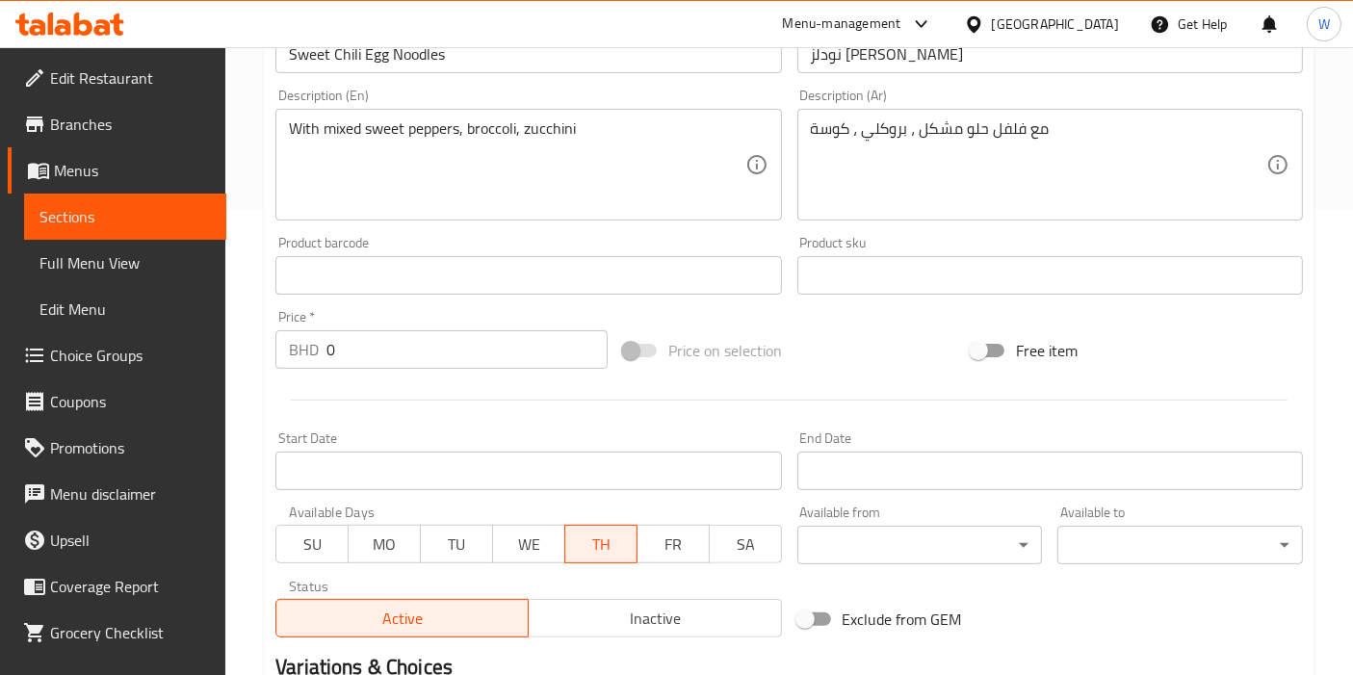
click at [357, 354] on input "0" at bounding box center [466, 349] width 281 height 39
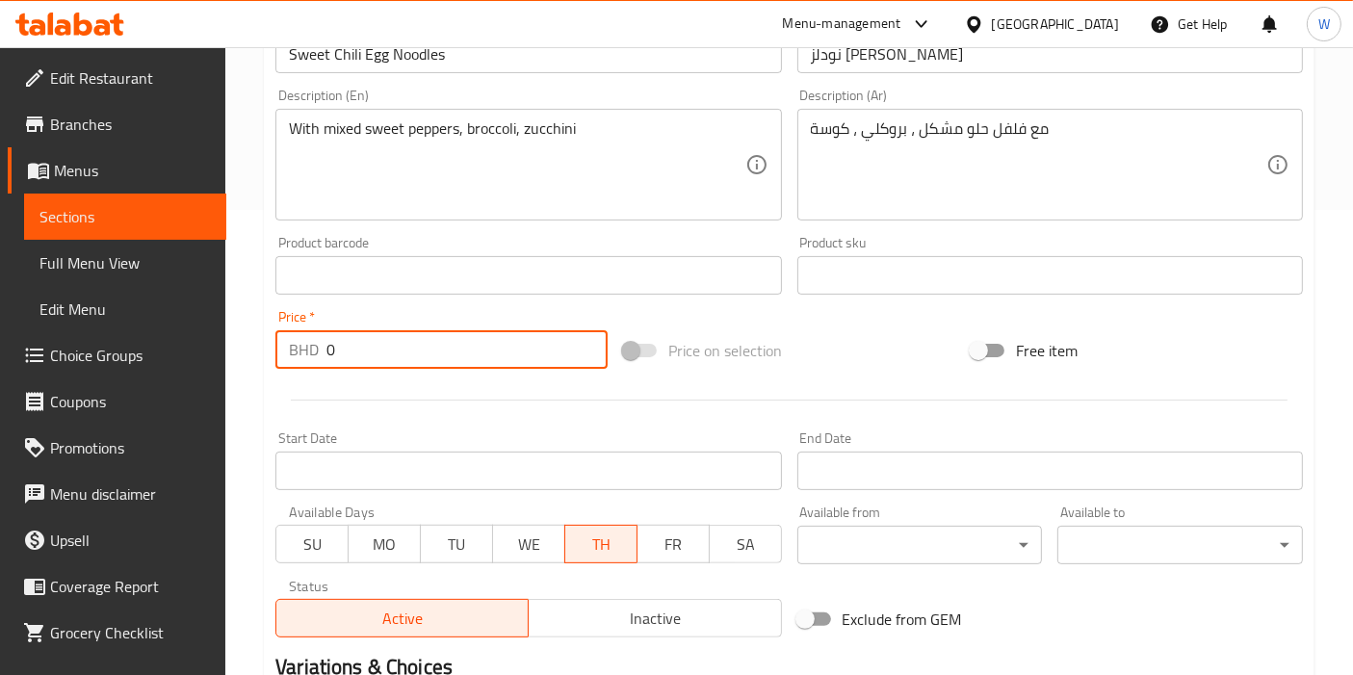
drag, startPoint x: 357, startPoint y: 354, endPoint x: 277, endPoint y: 354, distance: 79.9
click at [277, 354] on div "BHD 0 Price *" at bounding box center [441, 349] width 332 height 39
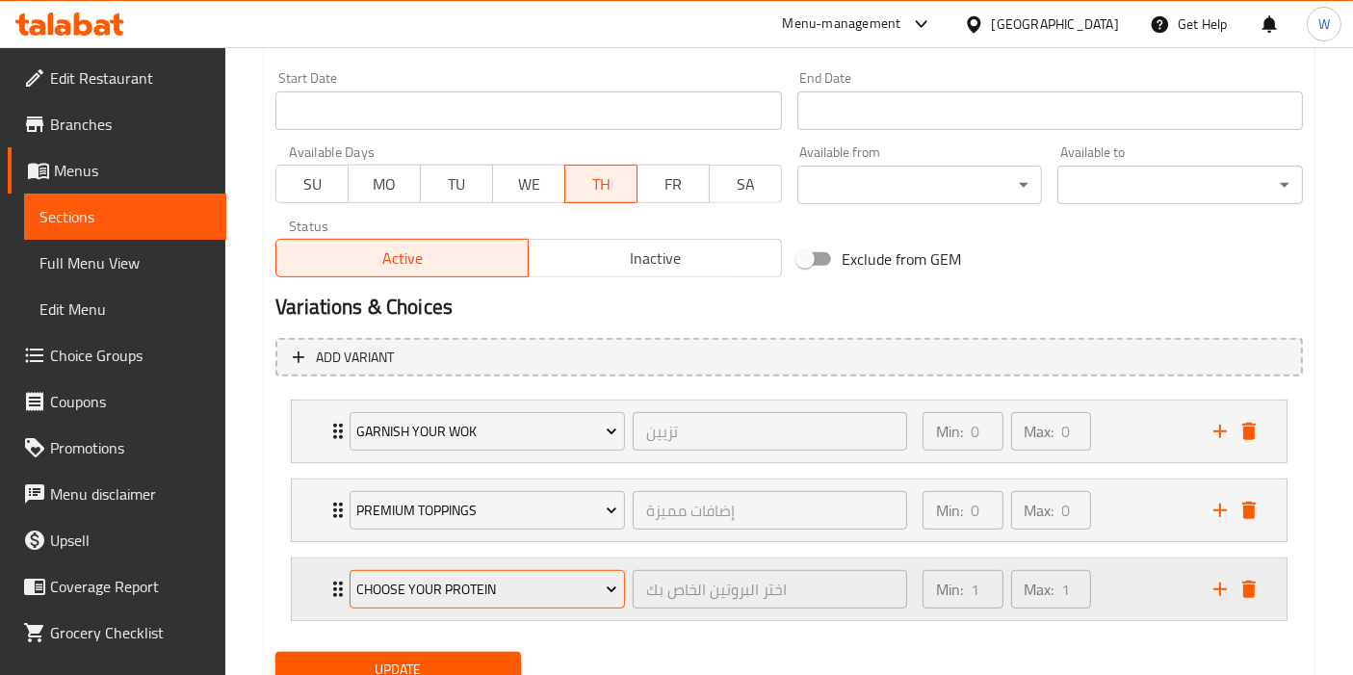
scroll to position [899, 0]
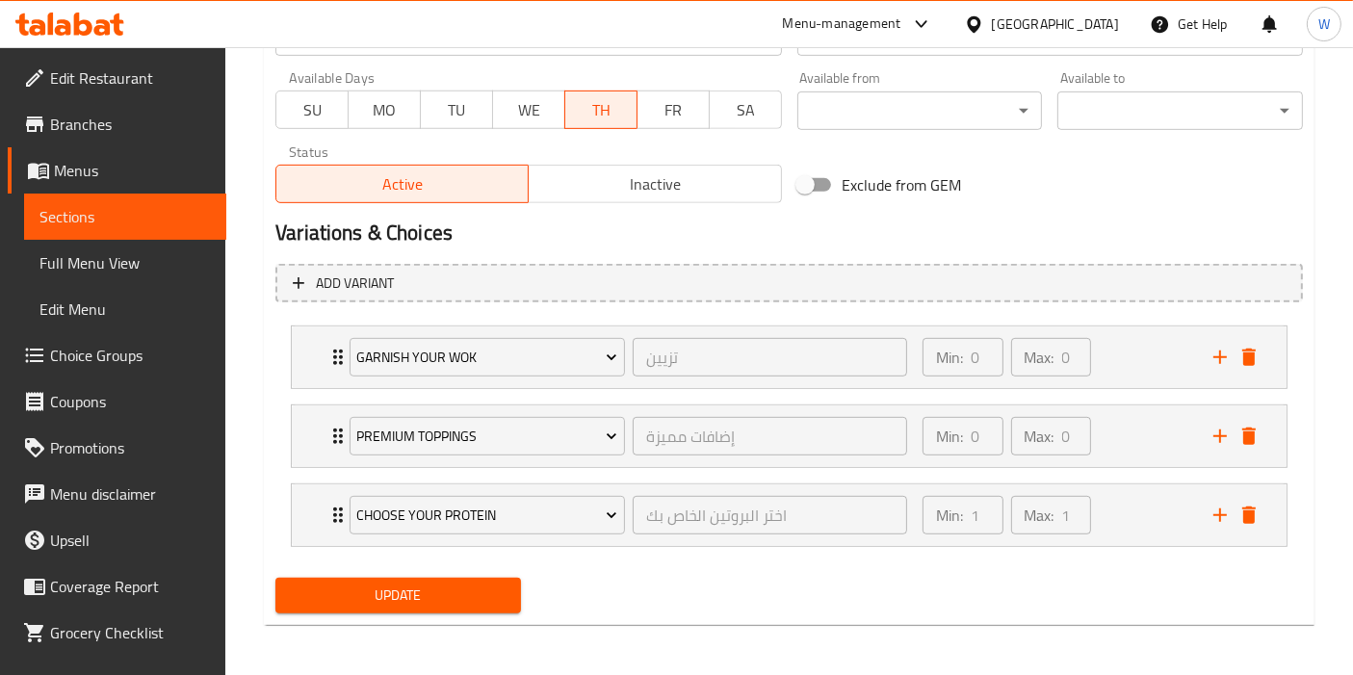
type input "2.2"
click at [444, 604] on span "Update" at bounding box center [398, 596] width 215 height 24
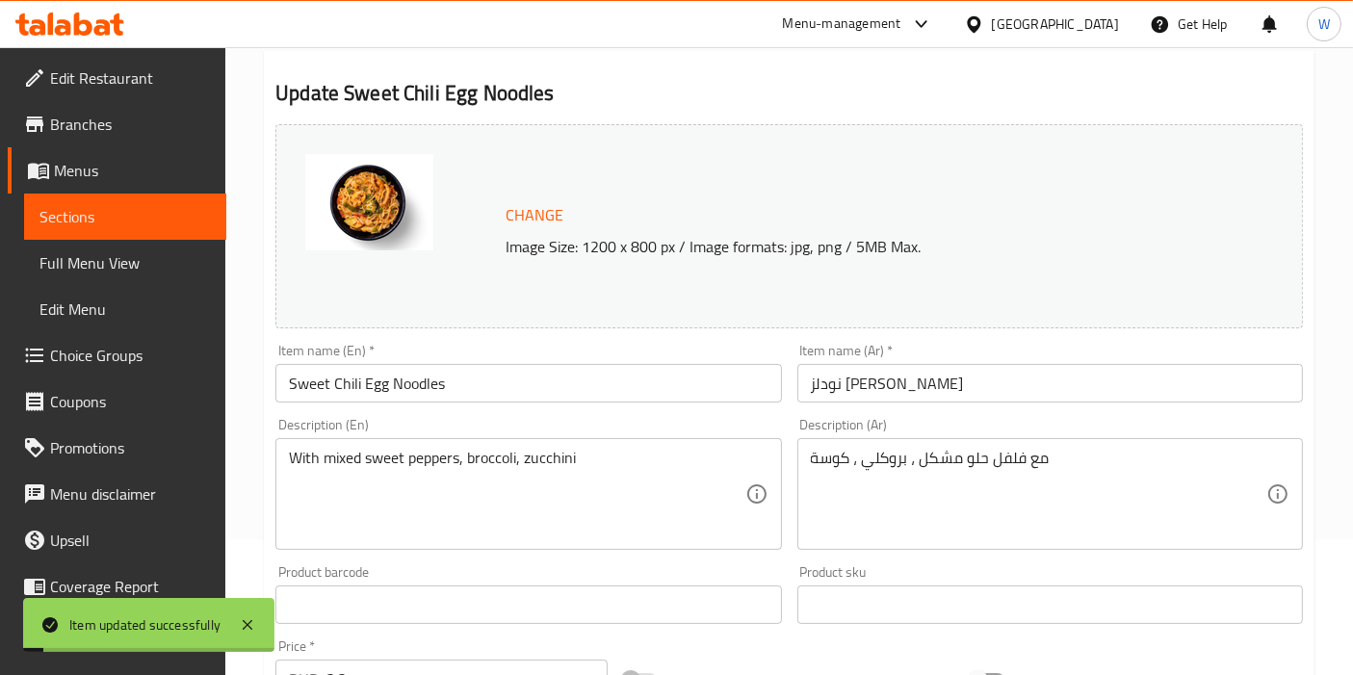
scroll to position [0, 0]
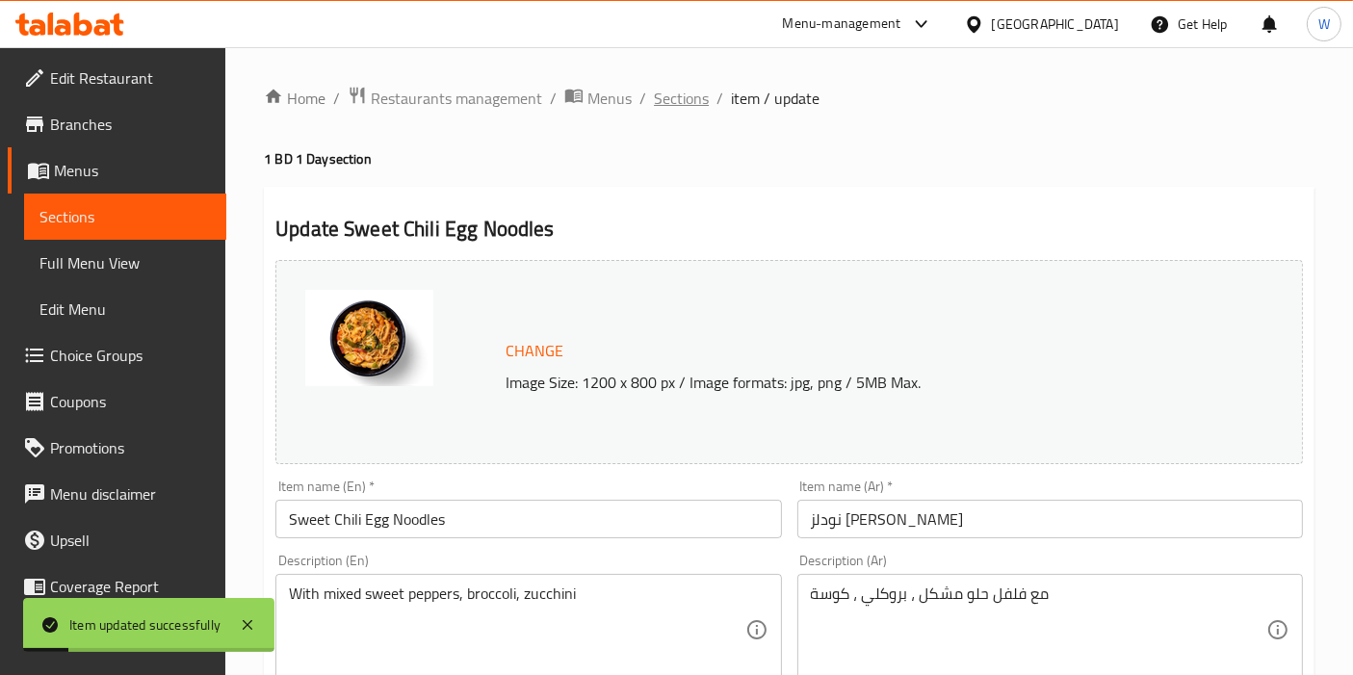
click at [689, 96] on span "Sections" at bounding box center [681, 98] width 55 height 23
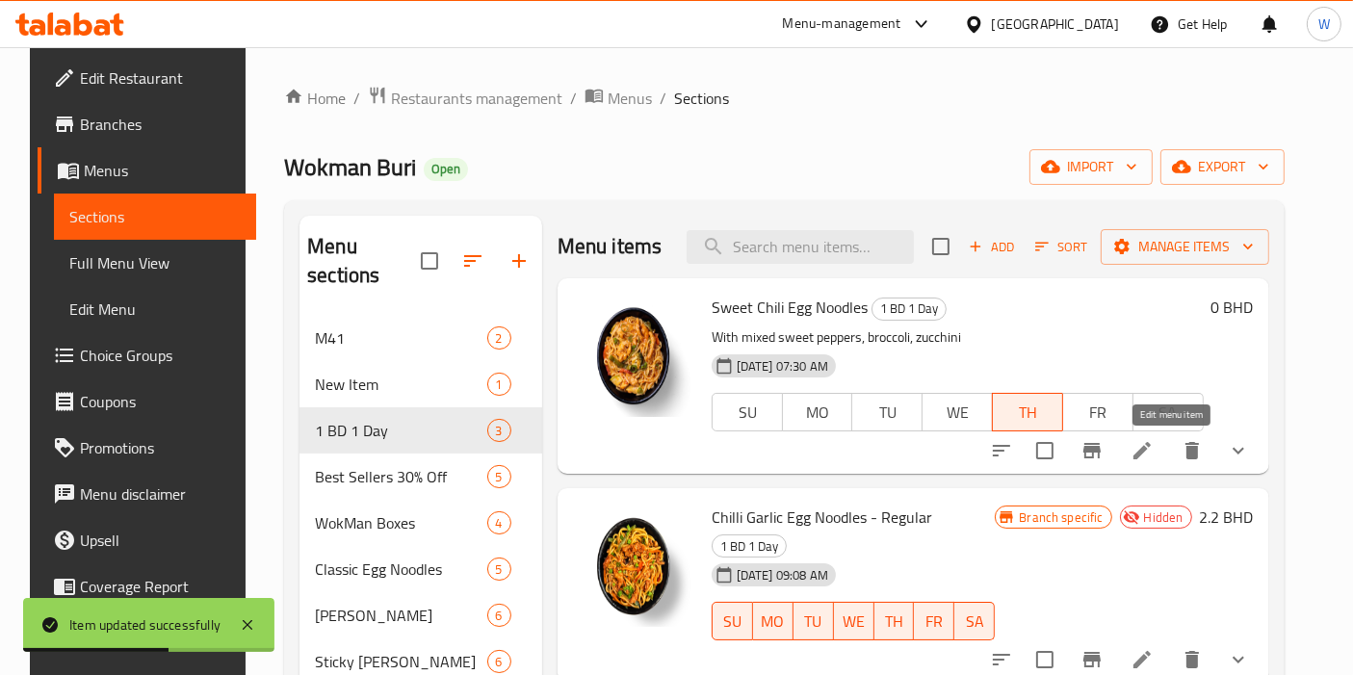
click at [1154, 454] on icon at bounding box center [1141, 450] width 23 height 23
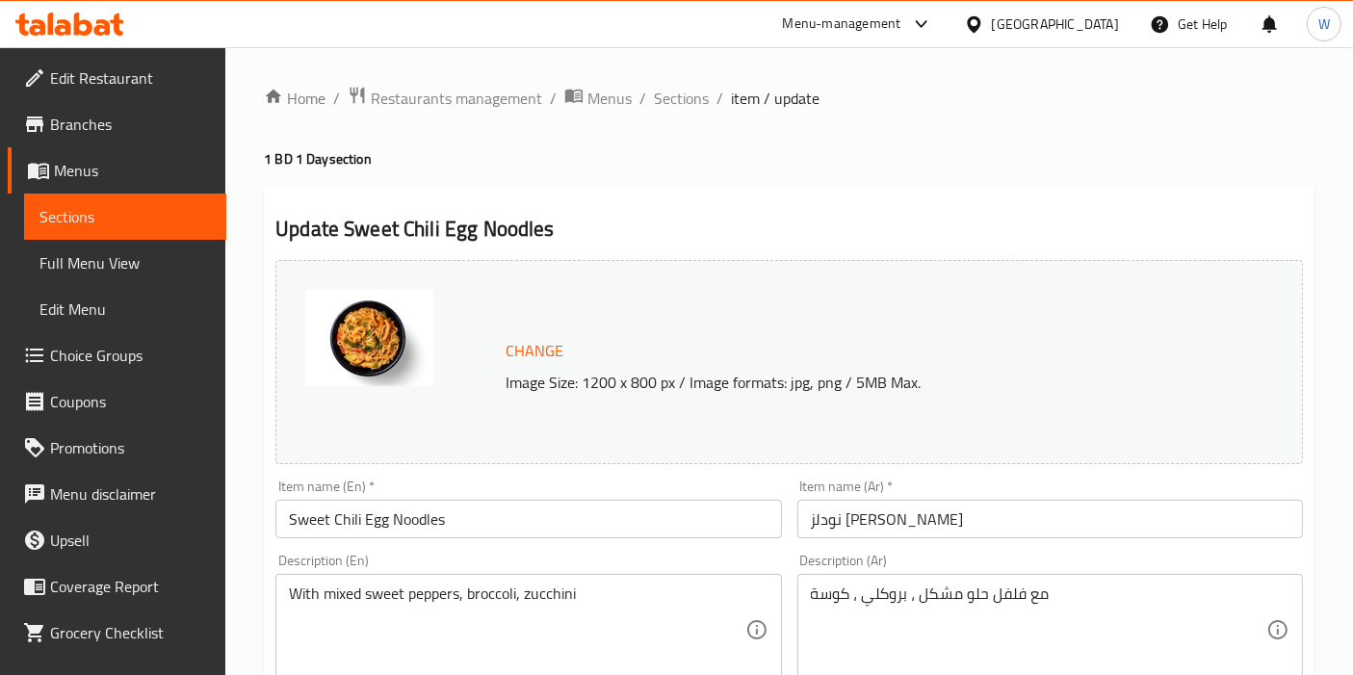
drag, startPoint x: 74, startPoint y: 132, endPoint x: 88, endPoint y: 133, distance: 13.5
click at [75, 132] on span "Branches" at bounding box center [130, 124] width 161 height 23
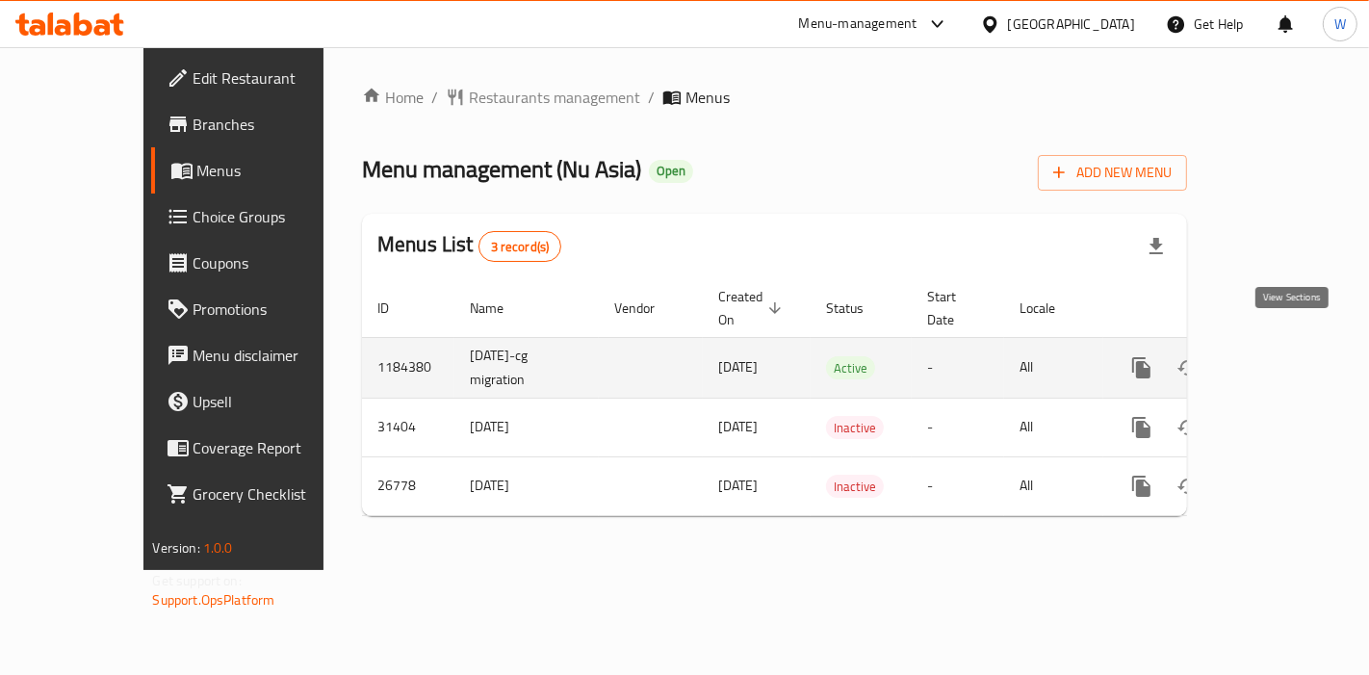
click at [1283, 356] on icon "enhanced table" at bounding box center [1280, 367] width 23 height 23
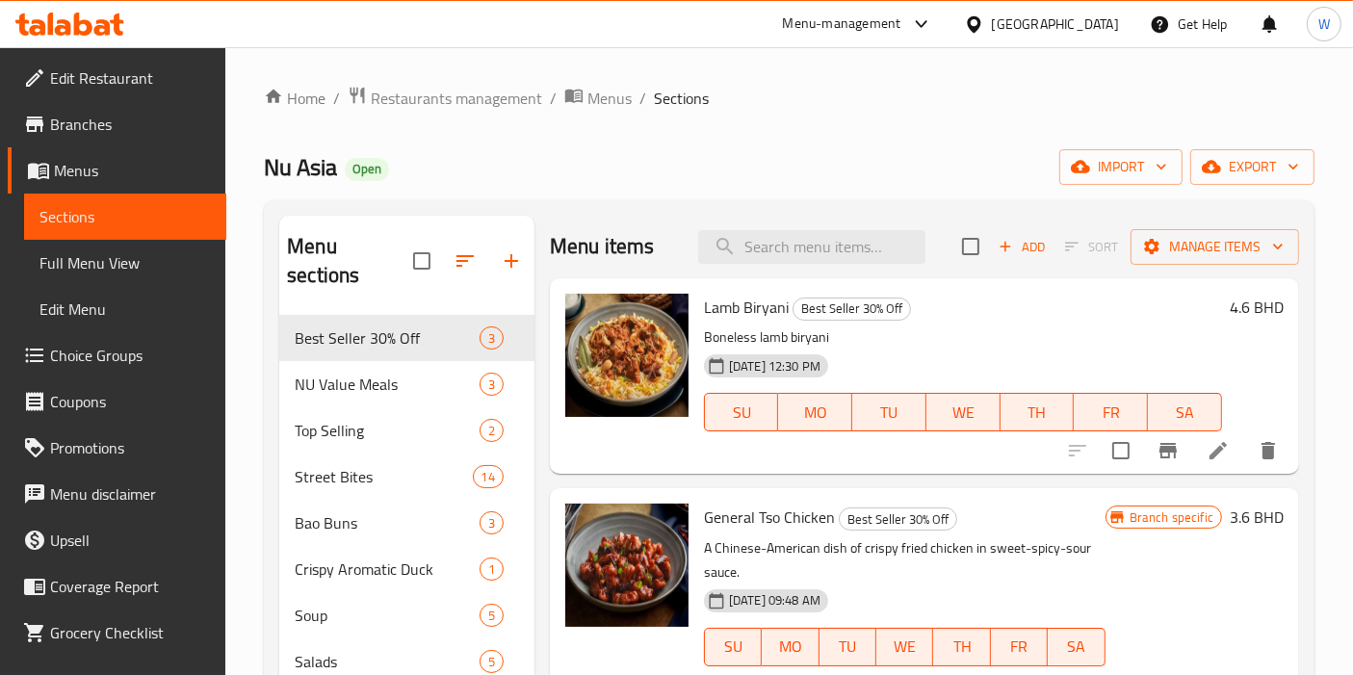
click at [132, 127] on span "Branches" at bounding box center [130, 124] width 161 height 23
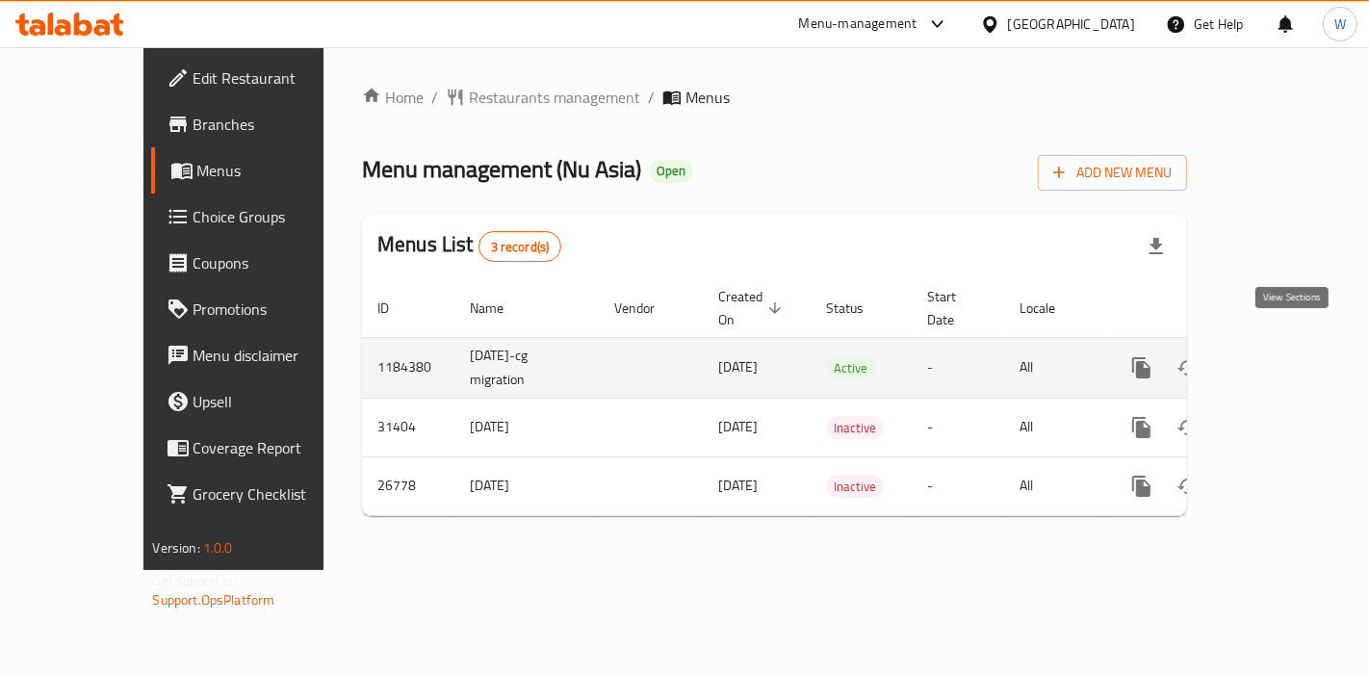
click at [1304, 345] on link "enhanced table" at bounding box center [1281, 368] width 46 height 46
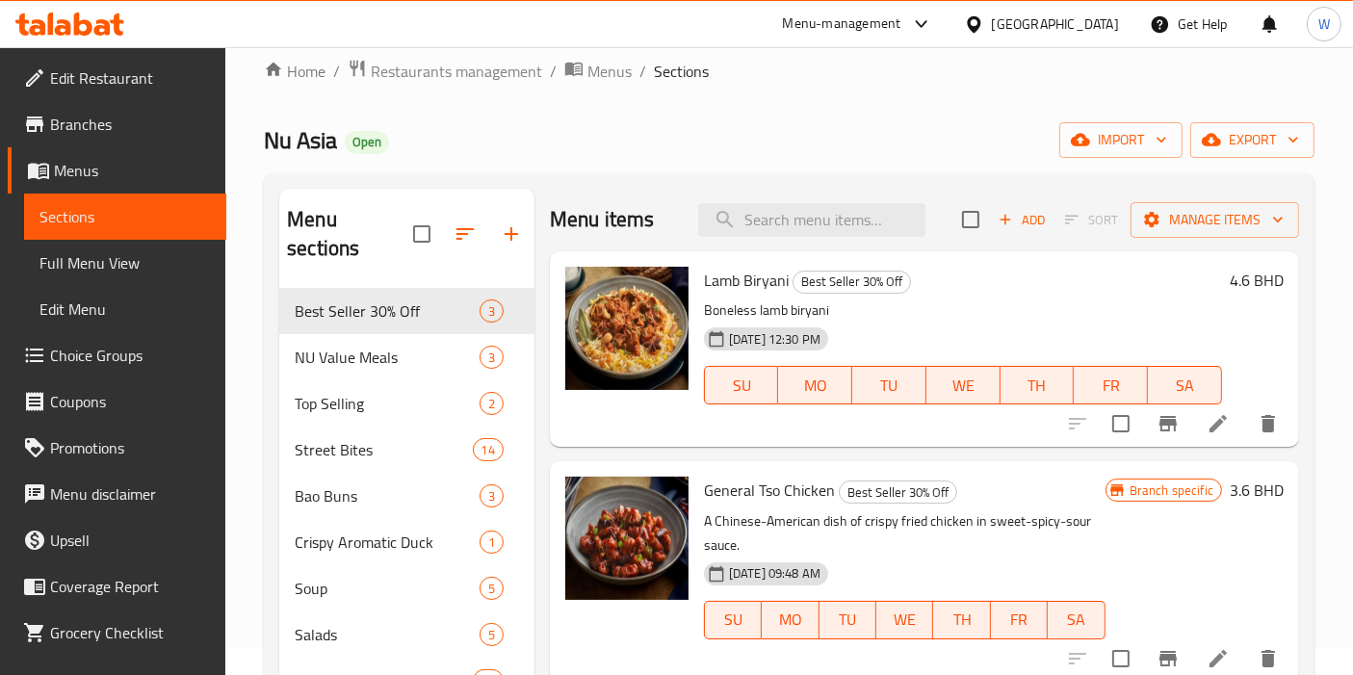
scroll to position [107, 0]
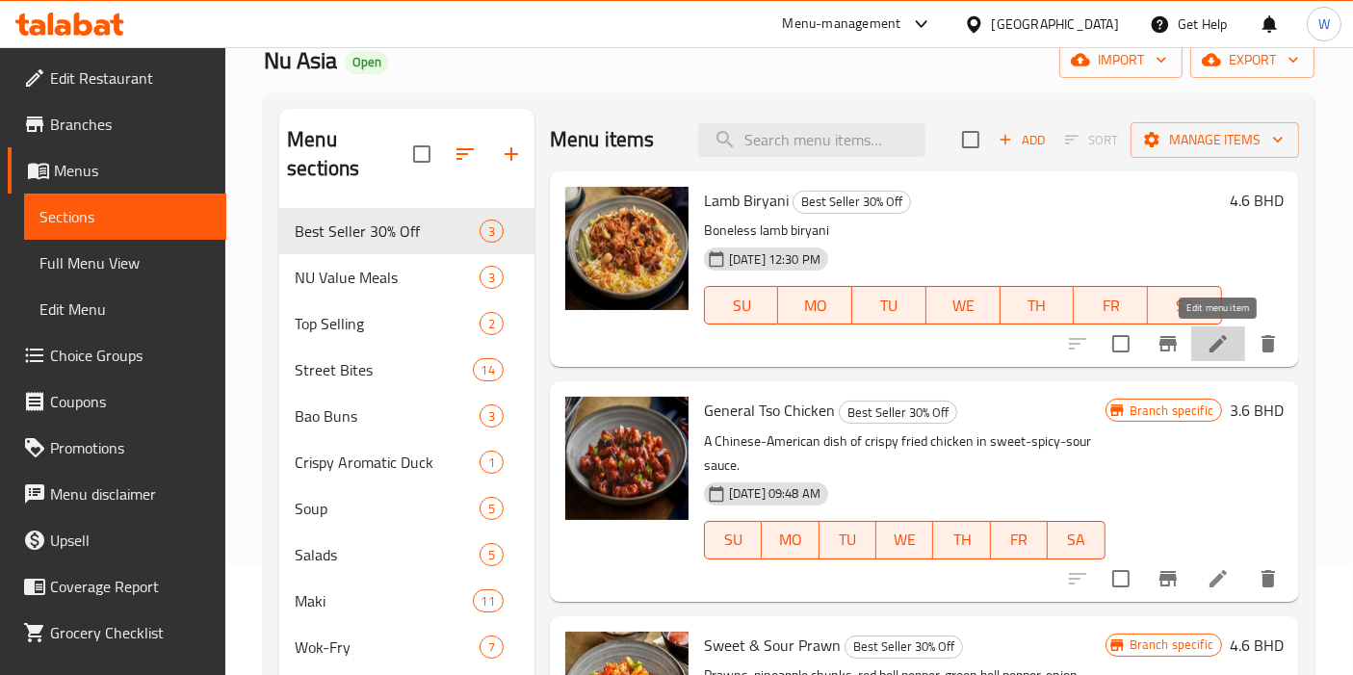
click at [1212, 343] on icon at bounding box center [1217, 343] width 23 height 23
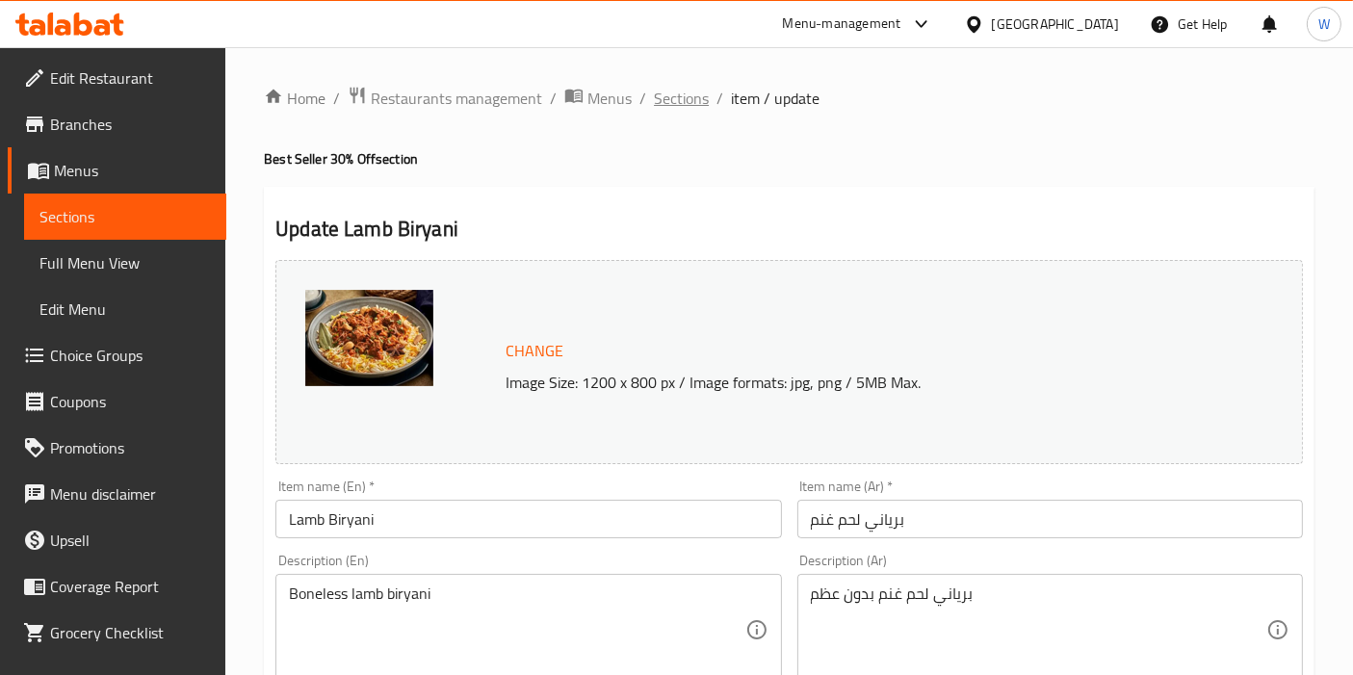
click at [682, 91] on span "Sections" at bounding box center [681, 98] width 55 height 23
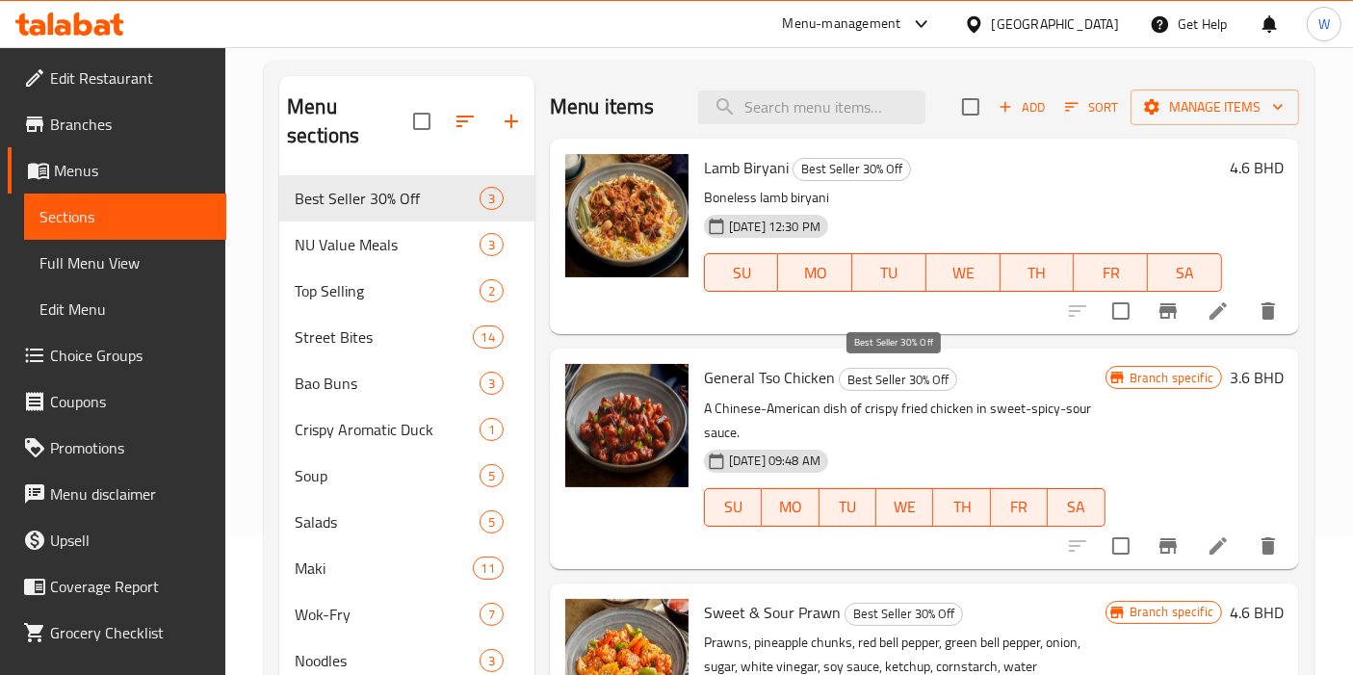
scroll to position [321, 0]
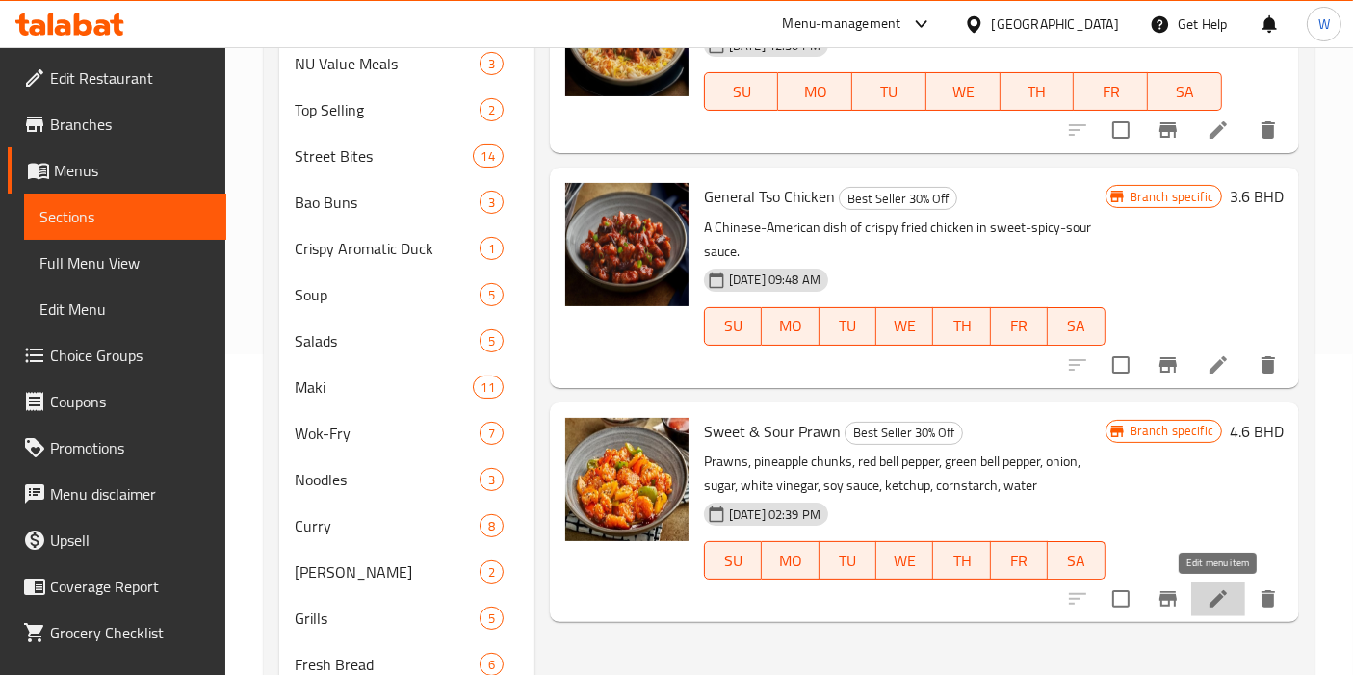
click at [1211, 598] on icon at bounding box center [1217, 598] width 23 height 23
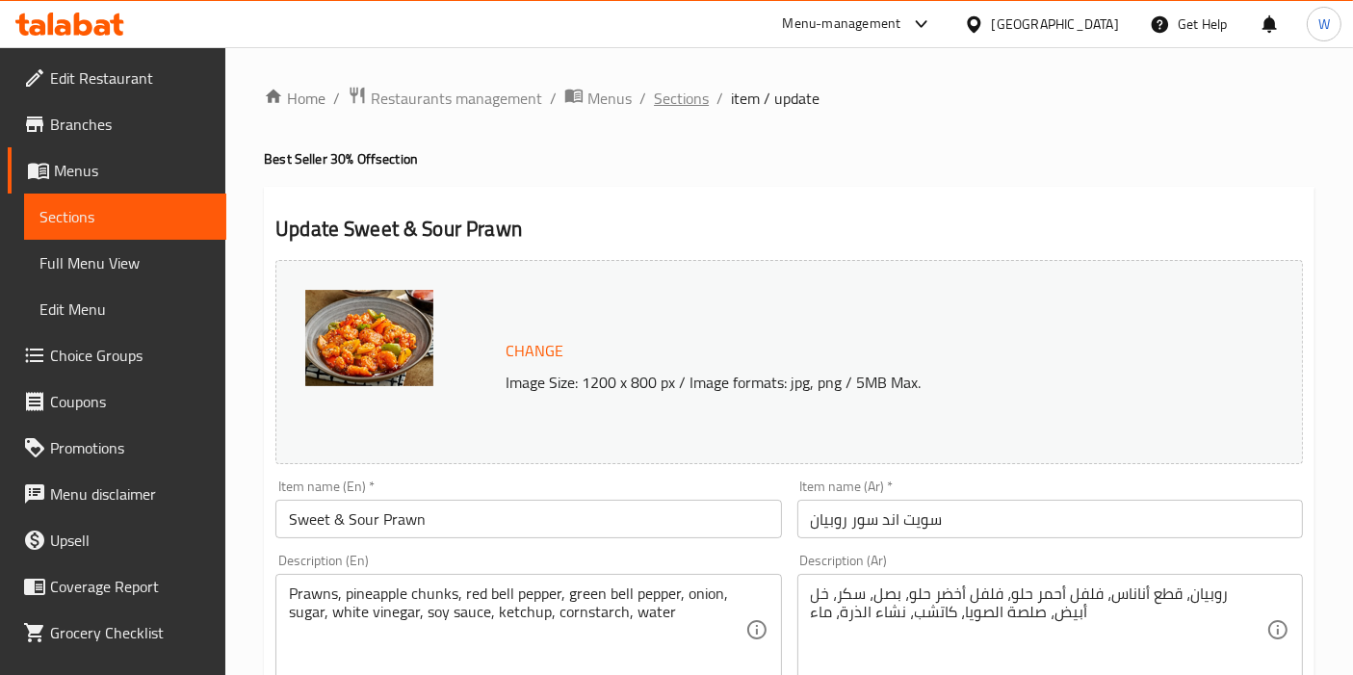
click at [691, 108] on span "Sections" at bounding box center [681, 98] width 55 height 23
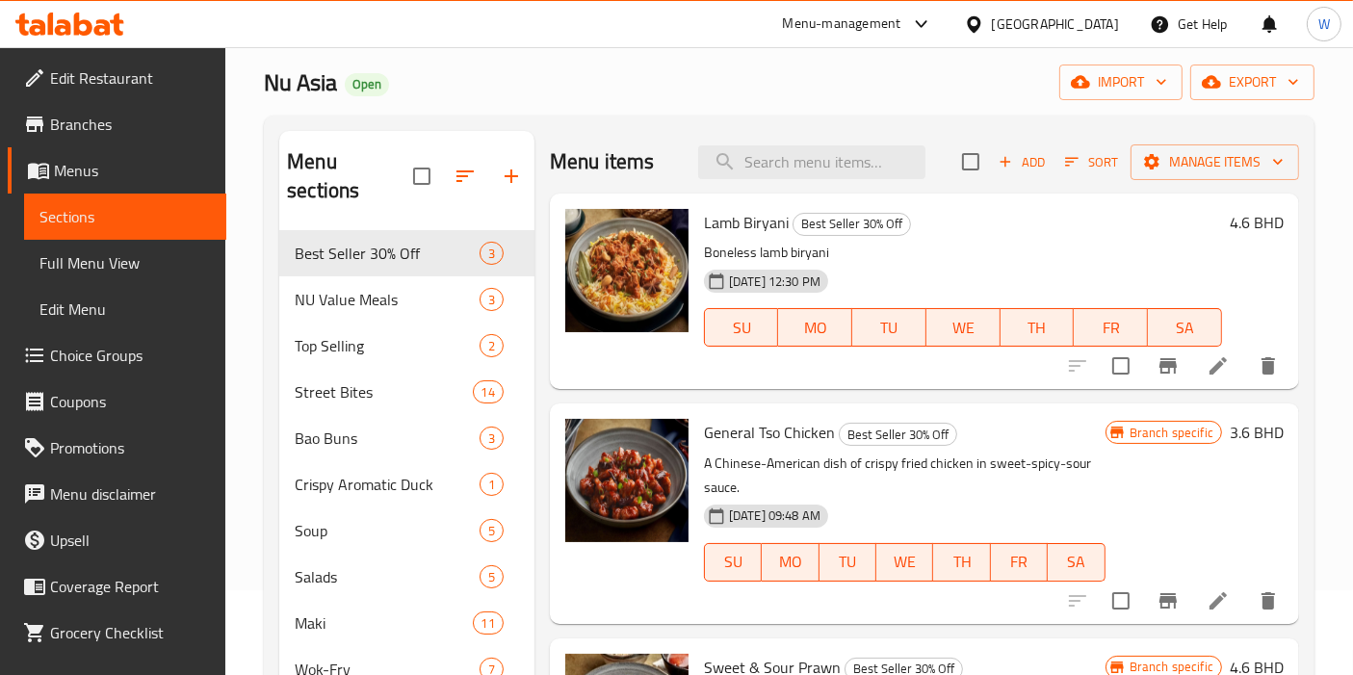
scroll to position [214, 0]
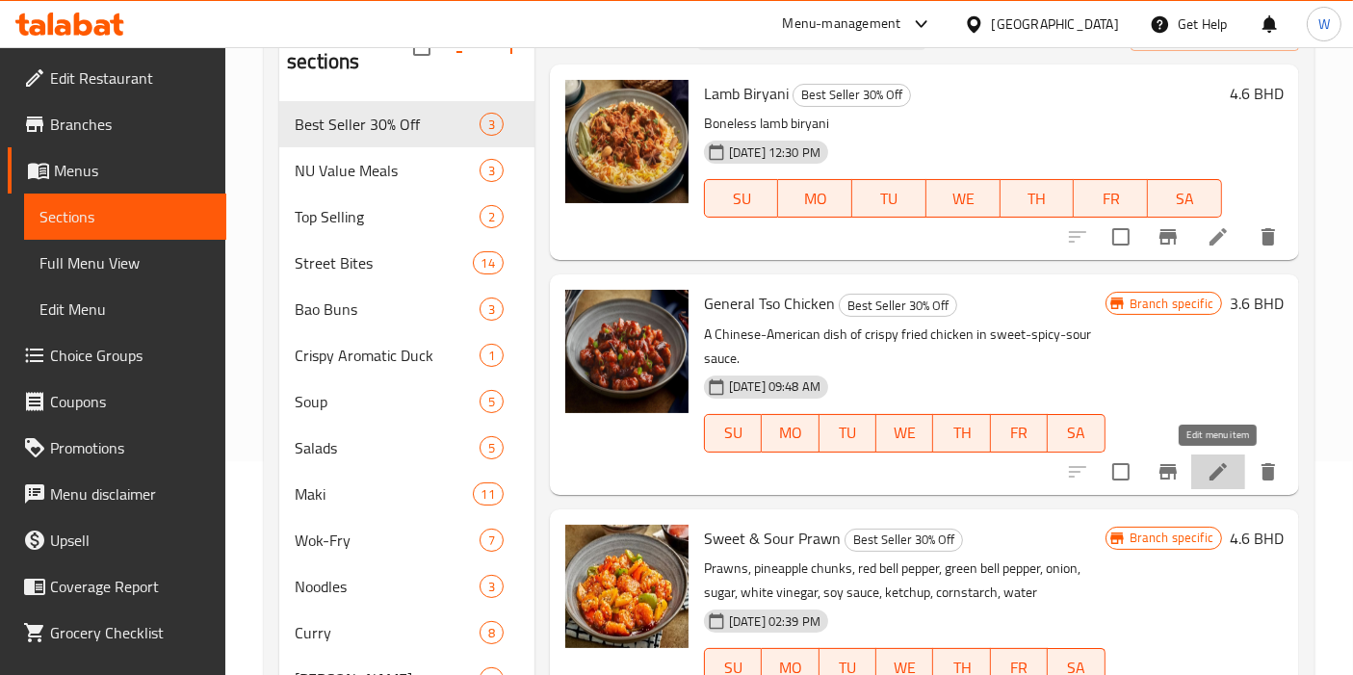
click at [1213, 475] on icon at bounding box center [1217, 471] width 17 height 17
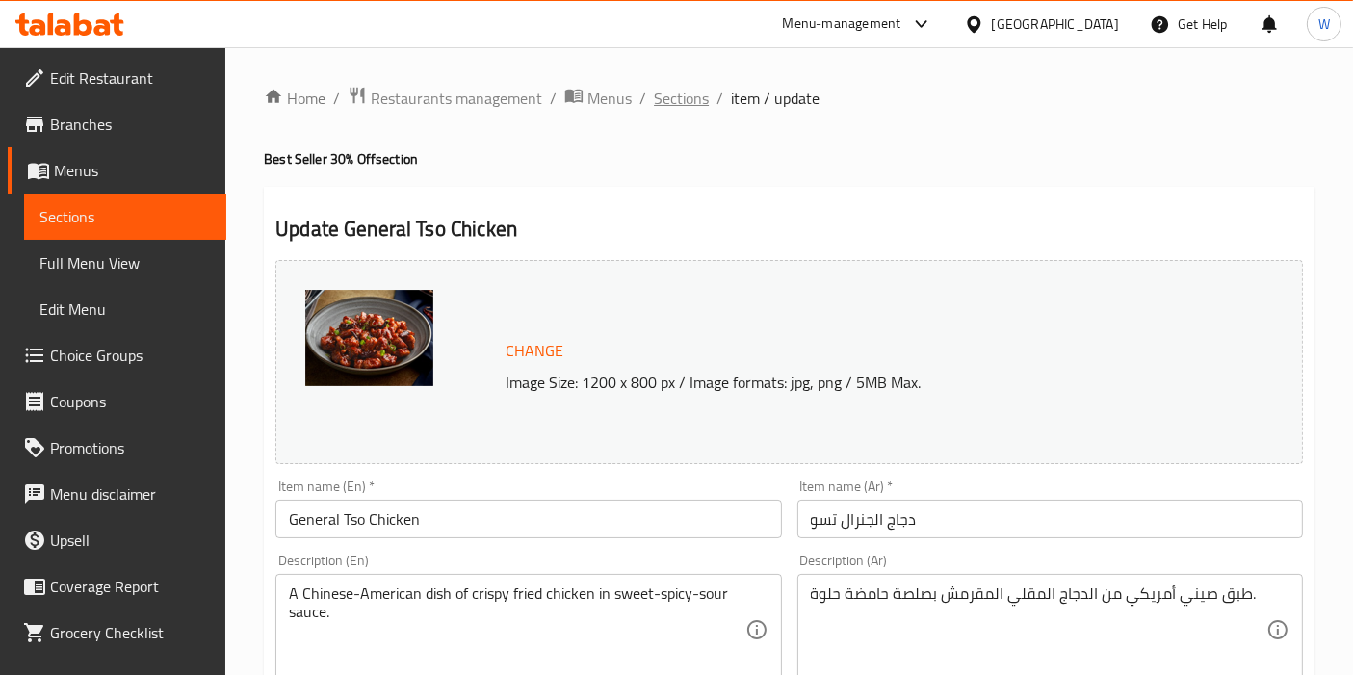
click at [679, 97] on span "Sections" at bounding box center [681, 98] width 55 height 23
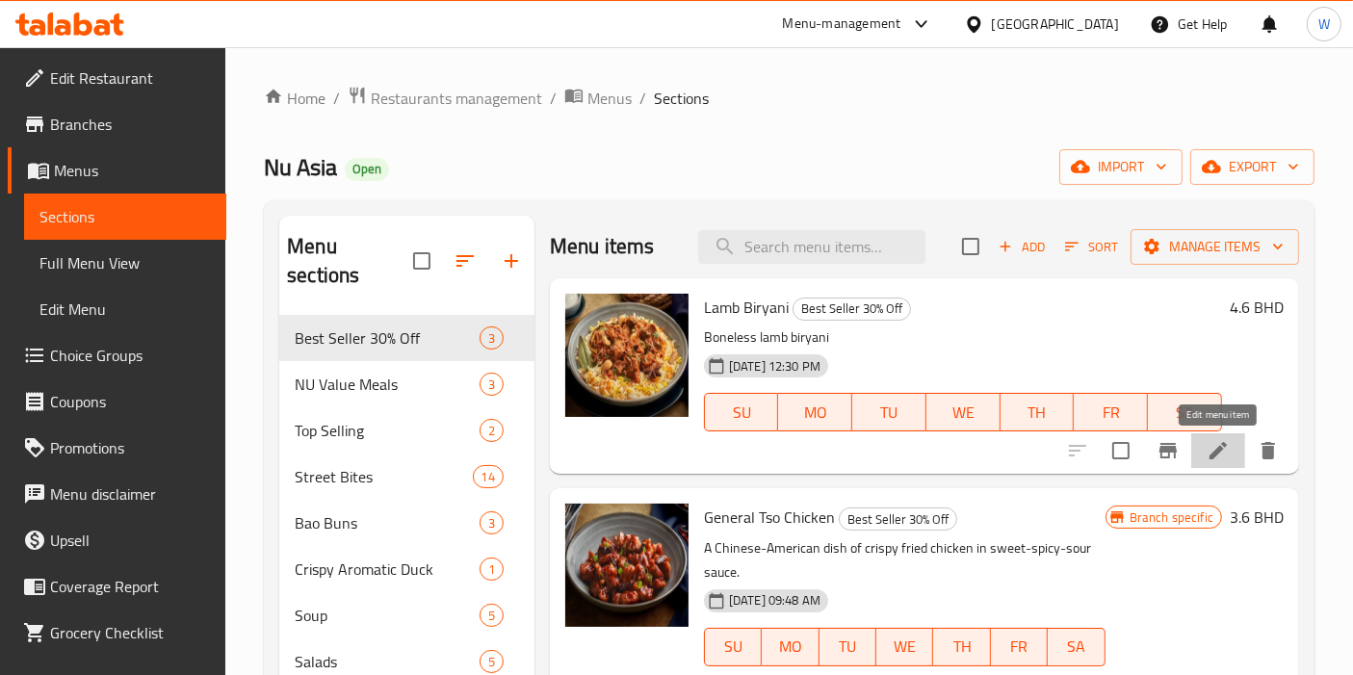
click at [1206, 446] on icon at bounding box center [1217, 450] width 23 height 23
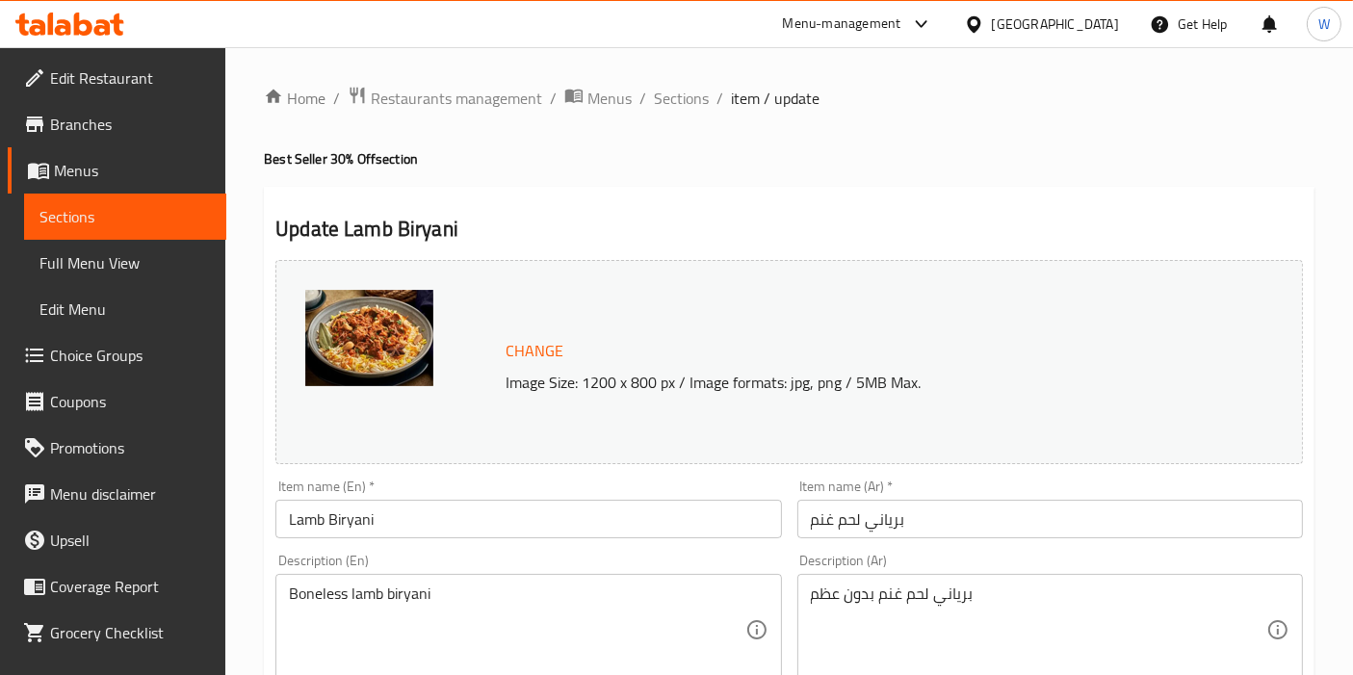
click at [108, 133] on span "Branches" at bounding box center [130, 124] width 161 height 23
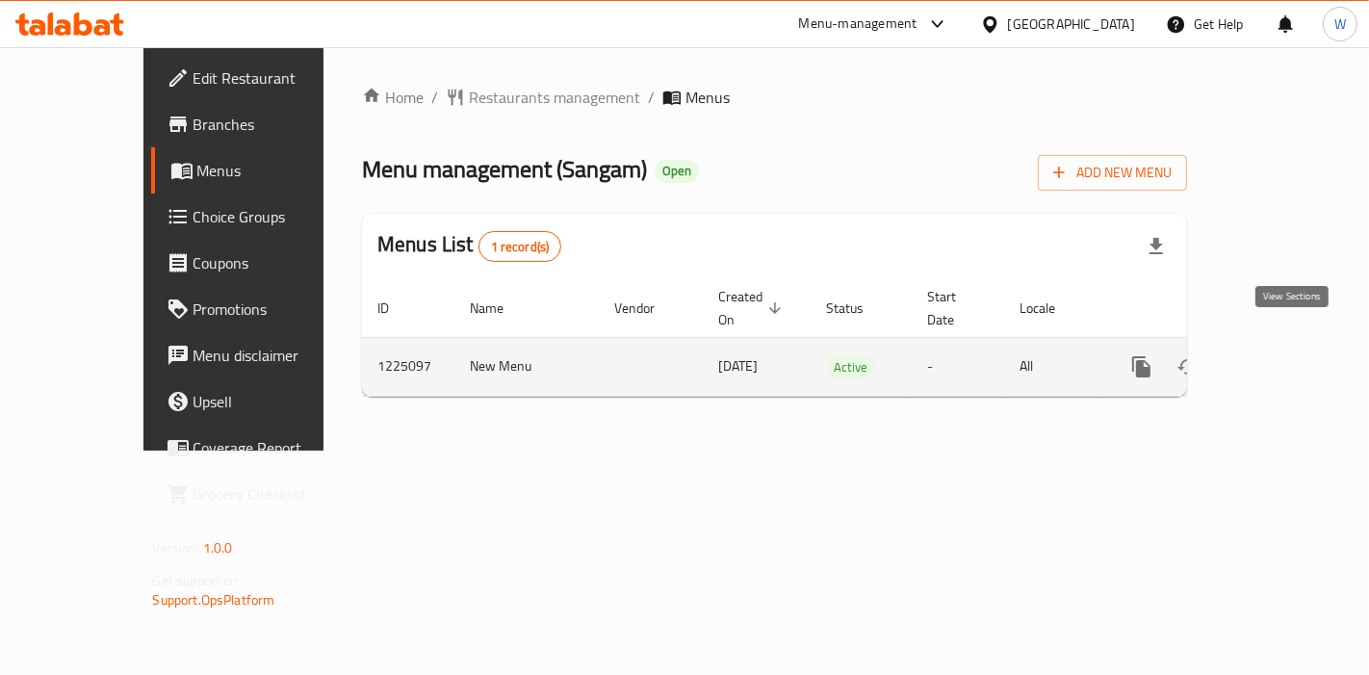
click at [1284, 355] on icon "enhanced table" at bounding box center [1280, 366] width 23 height 23
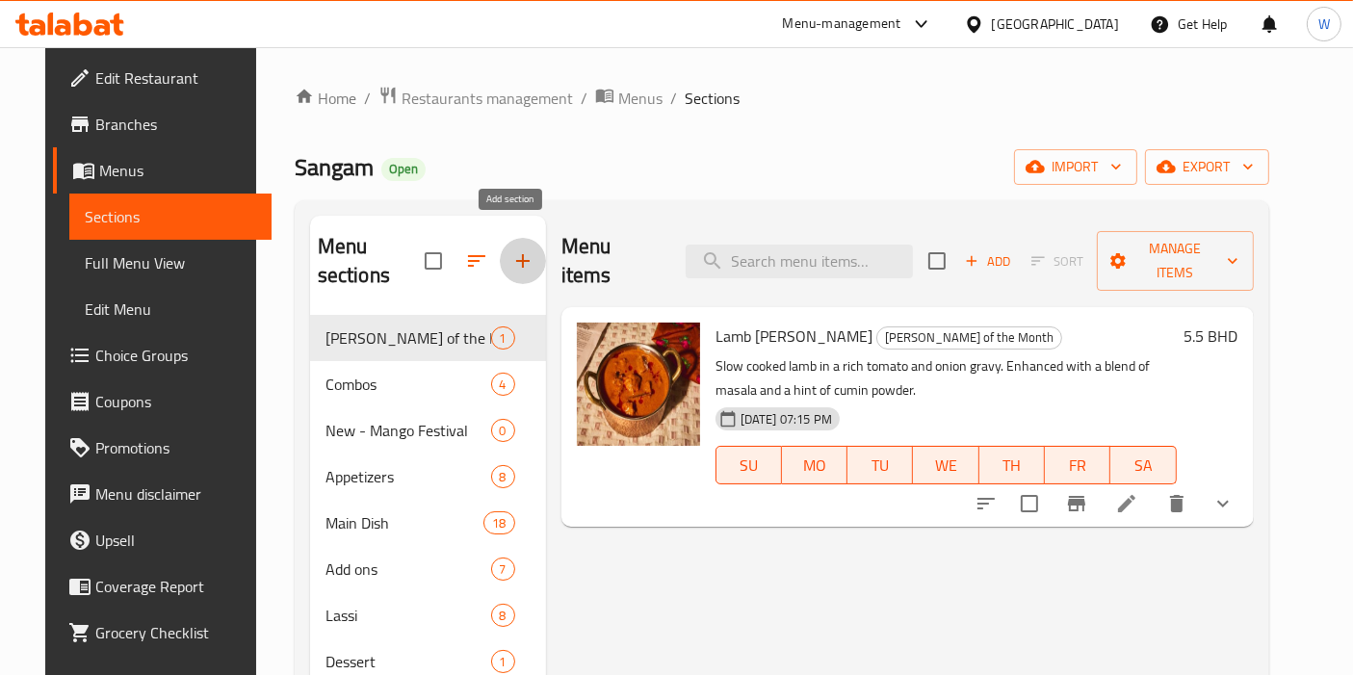
click at [514, 249] on icon "button" at bounding box center [522, 260] width 23 height 23
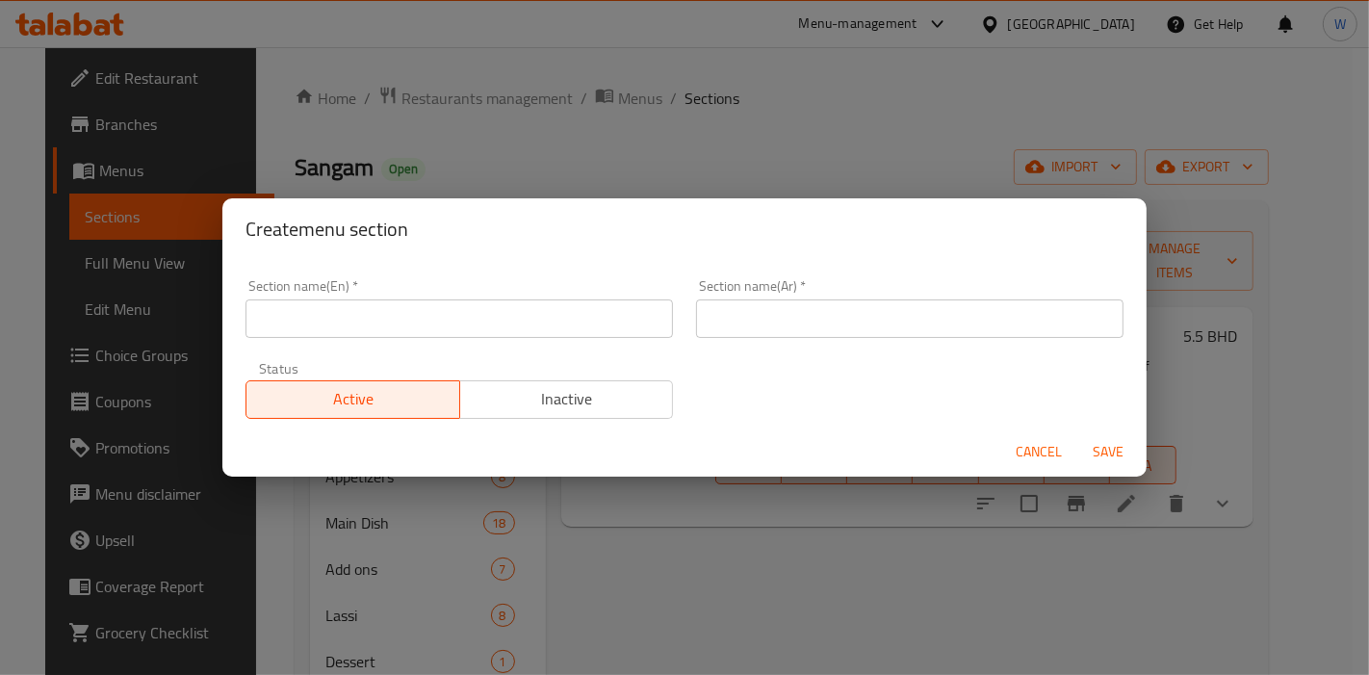
click at [464, 344] on div "Section name(En)   * Section name(En) *" at bounding box center [459, 309] width 451 height 82
click at [477, 319] on input "text" at bounding box center [460, 318] width 428 height 39
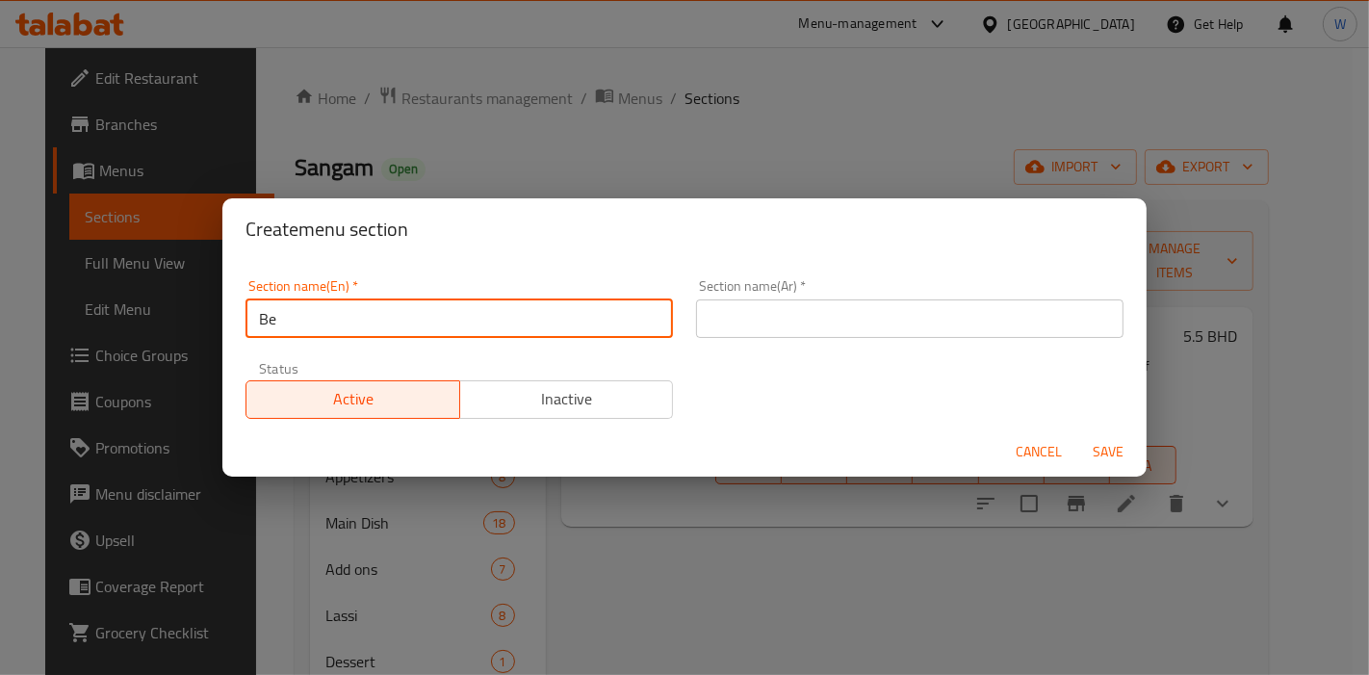
type input "Best Sellers 30% Off"
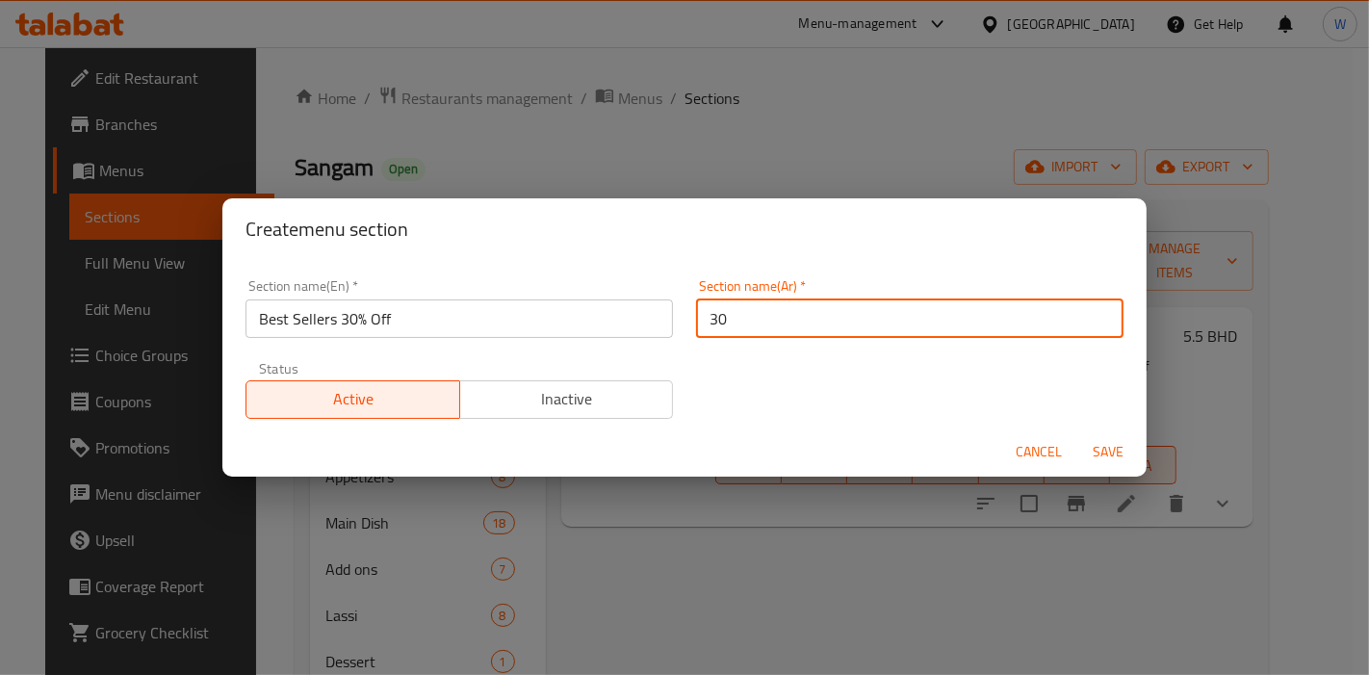
type input "30% تخفيض على الأفضل مبيعا"
click at [1105, 445] on span "Save" at bounding box center [1108, 452] width 46 height 24
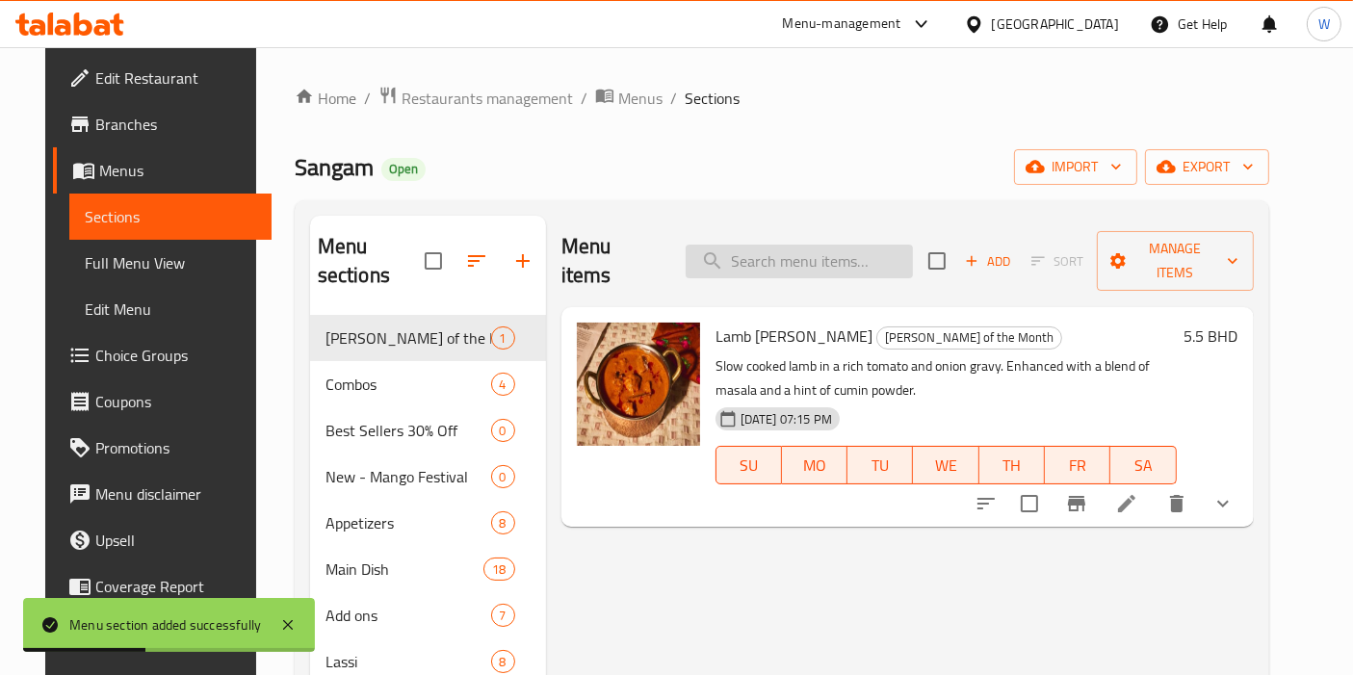
click at [780, 249] on input "search" at bounding box center [799, 262] width 227 height 34
paste input "Chicken Makhani [PERSON_NAME]"
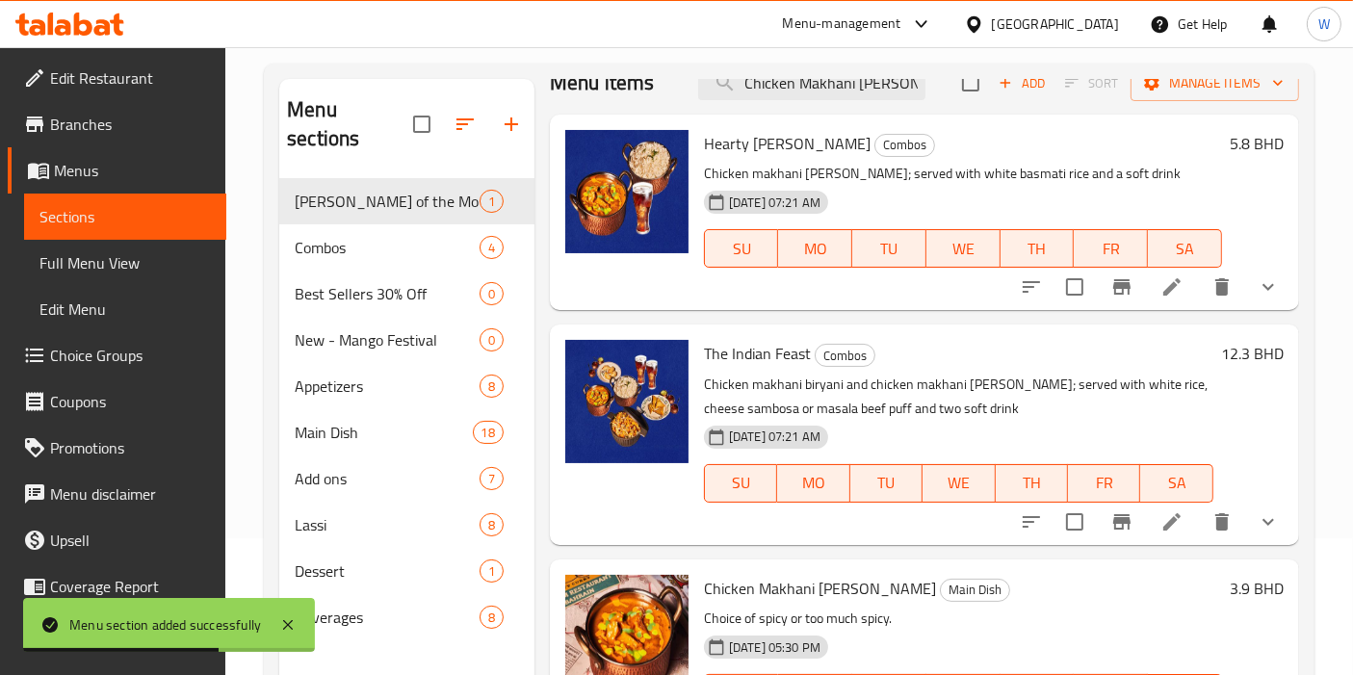
scroll to position [269, 0]
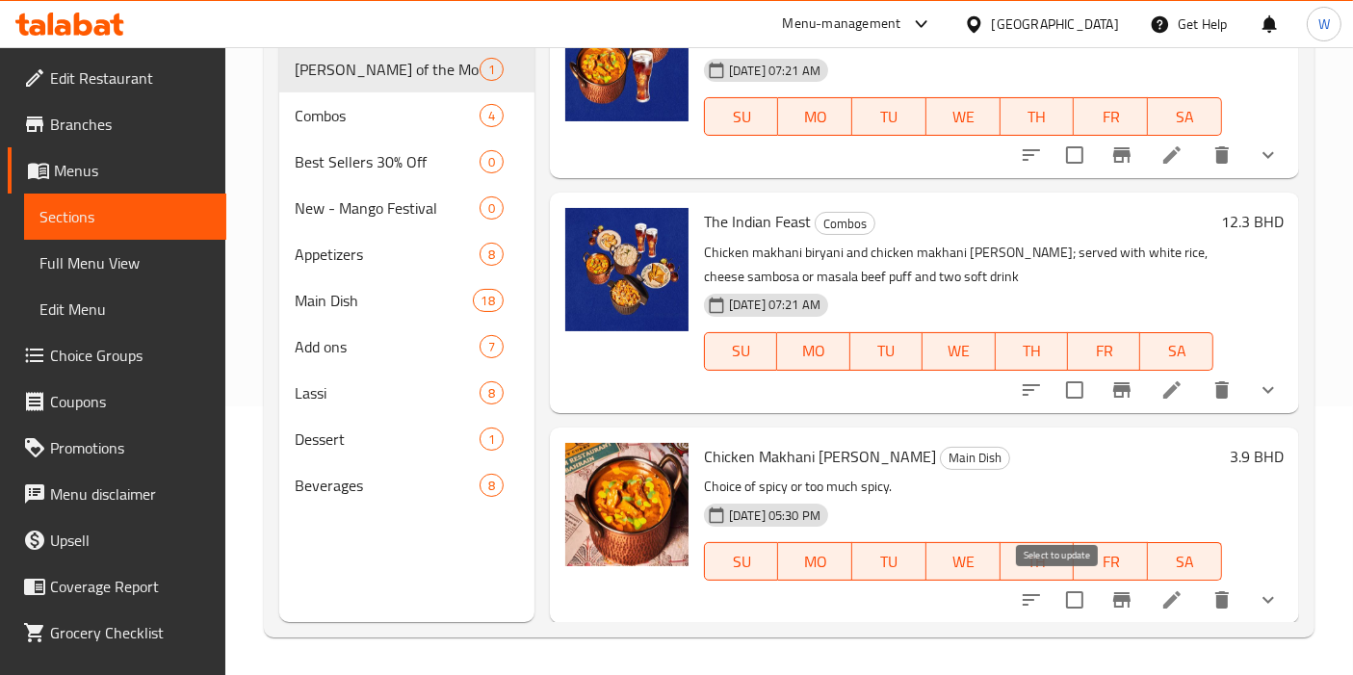
type input "Chicken Makhani [PERSON_NAME]"
click at [1056, 608] on input "checkbox" at bounding box center [1074, 600] width 40 height 40
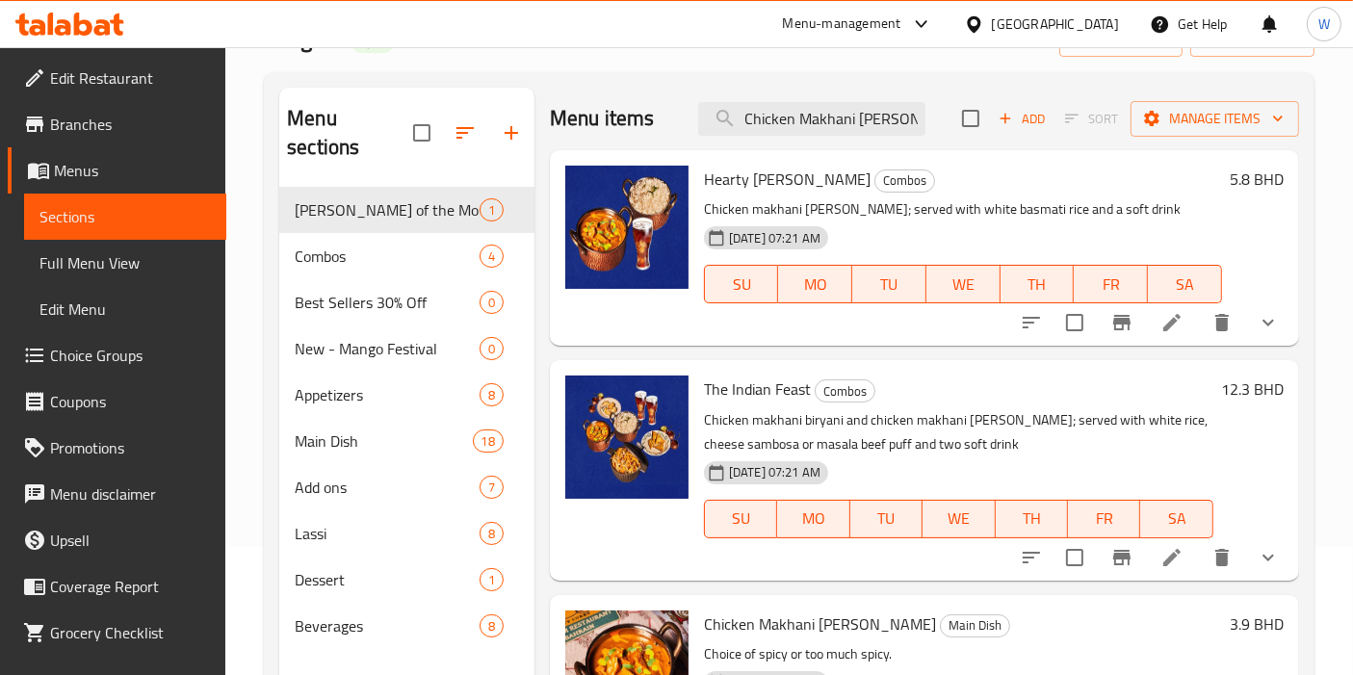
scroll to position [0, 0]
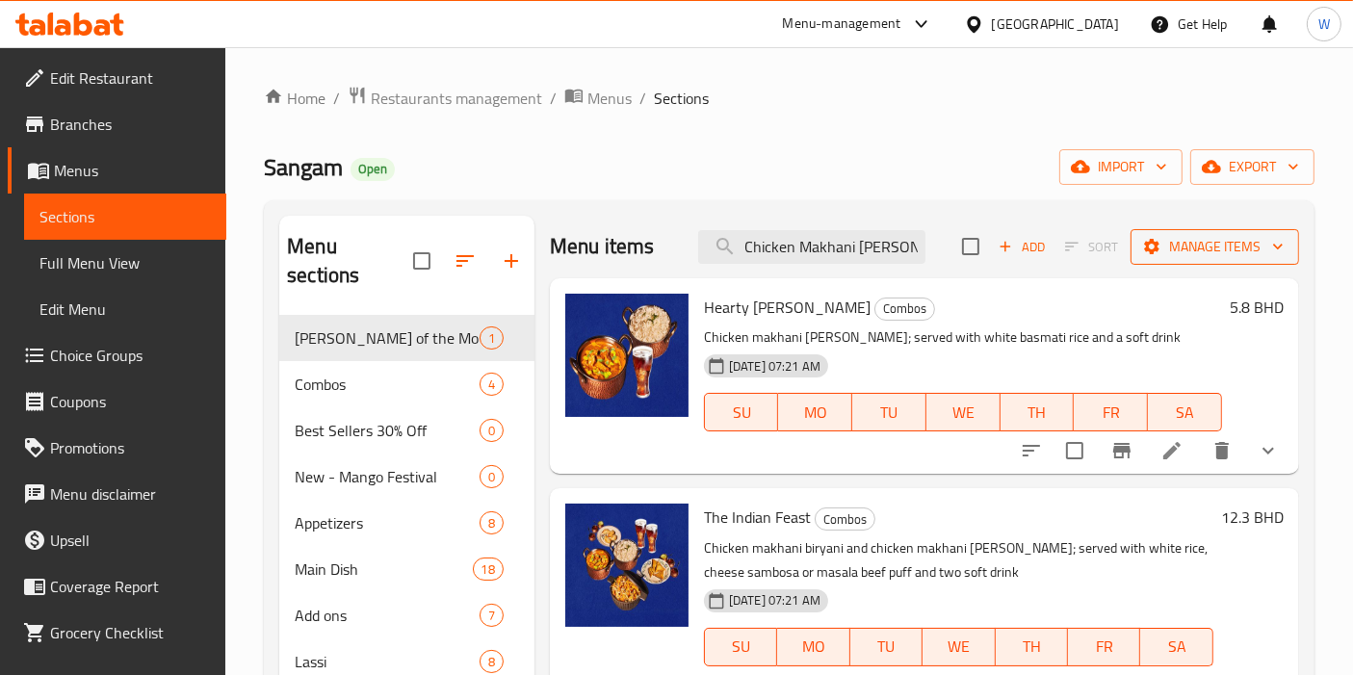
click at [1173, 236] on span "Manage items" at bounding box center [1215, 247] width 138 height 24
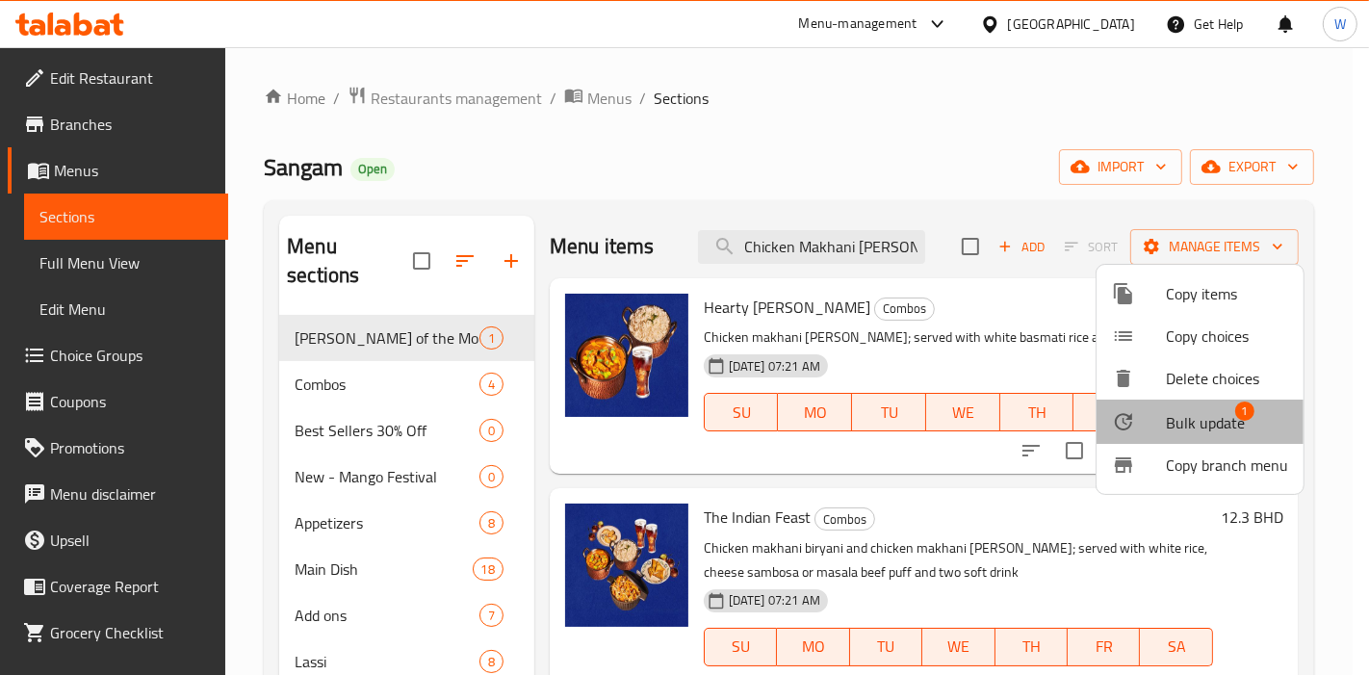
click at [1223, 420] on span "Bulk update" at bounding box center [1205, 422] width 79 height 23
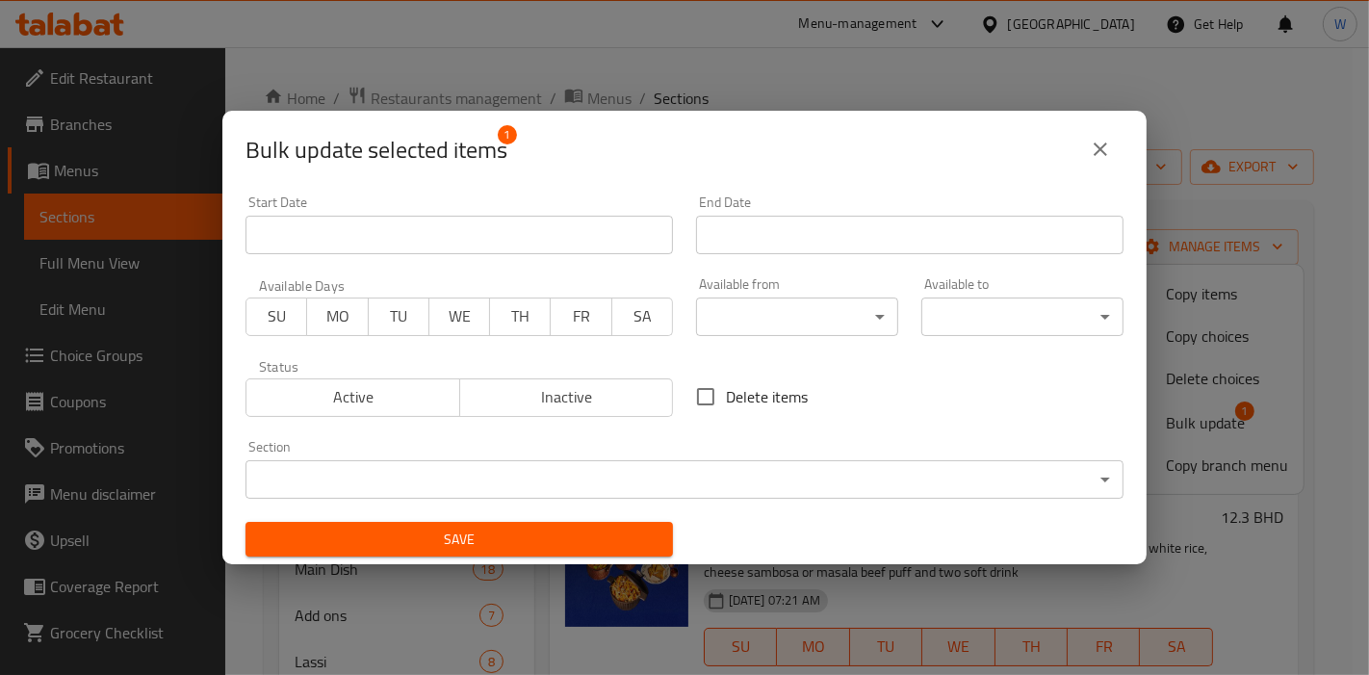
click at [693, 486] on body "​ Menu-management [GEOGRAPHIC_DATA] Get Help W Edit Restaurant Branches Menus S…" at bounding box center [684, 361] width 1369 height 628
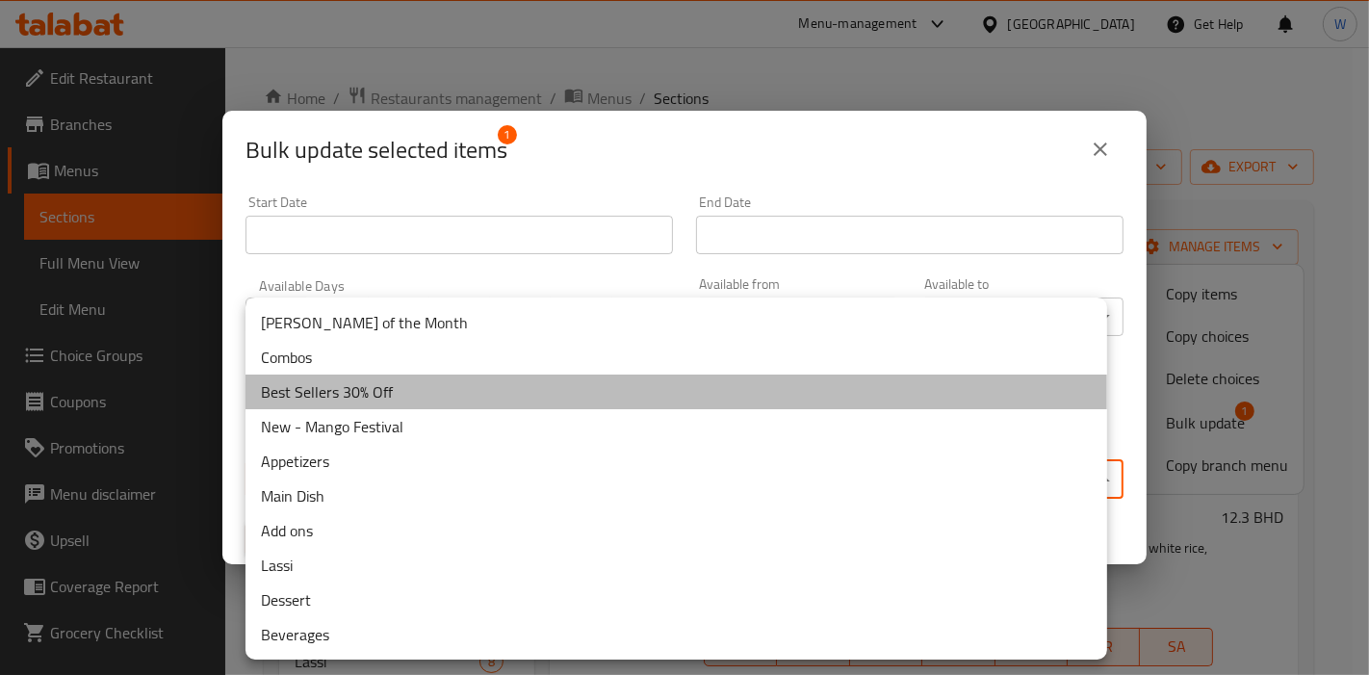
click at [472, 383] on li "Best Sellers 30% Off" at bounding box center [677, 392] width 862 height 35
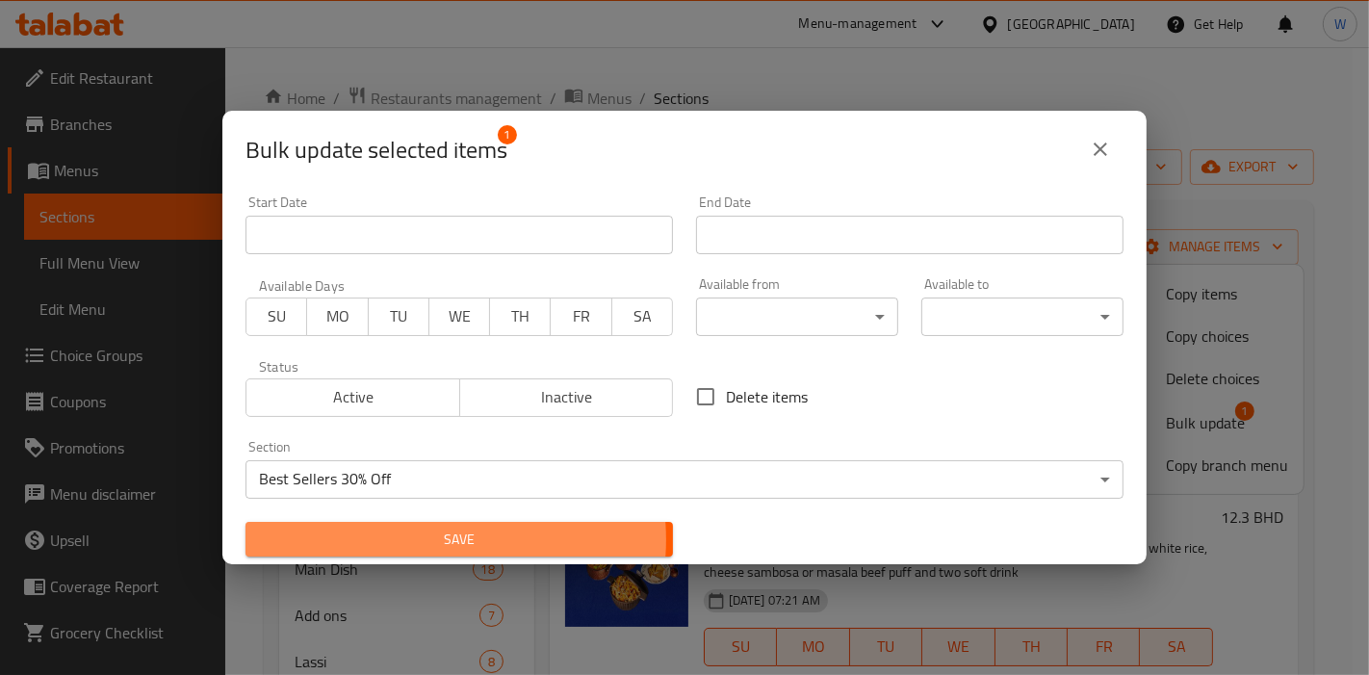
click at [432, 540] on span "Save" at bounding box center [459, 540] width 397 height 24
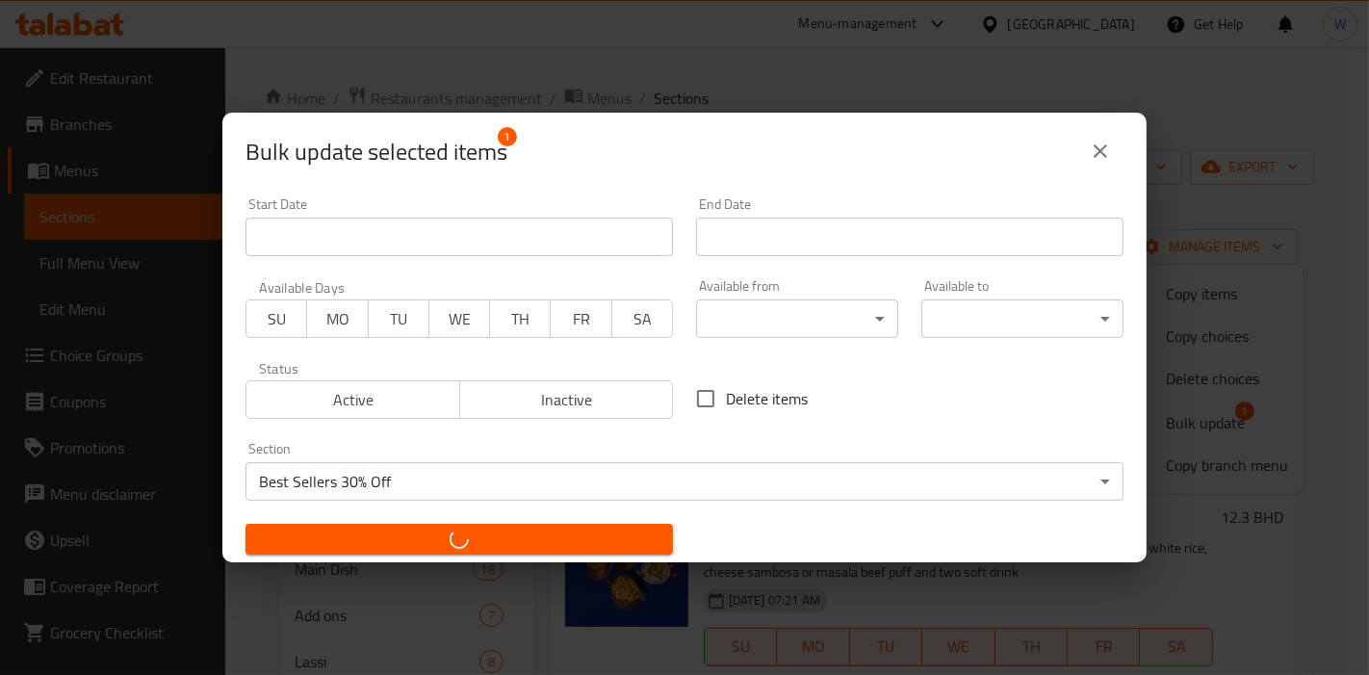
checkbox input "false"
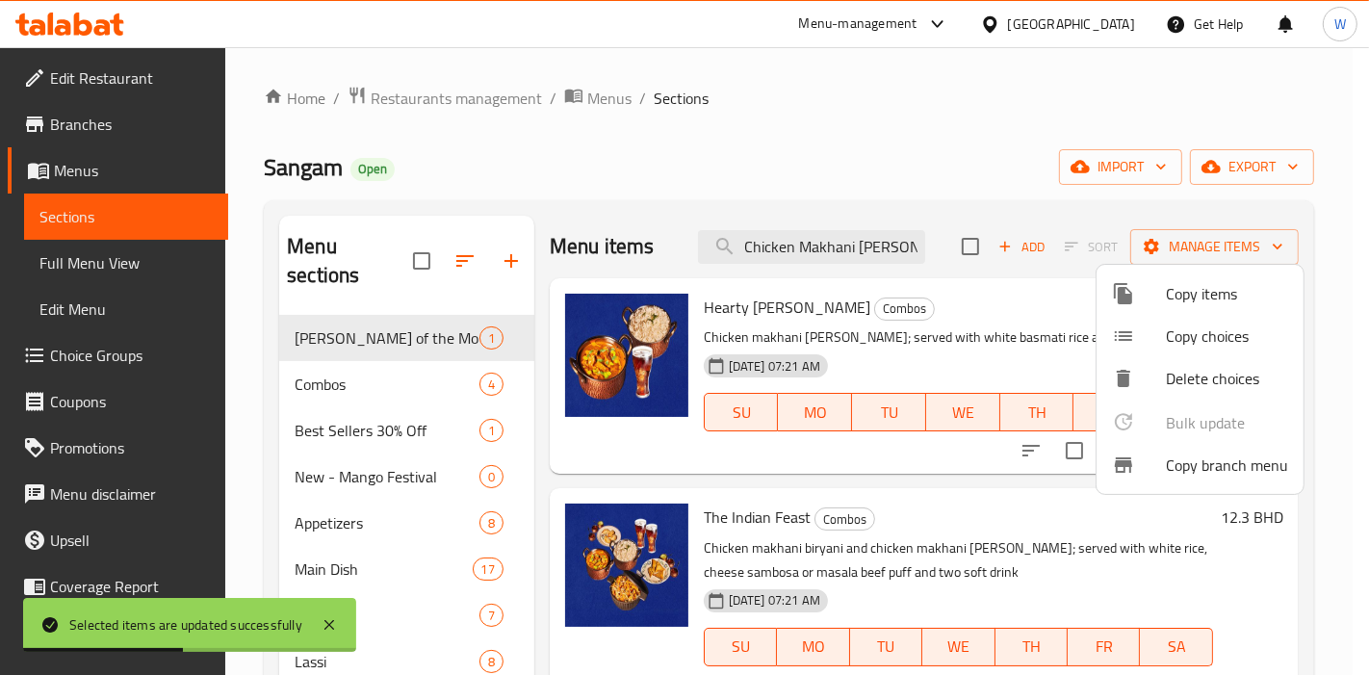
click at [825, 494] on div at bounding box center [684, 337] width 1369 height 675
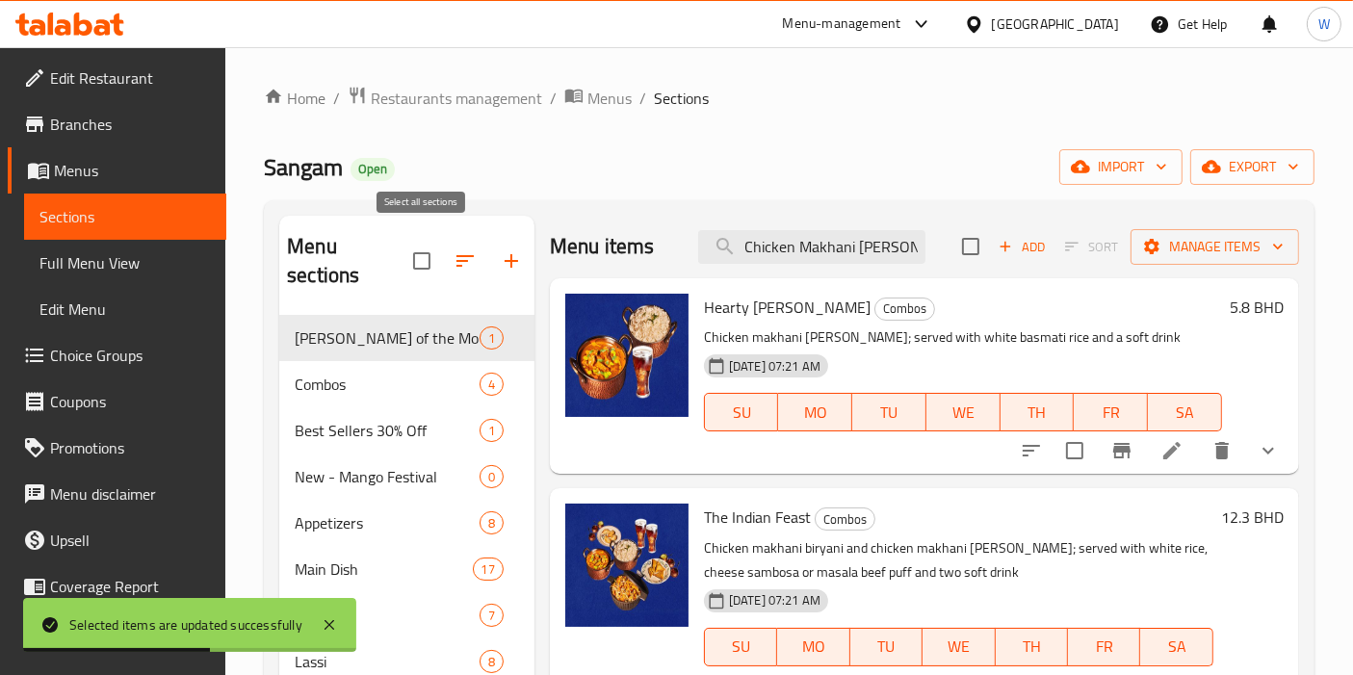
click at [448, 245] on button "button" at bounding box center [465, 261] width 46 height 46
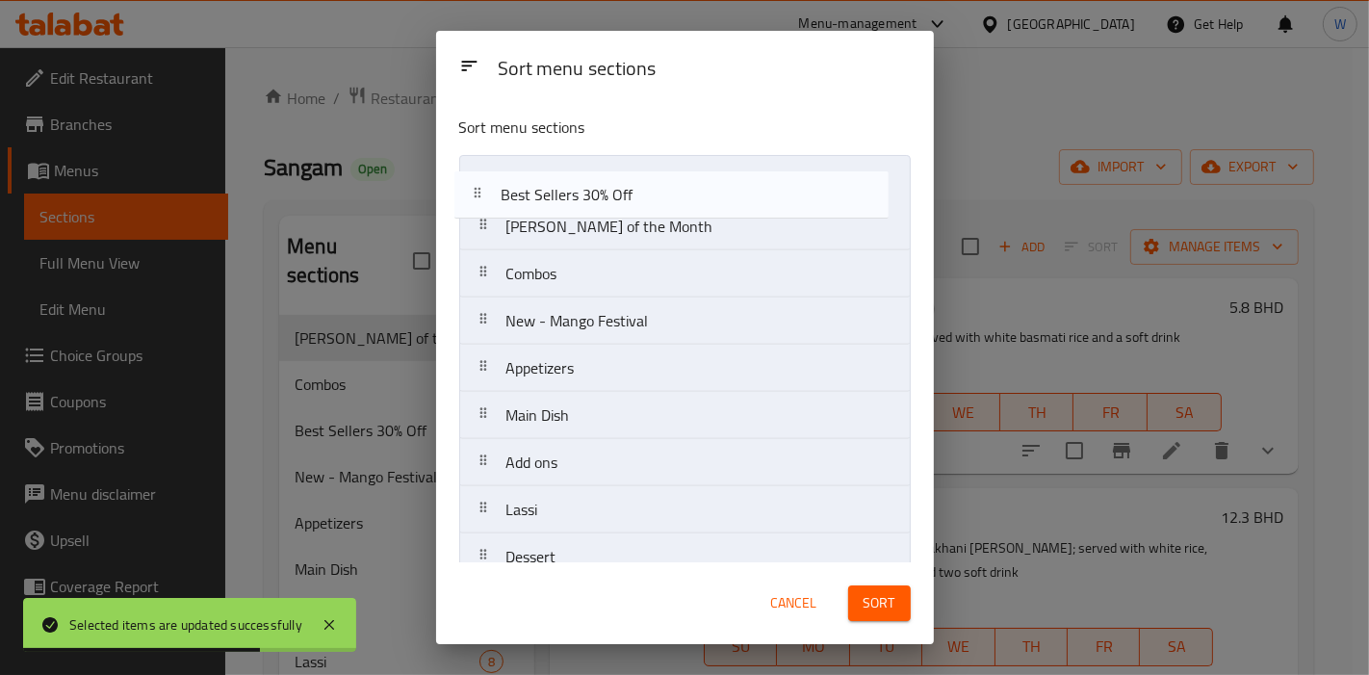
drag, startPoint x: 597, startPoint y: 290, endPoint x: 593, endPoint y: 181, distance: 108.9
click at [593, 181] on nav "[PERSON_NAME] of the Month Combos Best Sellers 30% Off New - Mango Festival App…" at bounding box center [685, 392] width 452 height 474
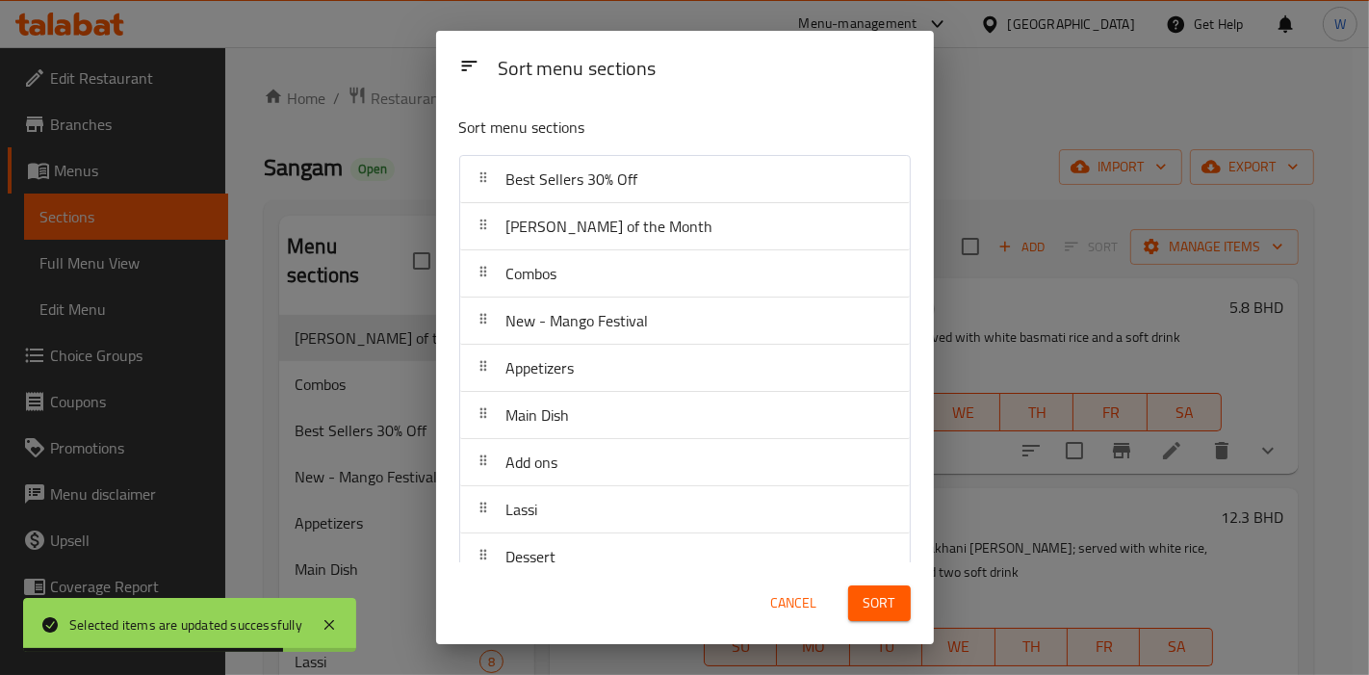
click at [884, 623] on div "Sort" at bounding box center [880, 603] width 86 height 59
click at [886, 612] on span "Sort" at bounding box center [880, 603] width 32 height 24
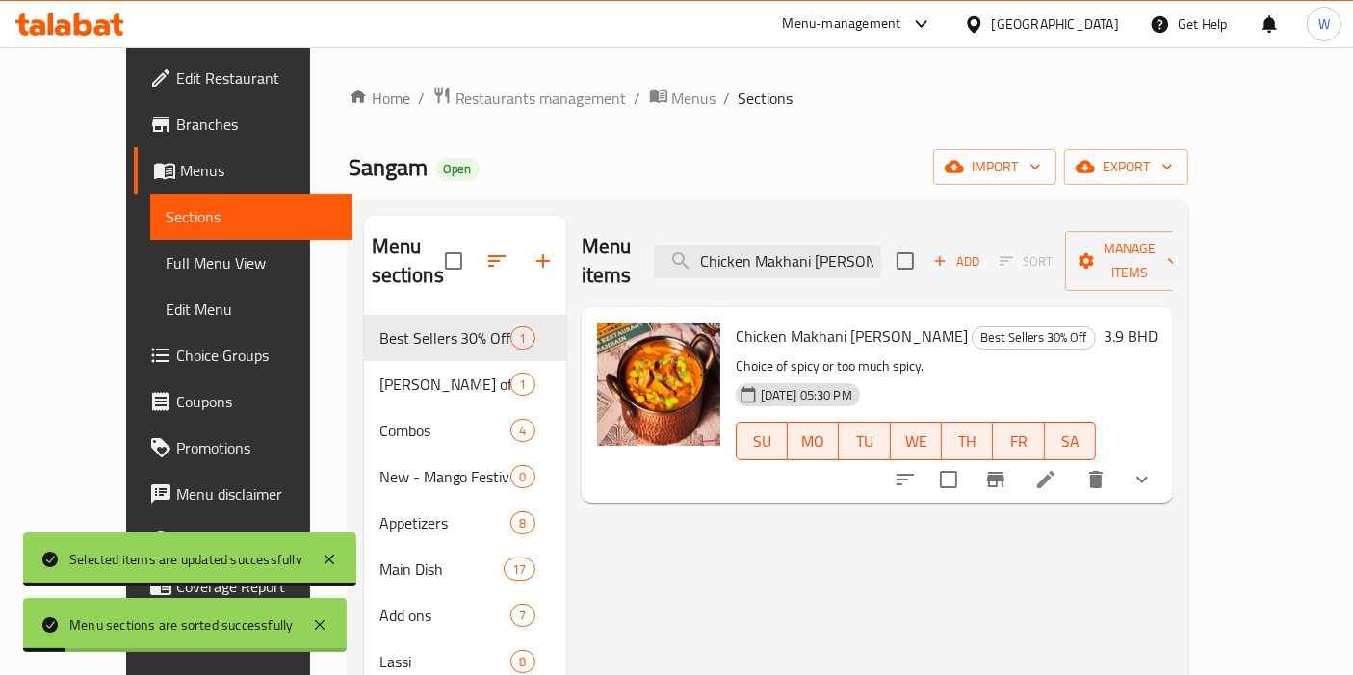
click at [894, 562] on div "Menu items Chicken Makhani [PERSON_NAME] Add Sort Manage items Chicken Makhani …" at bounding box center [869, 553] width 607 height 675
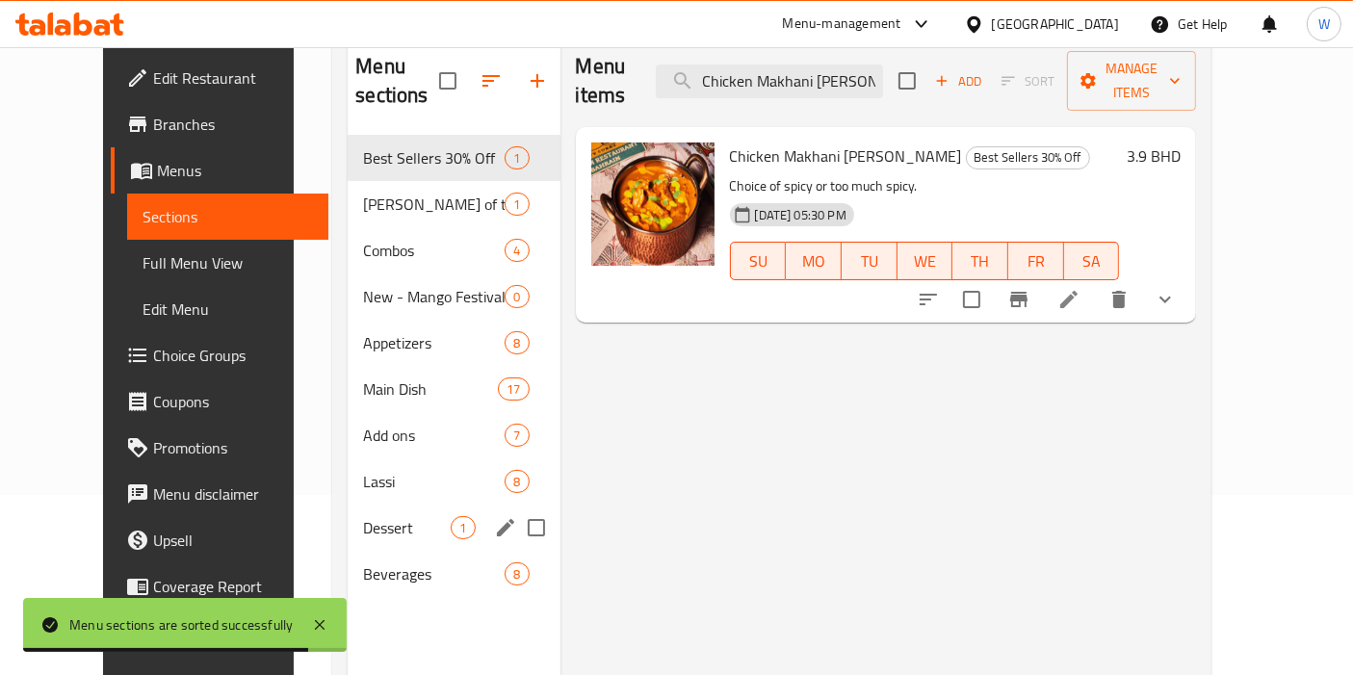
scroll to position [214, 0]
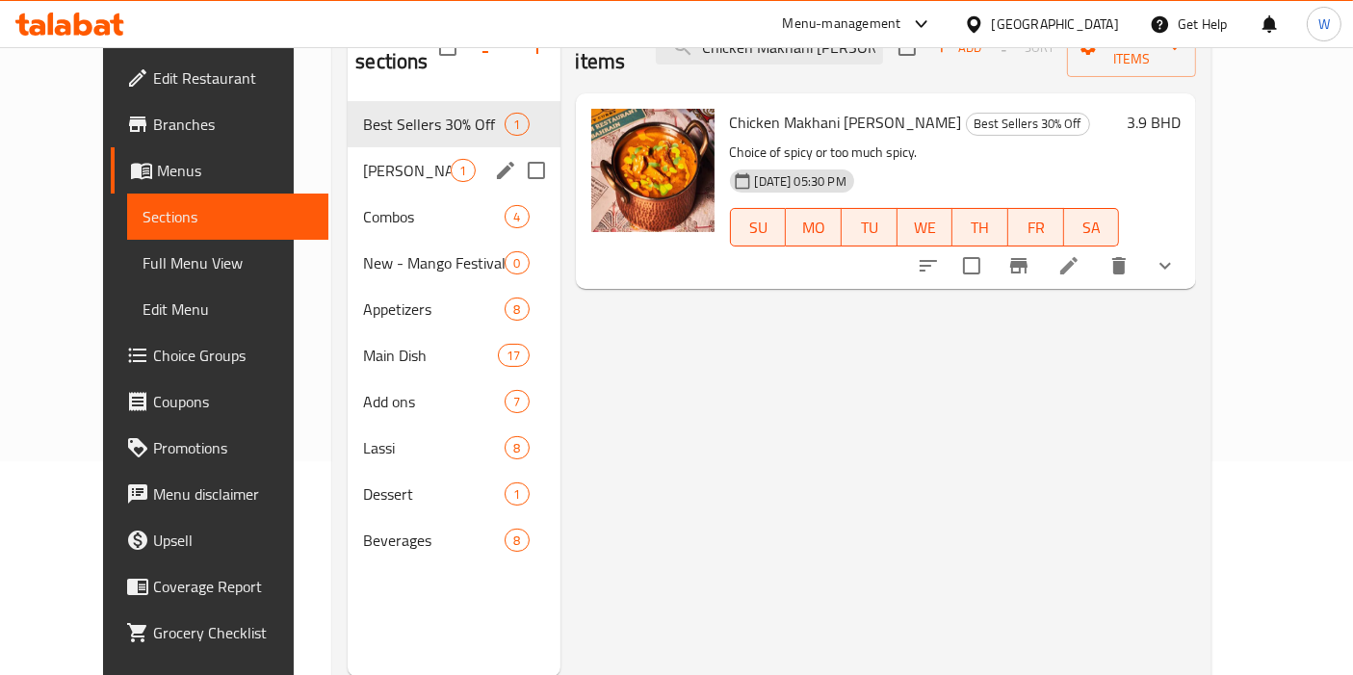
click at [385, 159] on span "[PERSON_NAME] of the Month" at bounding box center [407, 170] width 88 height 23
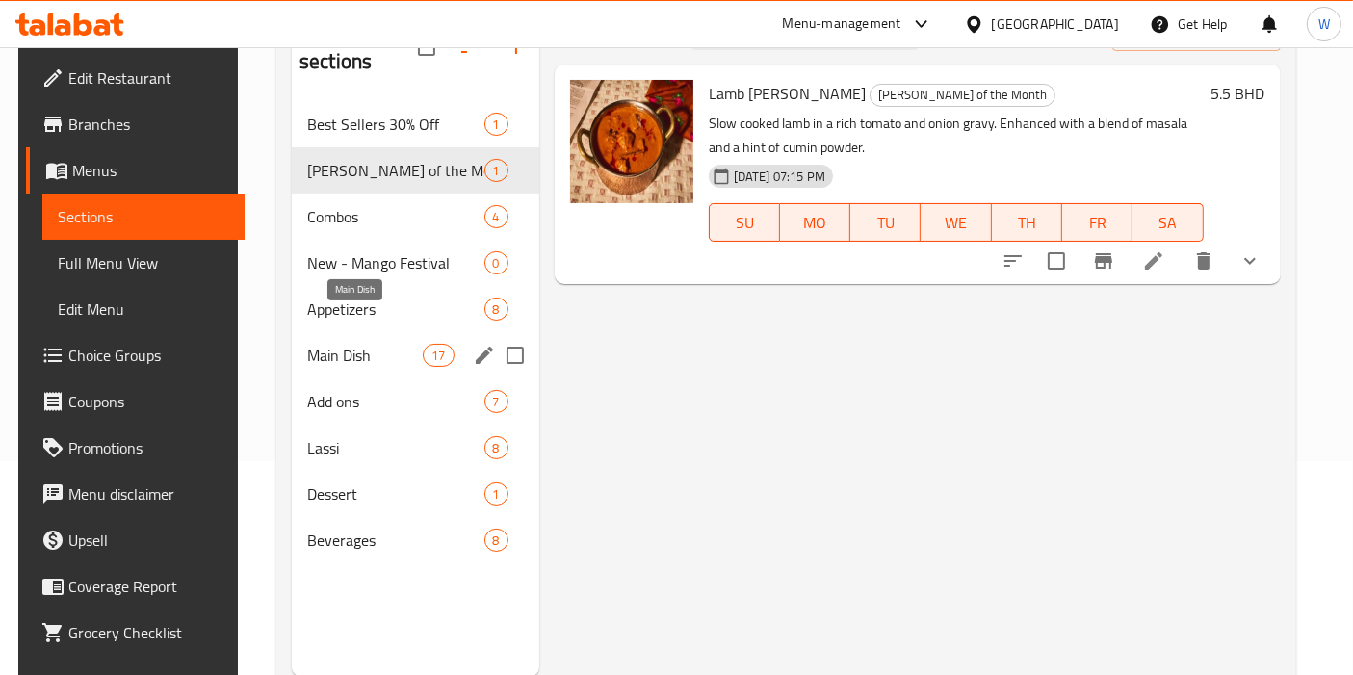
click at [392, 344] on span "Main Dish" at bounding box center [365, 355] width 116 height 23
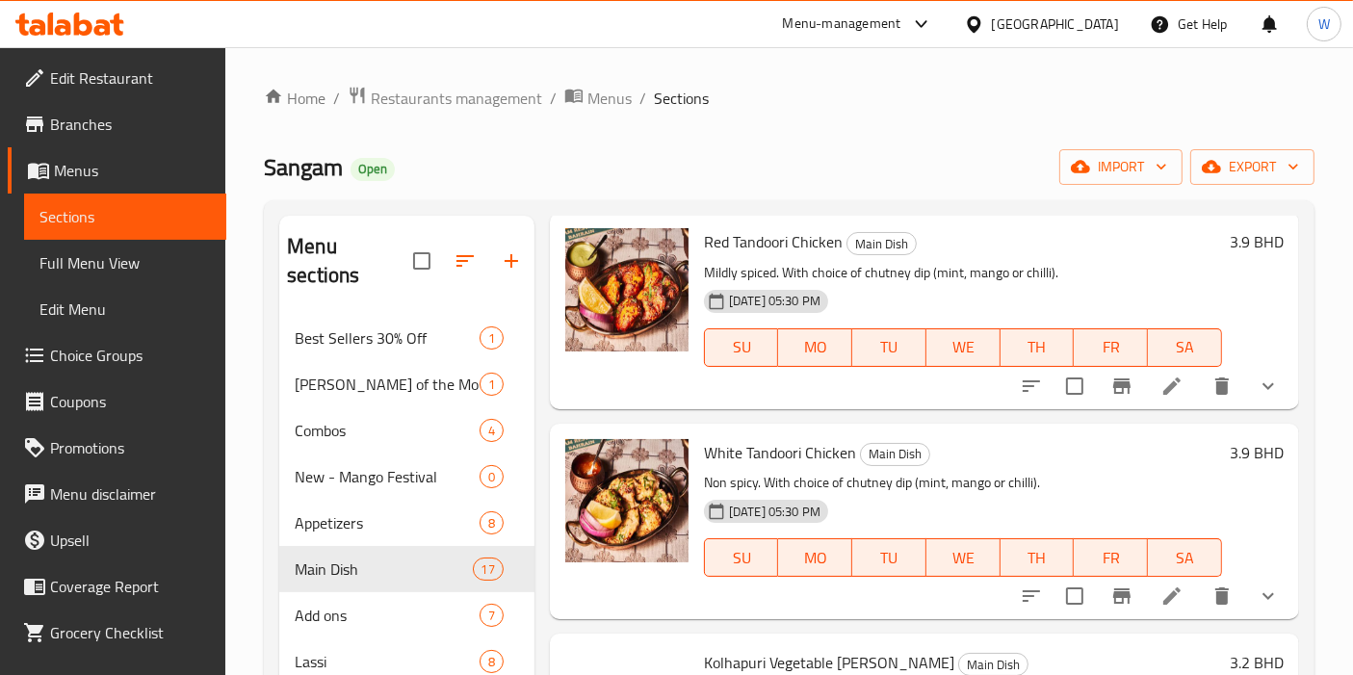
scroll to position [1604, 0]
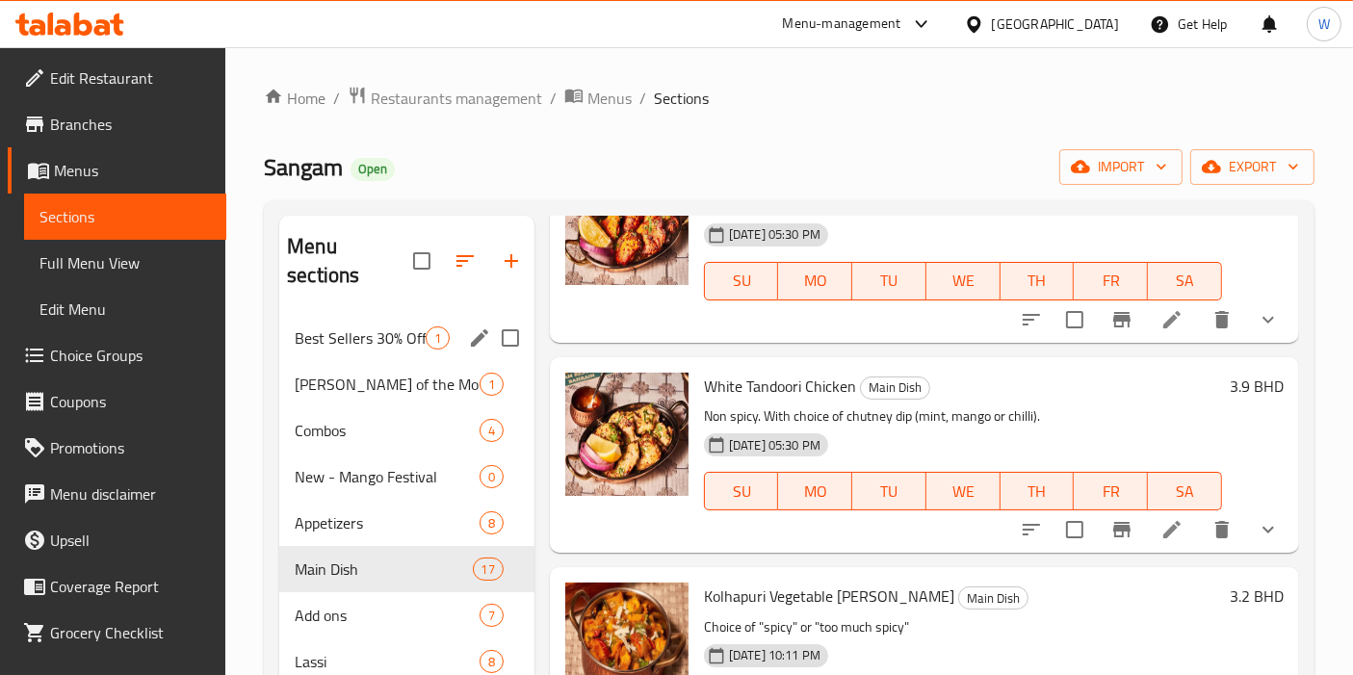
click at [389, 323] on div "Best Sellers 30% Off 1" at bounding box center [406, 338] width 255 height 46
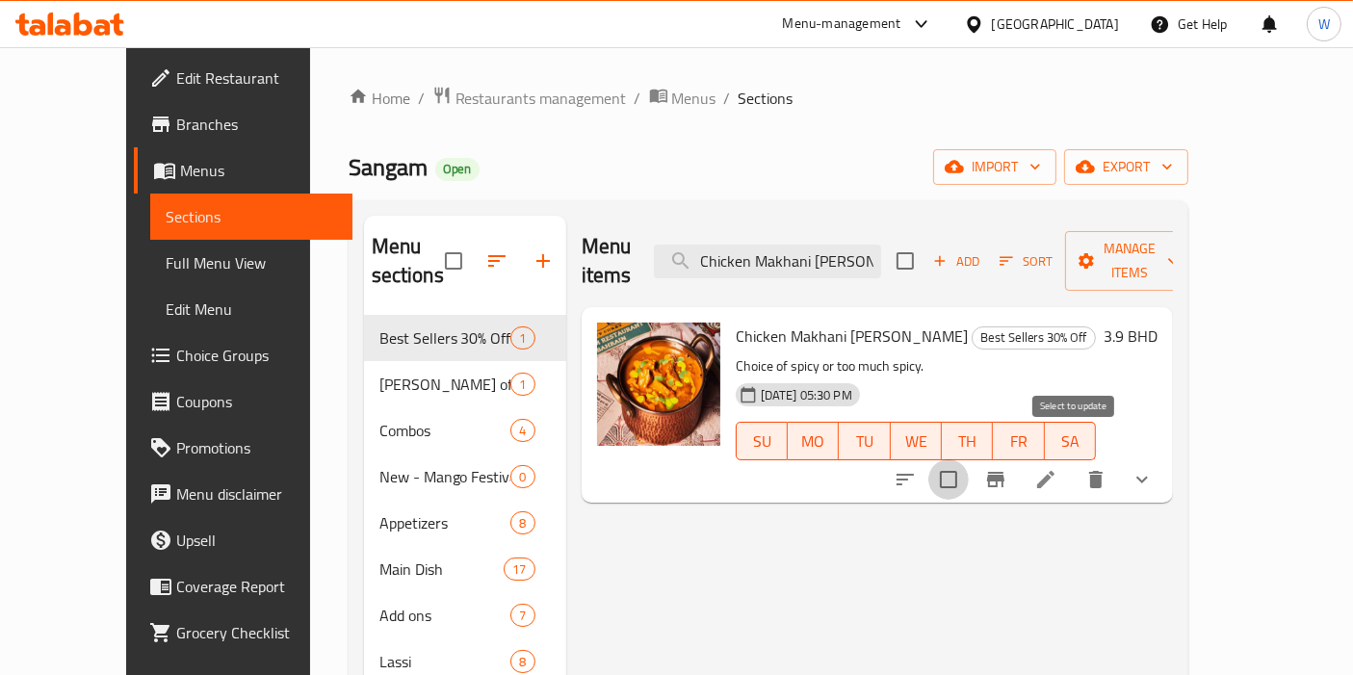
click at [969, 459] on input "checkbox" at bounding box center [948, 479] width 40 height 40
checkbox input "true"
click at [1179, 251] on span "Manage items" at bounding box center [1129, 261] width 98 height 48
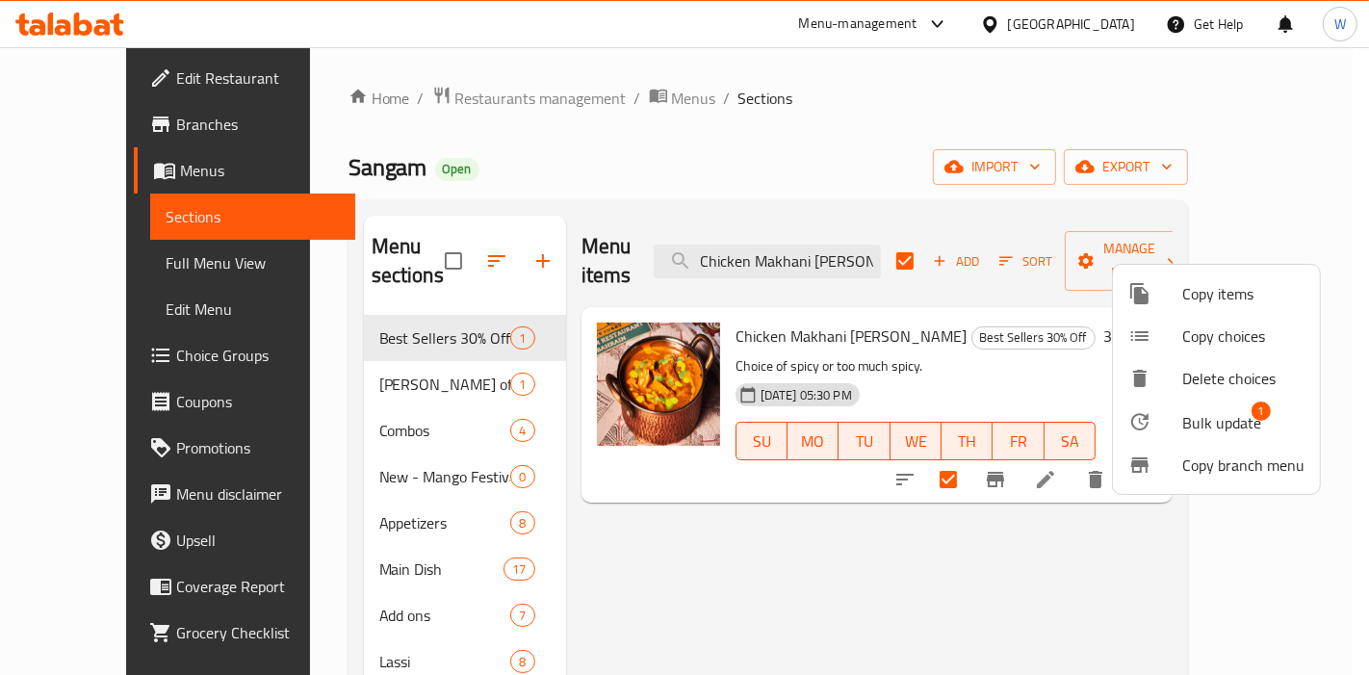
click at [1229, 438] on li "Bulk update 1" at bounding box center [1216, 422] width 207 height 44
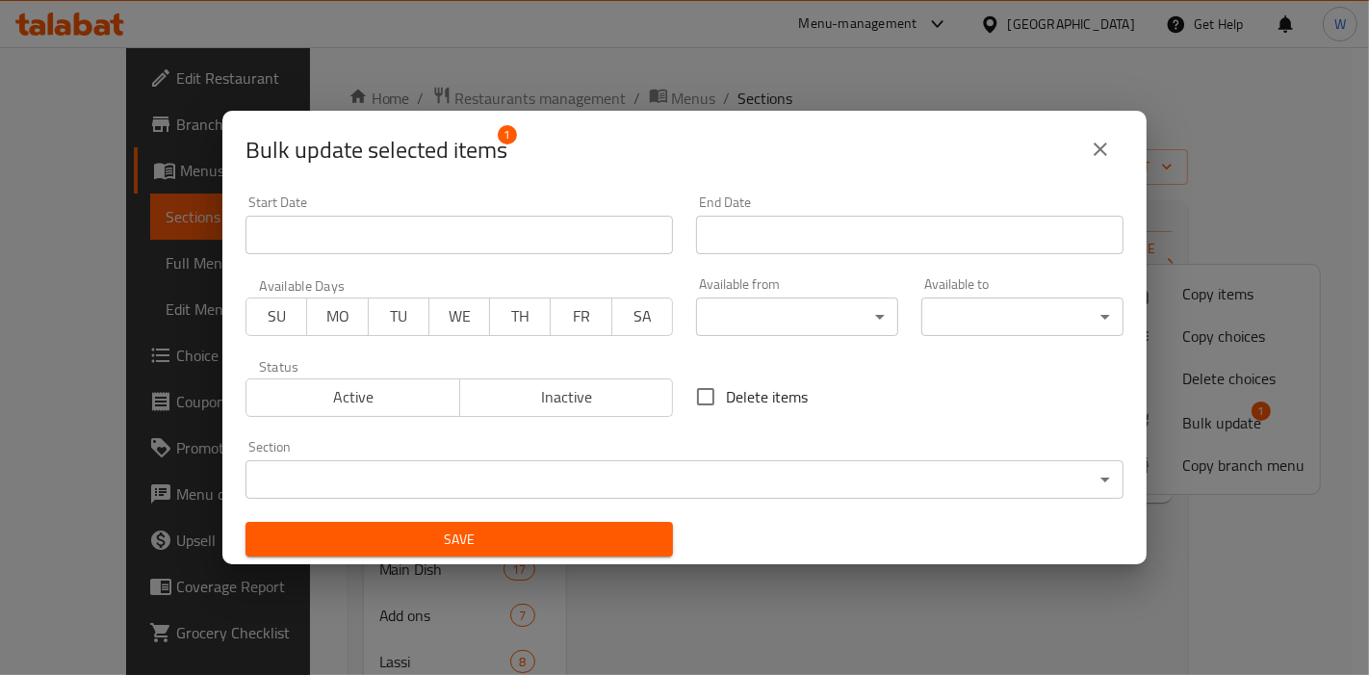
click at [683, 478] on body "​ Menu-management [GEOGRAPHIC_DATA] Get Help W Edit Restaurant Branches Menus S…" at bounding box center [684, 361] width 1369 height 628
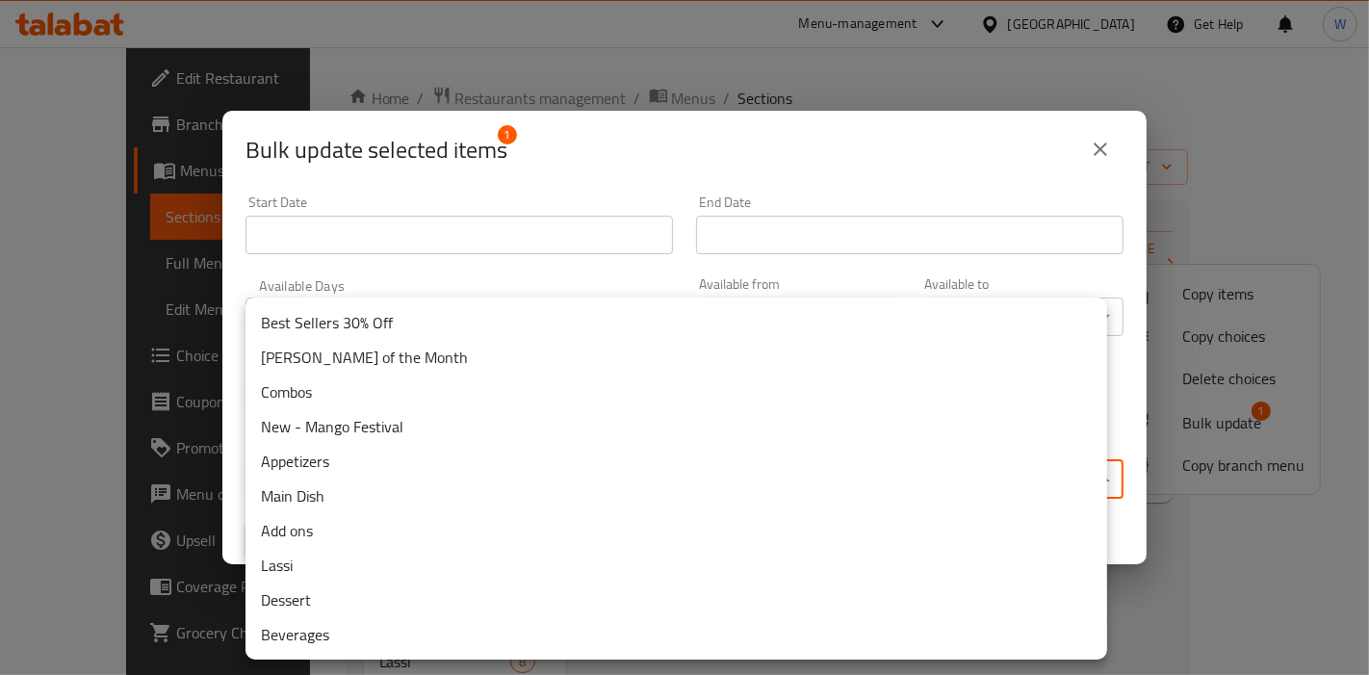
click at [385, 504] on li "Main Dish" at bounding box center [677, 496] width 862 height 35
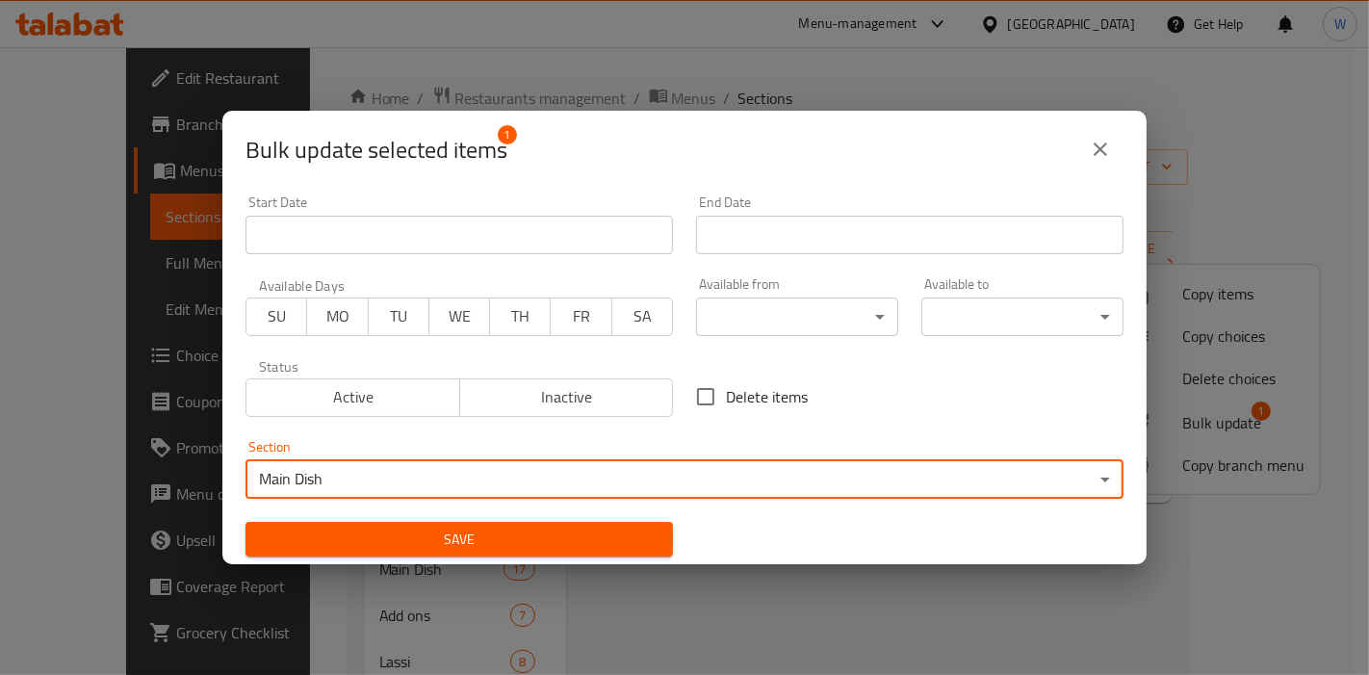
click at [462, 551] on span "Save" at bounding box center [459, 540] width 397 height 24
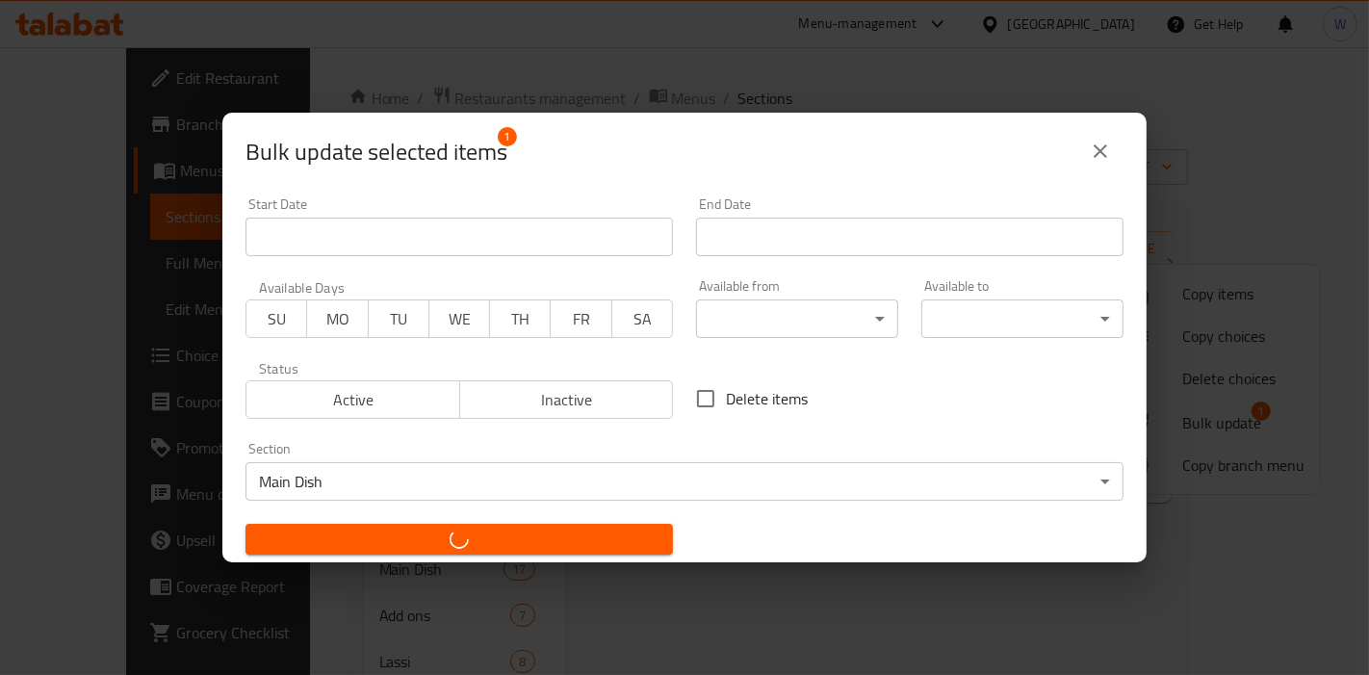
checkbox input "false"
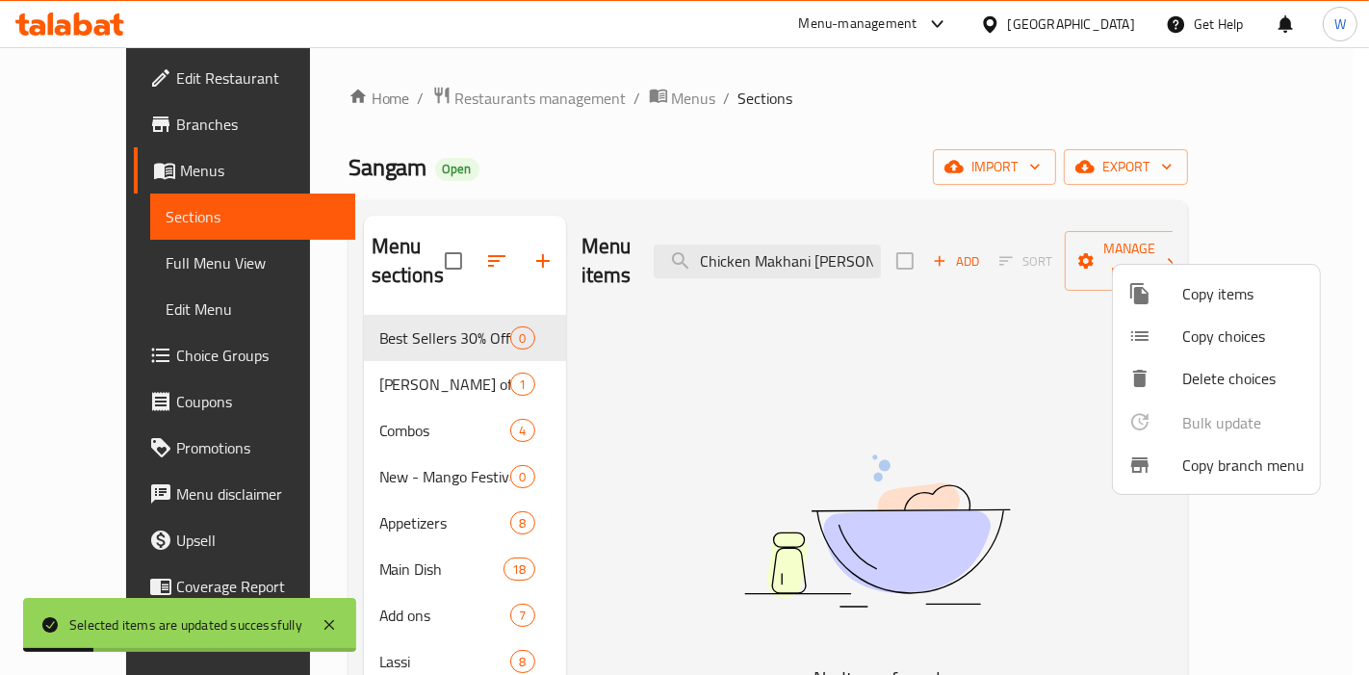
click at [650, 416] on div at bounding box center [684, 337] width 1369 height 675
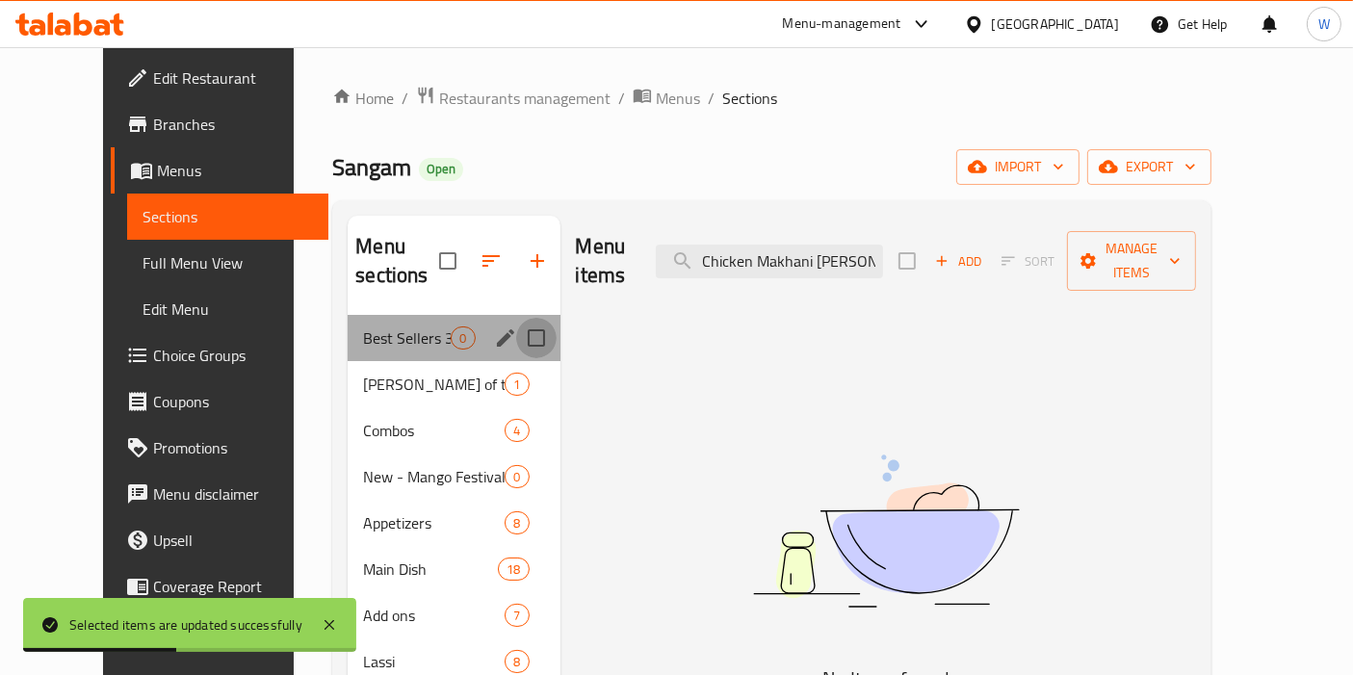
click at [516, 318] on input "Menu sections" at bounding box center [536, 338] width 40 height 40
checkbox input "true"
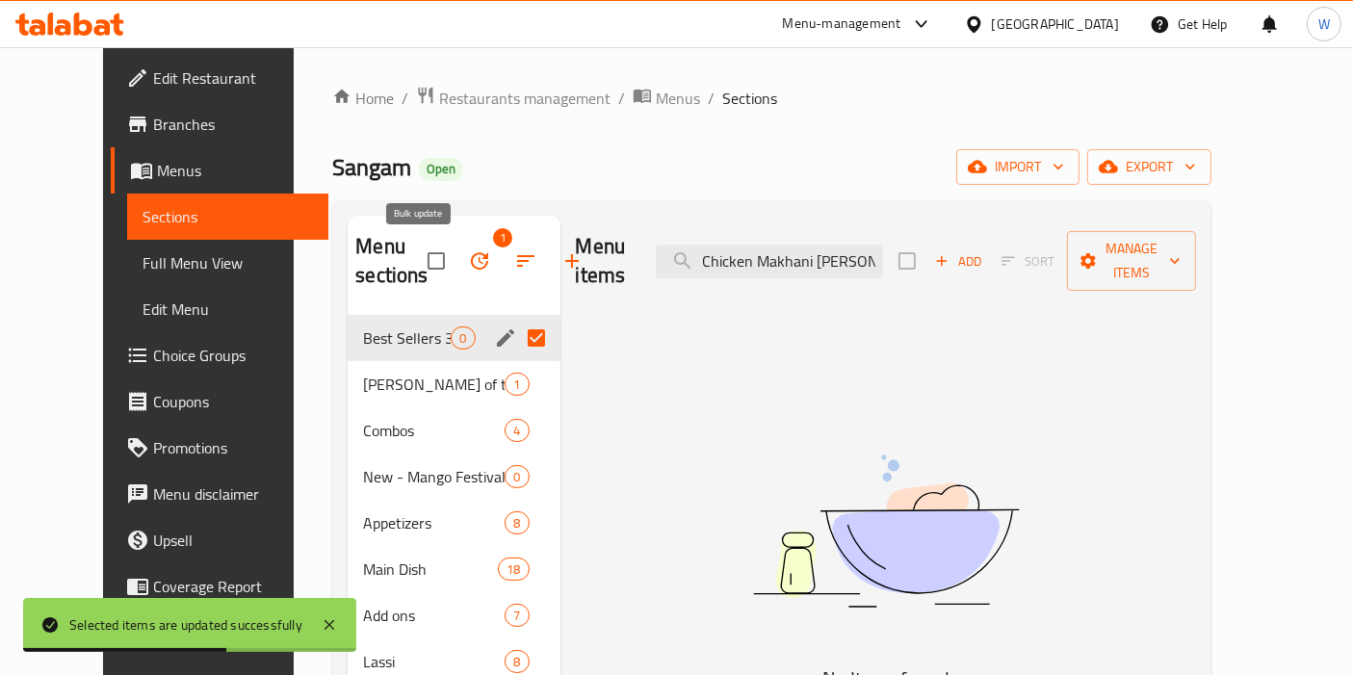
click at [468, 265] on icon "button" at bounding box center [479, 260] width 23 height 23
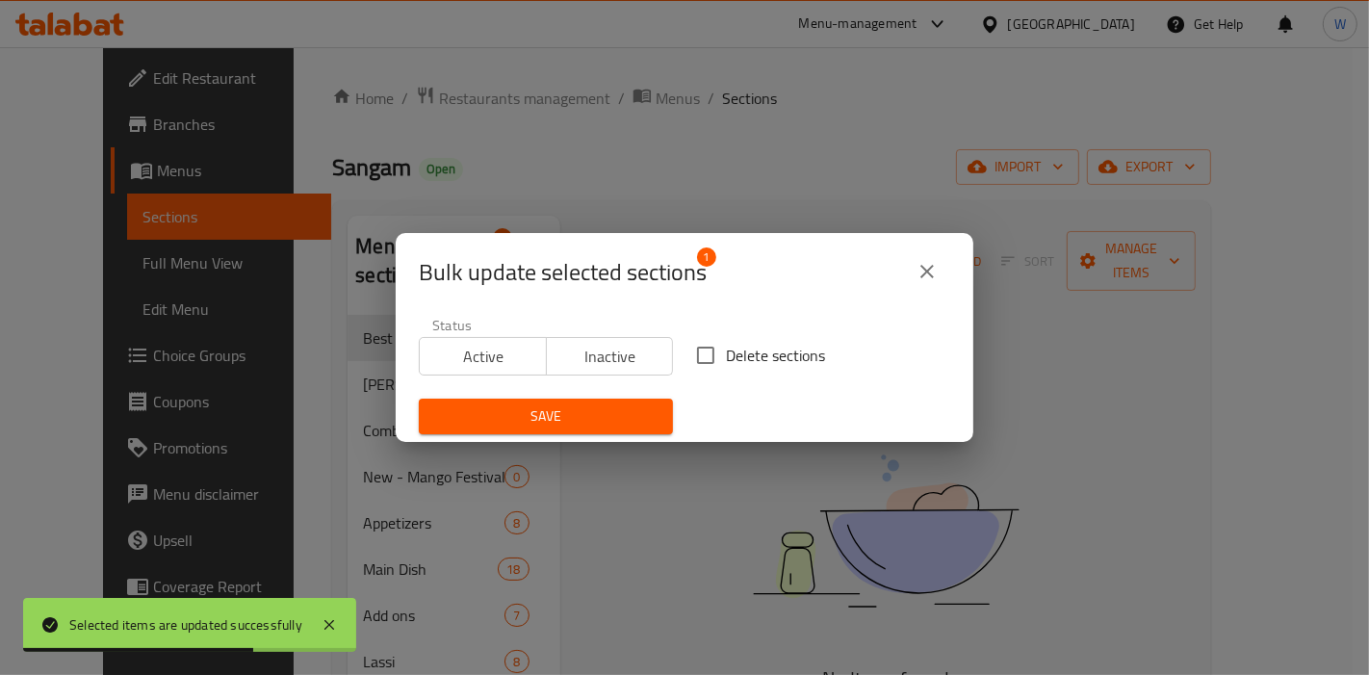
click at [794, 367] on span "Delete sections" at bounding box center [775, 355] width 99 height 23
click at [726, 367] on input "Delete sections" at bounding box center [706, 355] width 40 height 40
checkbox input "true"
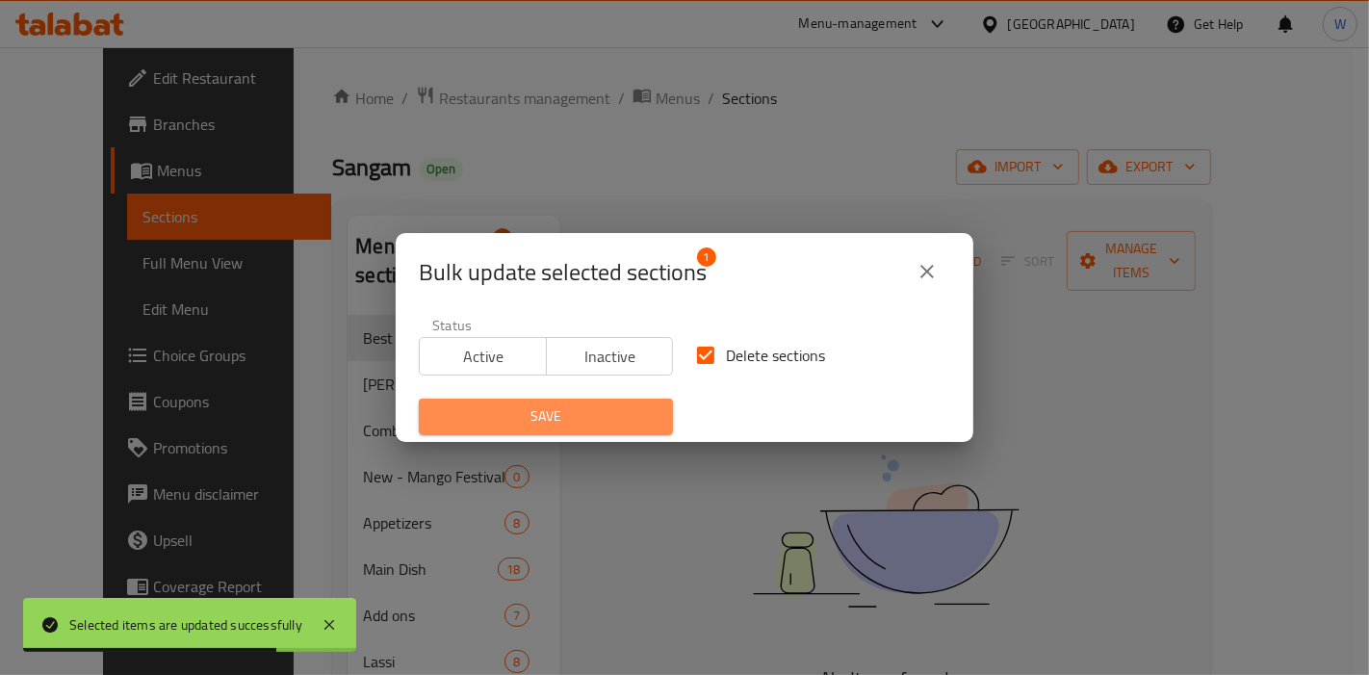
click at [595, 418] on span "Save" at bounding box center [545, 416] width 223 height 24
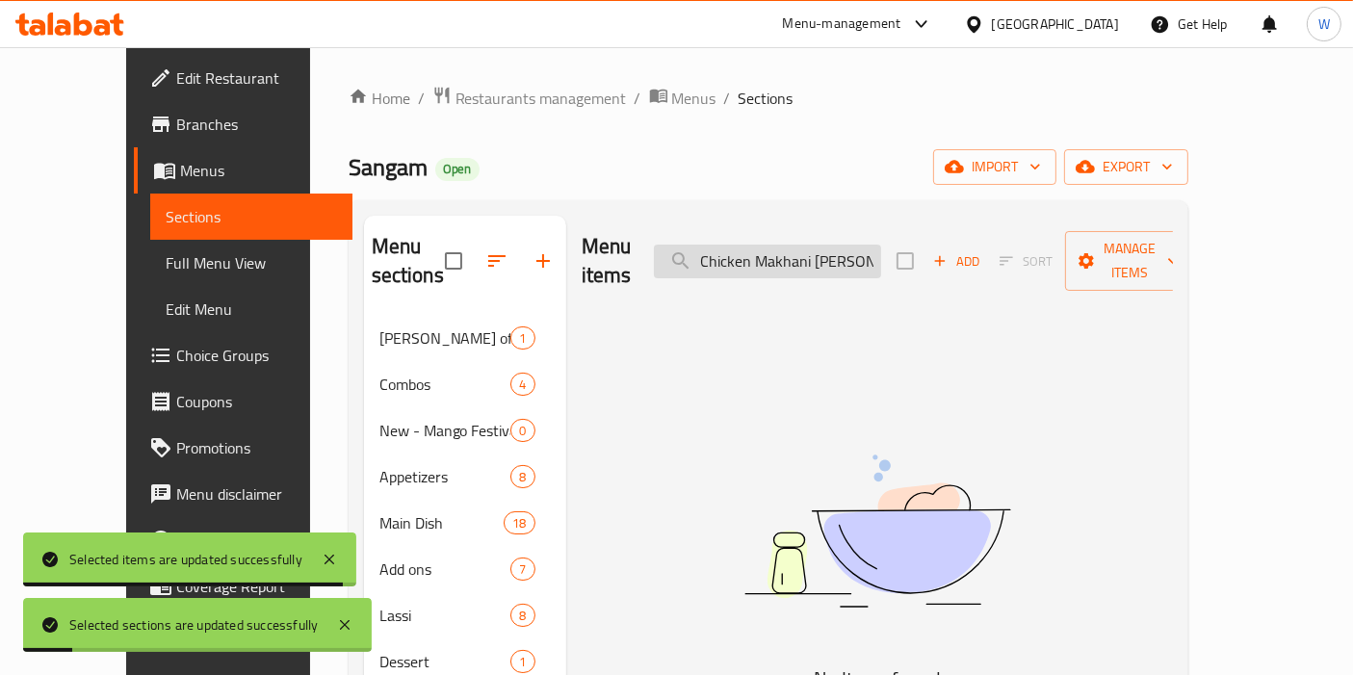
click at [818, 245] on input "Chicken Makhani [PERSON_NAME]" at bounding box center [767, 262] width 227 height 34
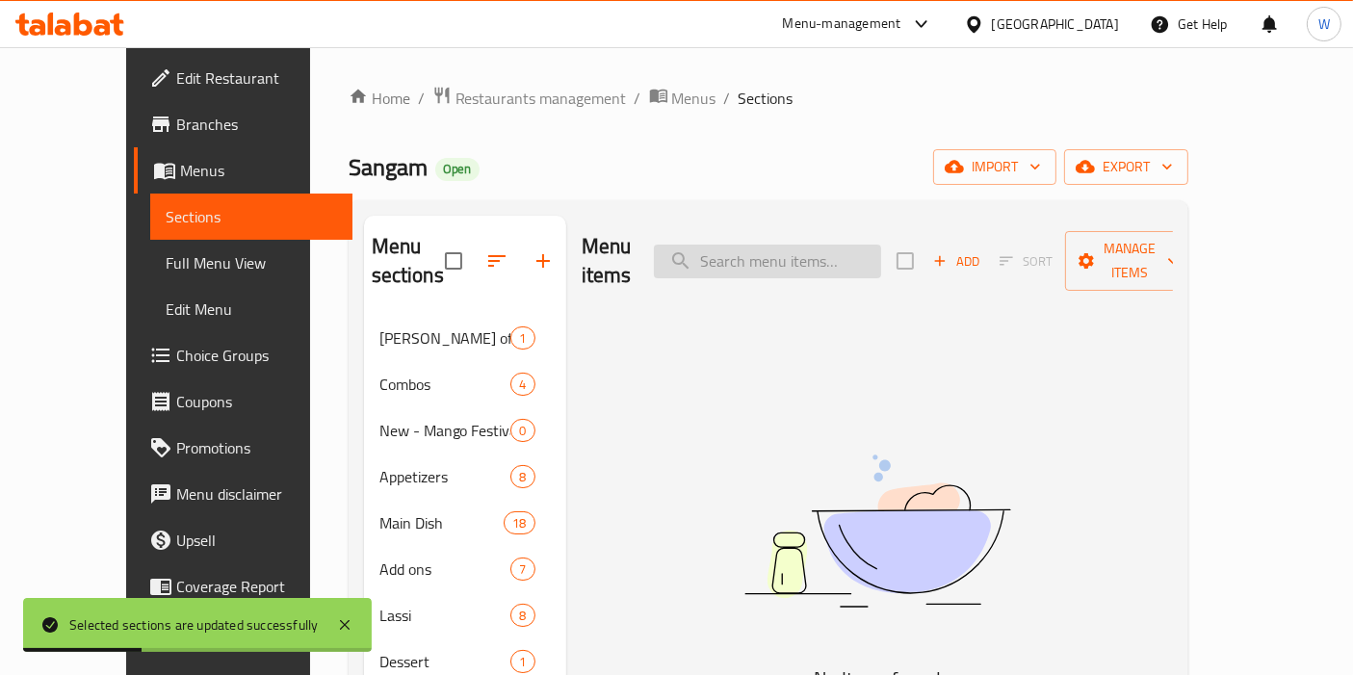
paste input "Chicken Makhani [PERSON_NAME]"
type input "Chicken Makhani [PERSON_NAME]"
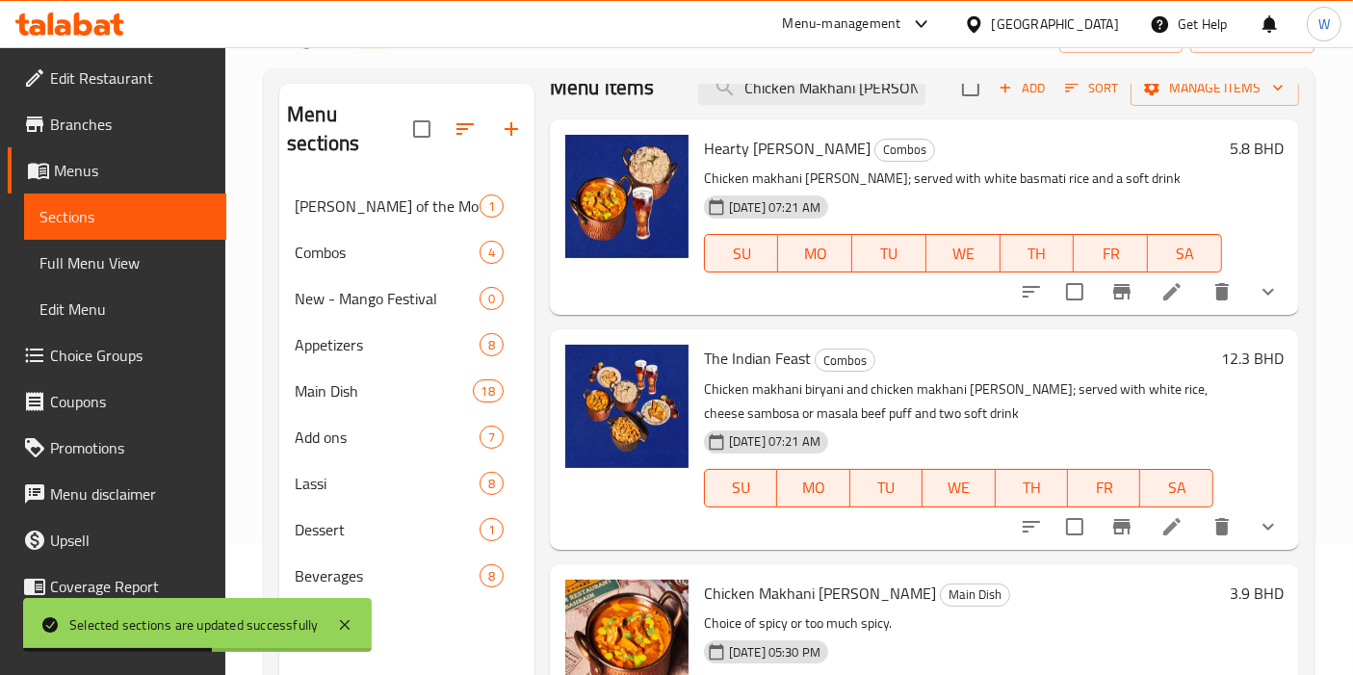
scroll to position [269, 0]
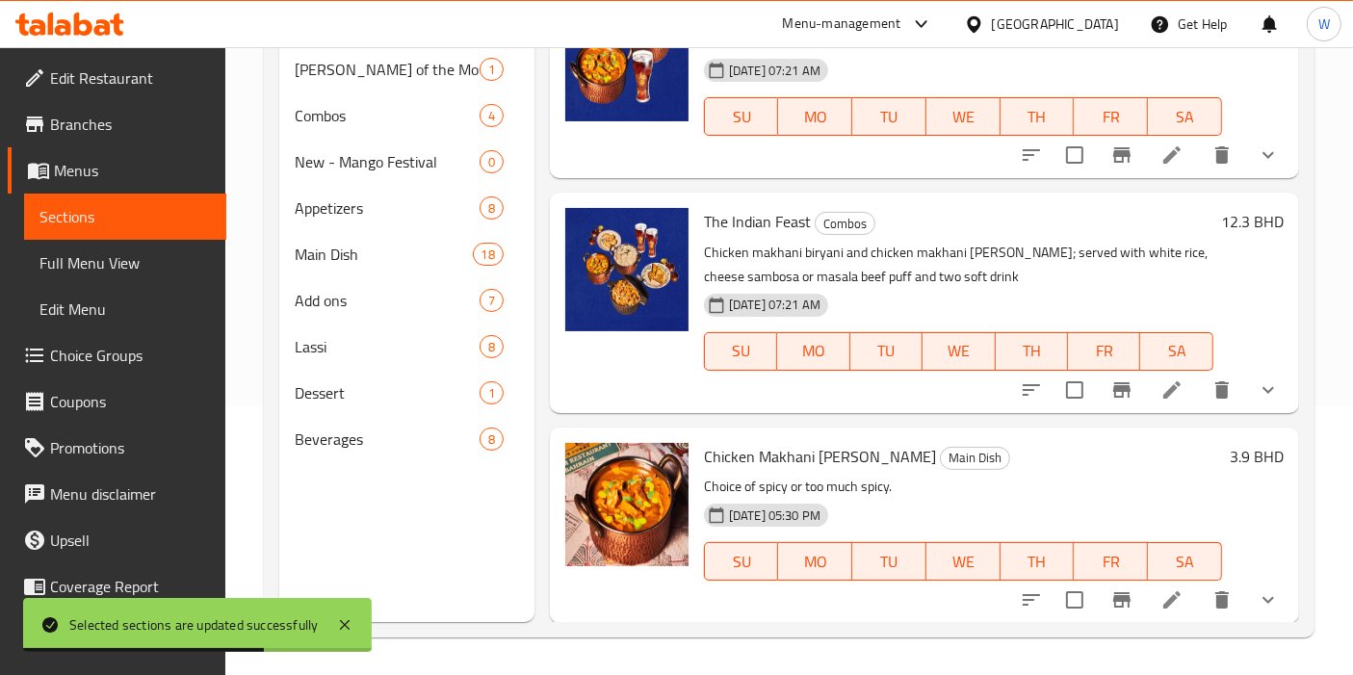
click at [1160, 602] on icon at bounding box center [1171, 599] width 23 height 23
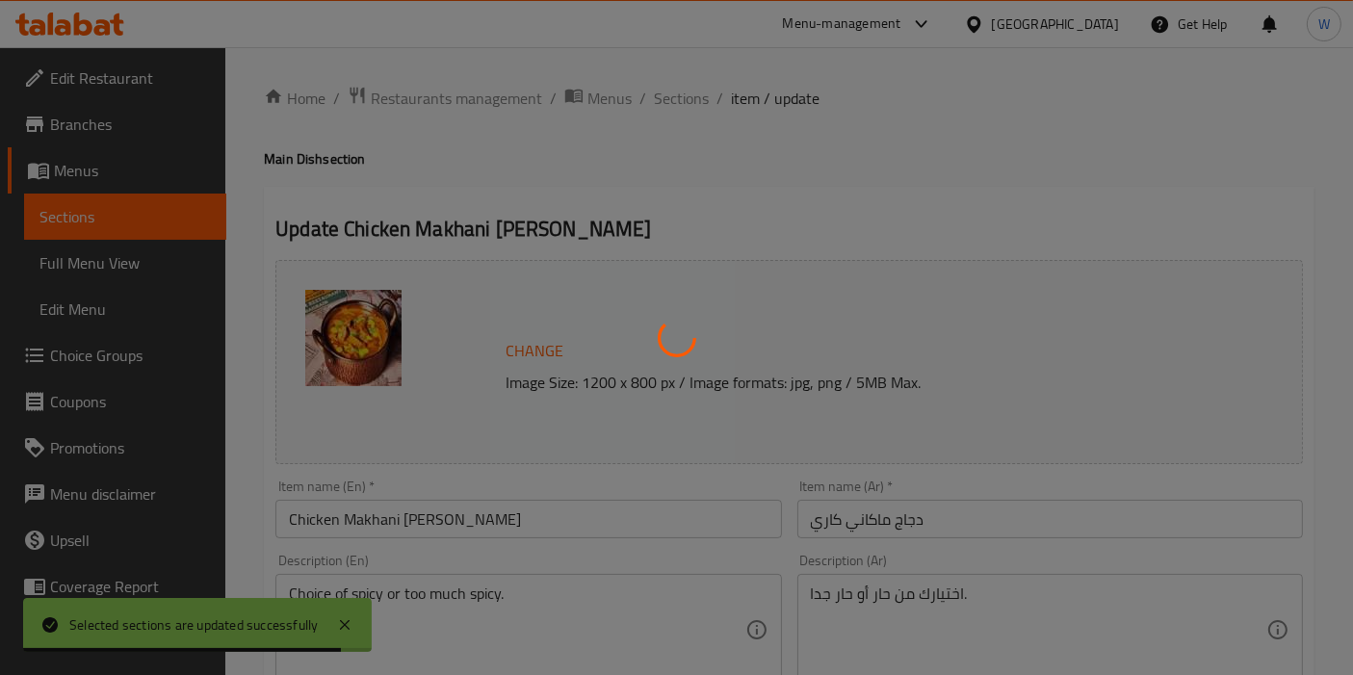
type input "إختيارك من:"
type input "0"
type input "1"
type input "إضافات إضافية"
type input "0"
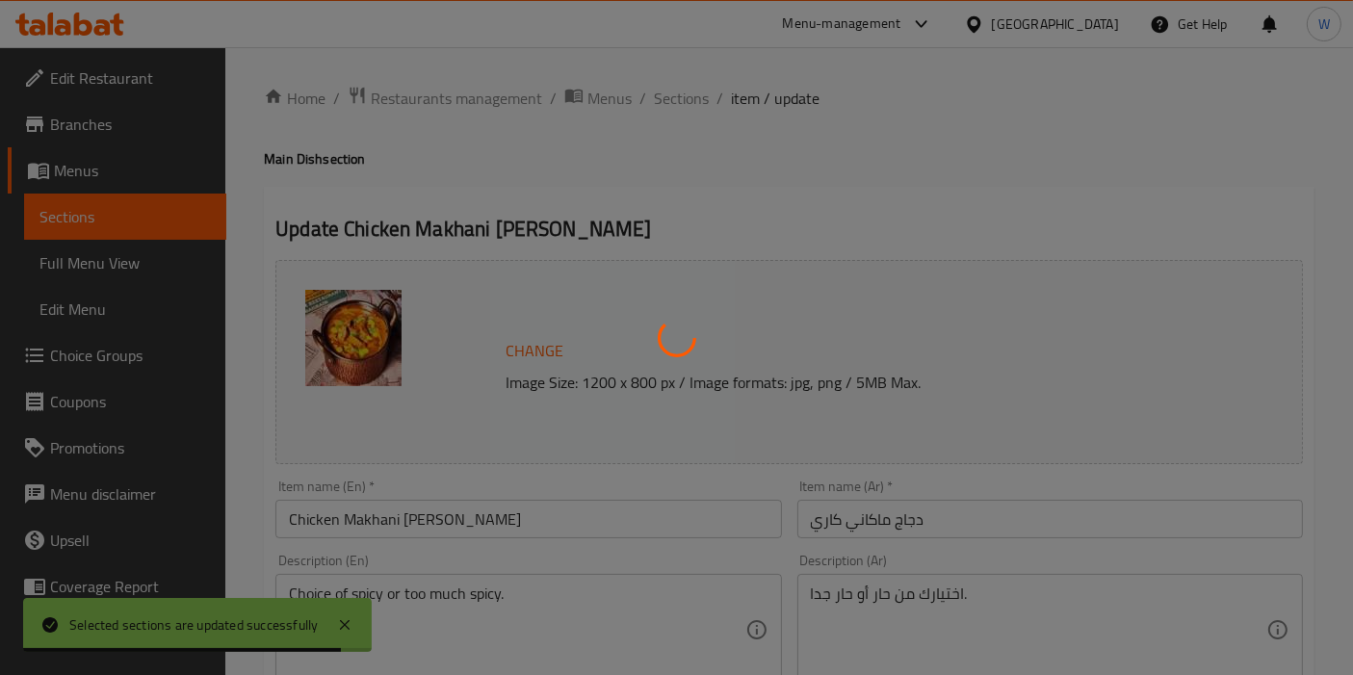
type input "6"
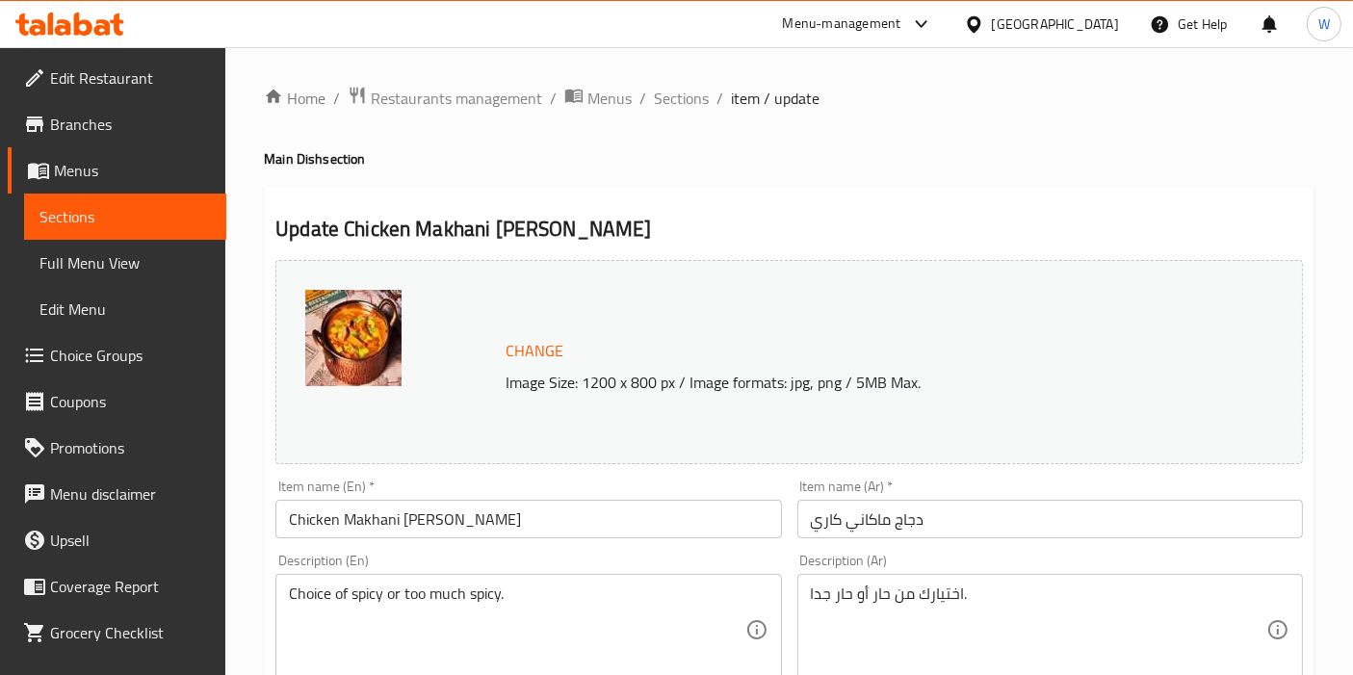
drag, startPoint x: 660, startPoint y: 94, endPoint x: 707, endPoint y: 117, distance: 52.5
click at [660, 95] on span "Sections" at bounding box center [681, 98] width 55 height 23
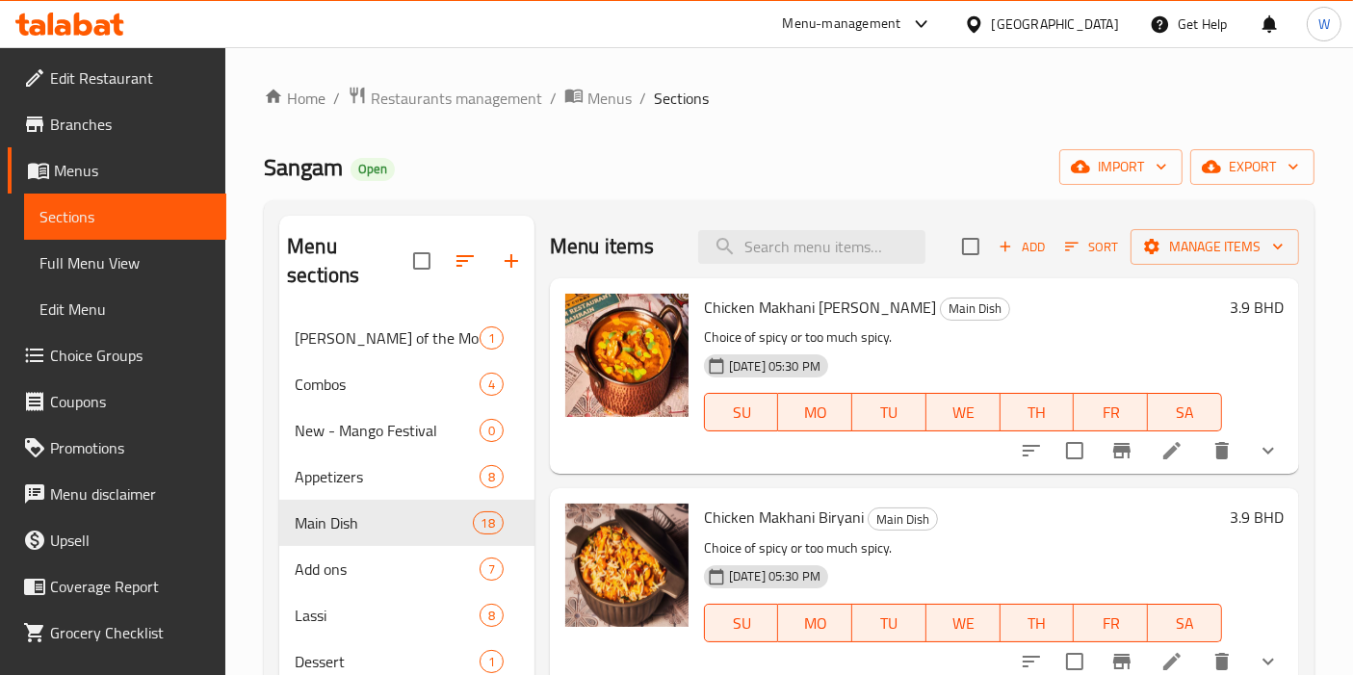
click at [817, 226] on div "Menu items Add Sort Manage items" at bounding box center [924, 247] width 749 height 63
click at [814, 246] on input "search" at bounding box center [811, 247] width 227 height 34
paste input "Chicken Makhani Biryani"
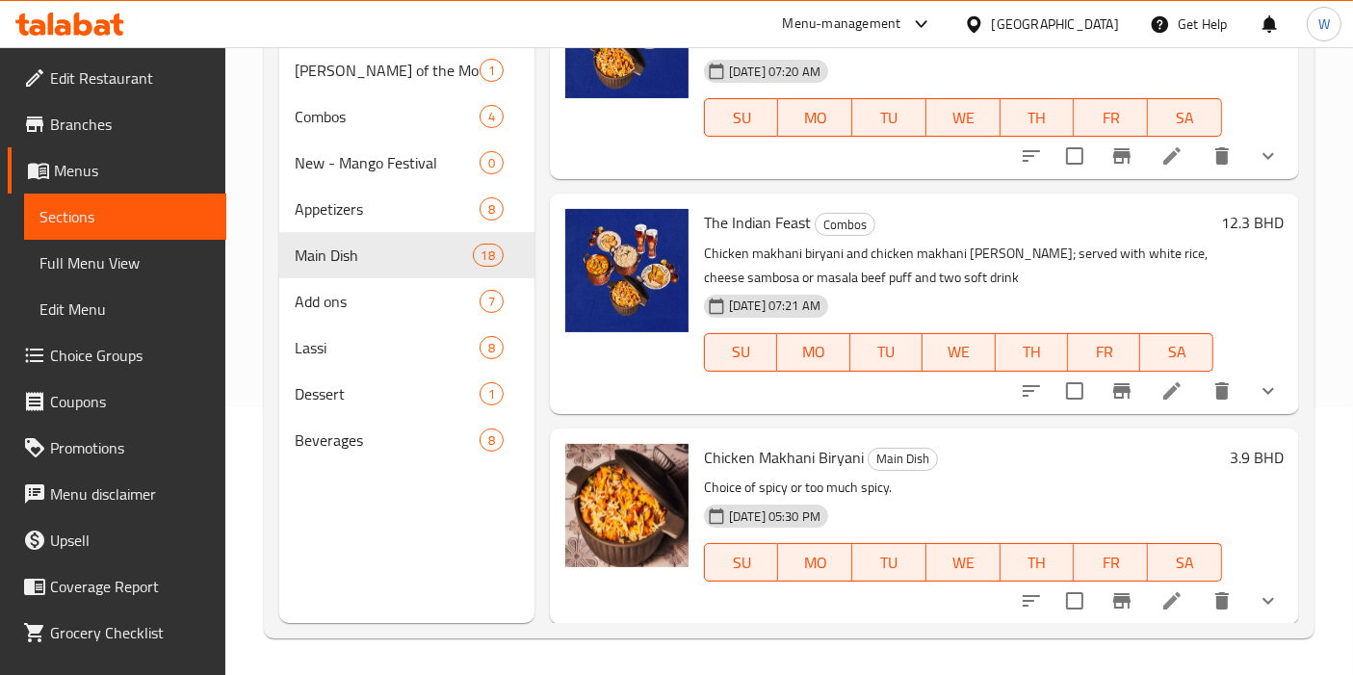
scroll to position [269, 0]
type input "Chicken Makhani Biryani"
click at [1169, 610] on li at bounding box center [1172, 600] width 54 height 35
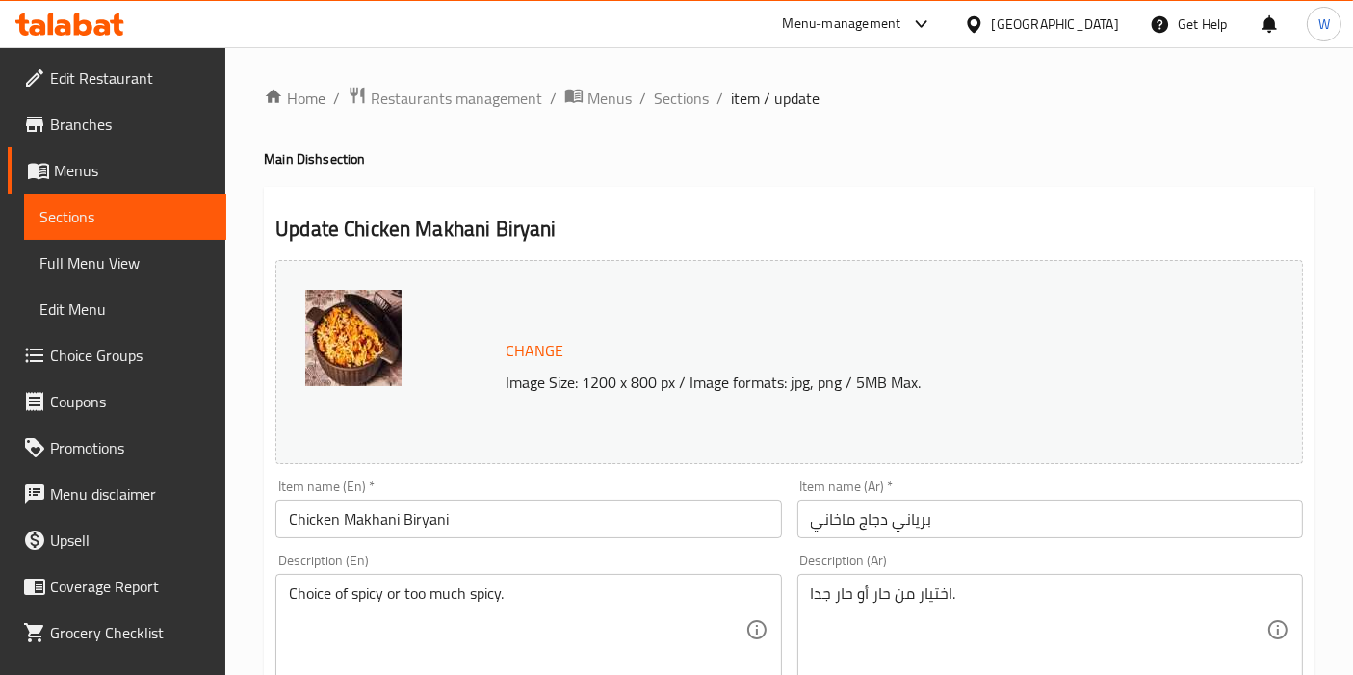
drag, startPoint x: 674, startPoint y: 93, endPoint x: 713, endPoint y: 113, distance: 43.1
click at [674, 93] on span "Sections" at bounding box center [681, 98] width 55 height 23
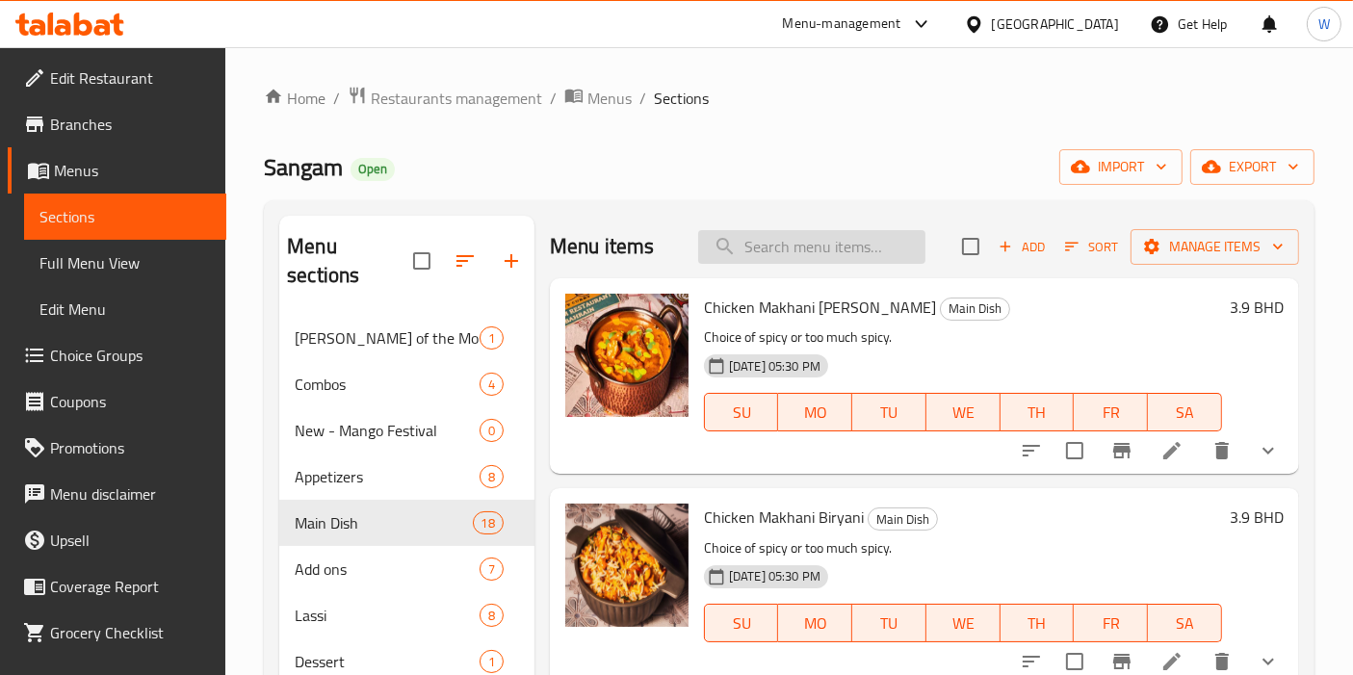
click at [806, 236] on input "search" at bounding box center [811, 247] width 227 height 34
paste input "Red Tandoori Chicken"
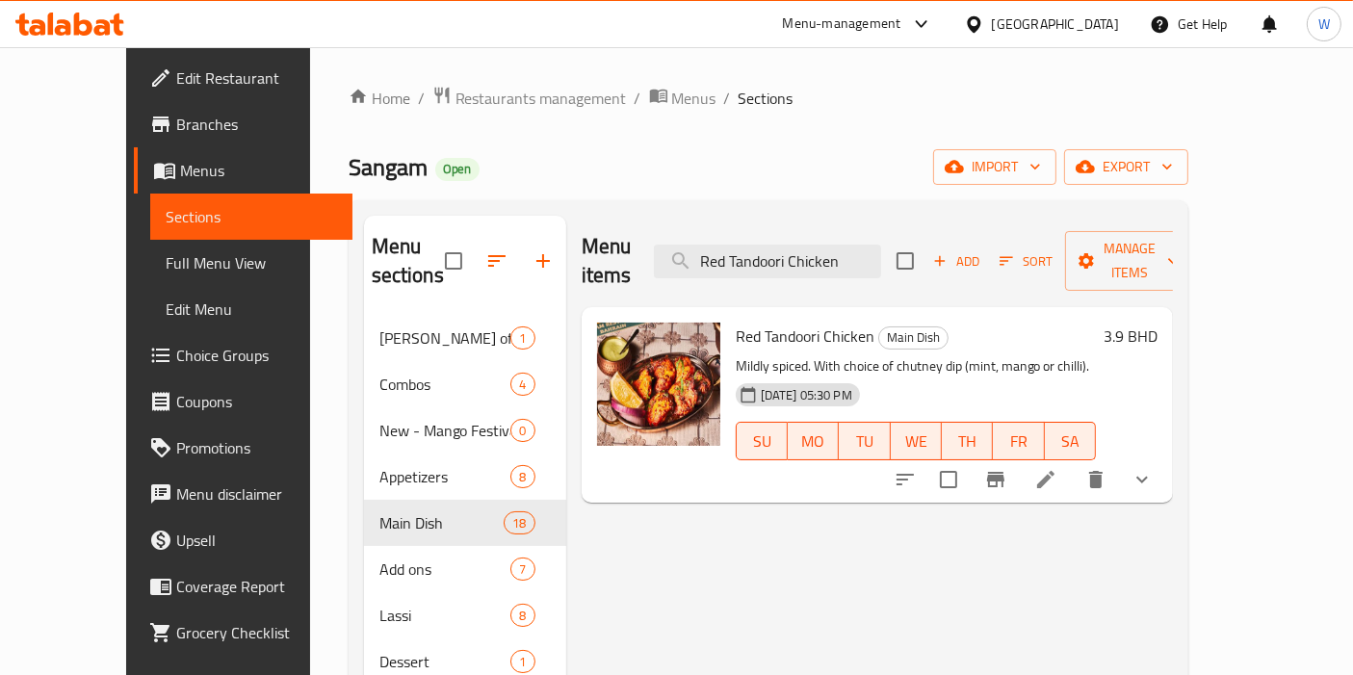
type input "Red Tandoori Chicken"
click at [1054, 471] on icon at bounding box center [1045, 479] width 17 height 17
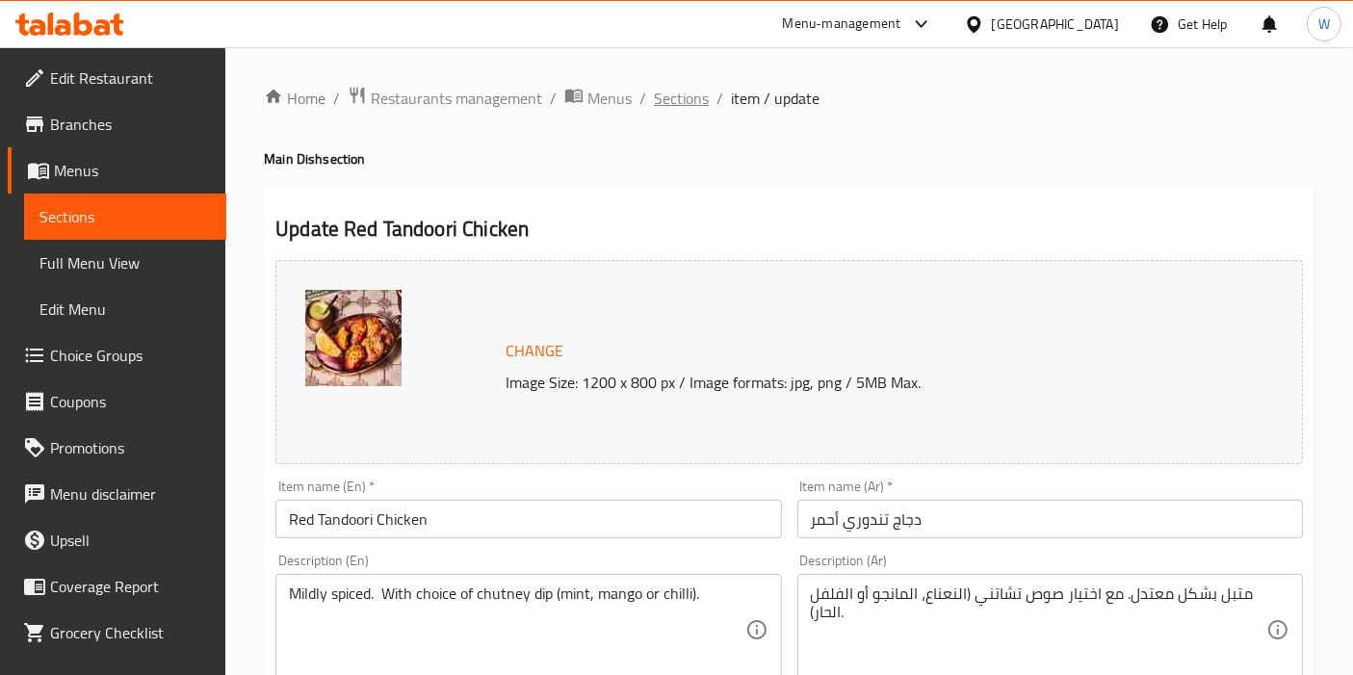
click at [688, 94] on span "Sections" at bounding box center [681, 98] width 55 height 23
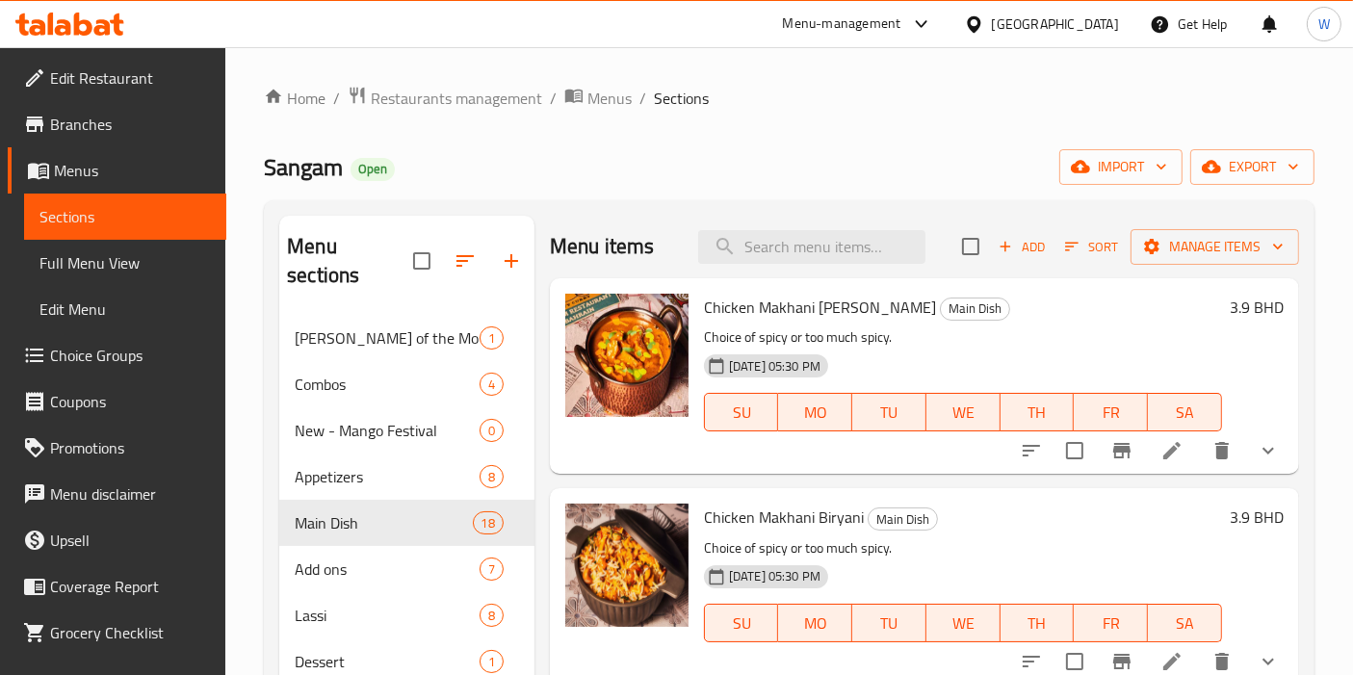
click at [93, 121] on span "Branches" at bounding box center [130, 124] width 161 height 23
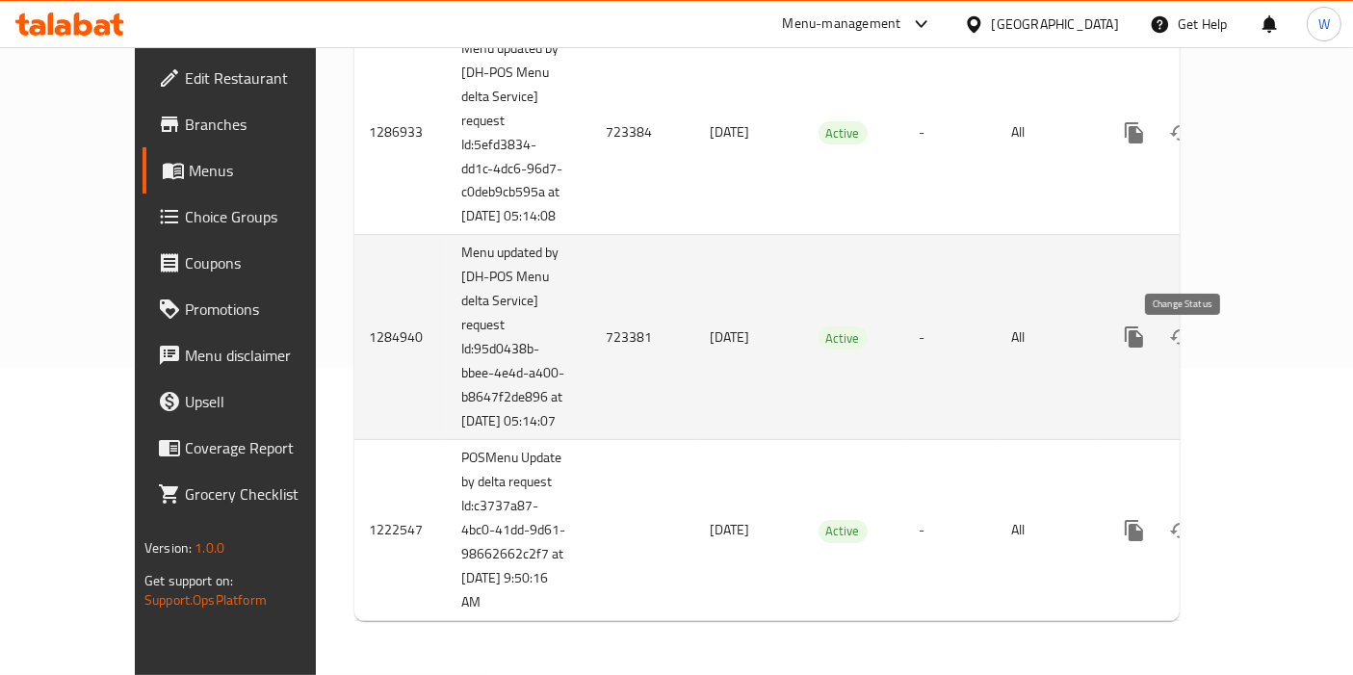
scroll to position [332, 0]
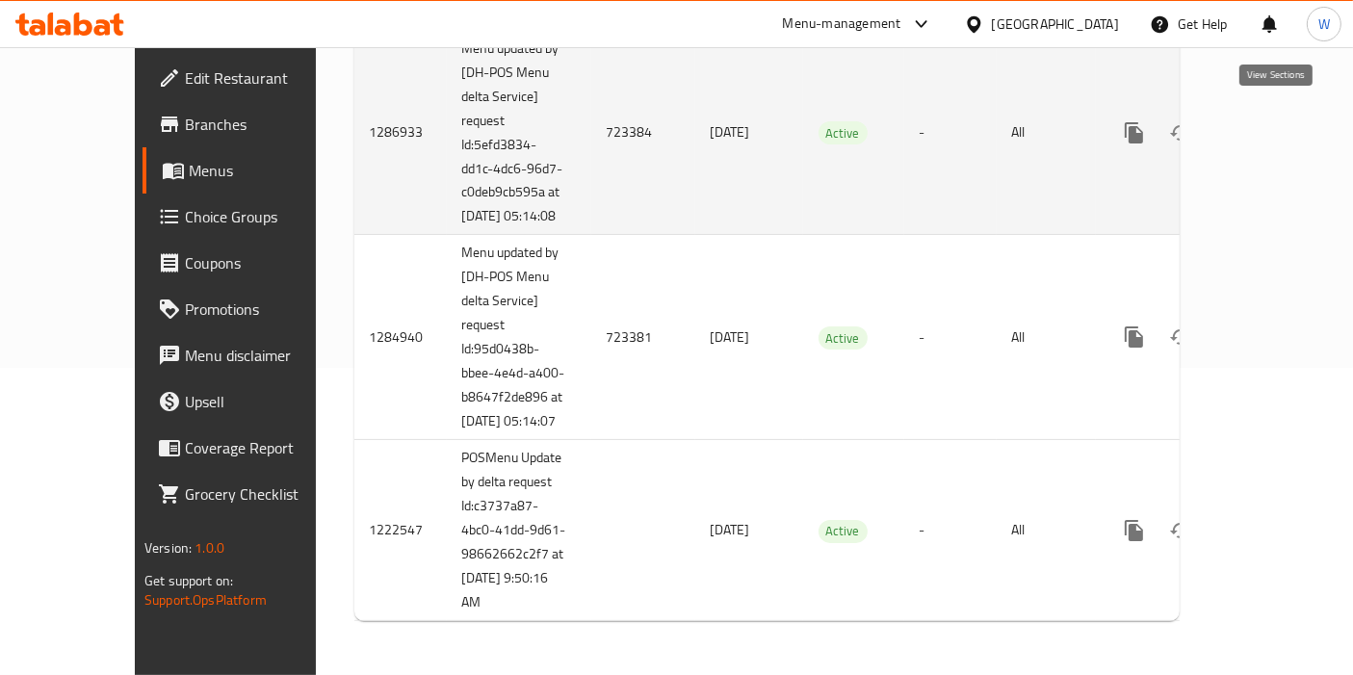
click at [1284, 121] on icon "enhanced table" at bounding box center [1272, 132] width 23 height 23
